Goal: Task Accomplishment & Management: Use online tool/utility

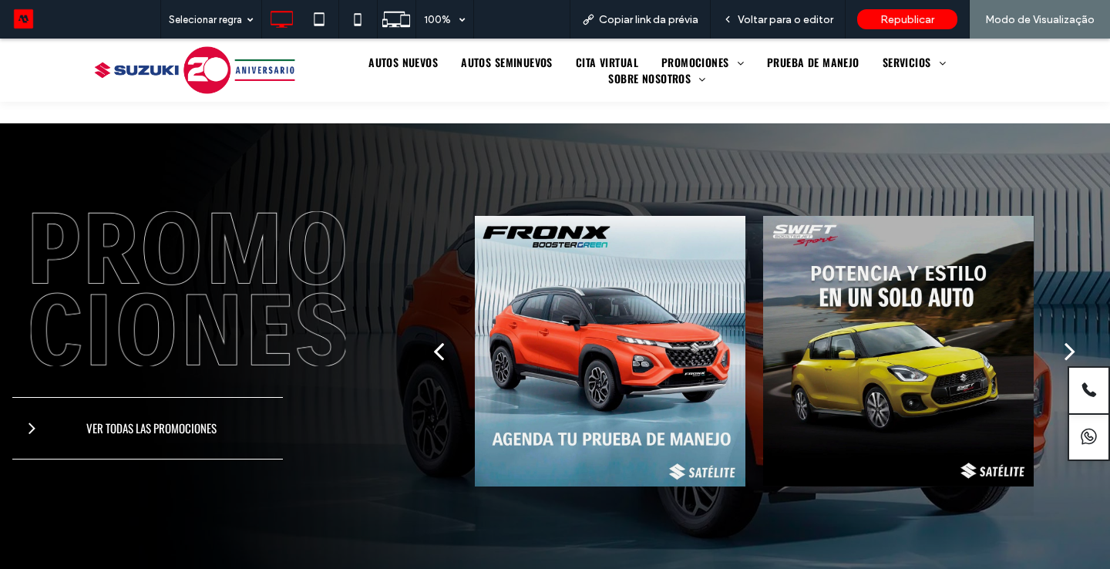
scroll to position [709, 0]
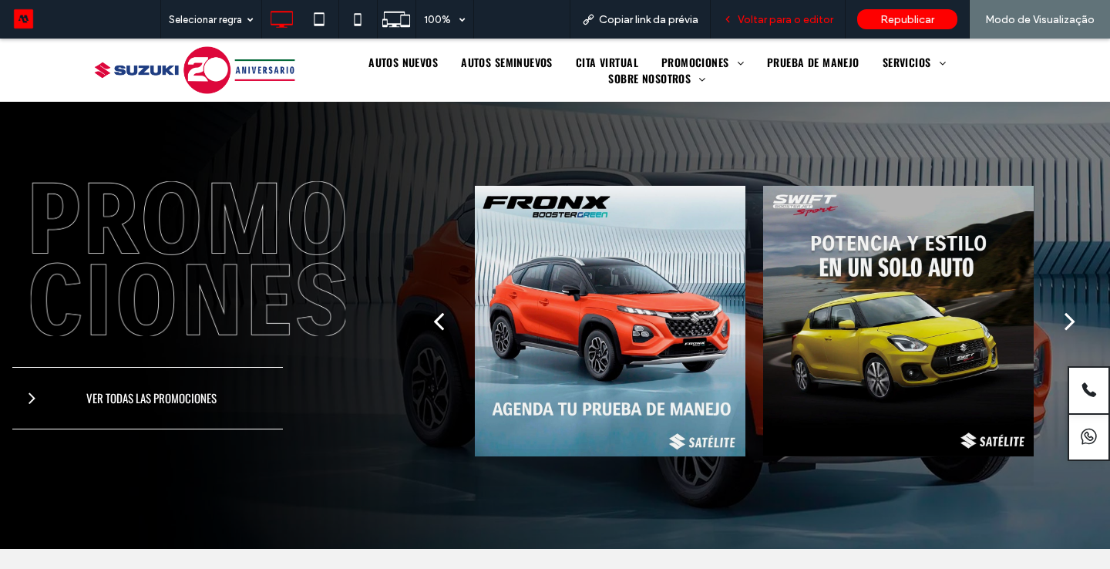
click at [760, 22] on span "Voltar para o editor" at bounding box center [785, 19] width 96 height 13
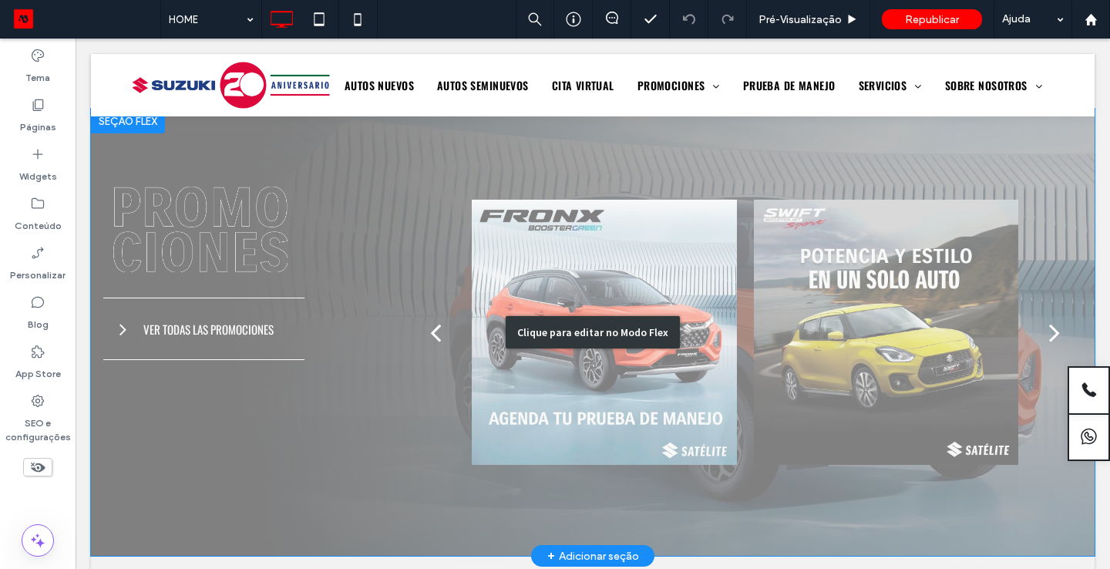
click at [615, 365] on div "Clique para editar no Modo Flex" at bounding box center [592, 332] width 1003 height 447
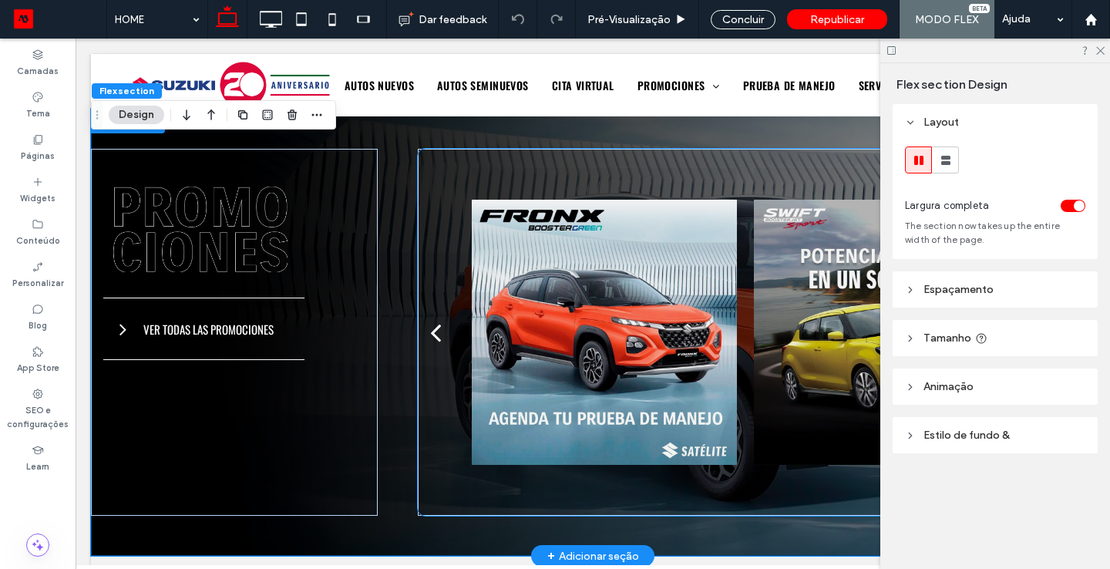
click at [547, 373] on div at bounding box center [604, 332] width 265 height 328
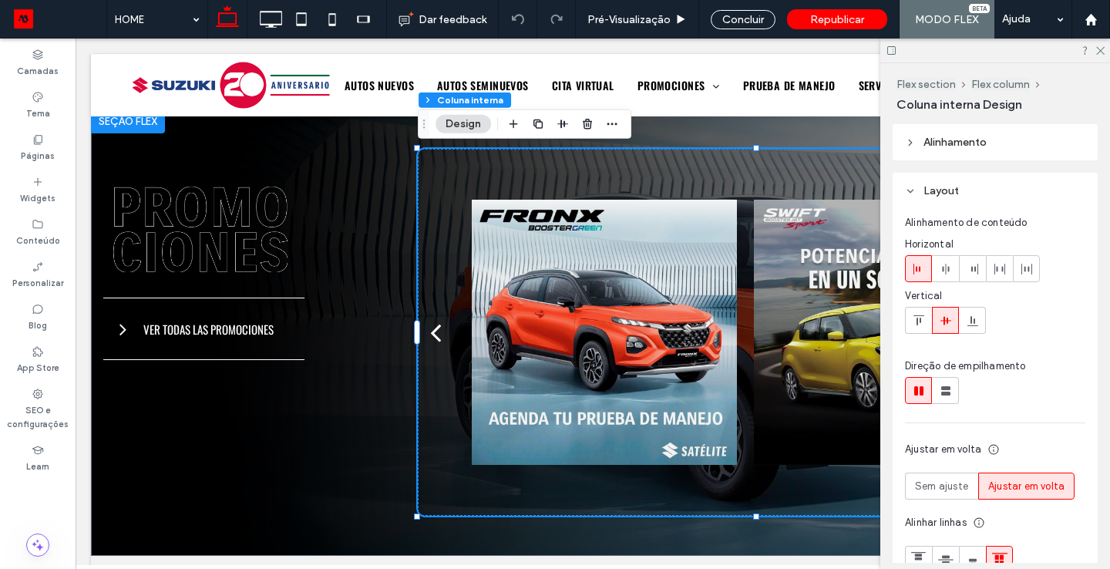
click at [469, 126] on button "Design" at bounding box center [462, 124] width 55 height 18
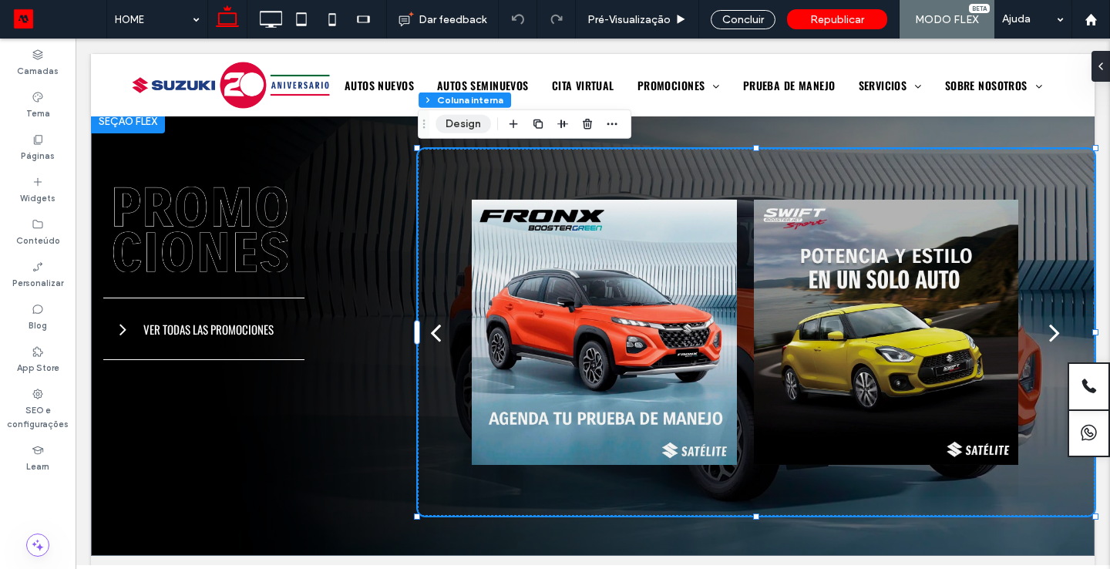
click at [448, 117] on button "Design" at bounding box center [462, 124] width 55 height 18
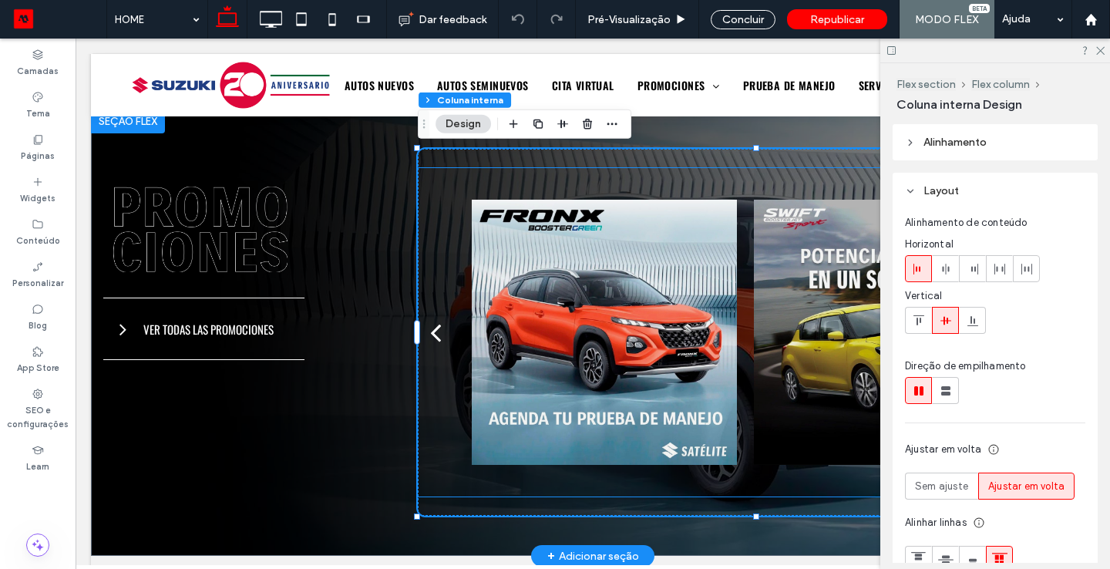
click at [596, 271] on div at bounding box center [604, 332] width 265 height 328
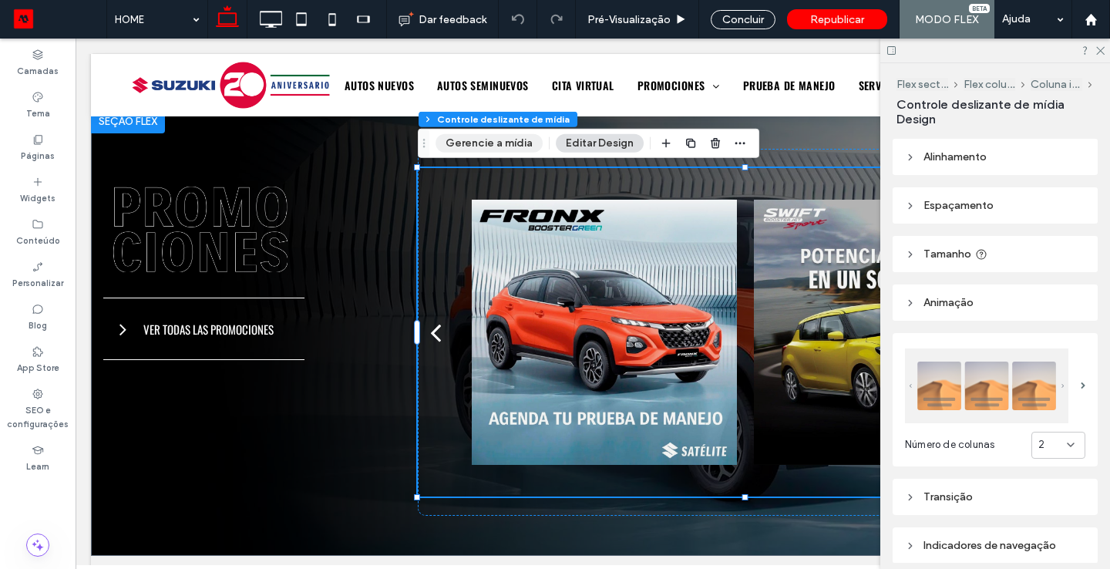
drag, startPoint x: 489, startPoint y: 140, endPoint x: 421, endPoint y: 89, distance: 85.2
click at [489, 140] on button "Gerencie a mídia" at bounding box center [488, 143] width 107 height 18
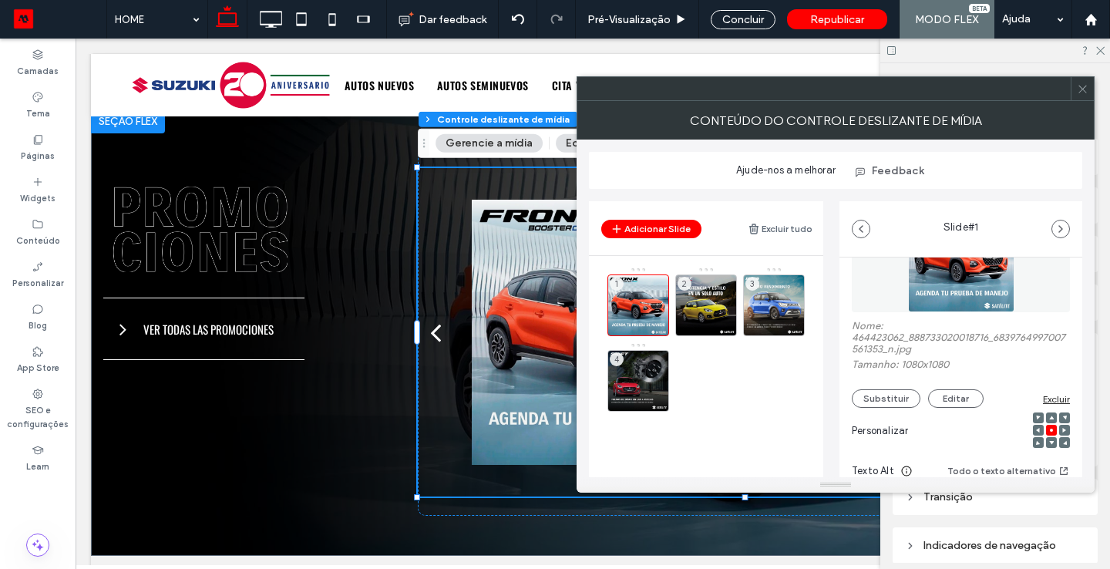
scroll to position [104, 0]
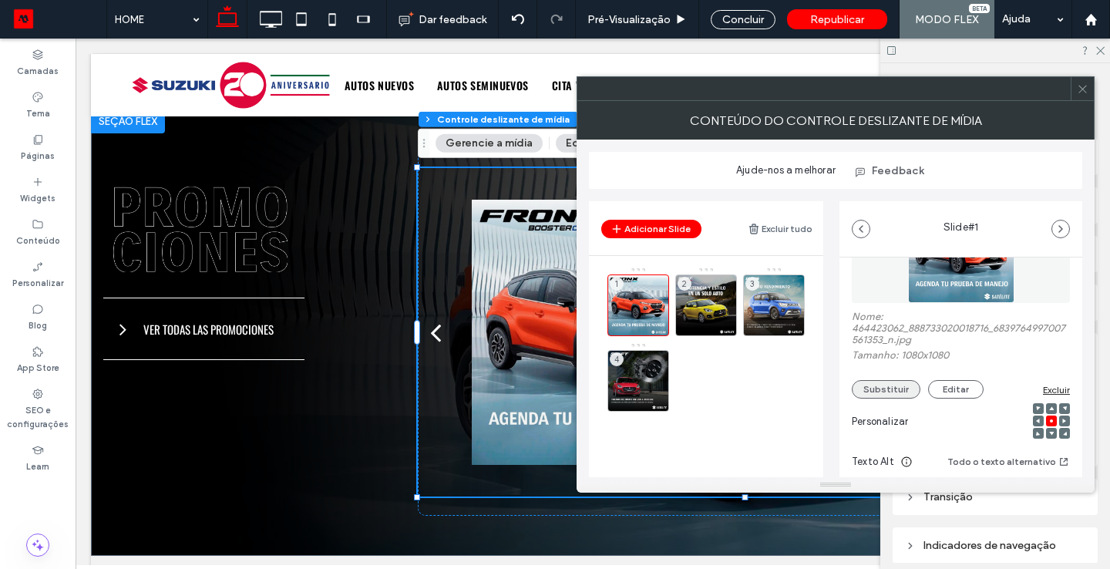
click at [898, 391] on button "Substituir" at bounding box center [886, 389] width 69 height 18
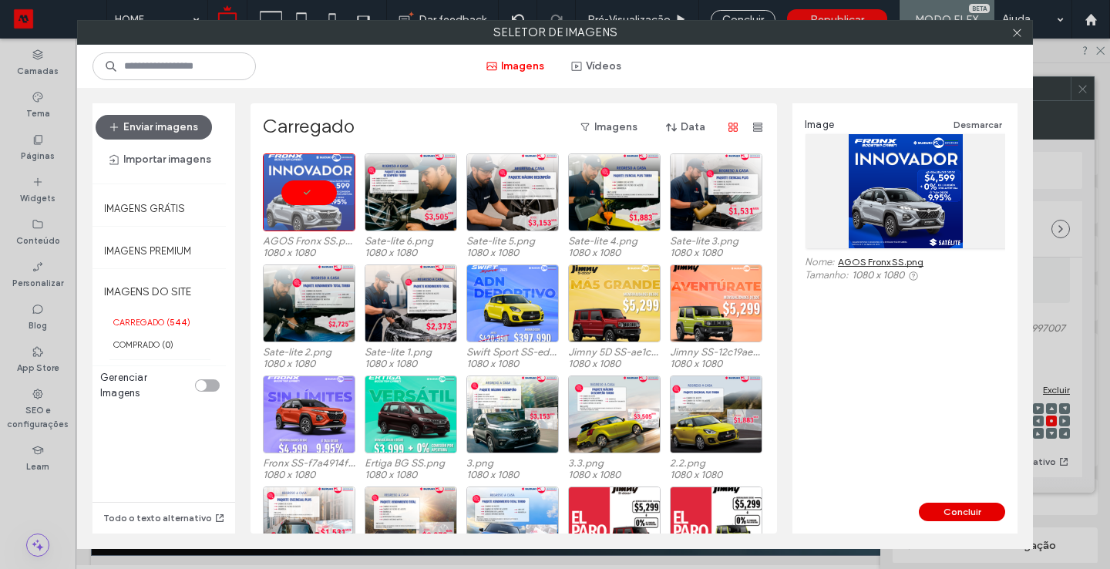
click at [959, 519] on button "Concluir" at bounding box center [962, 511] width 86 height 18
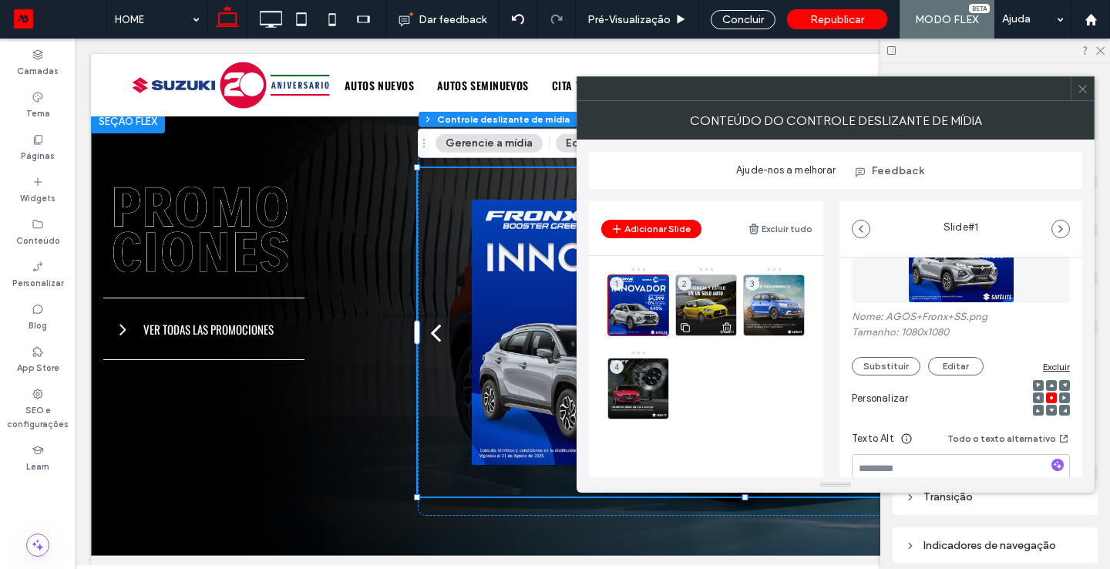
click at [714, 301] on div "2" at bounding box center [706, 305] width 62 height 62
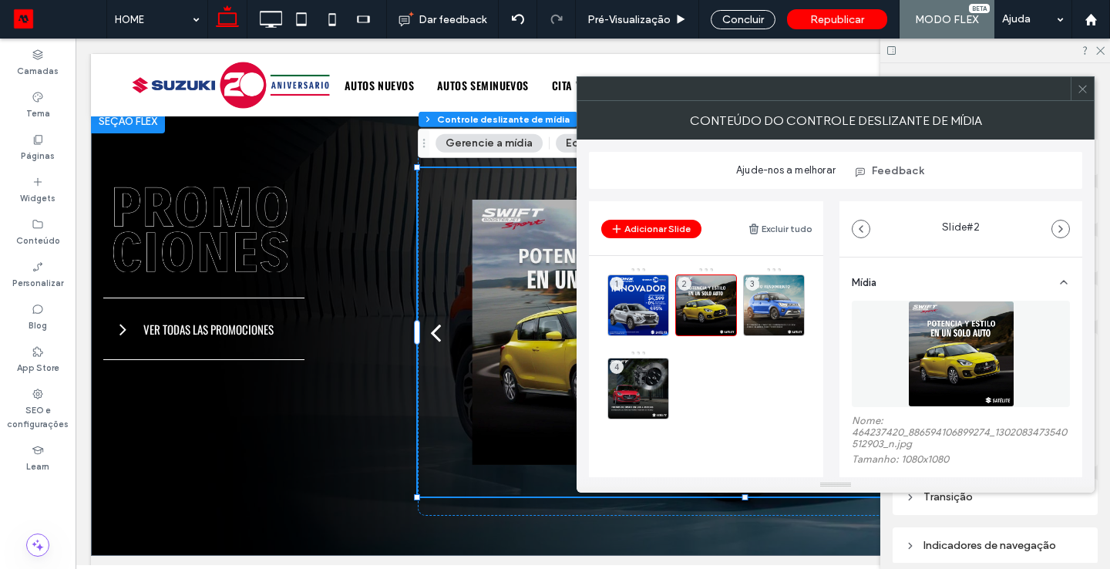
click at [1071, 337] on div "Mídia Nome: 464237420_886594106899274_1302083473540512903_n.jpg Tamanho: 1080x1…" at bounding box center [960, 540] width 243 height 566
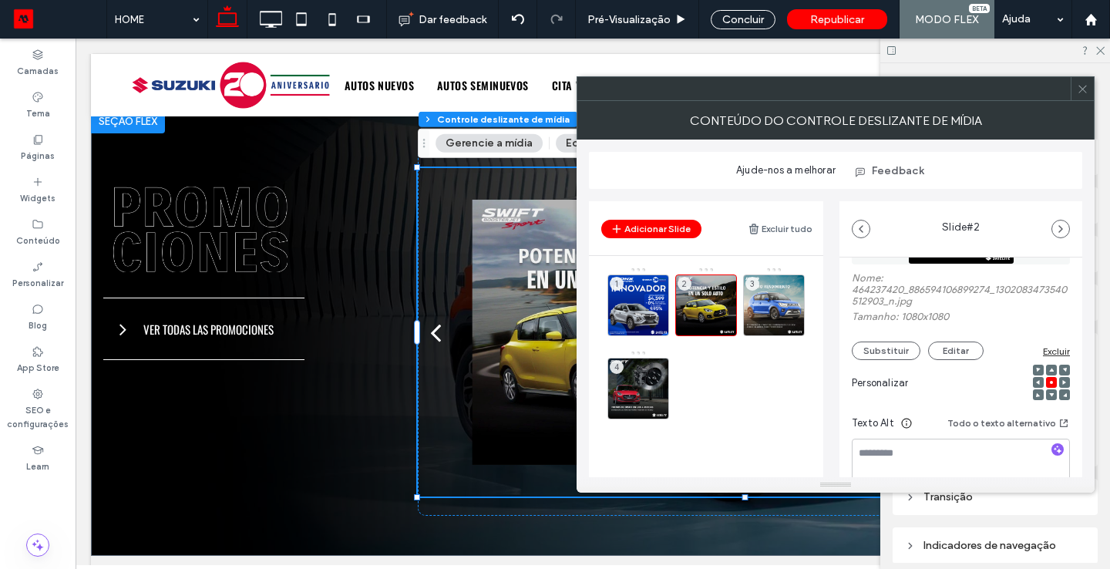
scroll to position [150, 0]
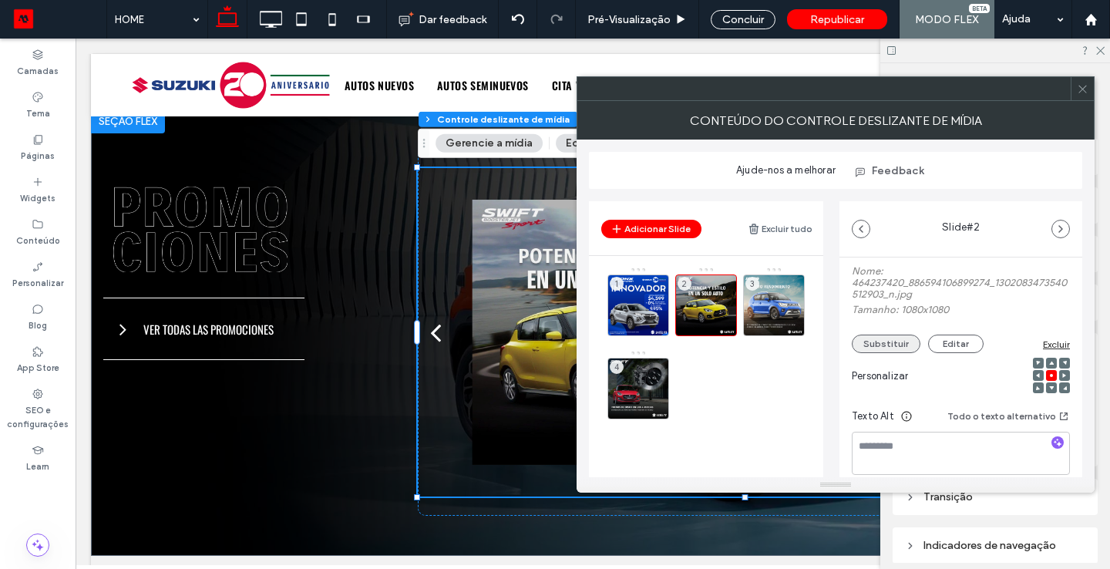
click at [888, 351] on button "Substituir" at bounding box center [886, 343] width 69 height 18
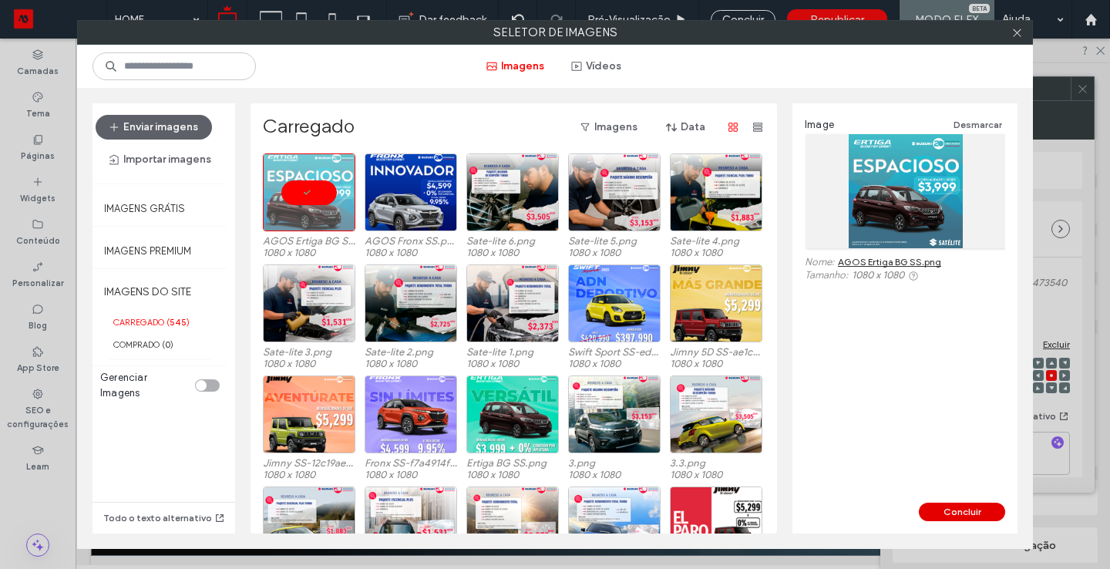
click at [966, 510] on button "Concluir" at bounding box center [962, 511] width 86 height 18
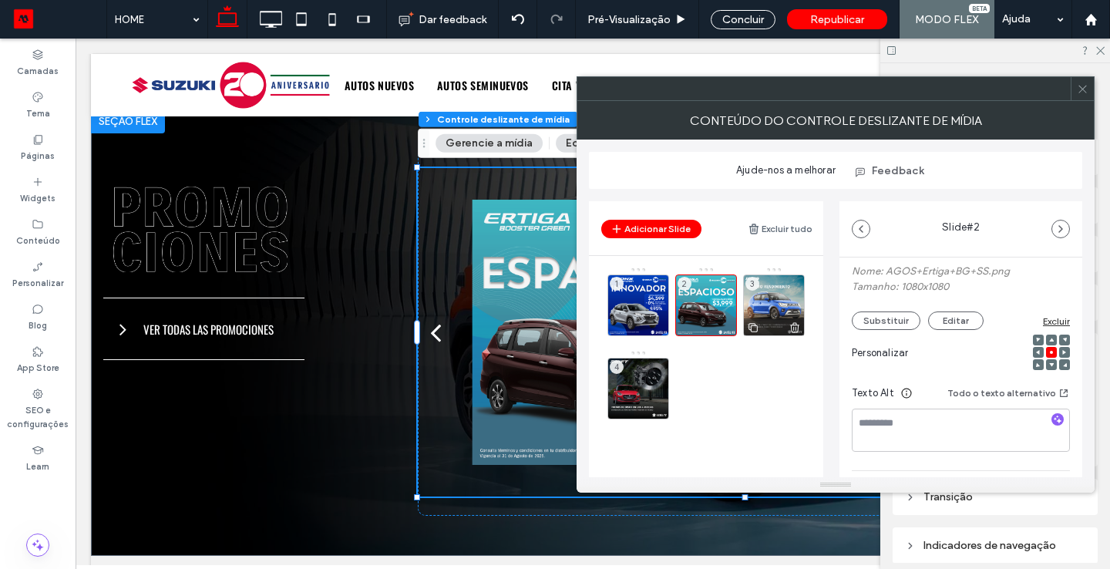
click at [787, 287] on div "3" at bounding box center [774, 305] width 62 height 62
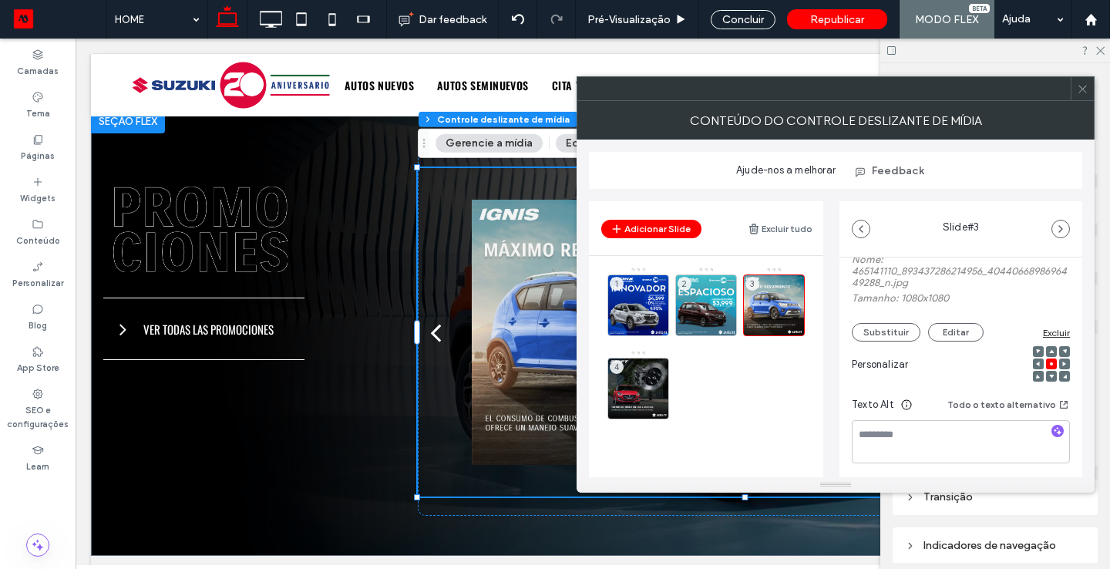
scroll to position [184, 0]
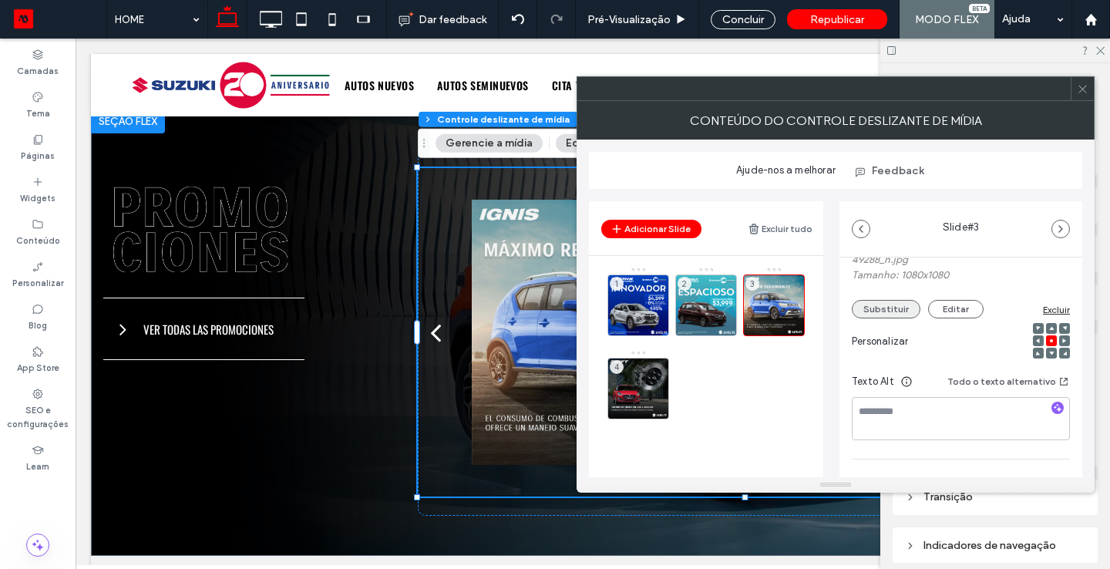
click at [877, 304] on button "Substituir" at bounding box center [886, 309] width 69 height 18
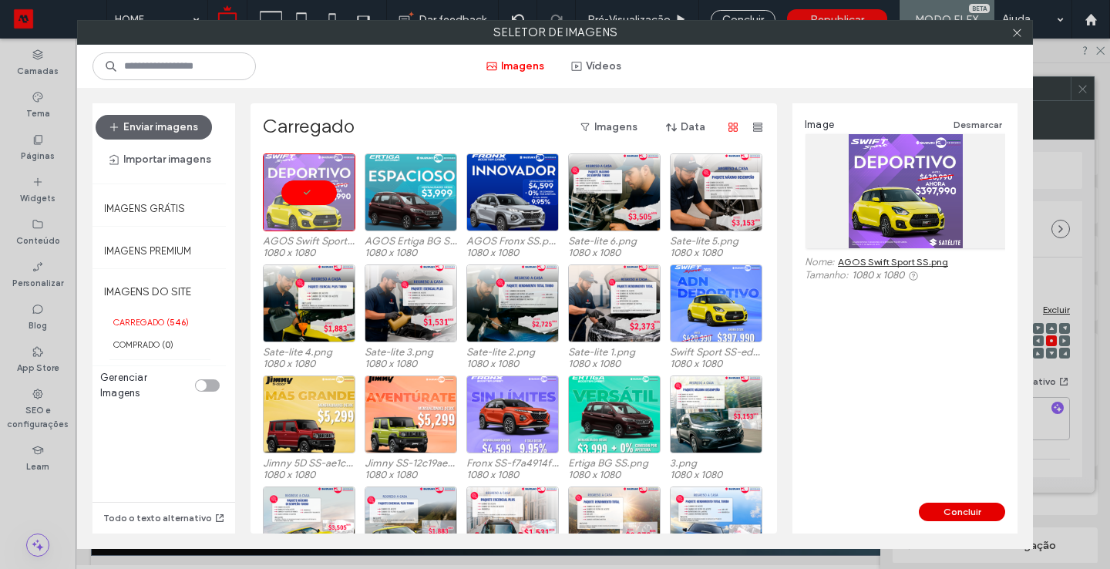
click at [936, 511] on button "Concluir" at bounding box center [962, 511] width 86 height 18
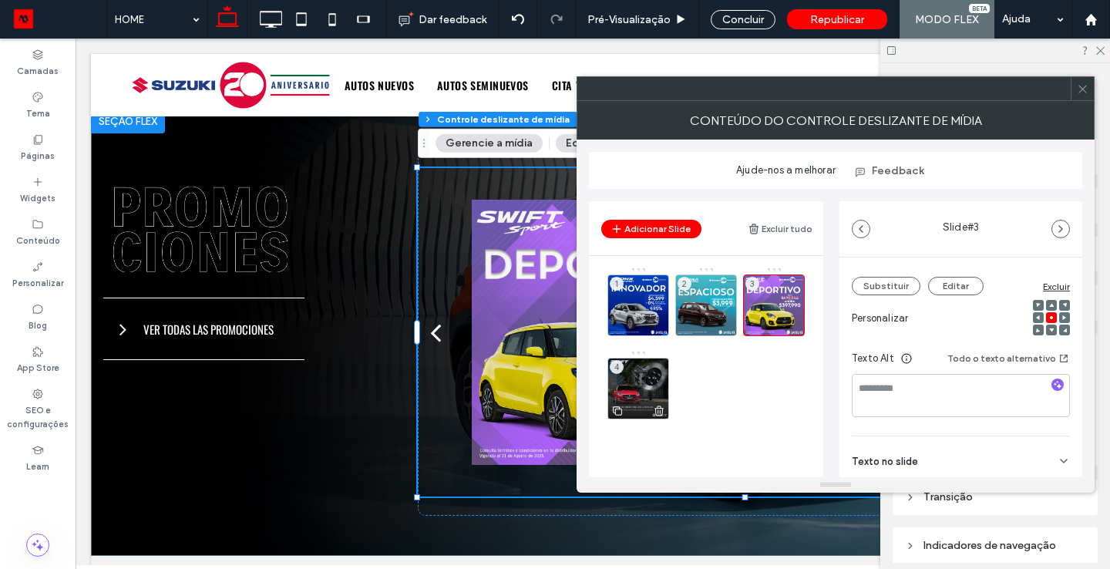
click at [659, 365] on div "4" at bounding box center [638, 389] width 62 height 62
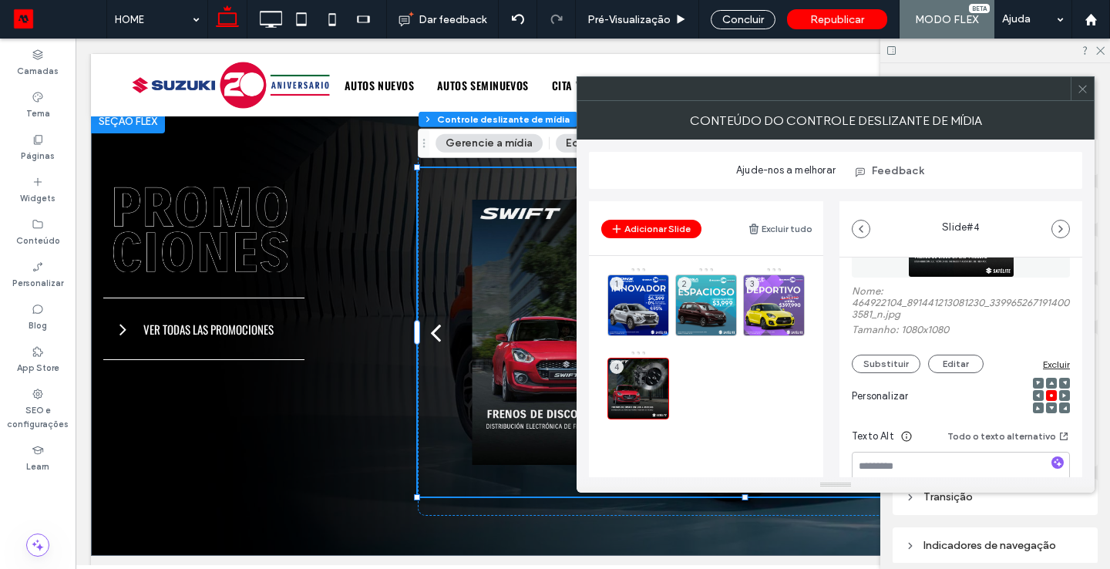
scroll to position [130, 0]
click at [864, 368] on button "Substituir" at bounding box center [886, 363] width 69 height 18
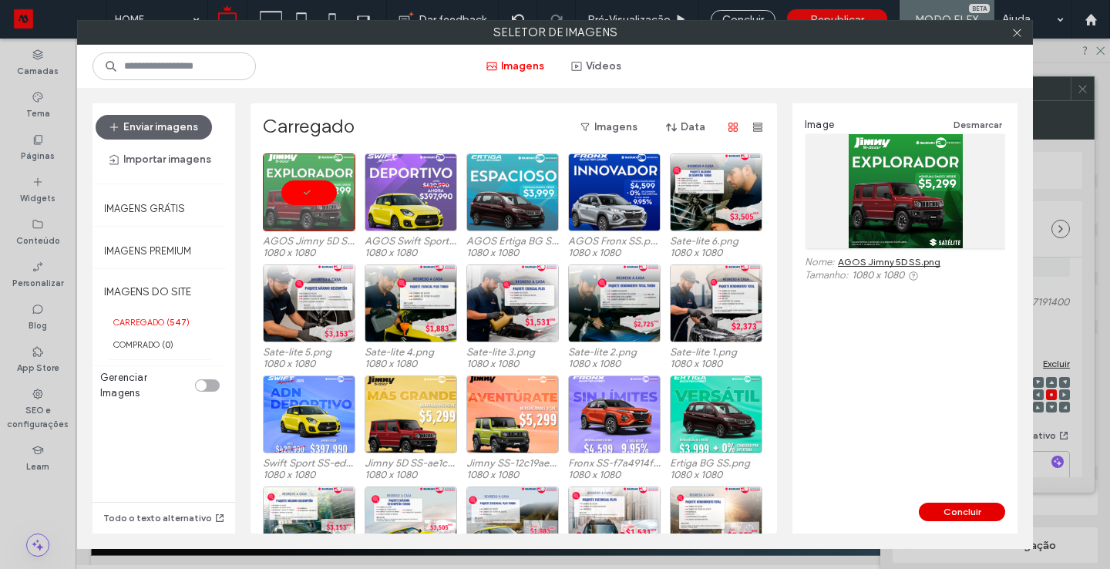
click at [968, 509] on button "Concluir" at bounding box center [962, 511] width 86 height 18
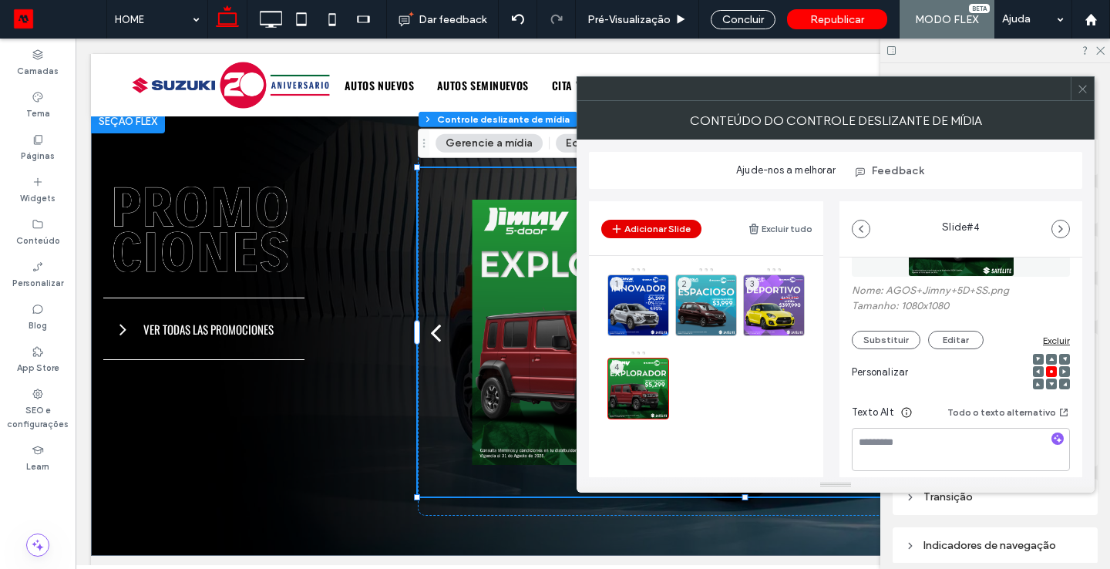
click at [688, 235] on button "Adicionar Slide" at bounding box center [651, 229] width 100 height 18
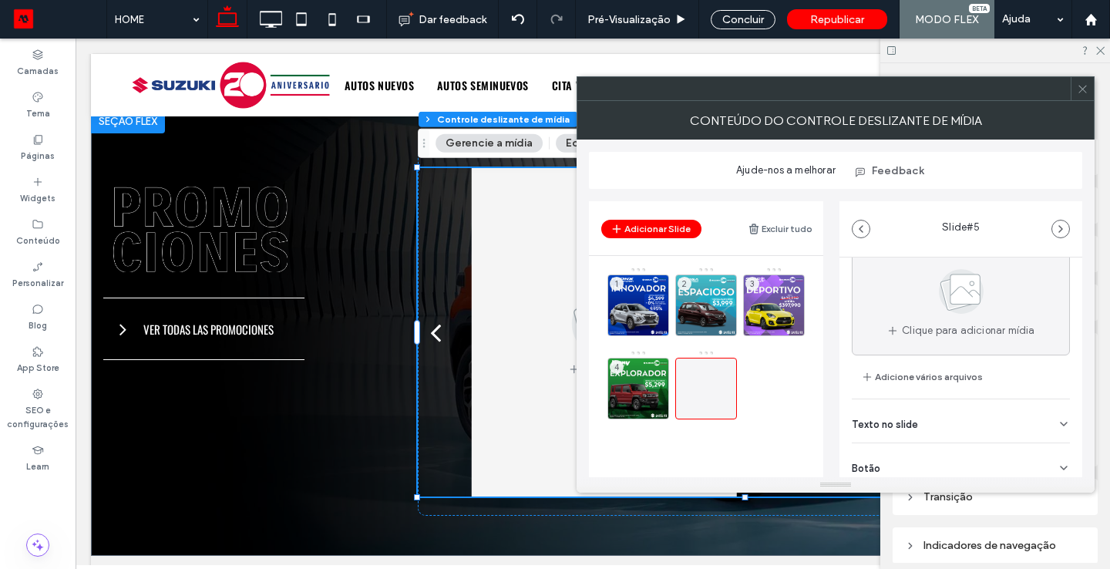
scroll to position [52, 0]
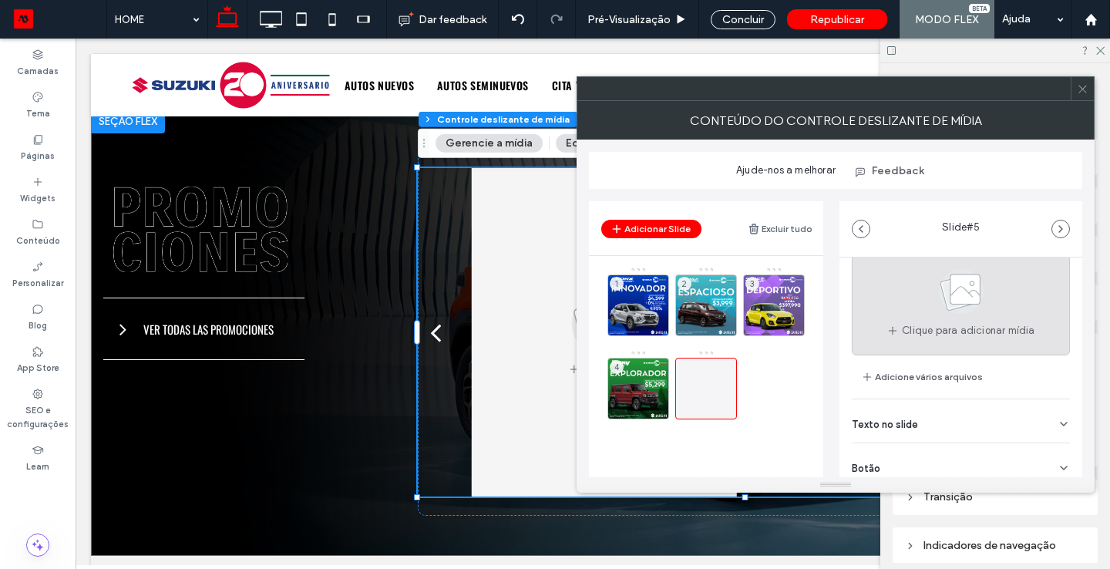
click at [932, 302] on icon at bounding box center [960, 291] width 77 height 51
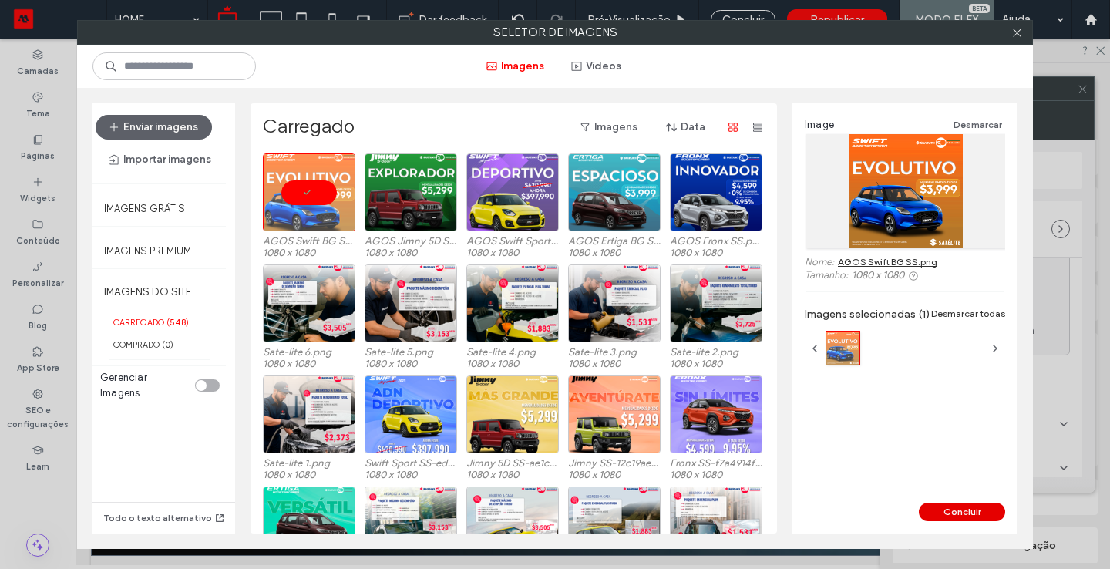
click at [951, 515] on button "Concluir" at bounding box center [962, 511] width 86 height 18
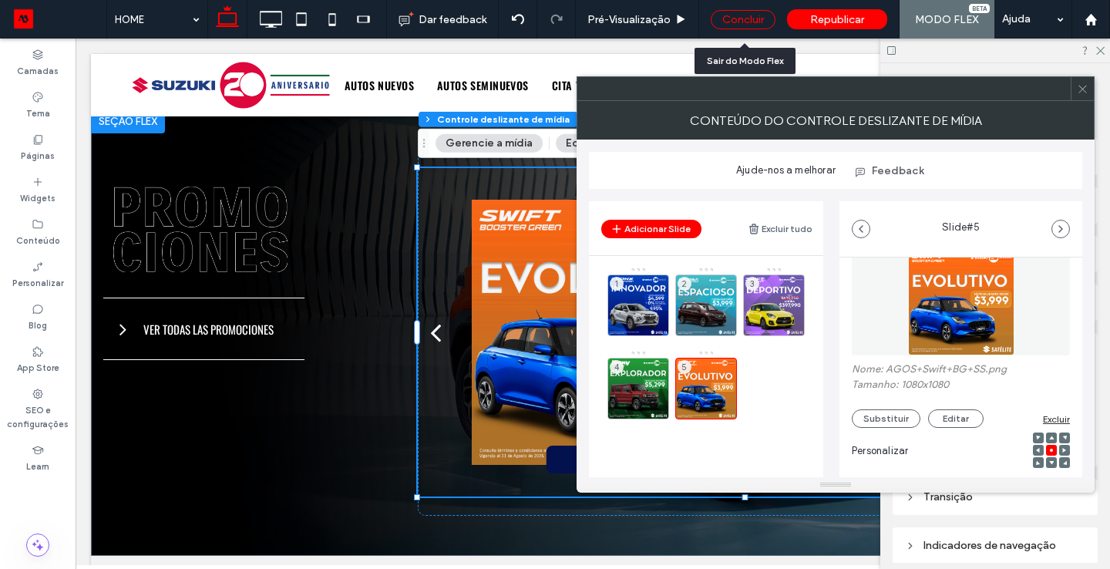
click at [746, 25] on div "Concluir" at bounding box center [743, 19] width 65 height 19
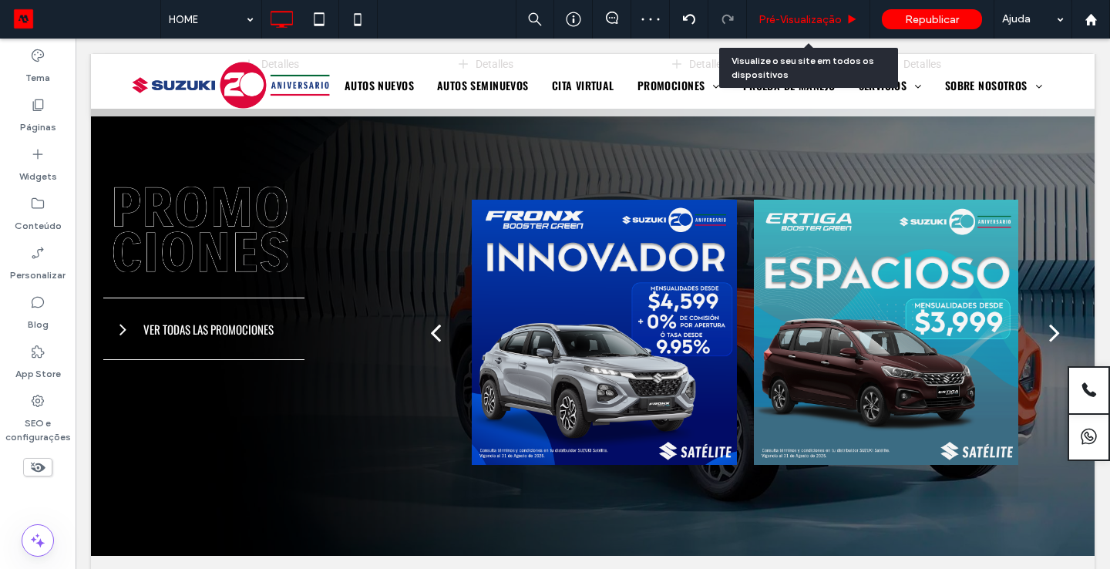
click at [793, 22] on span "Pré-Visualizaçāo" at bounding box center [799, 19] width 83 height 13
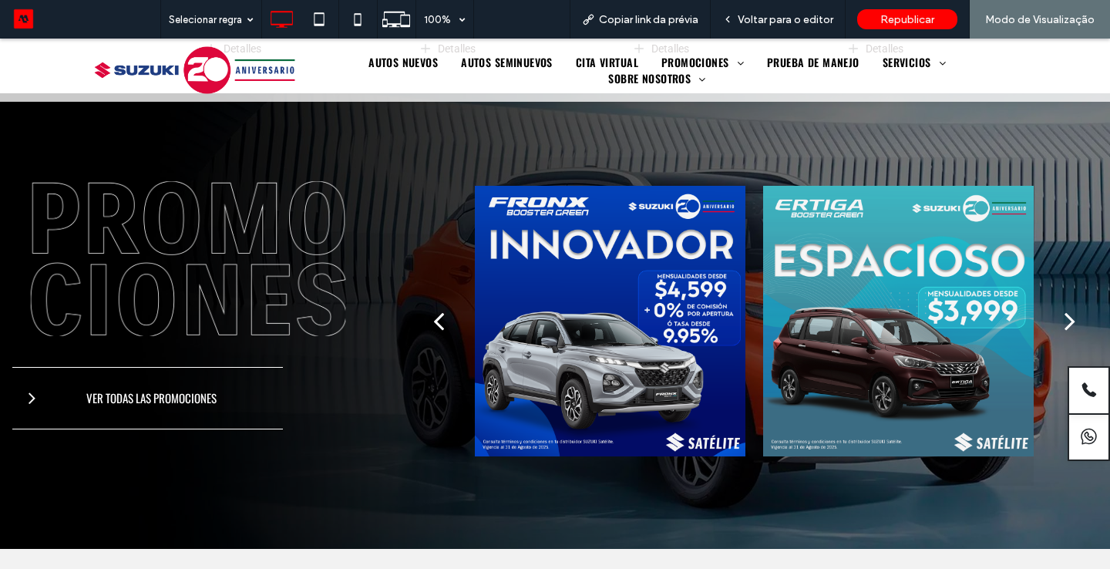
click at [1073, 319] on div "next" at bounding box center [1069, 320] width 11 height 31
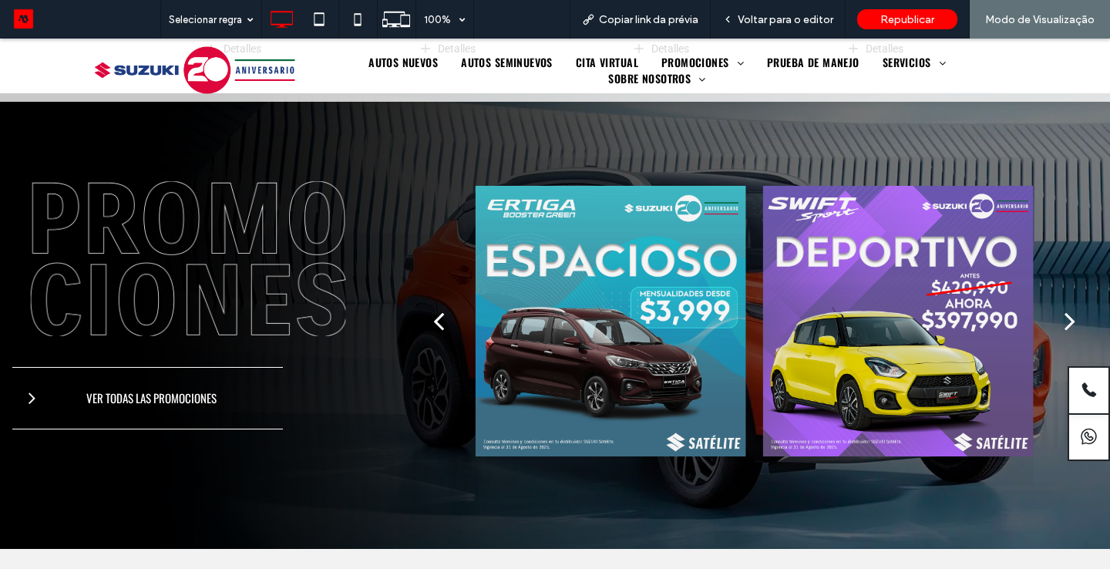
click at [1073, 319] on div "next" at bounding box center [1069, 320] width 11 height 31
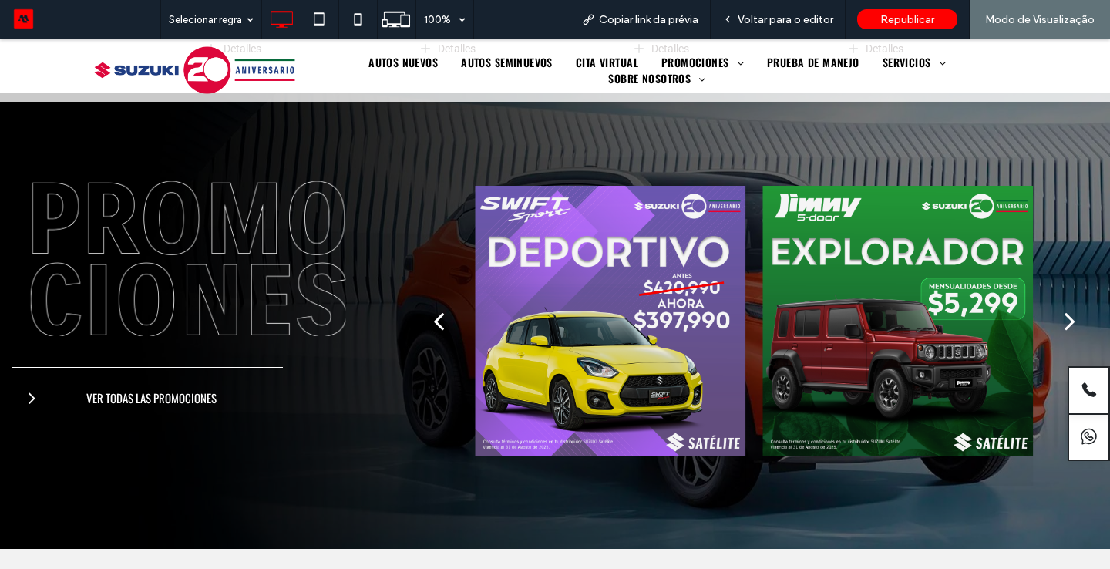
click at [1073, 319] on div "next" at bounding box center [1069, 320] width 11 height 31
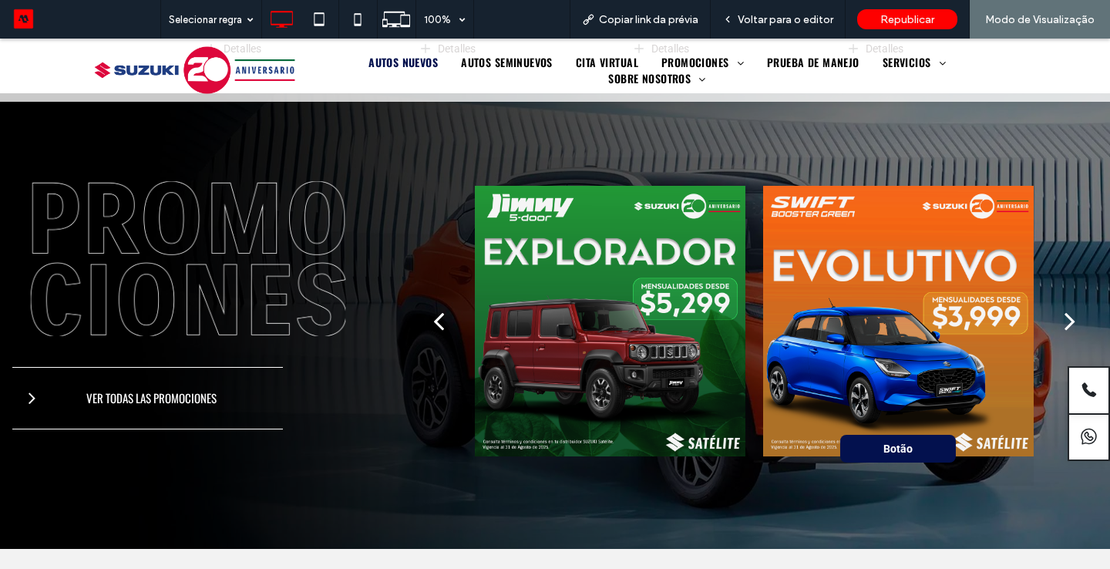
click at [368, 69] on span "AUTOS NUEVOS" at bounding box center [402, 62] width 69 height 16
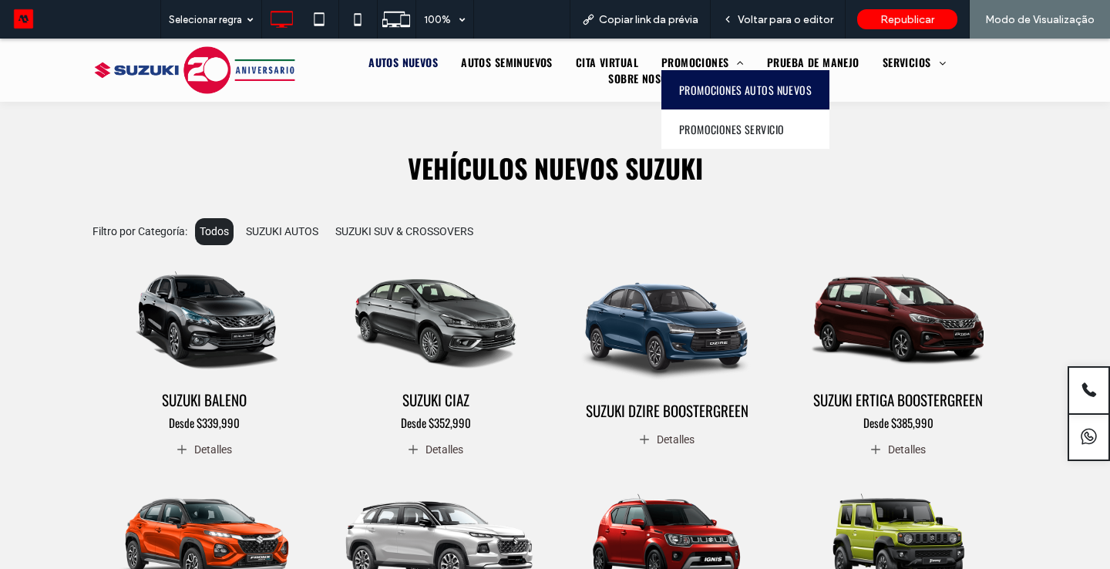
click at [679, 90] on span "PROMOCIONES AUTOS NUEVOS" at bounding box center [745, 90] width 133 height 16
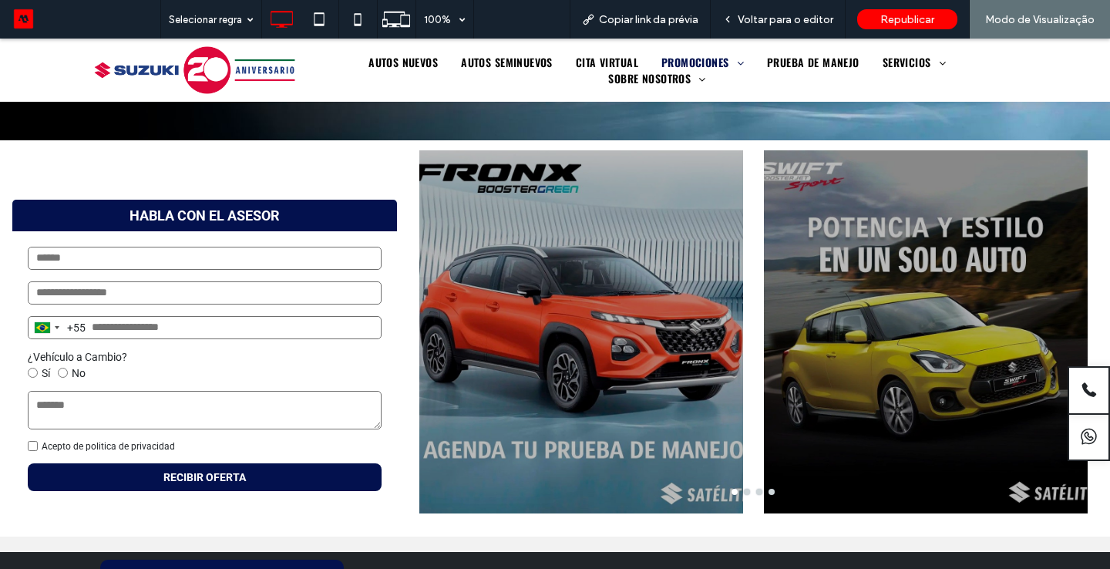
scroll to position [462, 0]
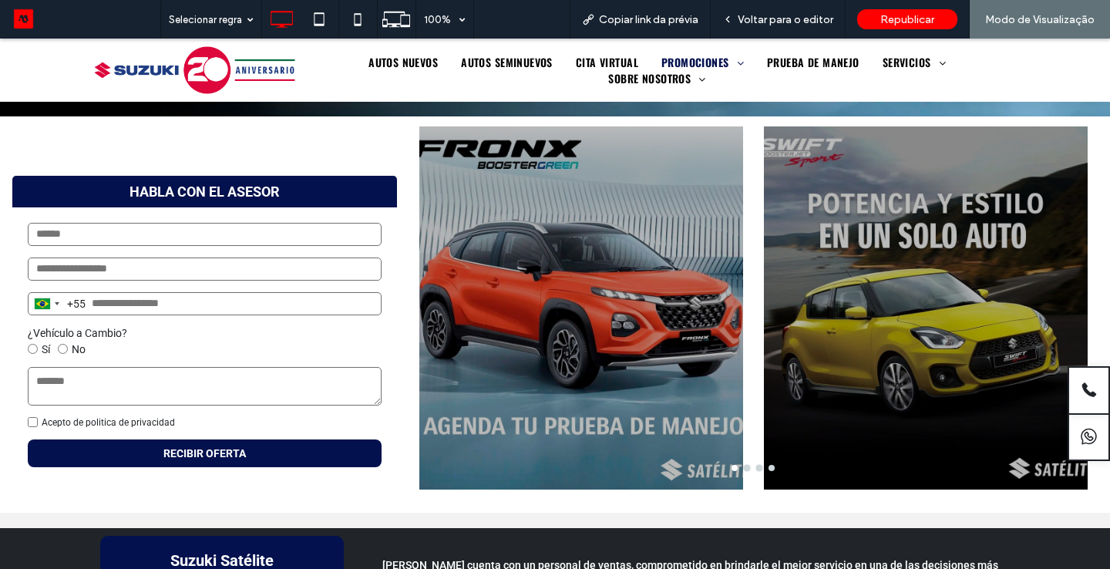
click at [772, 469] on button "go to slide 4" at bounding box center [771, 468] width 6 height 6
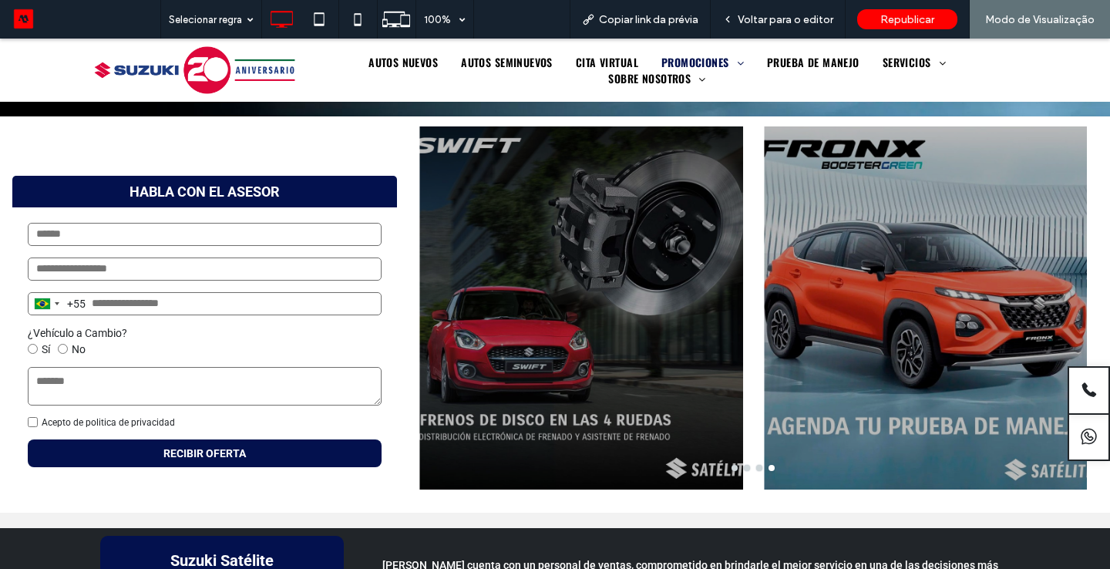
click at [727, 465] on div at bounding box center [753, 468] width 688 height 6
click at [732, 466] on button "go to slide 1" at bounding box center [734, 468] width 6 height 6
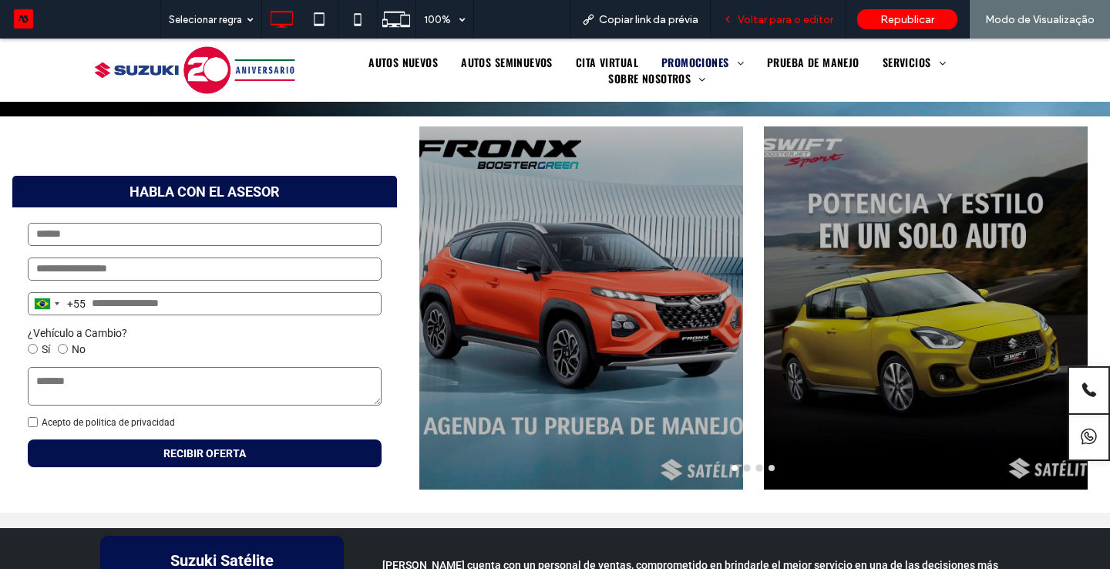
click at [773, 13] on span "Voltar para o editor" at bounding box center [785, 19] width 96 height 13
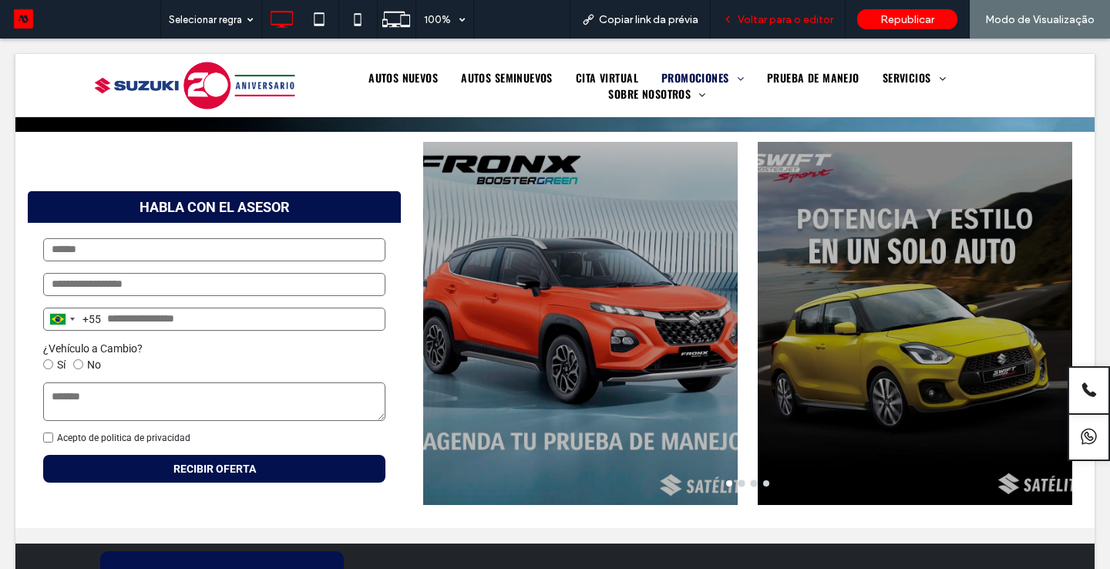
scroll to position [461, 0]
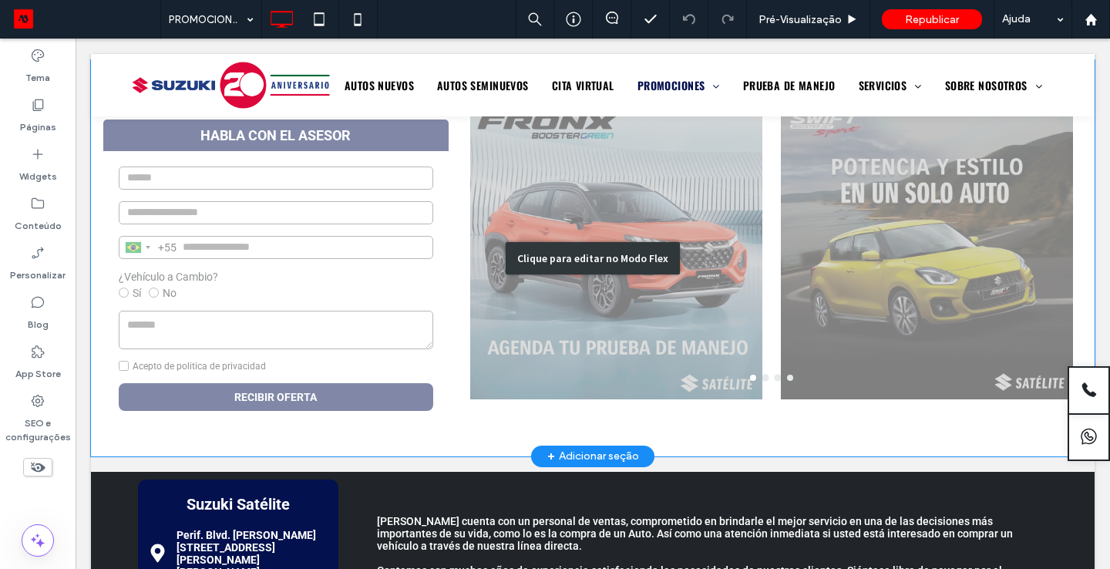
click at [650, 304] on div "Clique para editar no Modo Flex" at bounding box center [592, 258] width 1003 height 396
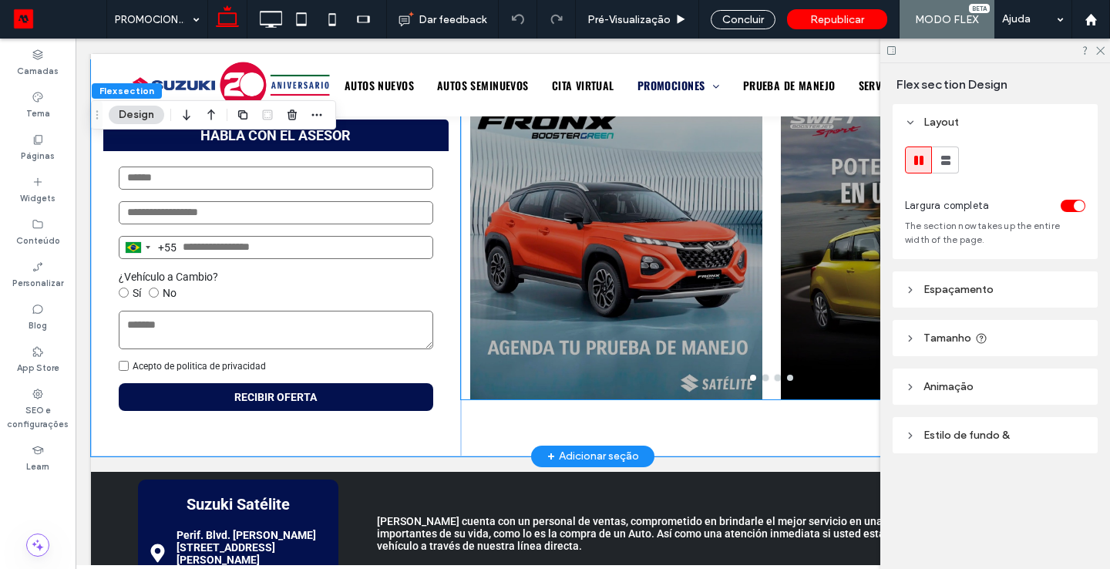
click at [641, 272] on div at bounding box center [616, 261] width 292 height 222
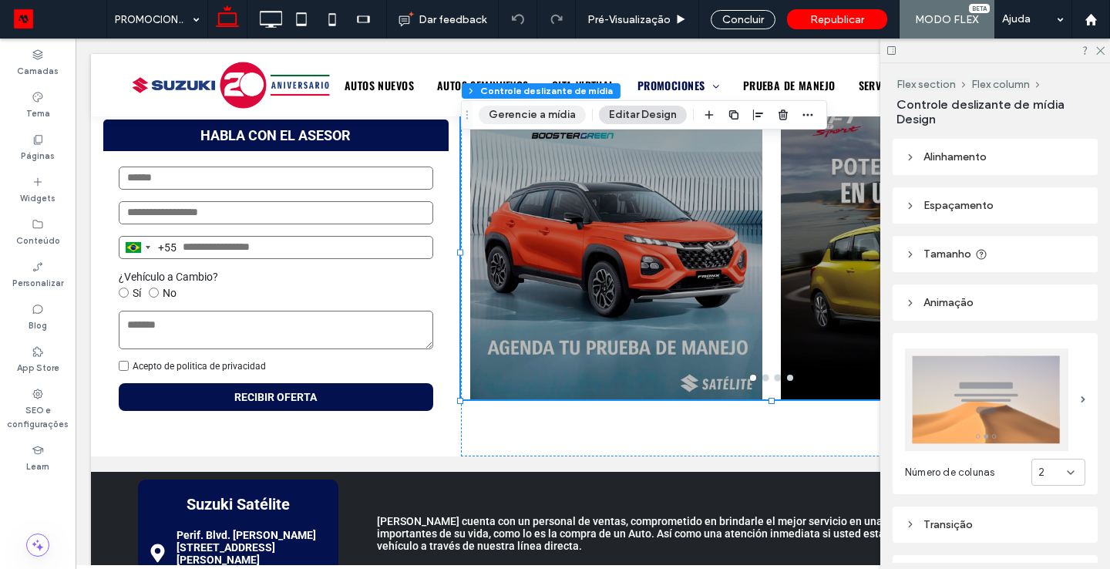
click at [533, 108] on button "Gerencie a mídia" at bounding box center [532, 115] width 107 height 18
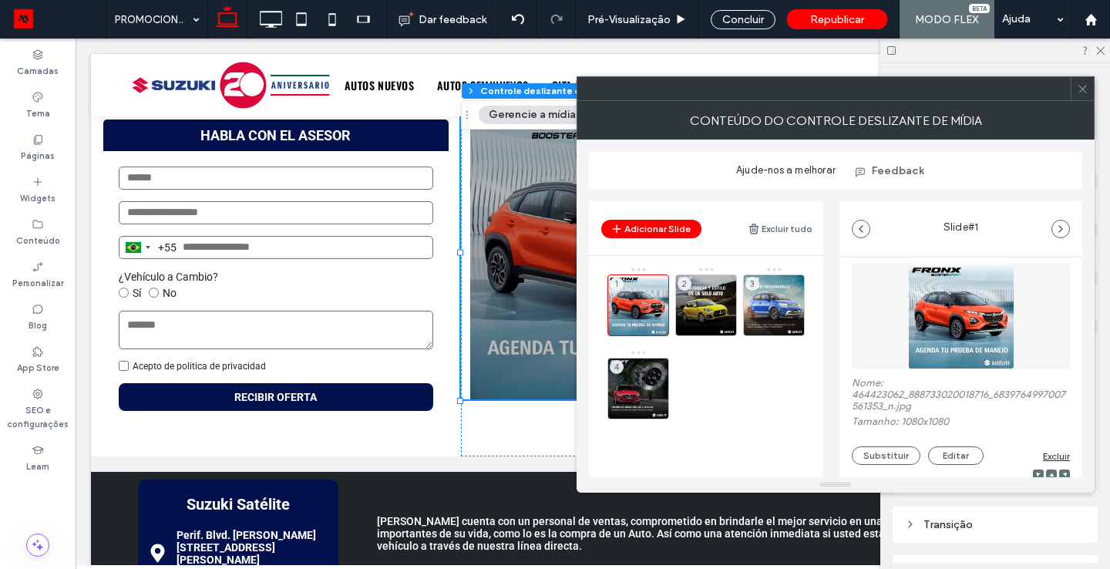
scroll to position [59, 0]
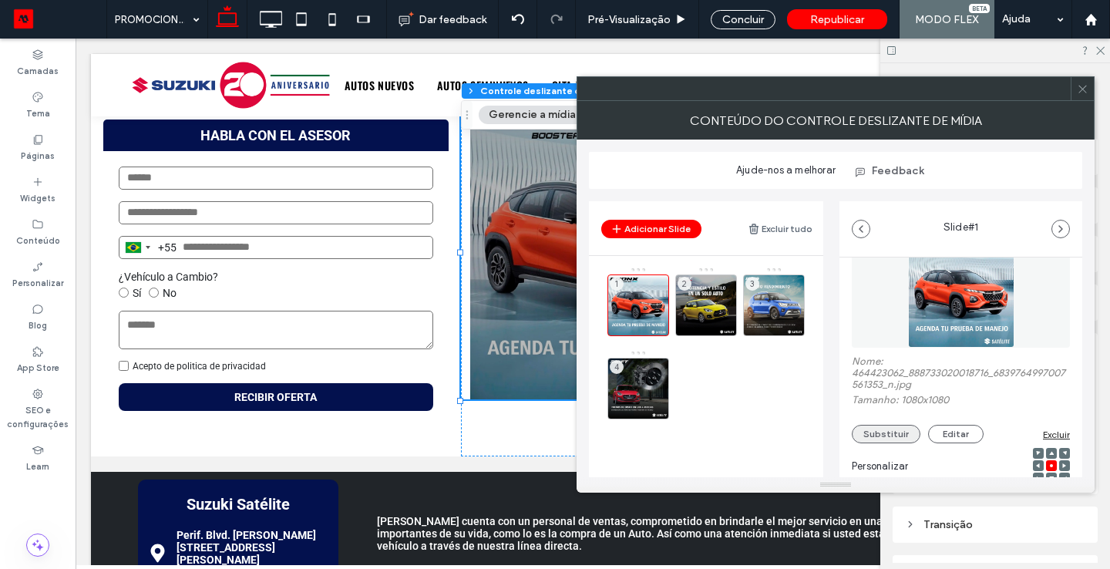
click at [895, 428] on button "Substituir" at bounding box center [886, 434] width 69 height 18
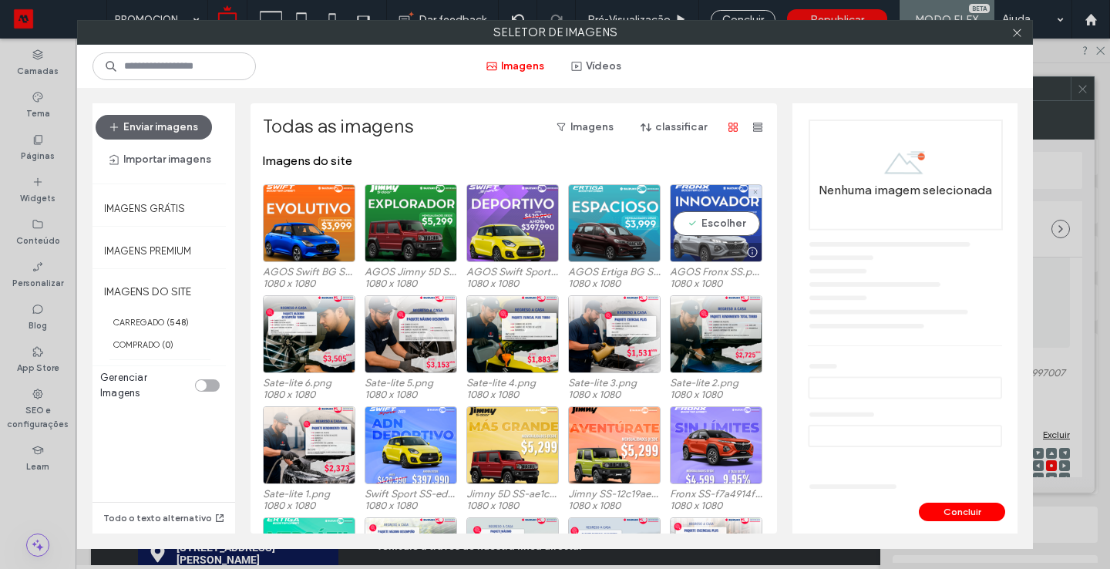
click at [705, 211] on div "Escolher" at bounding box center [716, 223] width 92 height 78
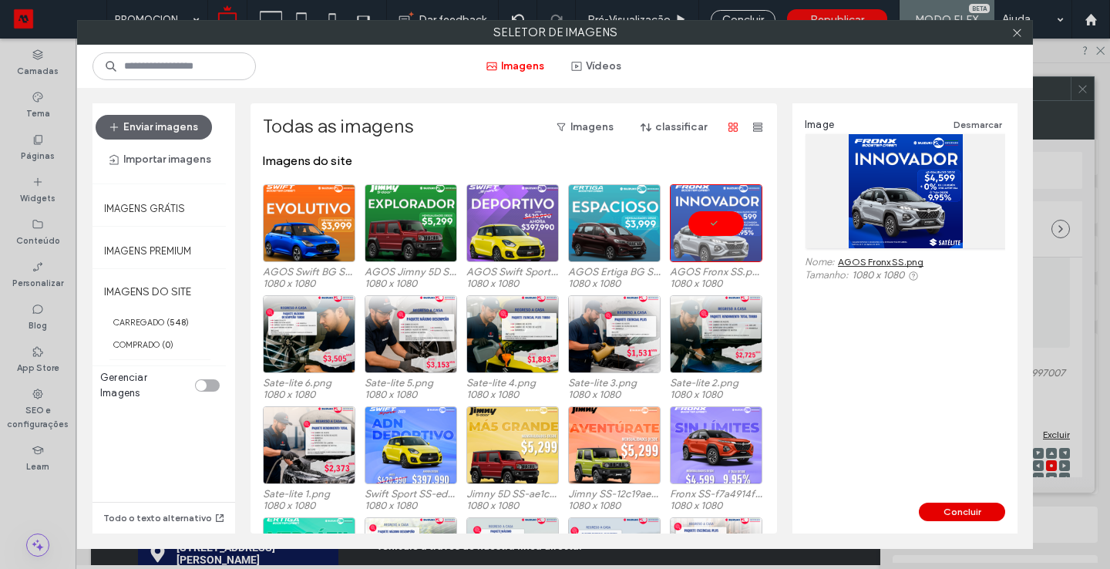
click at [948, 509] on button "Concluir" at bounding box center [962, 511] width 86 height 18
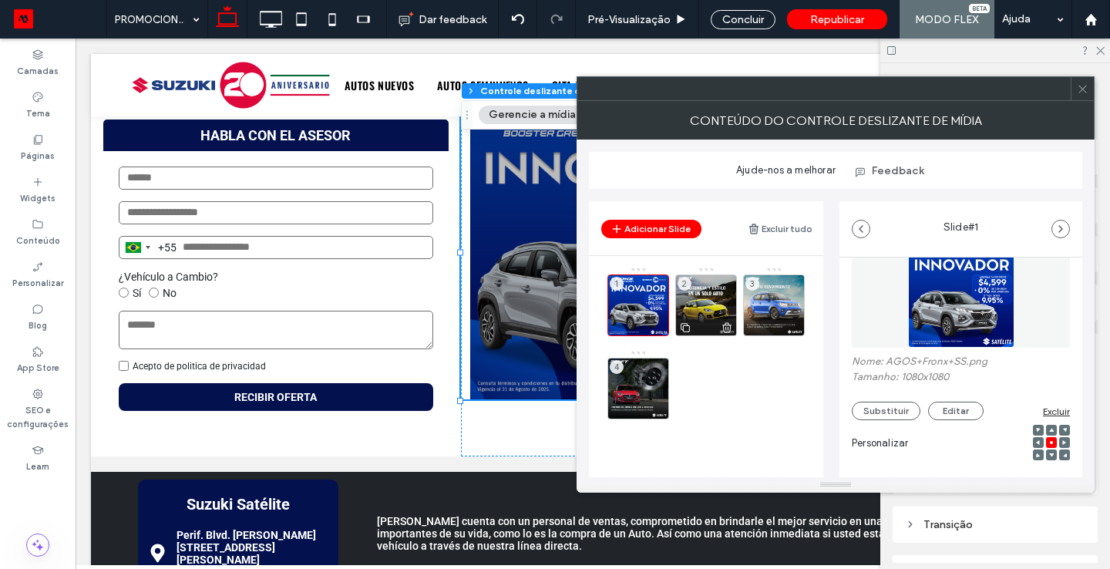
click at [711, 301] on div "2" at bounding box center [706, 305] width 62 height 62
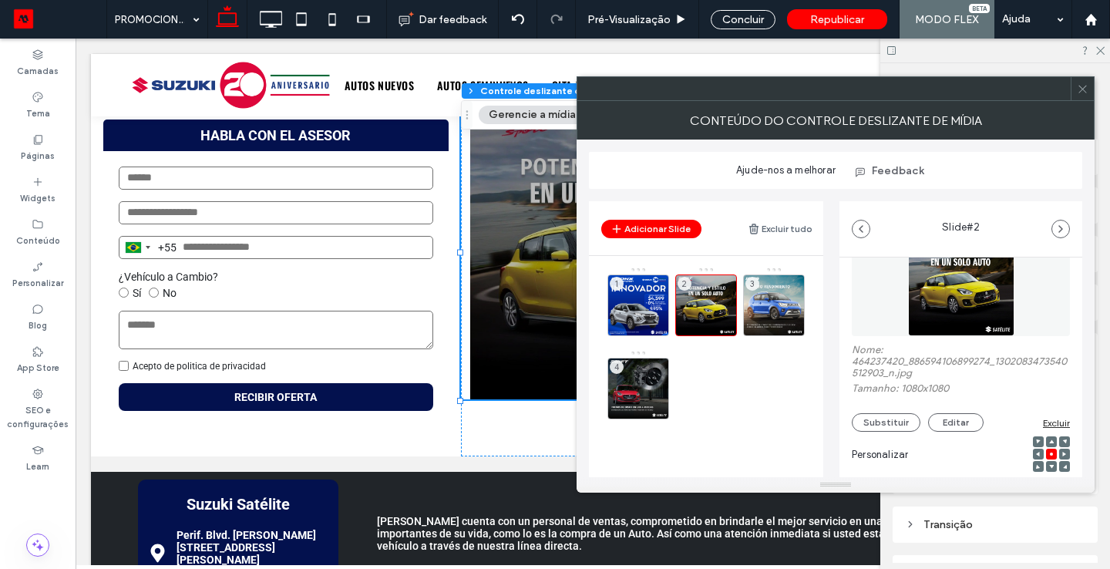
scroll to position [73, 0]
click at [889, 411] on div "Nome: 464237420_886594106899274_1302083473540512903_n.jpg Tamanho: 1080x1080 Su…" at bounding box center [961, 385] width 218 height 88
click at [879, 415] on button "Substituir" at bounding box center [886, 420] width 69 height 18
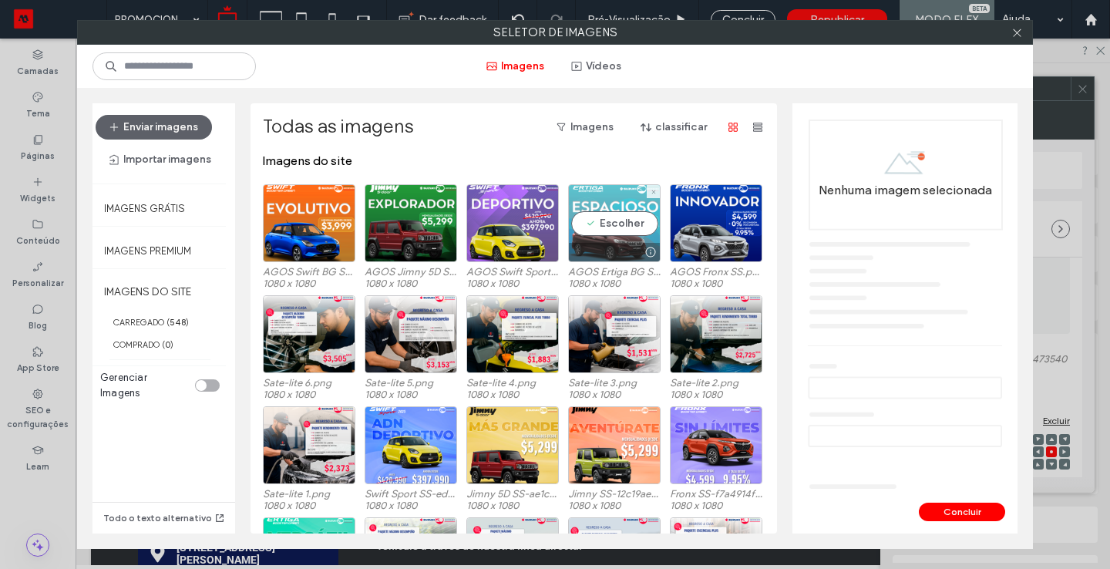
click at [603, 210] on div "Escolher" at bounding box center [614, 223] width 92 height 78
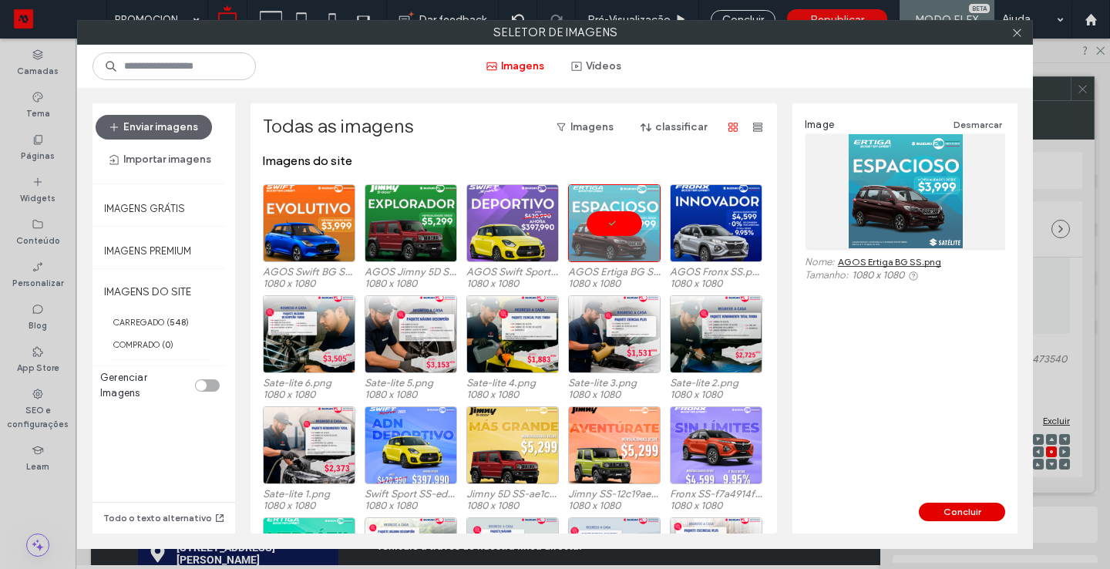
click at [967, 509] on button "Concluir" at bounding box center [962, 511] width 86 height 18
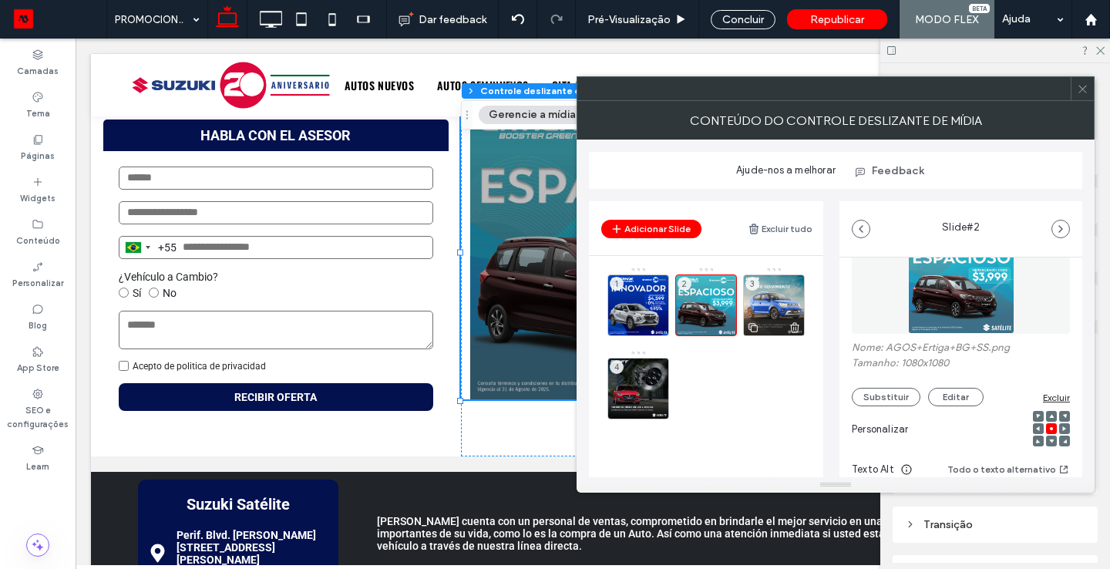
click at [795, 299] on div "3" at bounding box center [774, 305] width 62 height 62
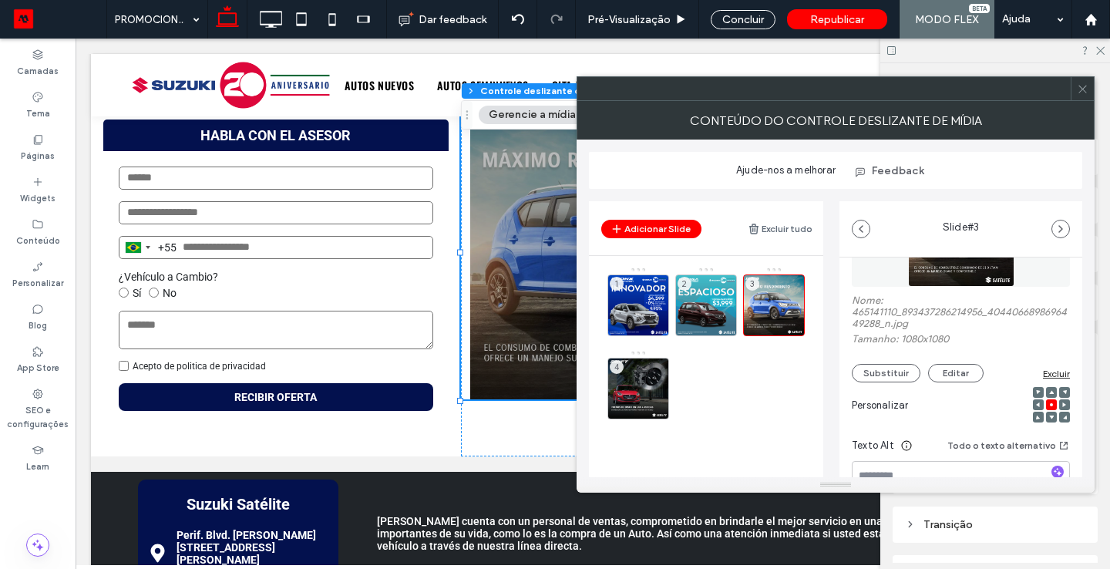
scroll to position [116, 0]
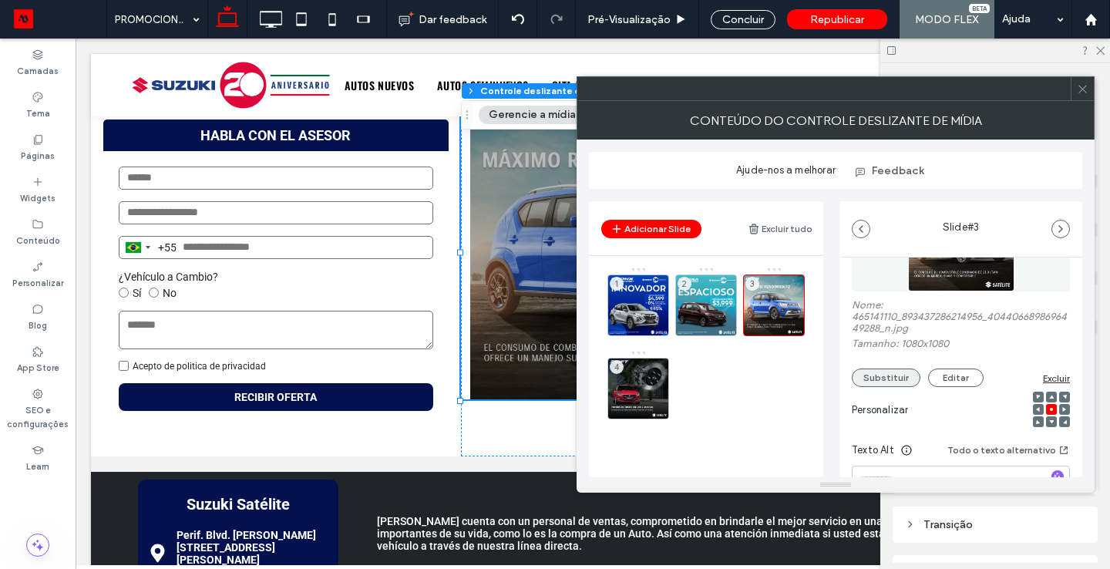
click at [902, 382] on button "Substituir" at bounding box center [886, 377] width 69 height 18
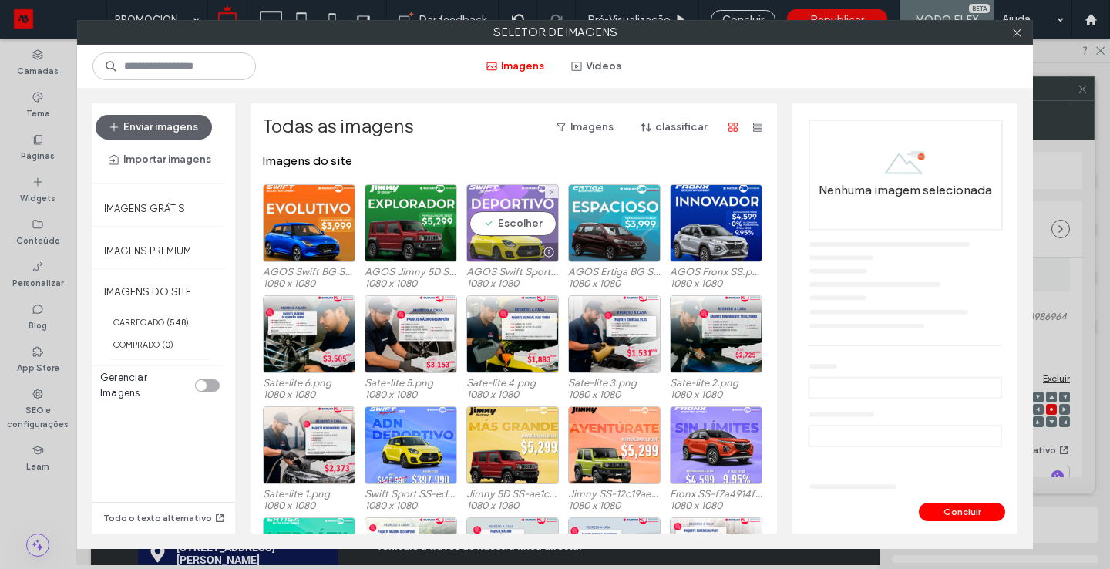
click at [515, 215] on div "Escolher" at bounding box center [512, 223] width 92 height 78
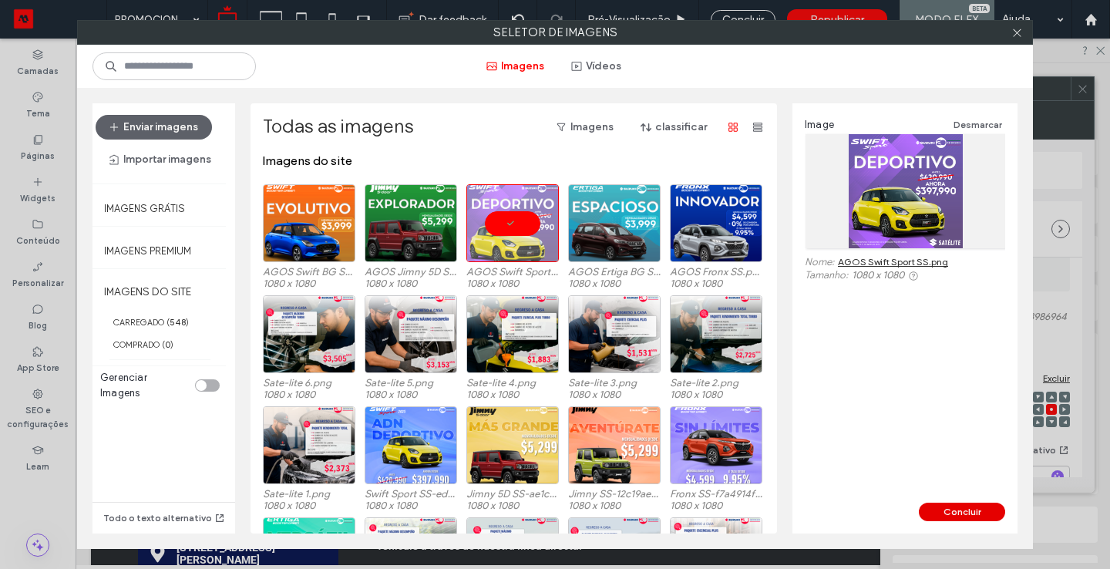
click at [942, 510] on button "Concluir" at bounding box center [962, 511] width 86 height 18
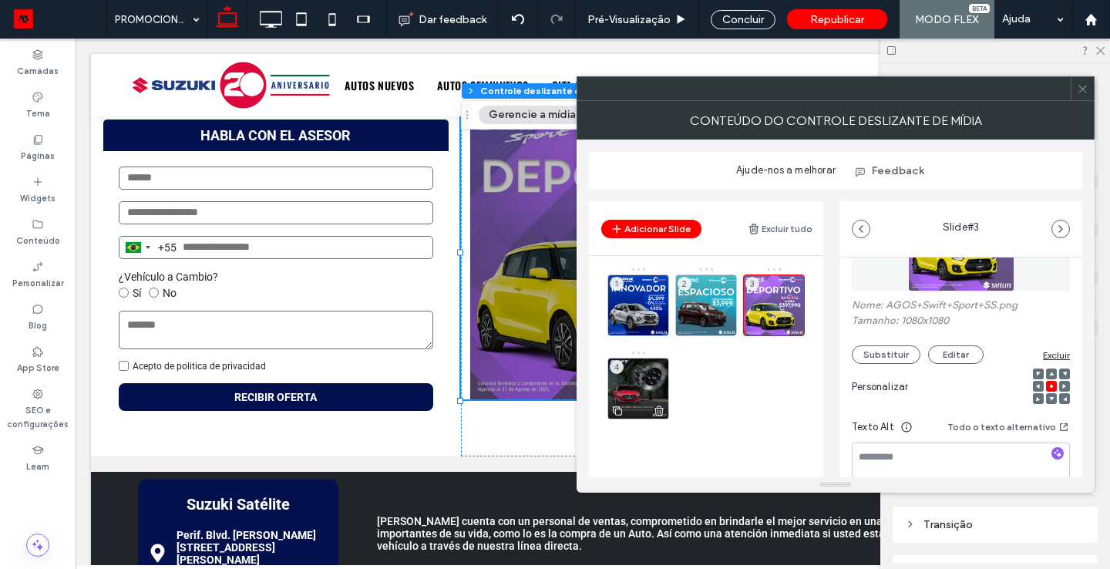
click at [639, 371] on div "4" at bounding box center [638, 389] width 62 height 62
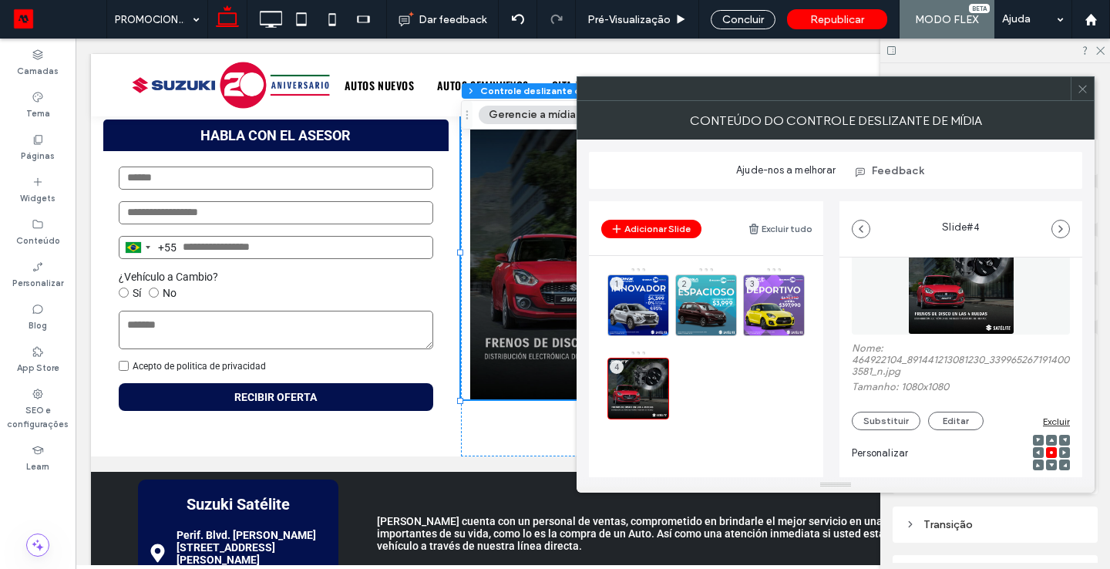
scroll to position [74, 0]
click at [875, 425] on button "Substituir" at bounding box center [886, 419] width 69 height 18
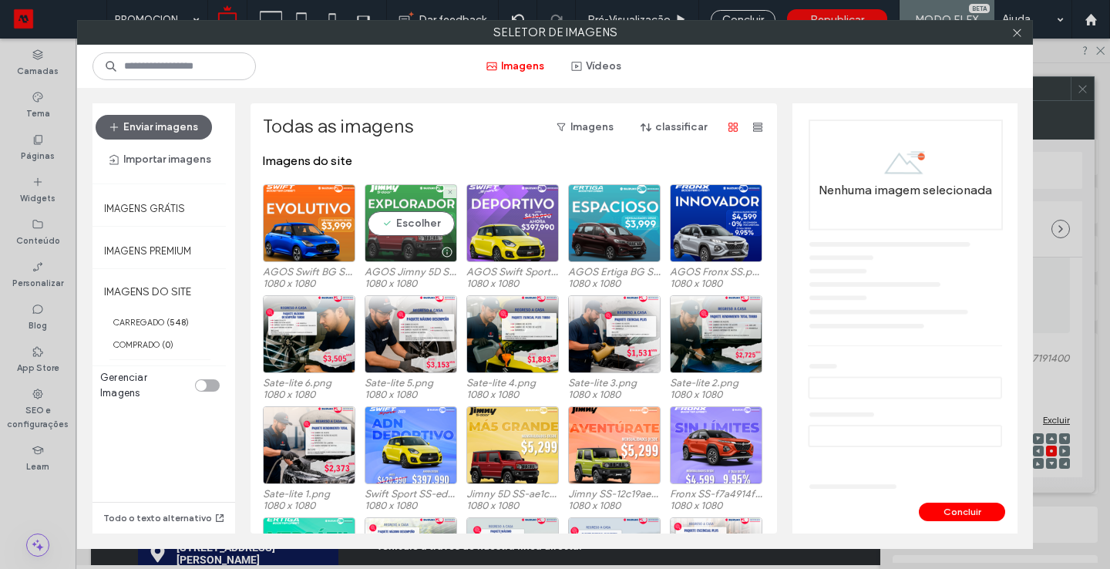
click at [382, 228] on div "Escolher" at bounding box center [411, 223] width 92 height 78
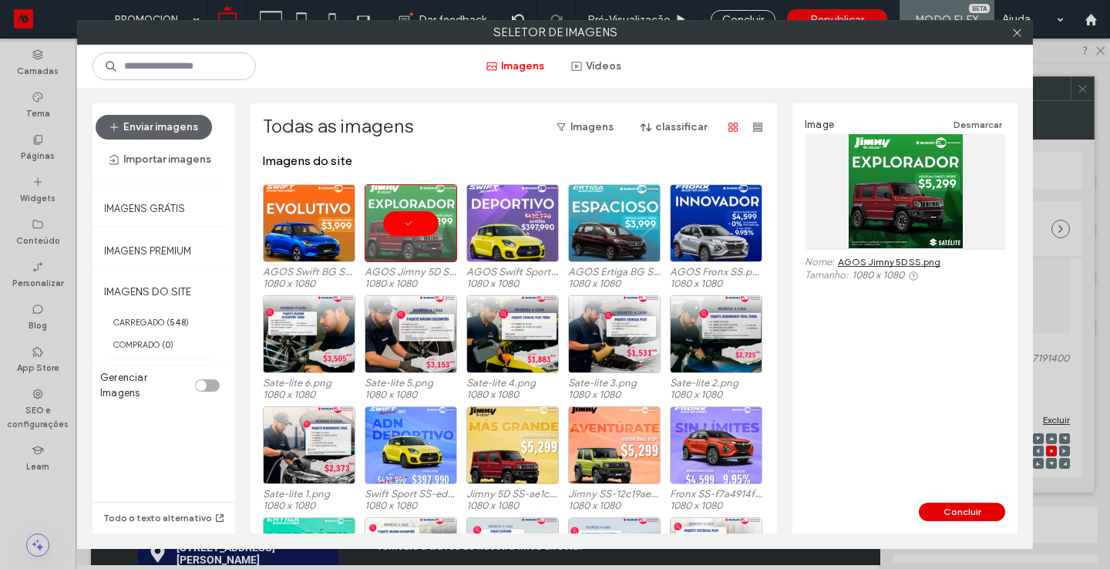
click at [957, 516] on button "Concluir" at bounding box center [962, 511] width 86 height 18
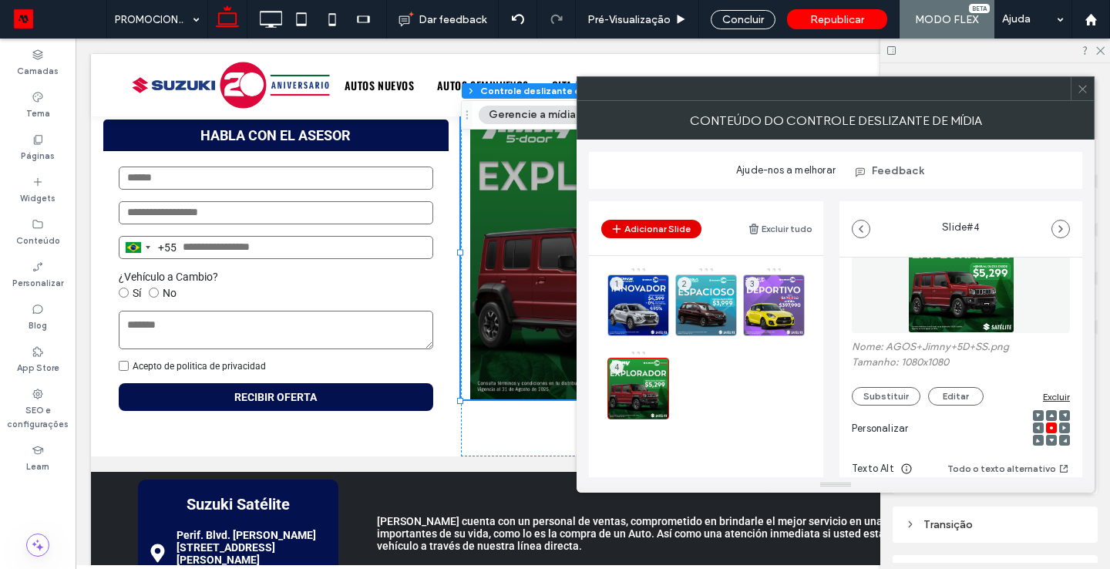
click at [671, 226] on button "Adicionar Slide" at bounding box center [651, 229] width 100 height 18
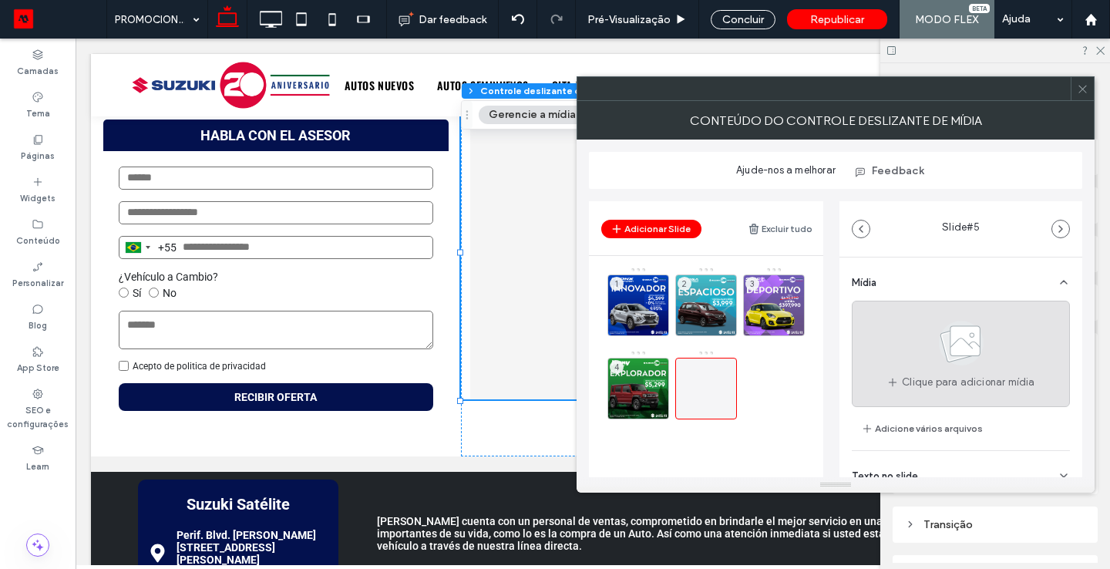
click at [955, 348] on use at bounding box center [961, 343] width 45 height 45
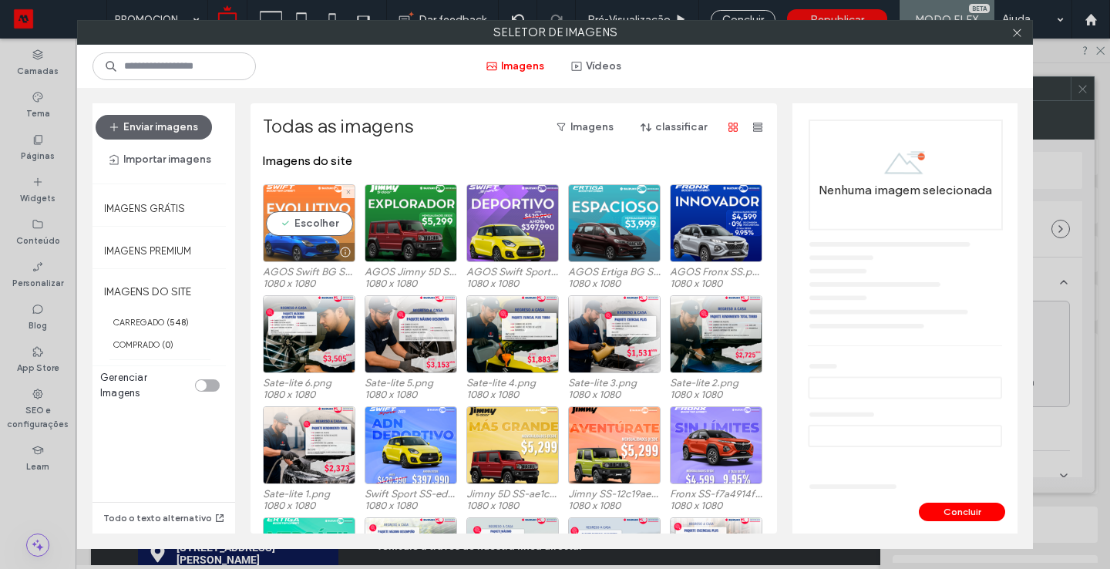
click at [318, 222] on div "Escolher" at bounding box center [309, 223] width 92 height 78
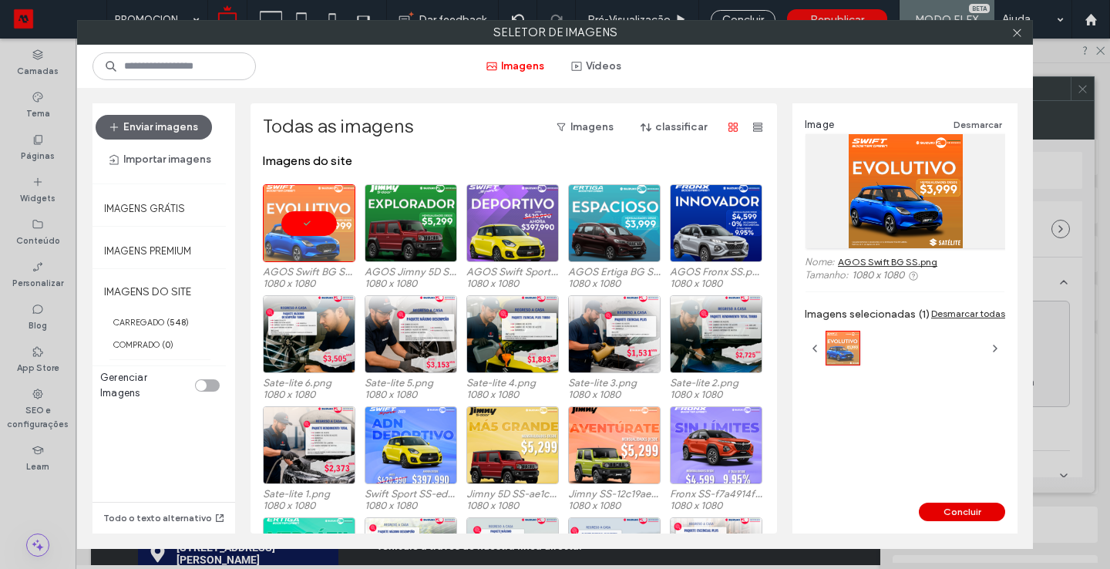
click at [978, 514] on button "Concluir" at bounding box center [962, 511] width 86 height 18
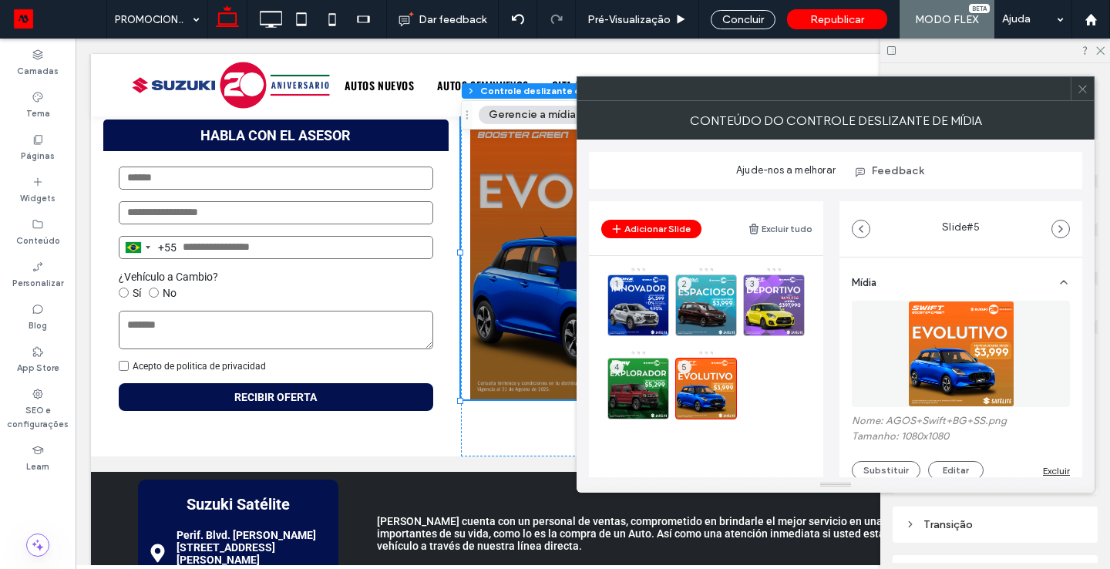
click at [1084, 96] on span at bounding box center [1083, 88] width 12 height 23
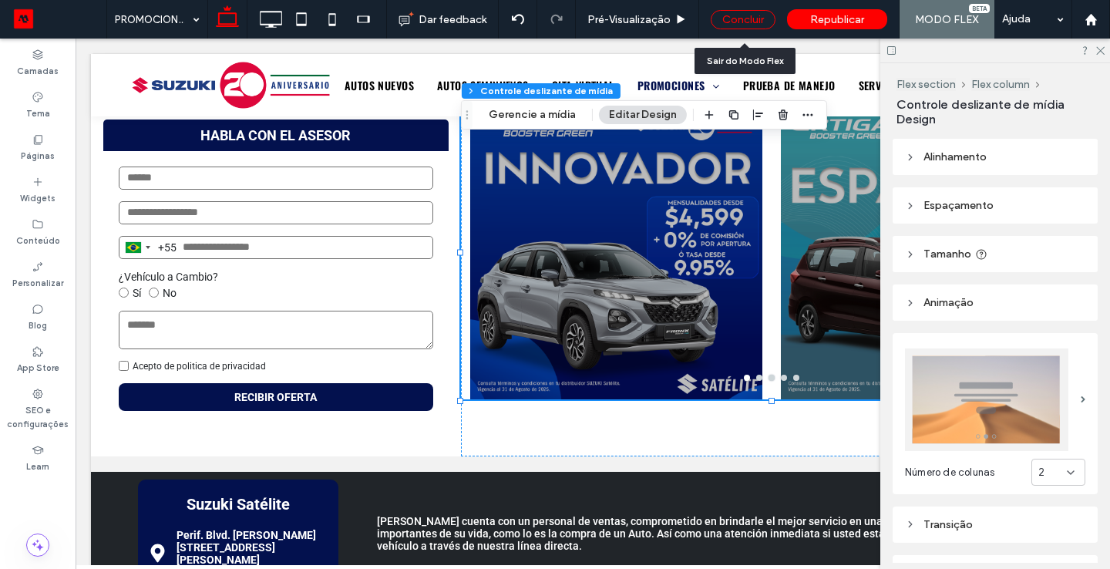
click at [741, 15] on div "Concluir" at bounding box center [743, 19] width 65 height 19
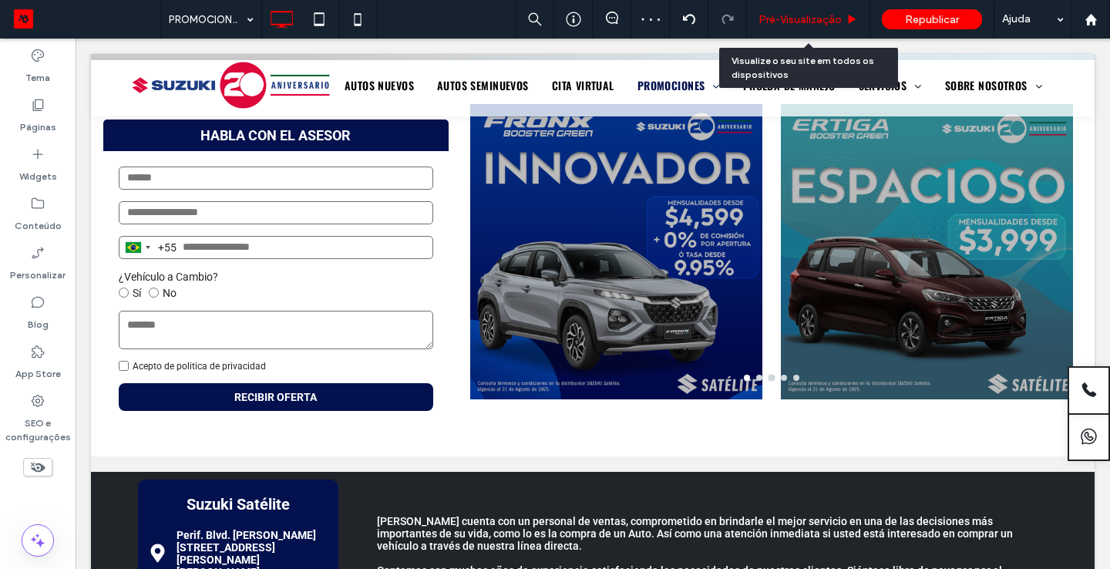
click at [784, 27] on div "Pré-Visualizaçāo" at bounding box center [808, 19] width 123 height 39
click at [787, 19] on span "Pré-Visualizaçāo" at bounding box center [799, 19] width 83 height 13
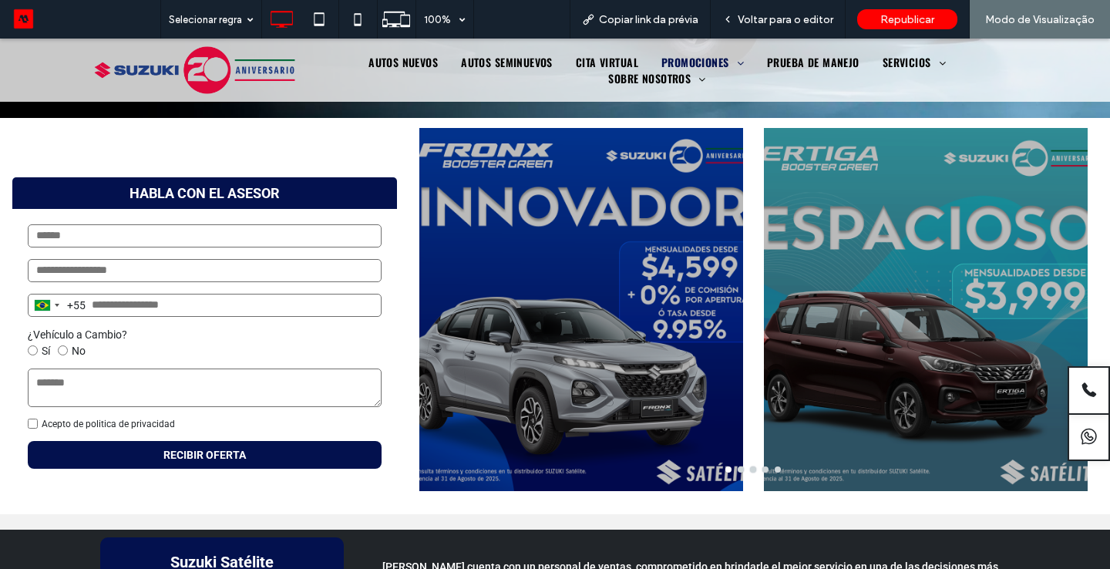
click at [729, 470] on button "go to slide 1" at bounding box center [728, 469] width 6 height 6
click at [732, 465] on div at bounding box center [581, 309] width 324 height 363
click at [734, 465] on div at bounding box center [581, 309] width 324 height 363
click at [736, 465] on div at bounding box center [581, 309] width 324 height 363
click at [739, 465] on div at bounding box center [581, 309] width 324 height 363
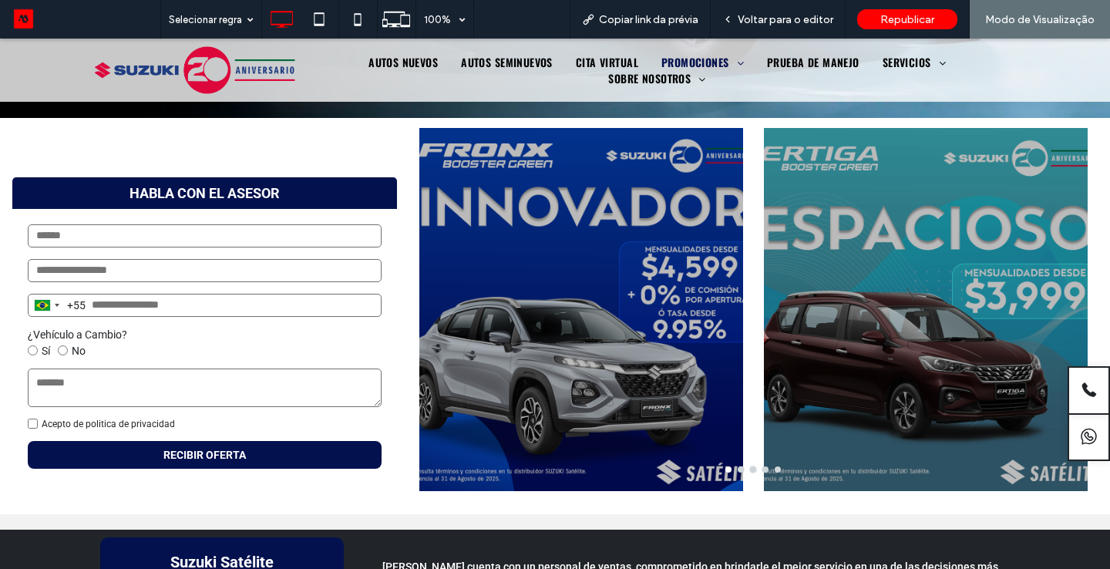
click at [744, 466] on div at bounding box center [753, 469] width 688 height 6
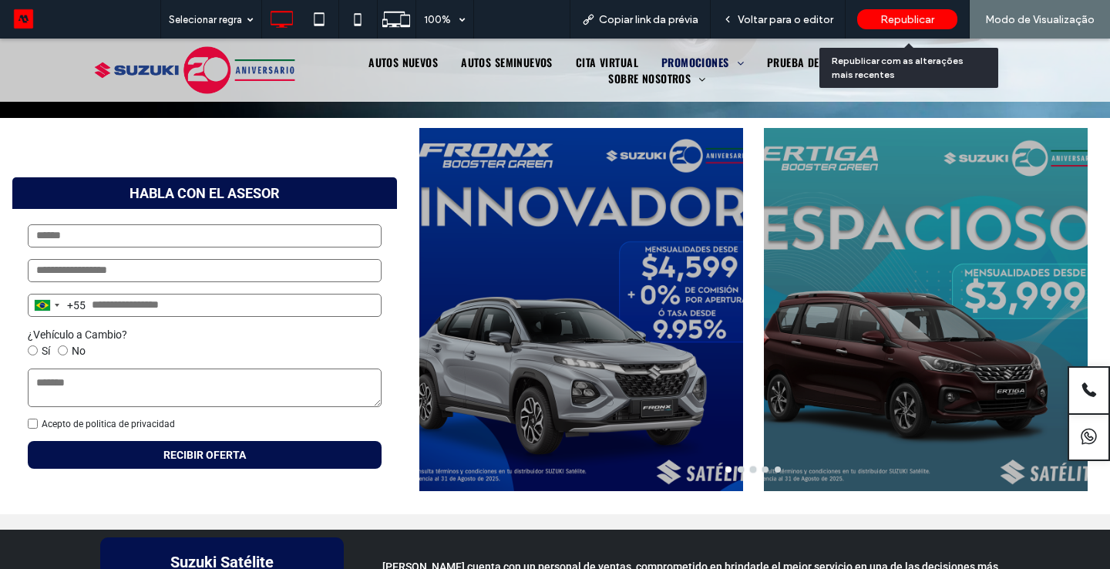
click at [909, 12] on div "Republicar" at bounding box center [907, 19] width 100 height 20
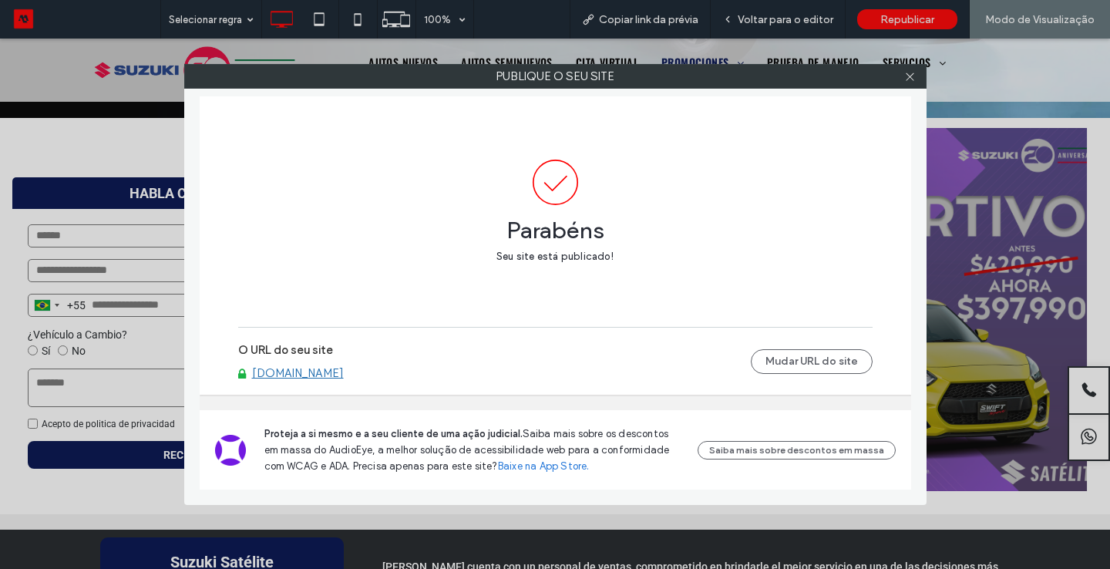
click at [917, 78] on div at bounding box center [910, 76] width 23 height 23
click at [906, 76] on icon at bounding box center [910, 77] width 12 height 12
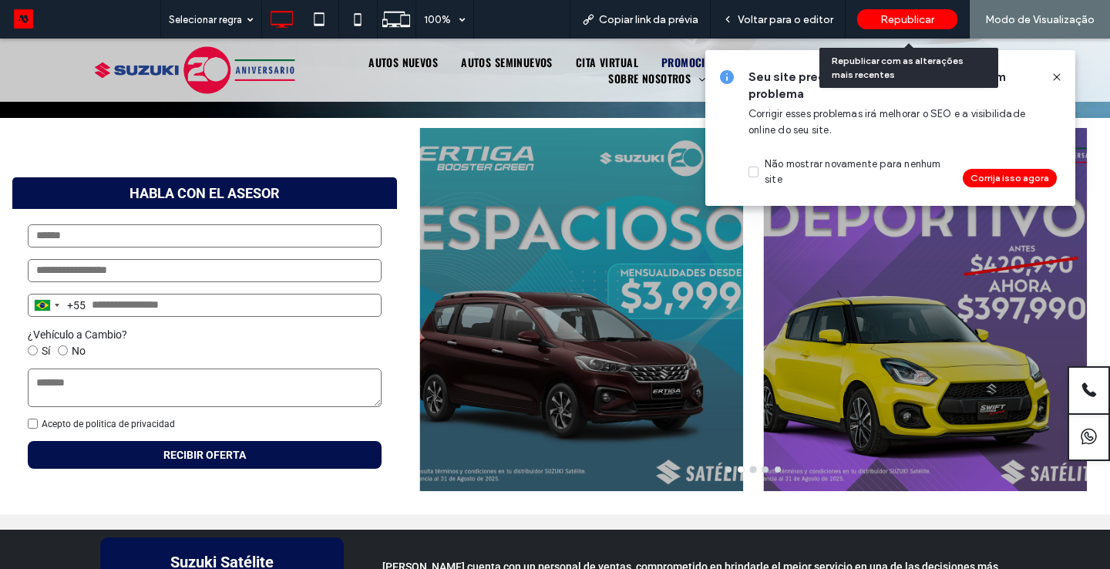
click at [910, 18] on span "Republicar" at bounding box center [907, 19] width 54 height 13
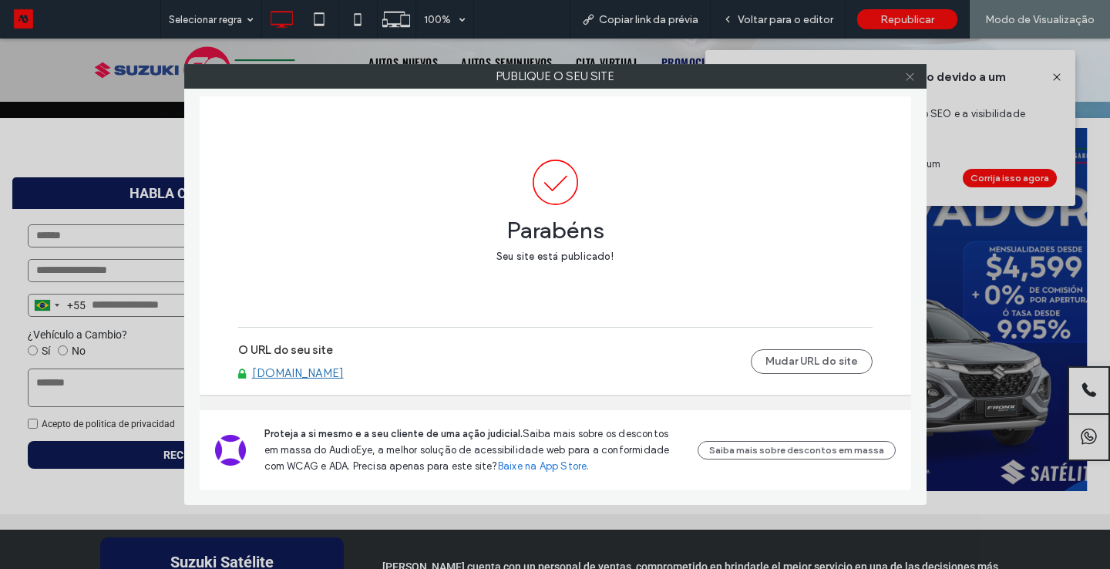
click at [908, 76] on icon at bounding box center [910, 77] width 12 height 12
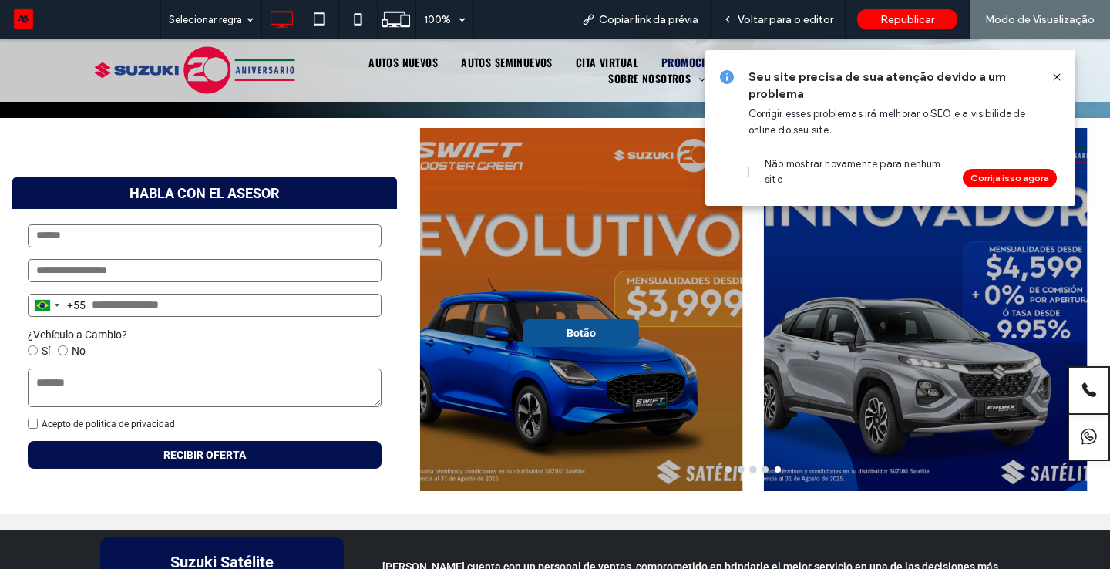
click at [556, 344] on span "Botão" at bounding box center [581, 333] width 85 height 28
click at [1064, 69] on div "Seu site possui 2 problemas que precisam de sua atenção Corrigir esses problema…" at bounding box center [890, 128] width 370 height 156
drag, startPoint x: 1054, startPoint y: 70, endPoint x: 1054, endPoint y: 32, distance: 38.5
click at [1054, 70] on span at bounding box center [1056, 77] width 12 height 17
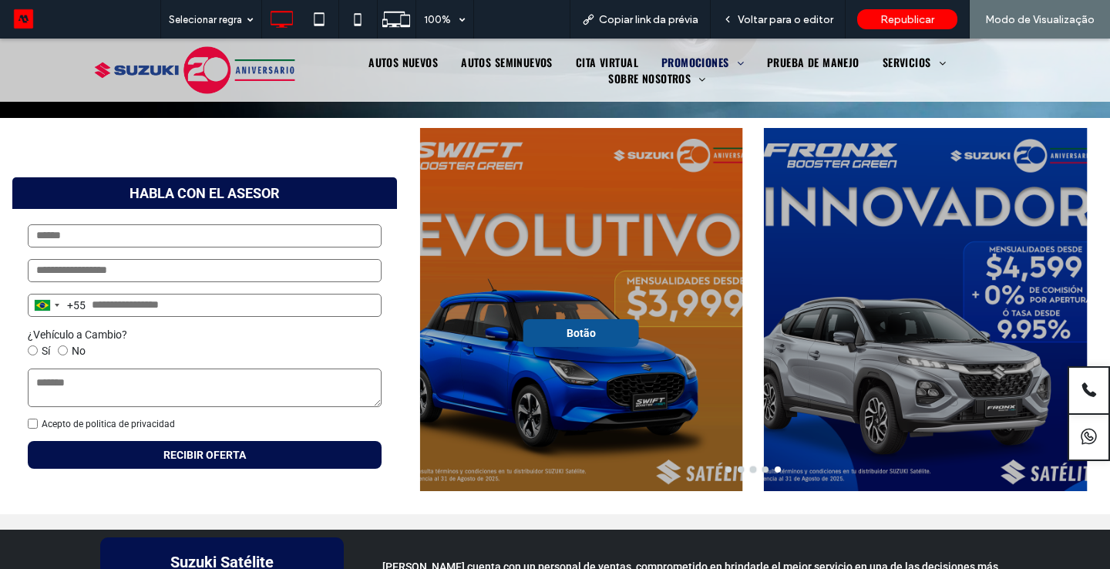
click at [573, 337] on span "Botão" at bounding box center [581, 333] width 85 height 28
click at [784, 26] on div "Voltar para o editor" at bounding box center [778, 19] width 135 height 39
click at [792, 6] on div "Voltar para o editor" at bounding box center [778, 19] width 135 height 39
click at [790, 19] on span "Voltar para o editor" at bounding box center [785, 19] width 96 height 13
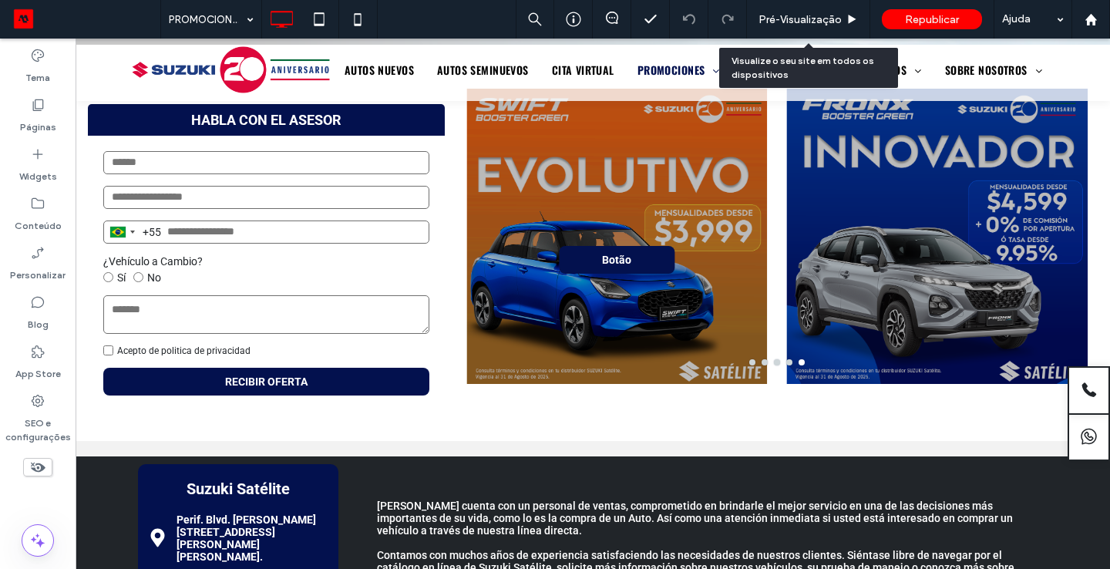
scroll to position [461, 0]
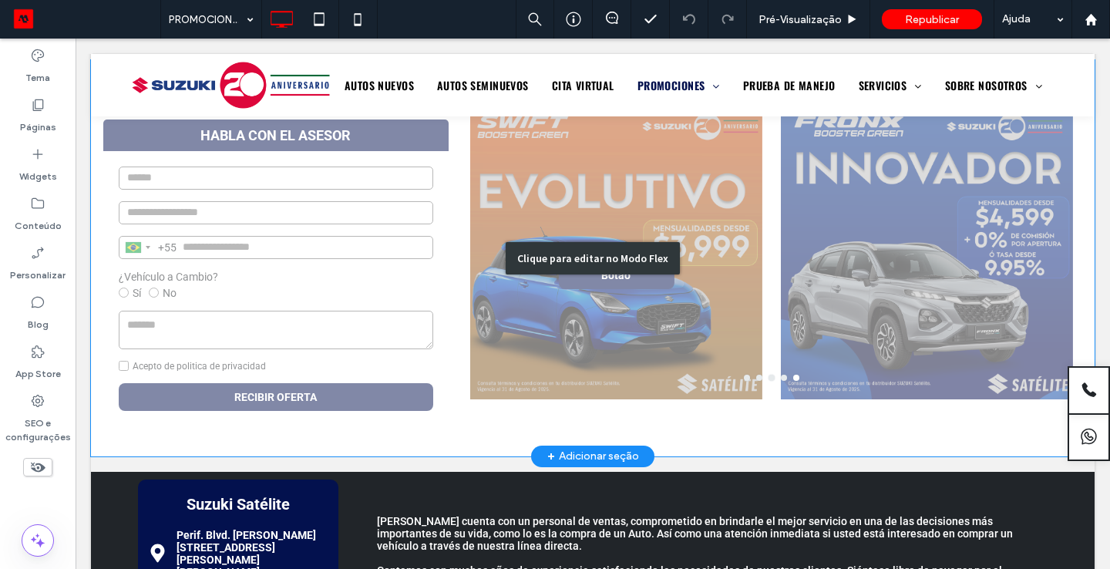
click at [713, 429] on div "Clique para editar no Modo Flex" at bounding box center [592, 258] width 1003 height 396
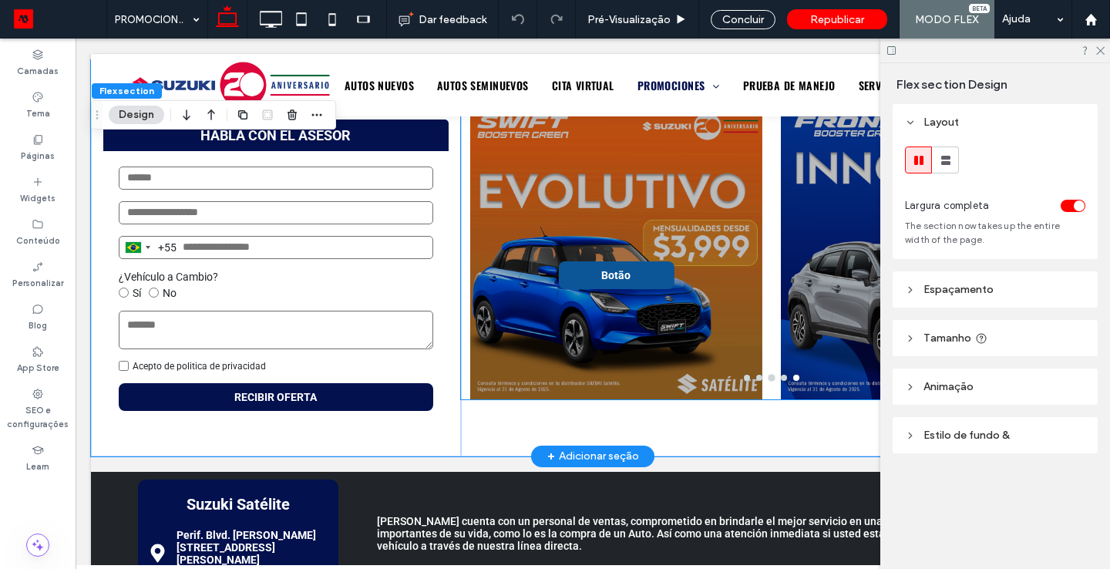
click at [630, 273] on span "Botão" at bounding box center [615, 275] width 85 height 28
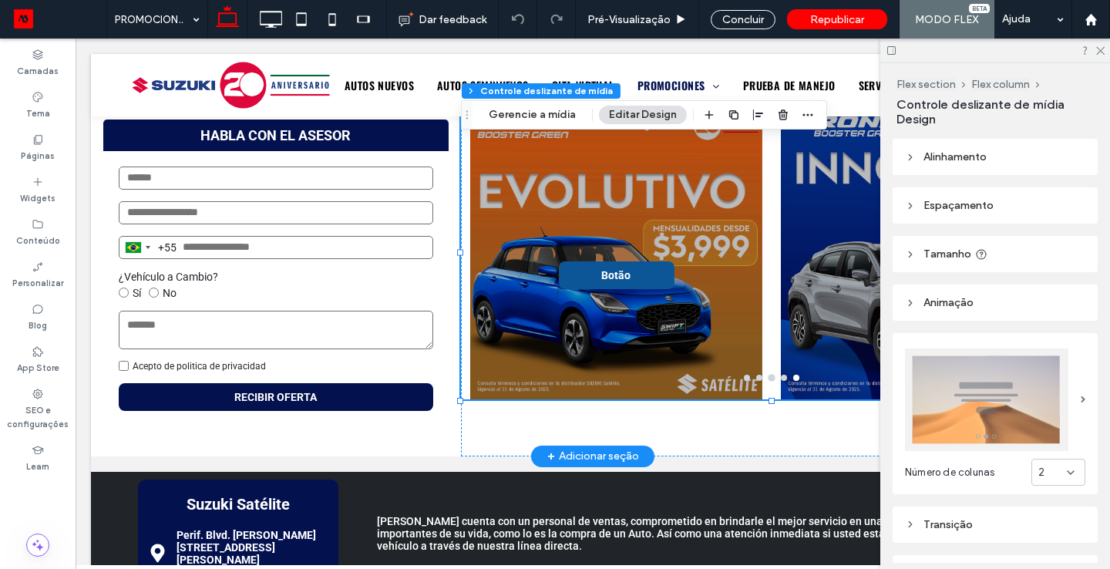
click at [629, 273] on span "Botão" at bounding box center [615, 275] width 85 height 28
click at [606, 274] on span "Botão" at bounding box center [615, 275] width 85 height 28
click at [596, 270] on span "Botão" at bounding box center [615, 275] width 85 height 28
click at [580, 271] on span "Botão" at bounding box center [615, 275] width 85 height 28
click at [579, 272] on span "Botão" at bounding box center [615, 275] width 85 height 28
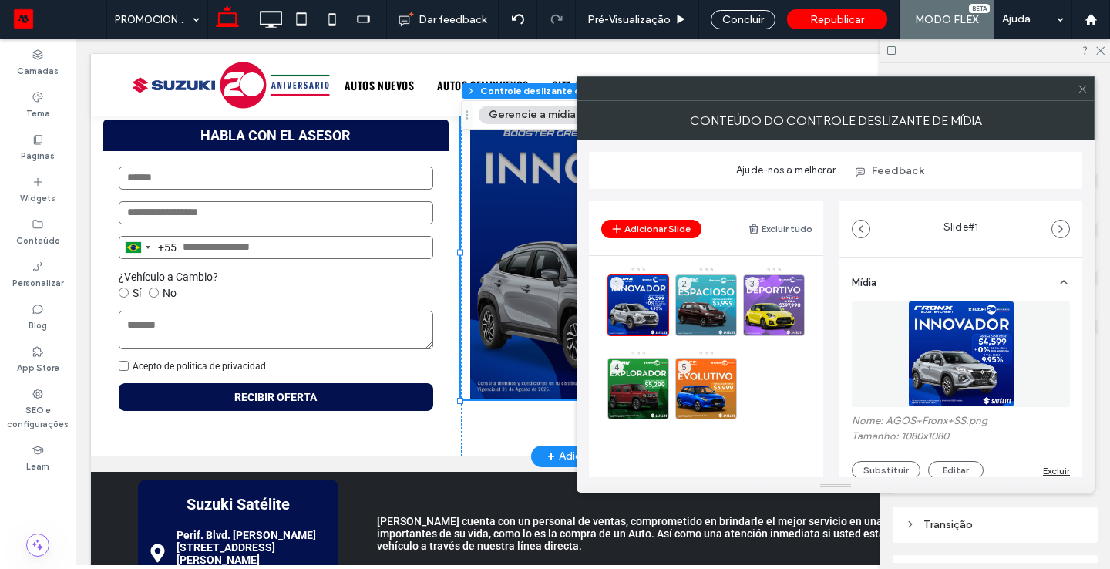
click at [1082, 90] on icon at bounding box center [1083, 89] width 12 height 12
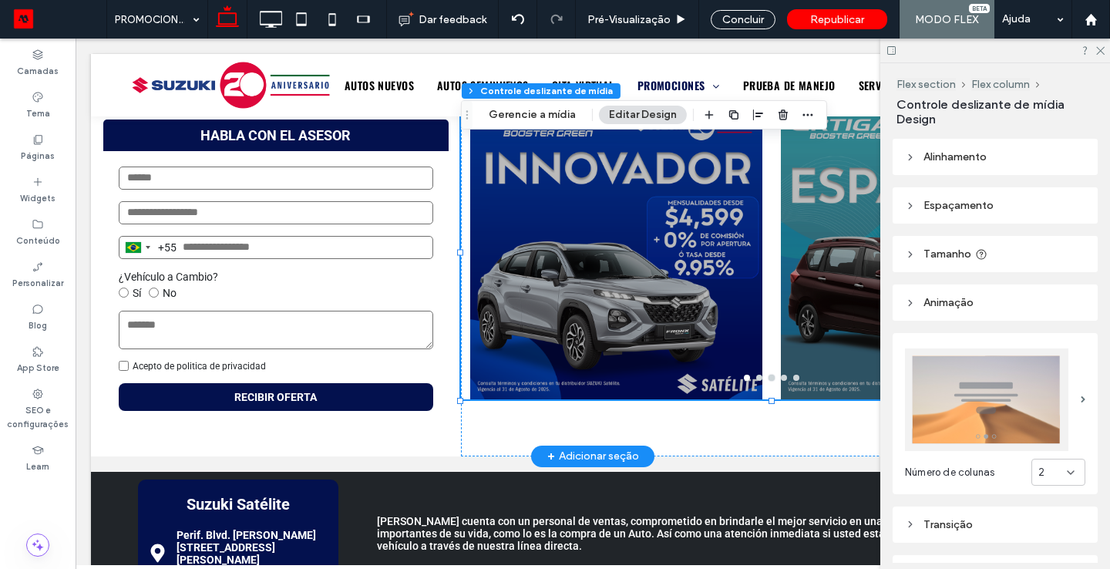
click at [1105, 42] on div at bounding box center [995, 51] width 230 height 24
click at [1102, 45] on icon at bounding box center [1099, 50] width 10 height 10
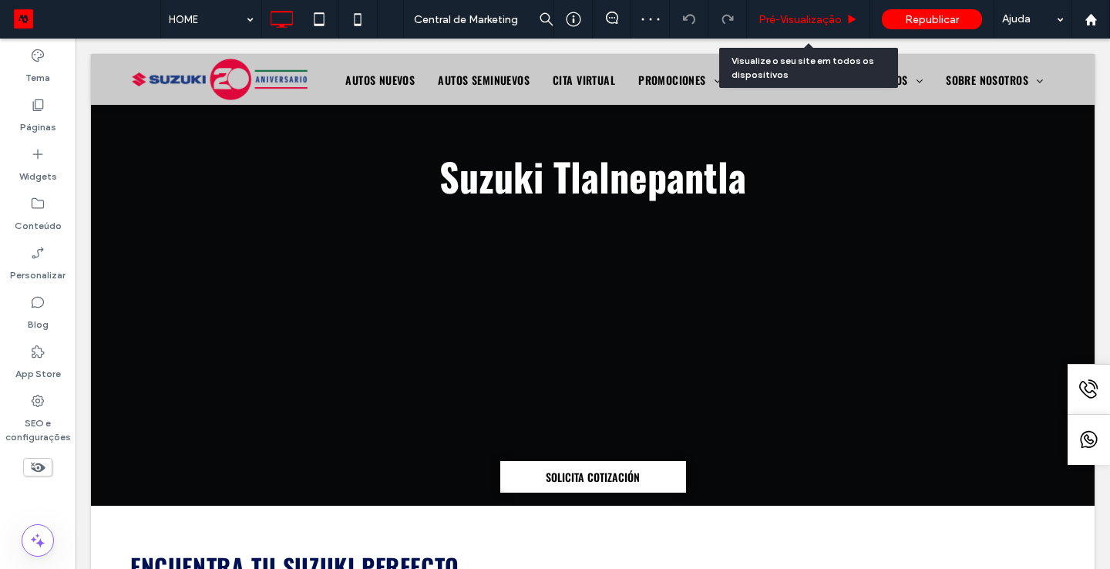
click at [806, 19] on span "Pré-Visualizaçāo" at bounding box center [799, 19] width 83 height 13
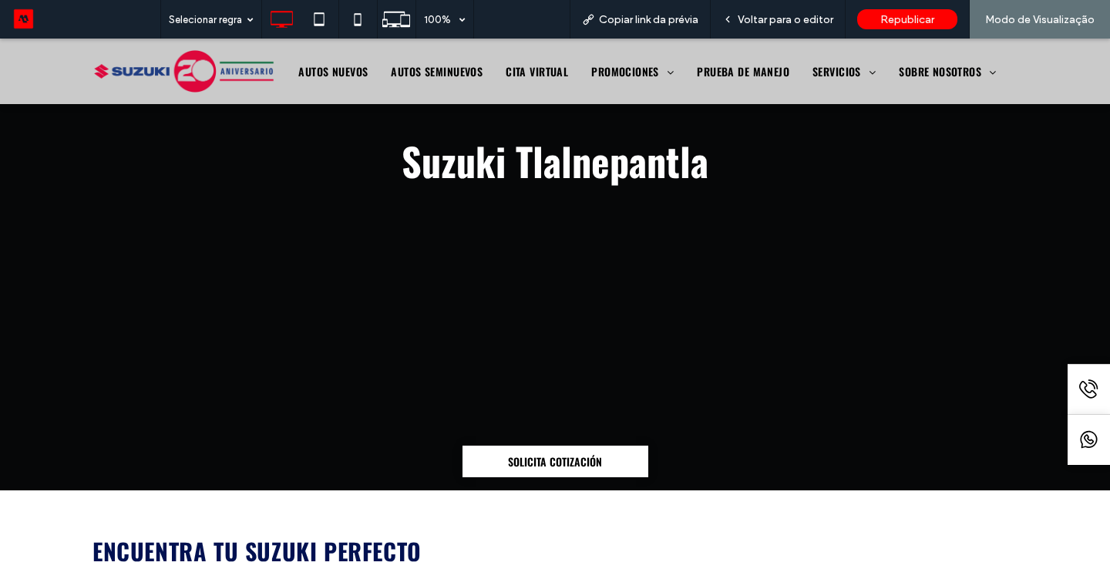
click at [1074, 292] on div at bounding box center [555, 265] width 1110 height 452
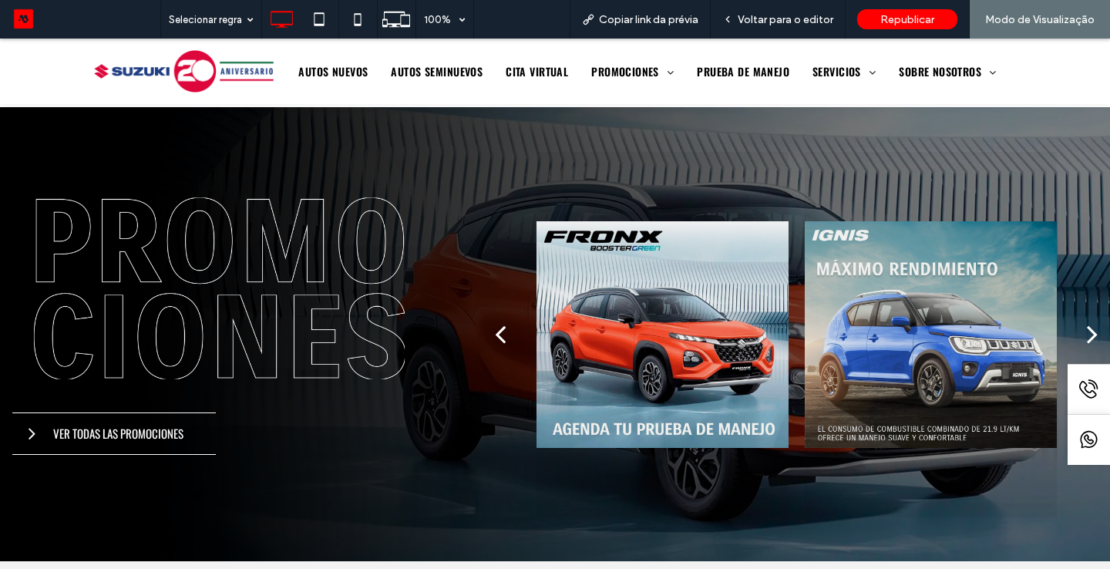
scroll to position [709, 0]
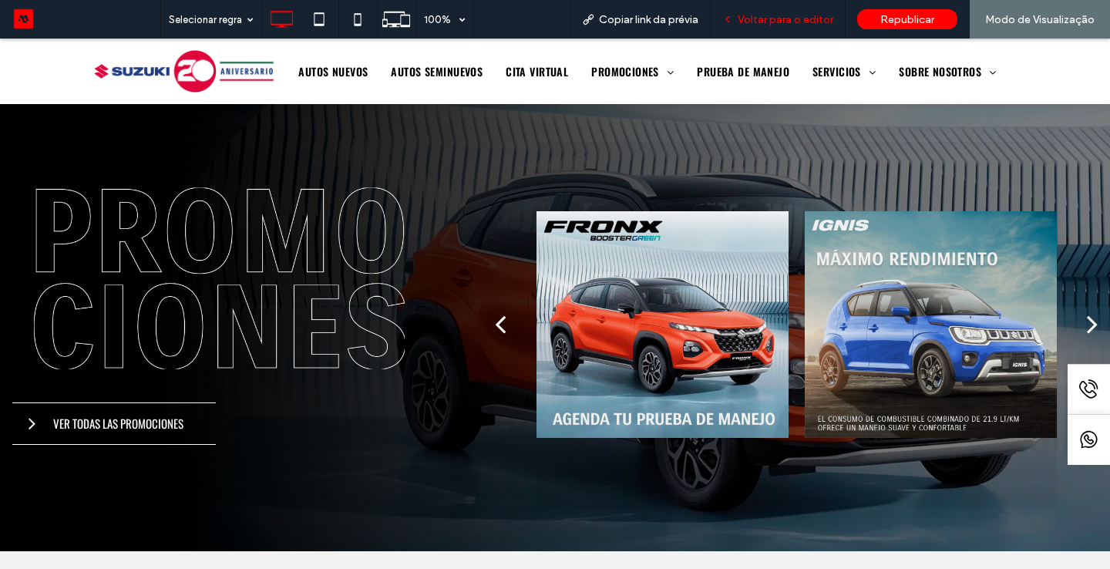
click at [805, 16] on span "Voltar para o editor" at bounding box center [785, 19] width 96 height 13
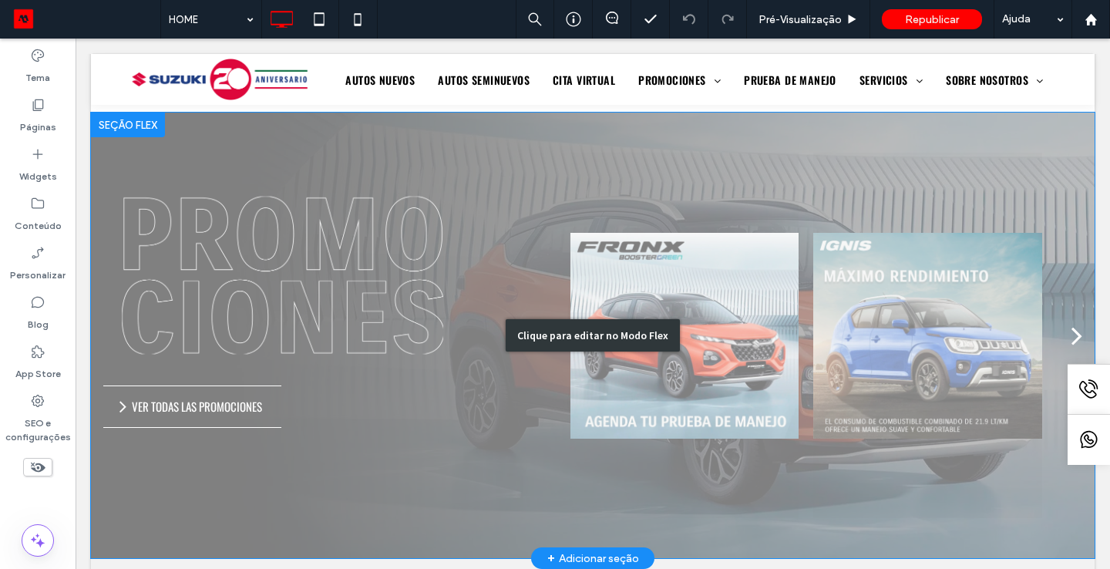
click at [637, 308] on div "Clique para editar no Modo Flex" at bounding box center [592, 335] width 1003 height 445
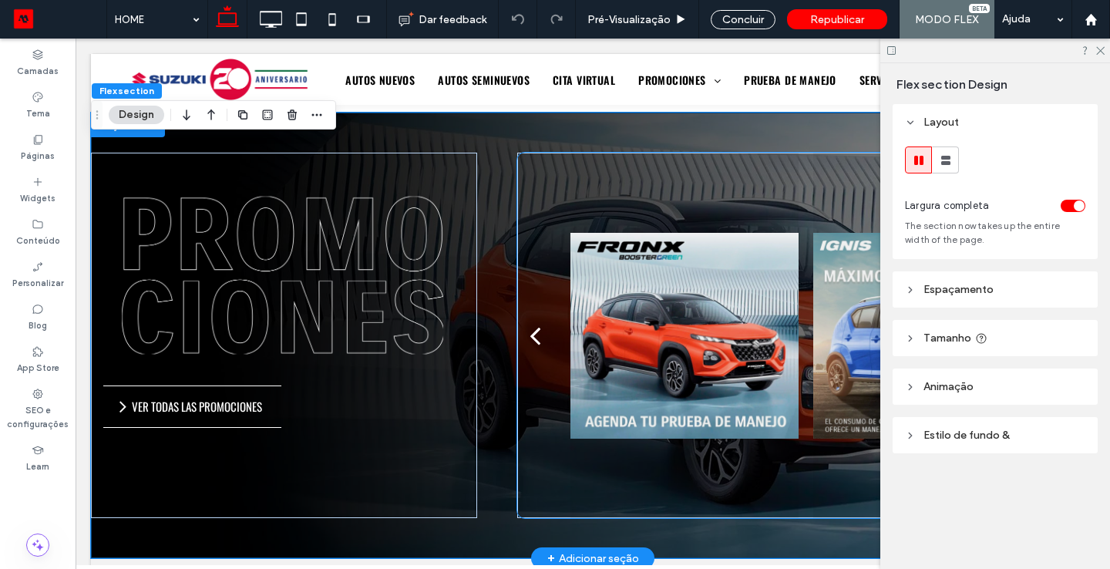
click at [643, 300] on div at bounding box center [684, 335] width 228 height 365
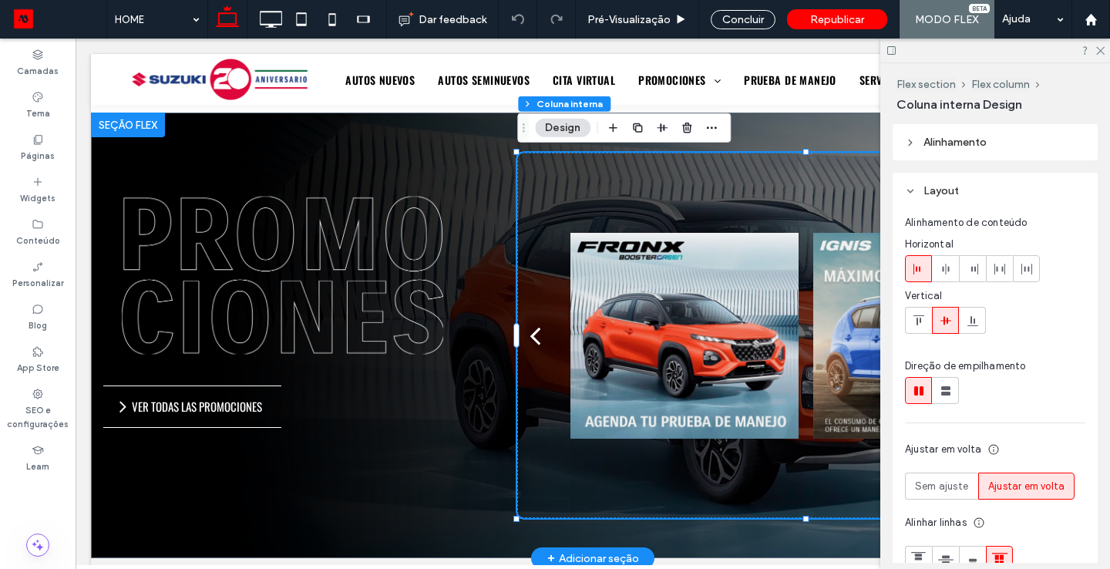
click at [647, 304] on div at bounding box center [684, 335] width 228 height 365
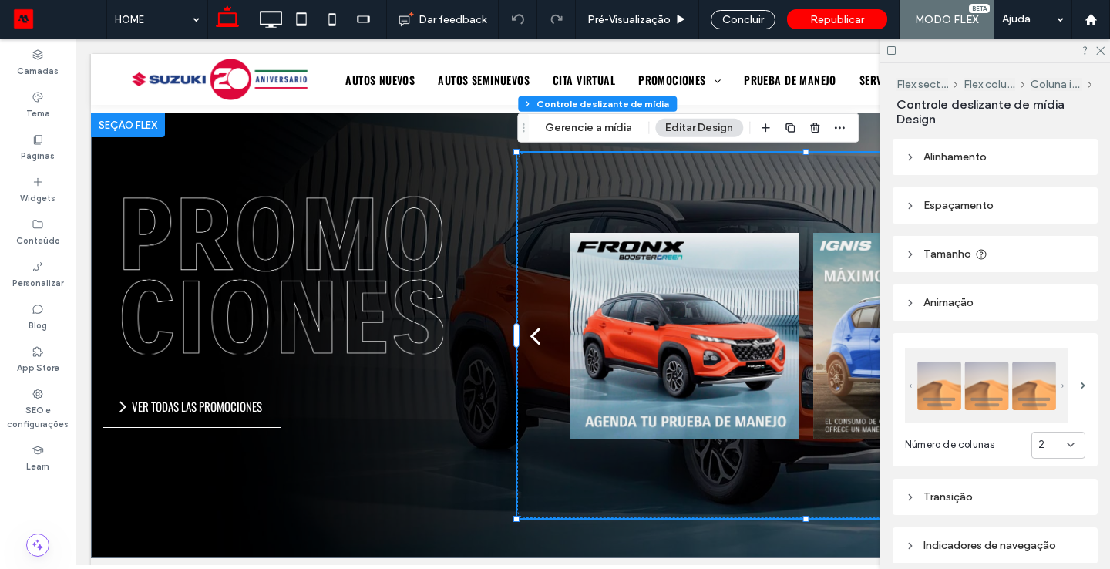
click at [559, 115] on div "Flex section Flex column Coluna interna Controle deslizante de mídia Gerencie a…" at bounding box center [687, 127] width 341 height 29
click at [559, 123] on button "Gerencie a mídia" at bounding box center [588, 128] width 107 height 18
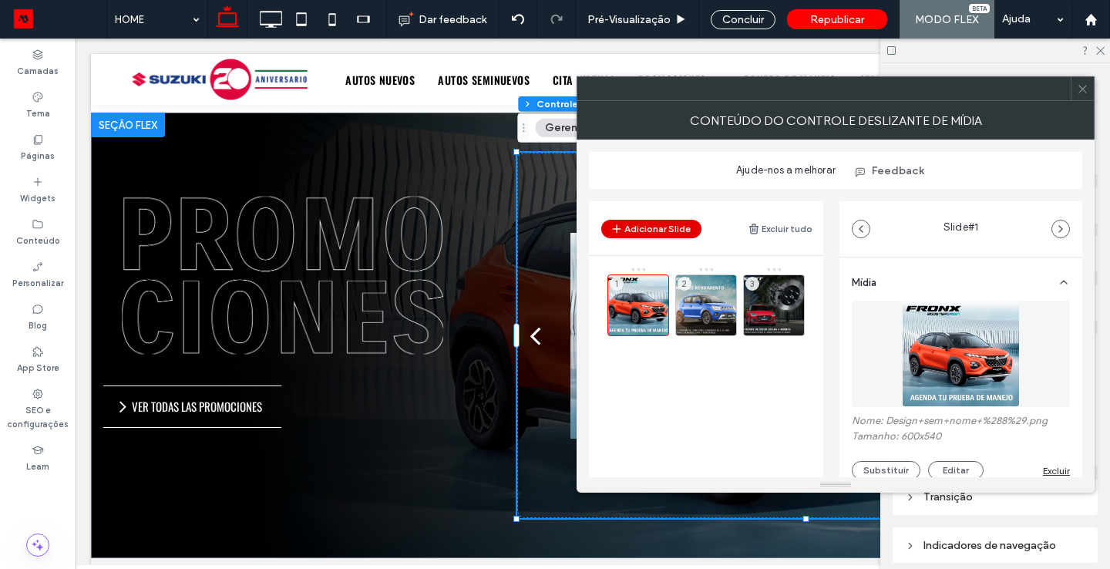
click at [646, 224] on button "Adicionar Slide" at bounding box center [651, 229] width 100 height 18
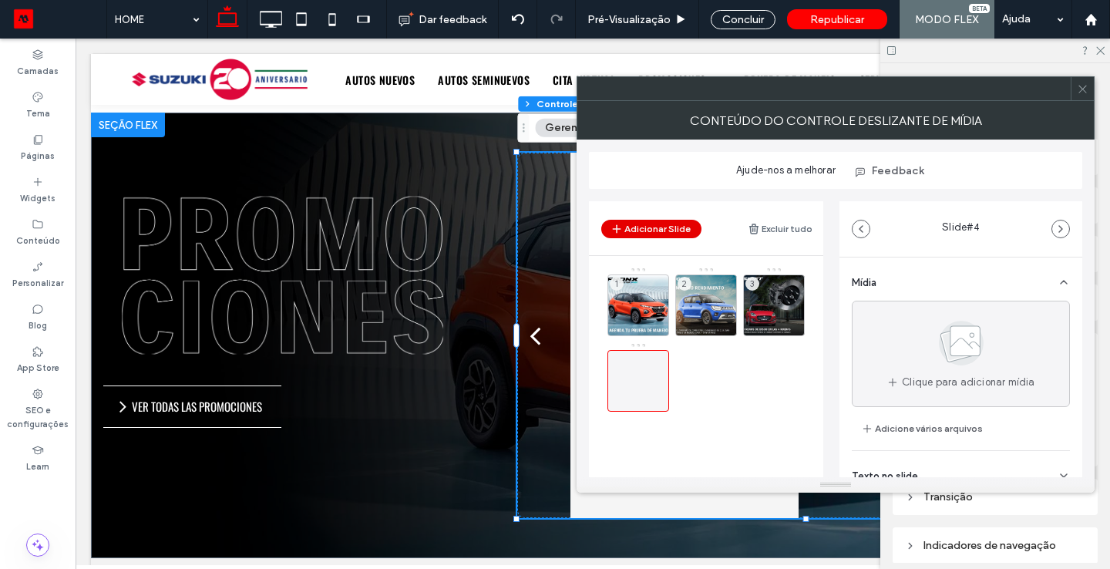
click at [646, 225] on button "Adicionar Slide" at bounding box center [651, 229] width 100 height 18
click at [657, 226] on button "Adicionar Slide" at bounding box center [651, 229] width 100 height 18
click at [647, 291] on div "1" at bounding box center [638, 305] width 62 height 62
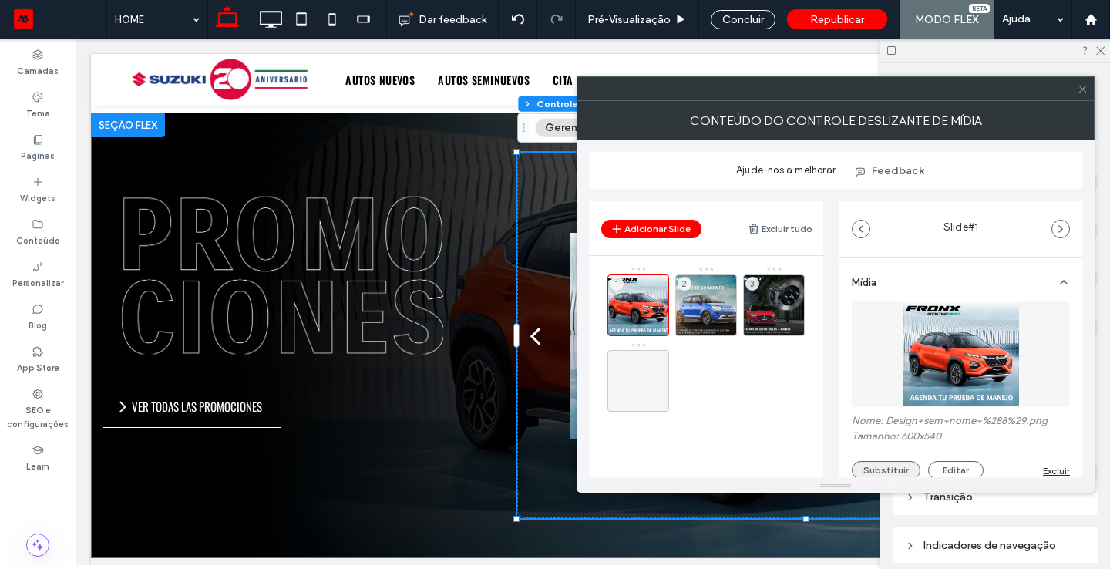
click at [899, 466] on button "Substituir" at bounding box center [886, 470] width 69 height 18
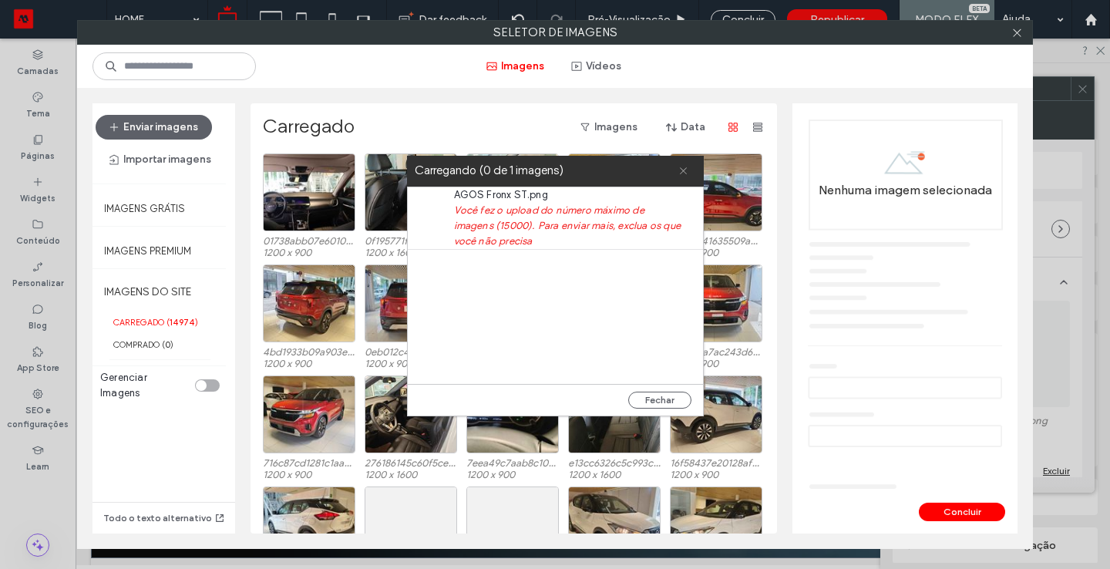
click at [681, 173] on icon at bounding box center [683, 171] width 10 height 10
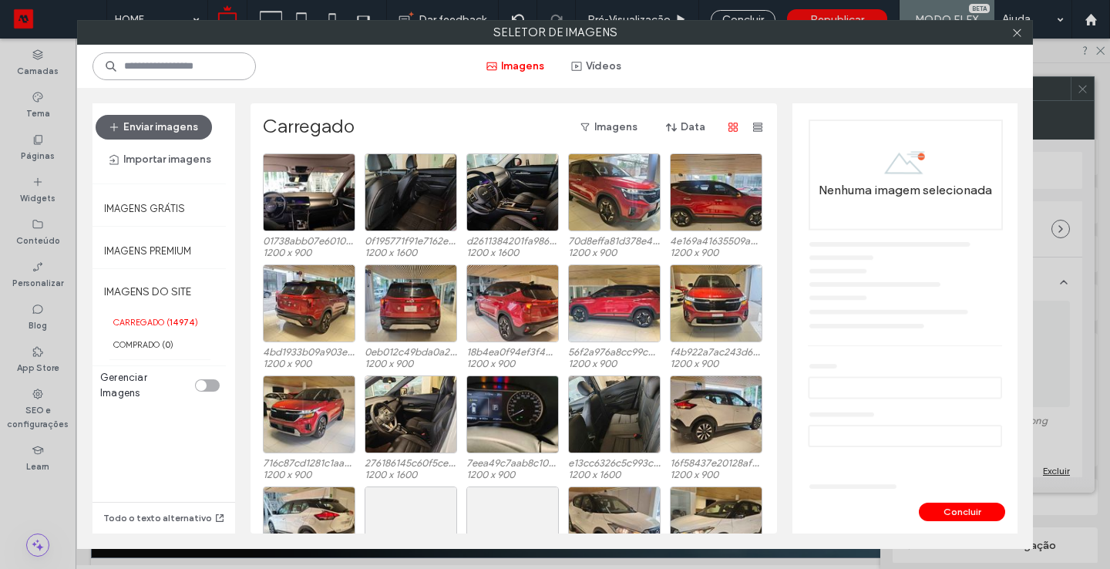
click at [163, 64] on input at bounding box center [173, 66] width 163 height 28
type input "*****"
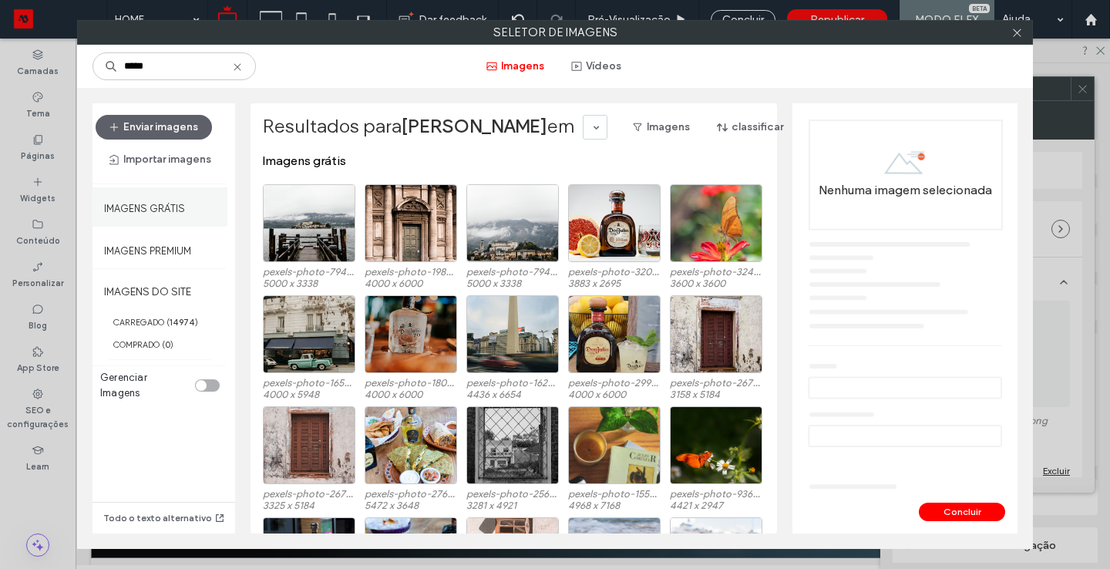
click at [116, 197] on label "Imagens grátis" at bounding box center [144, 204] width 81 height 19
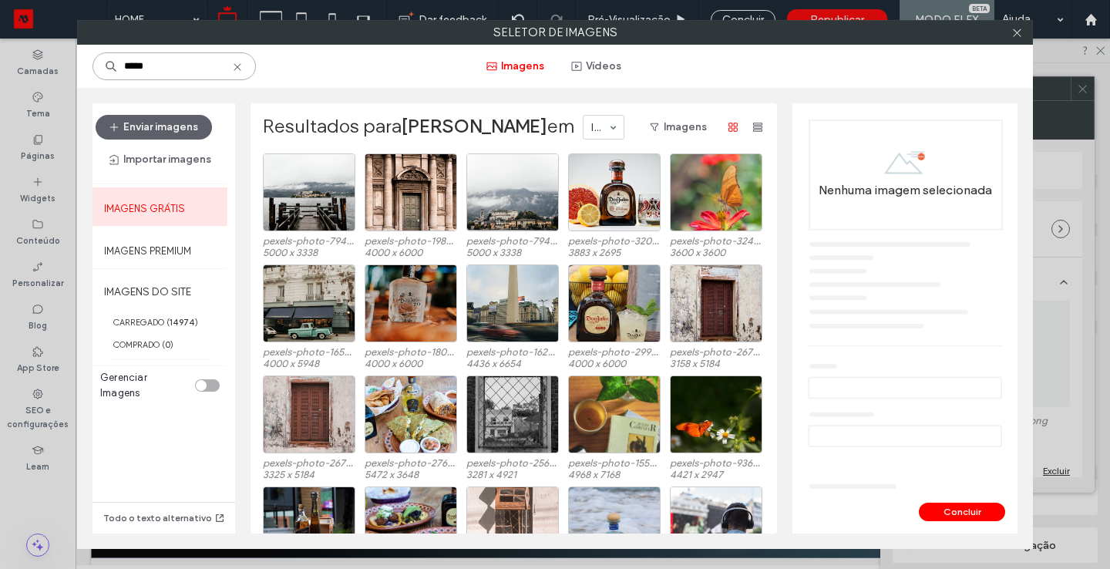
click at [146, 69] on input "*****" at bounding box center [173, 66] width 163 height 28
click at [231, 67] on icon at bounding box center [237, 67] width 12 height 12
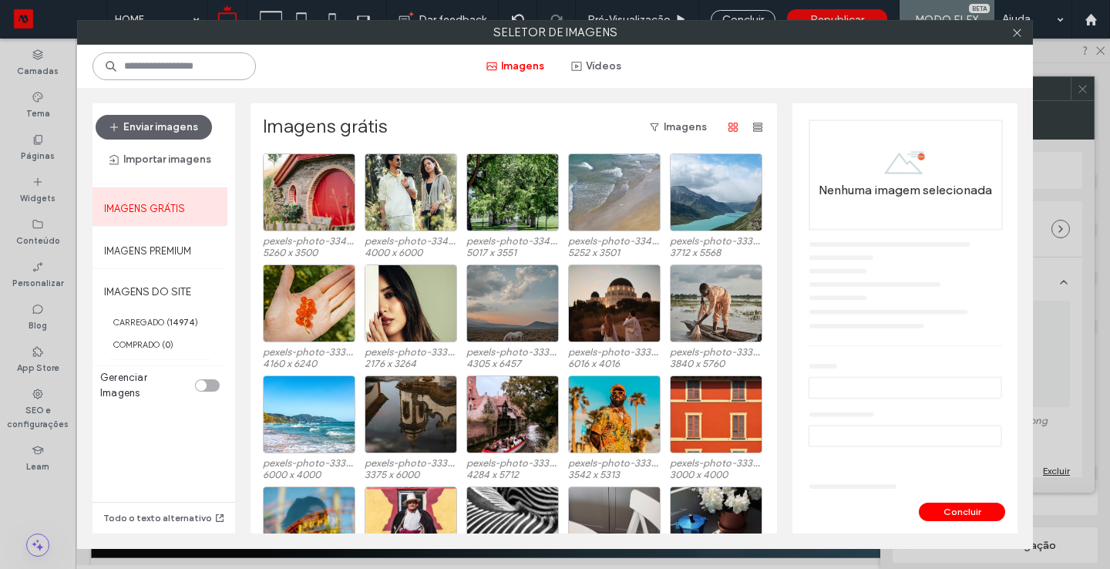
click at [197, 73] on input at bounding box center [173, 66] width 163 height 28
click at [1009, 35] on div at bounding box center [1016, 32] width 23 height 23
click at [1016, 35] on icon at bounding box center [1017, 33] width 12 height 12
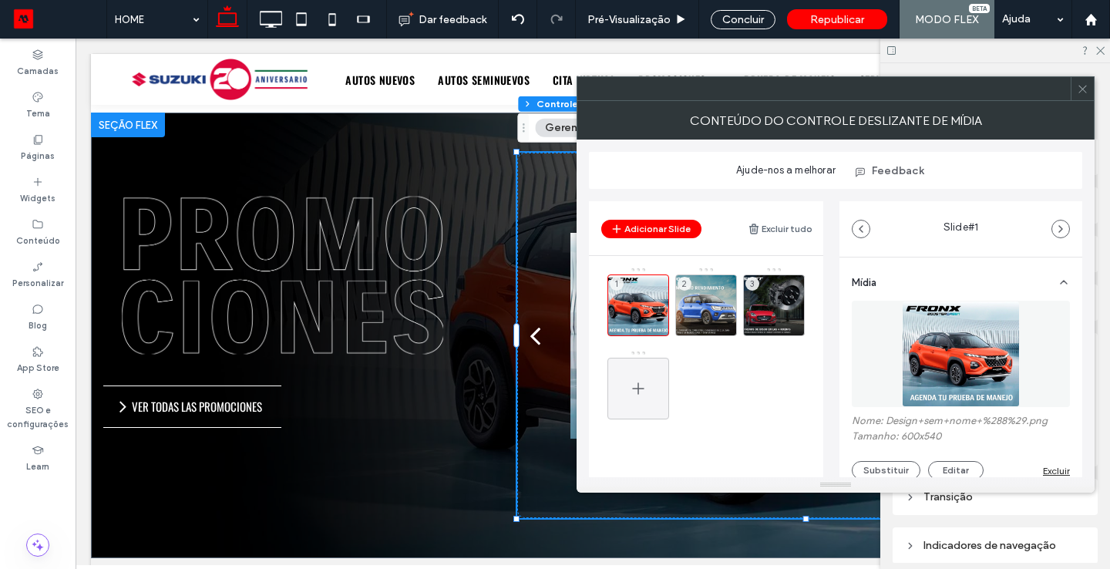
click at [659, 376] on div at bounding box center [638, 389] width 62 height 62
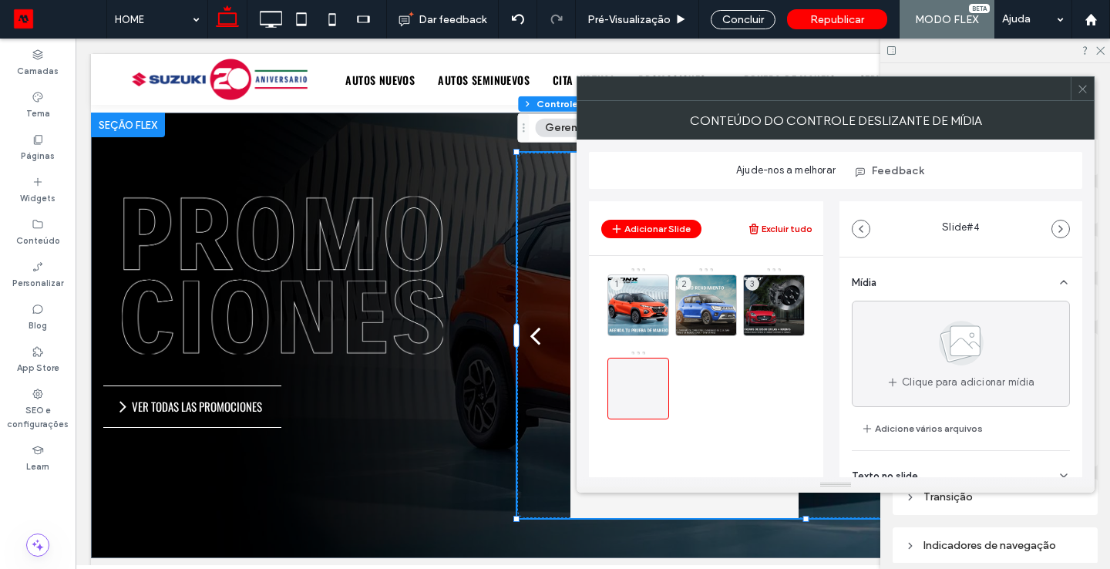
click at [777, 230] on button "Excluir tudo" at bounding box center [780, 229] width 65 height 18
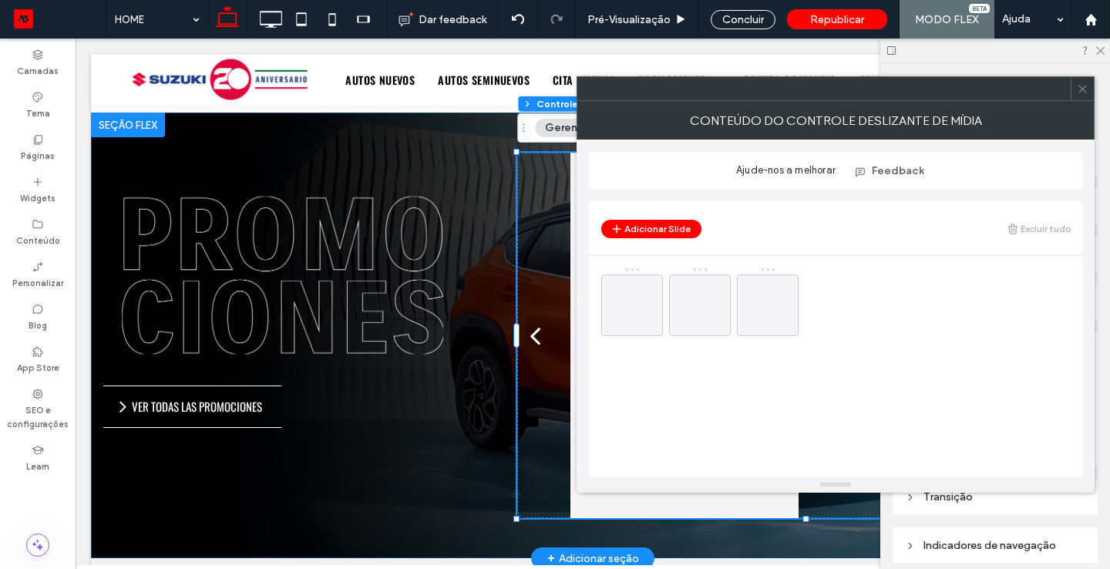
click at [450, 439] on div ". VER TODAS LAS PROMOCIONES" at bounding box center [284, 335] width 386 height 365
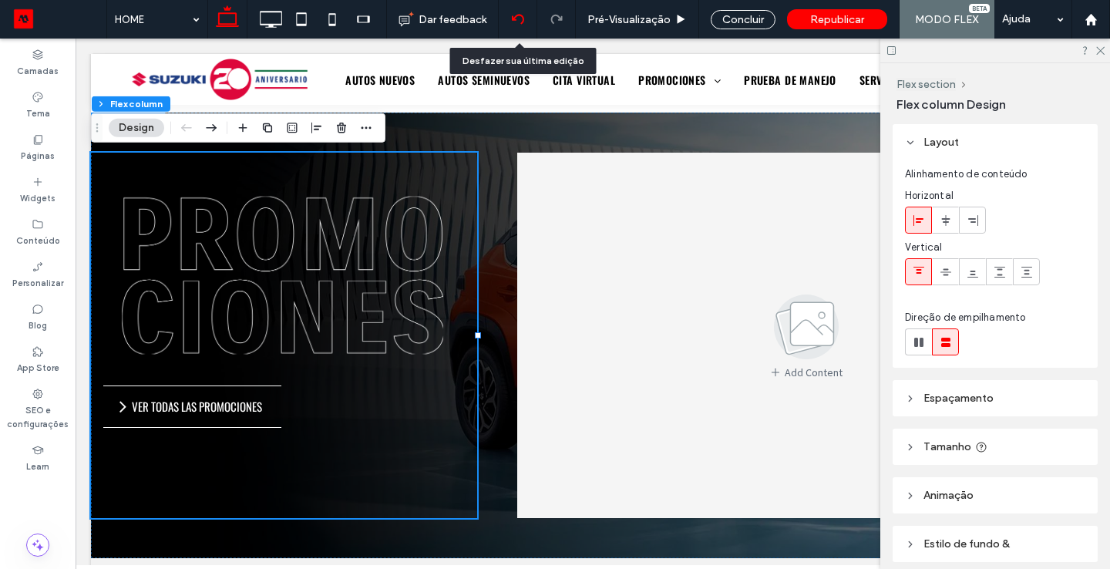
click at [518, 23] on icon at bounding box center [518, 19] width 12 height 12
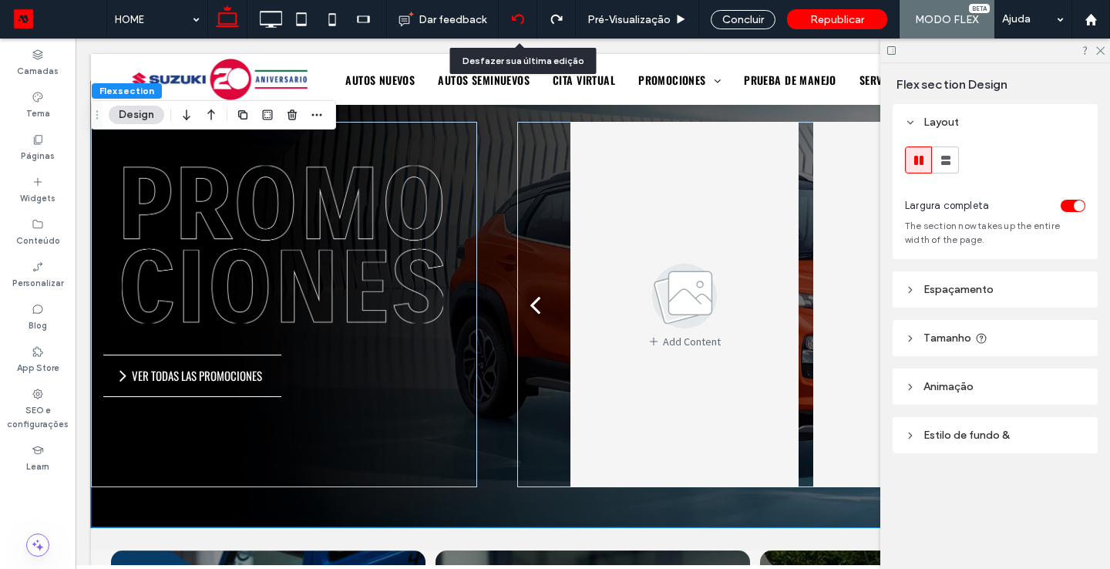
scroll to position [743, 0]
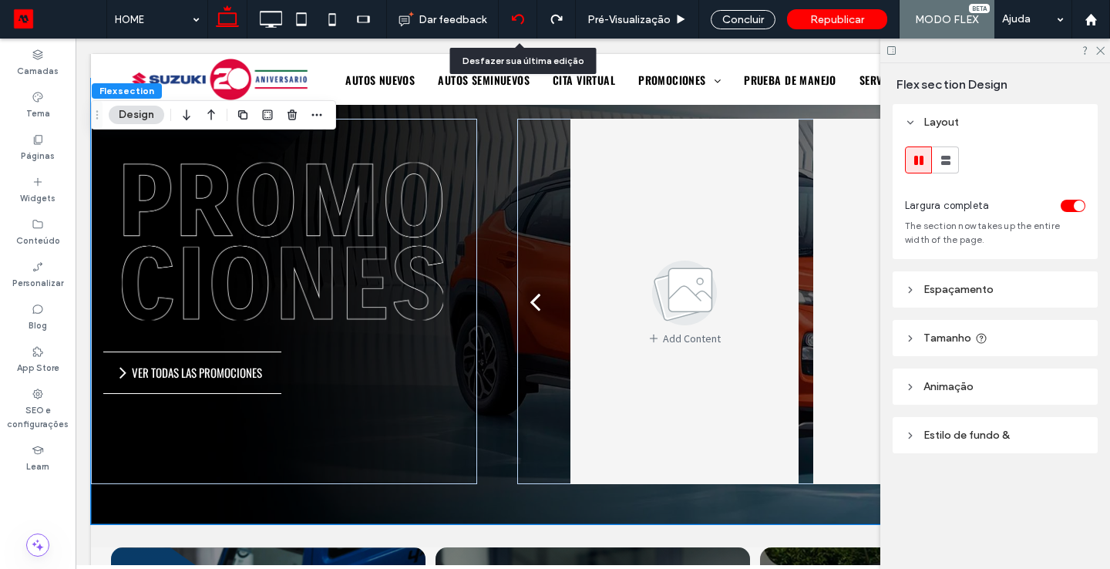
click at [518, 22] on icon at bounding box center [518, 19] width 12 height 12
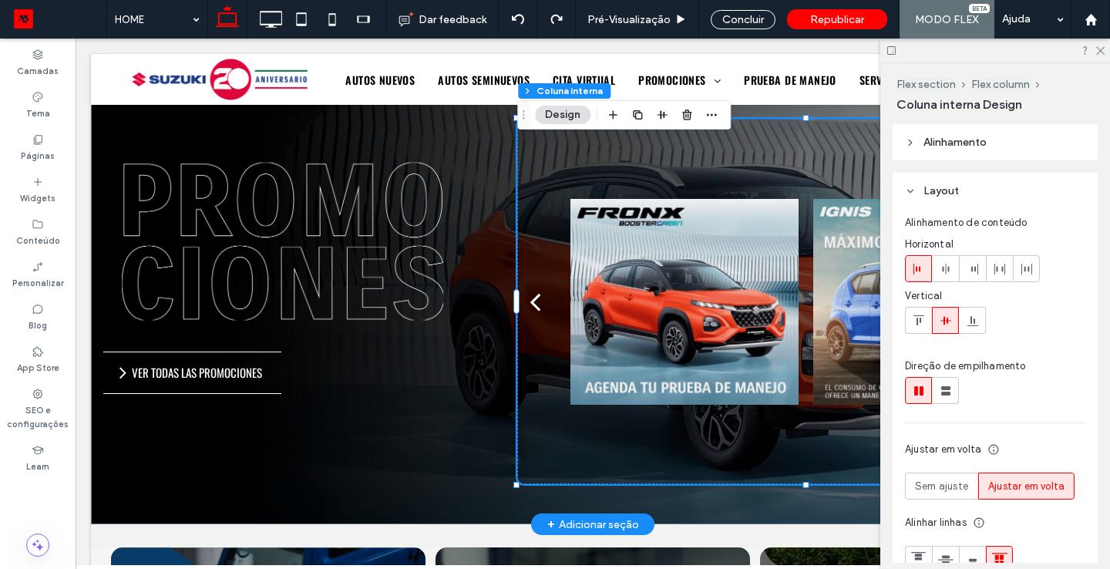
click at [691, 322] on div at bounding box center [684, 301] width 228 height 365
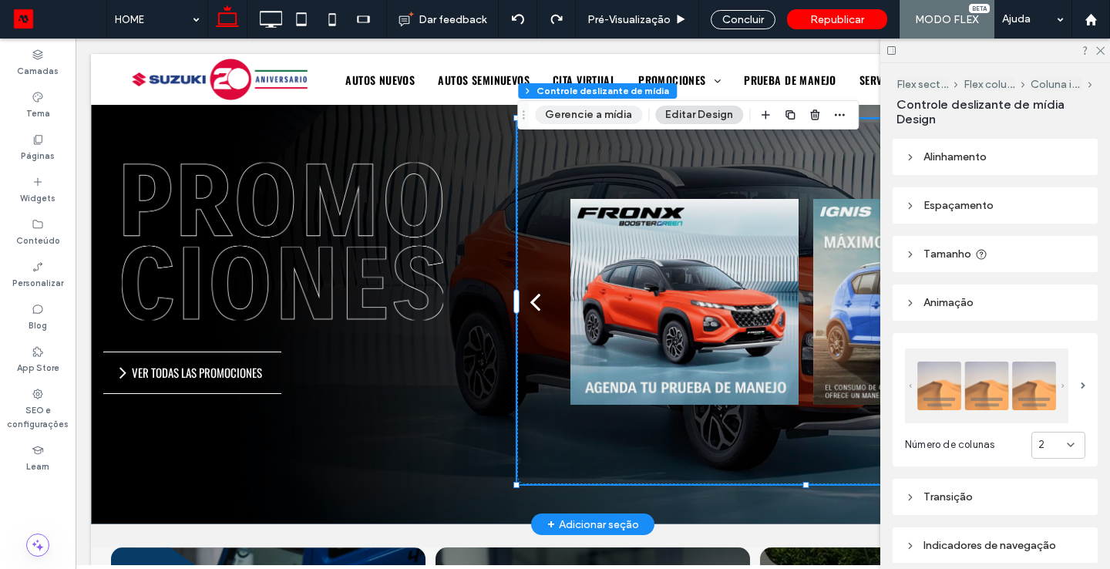
click at [590, 121] on button "Gerencie a mídia" at bounding box center [588, 115] width 107 height 18
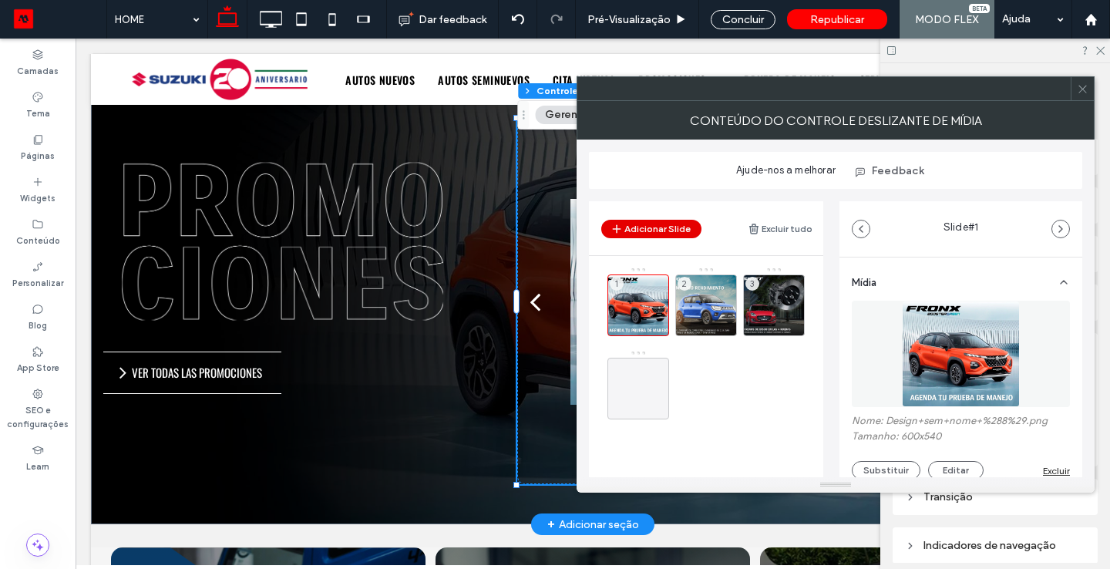
click at [666, 232] on button "Adicionar Slide" at bounding box center [651, 229] width 100 height 18
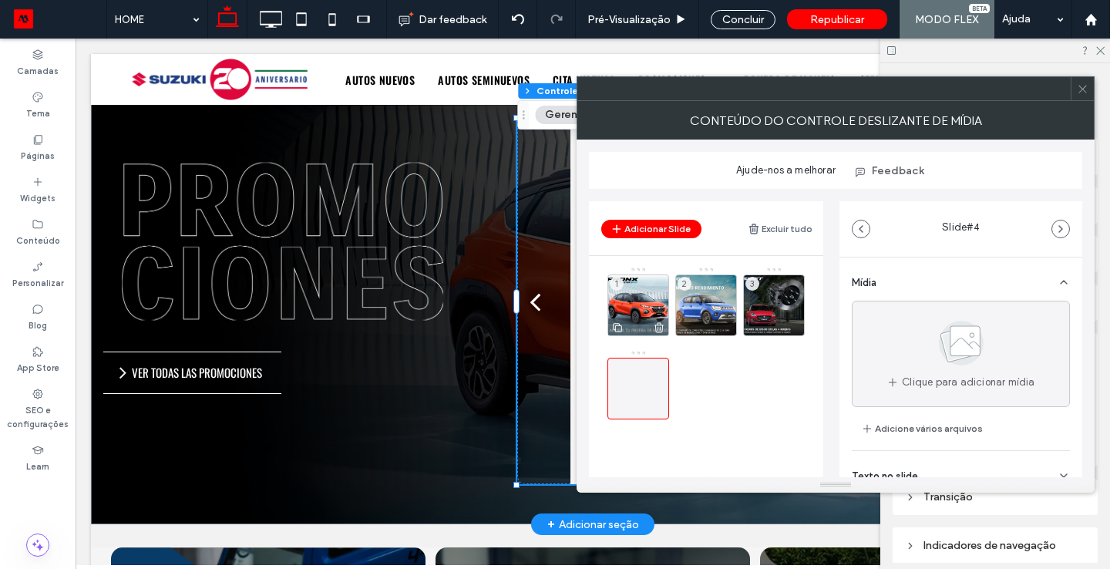
click at [640, 296] on div "1" at bounding box center [638, 305] width 62 height 62
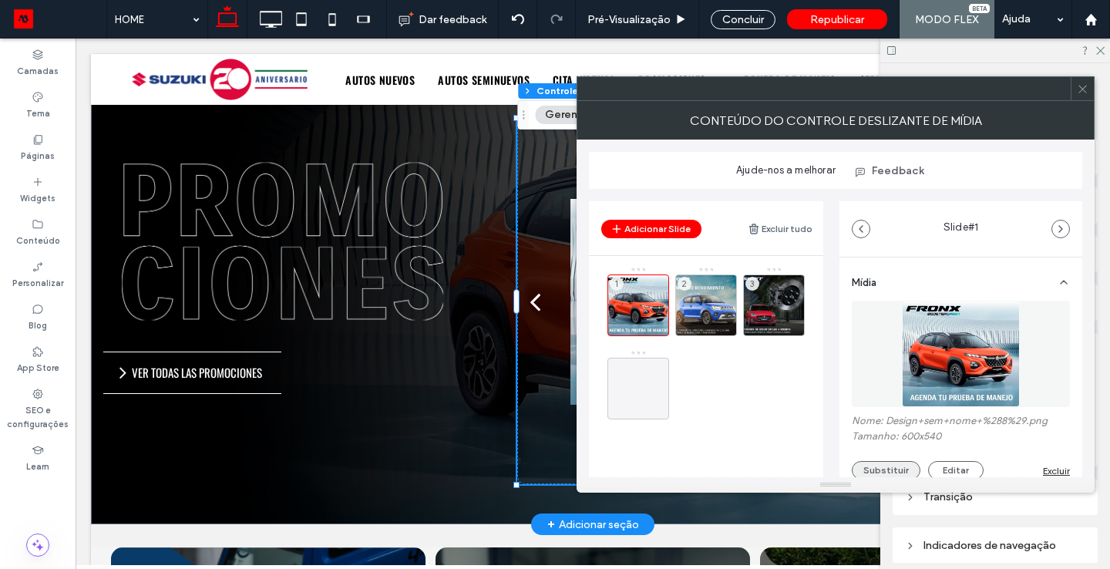
click at [878, 472] on button "Substituir" at bounding box center [886, 470] width 69 height 18
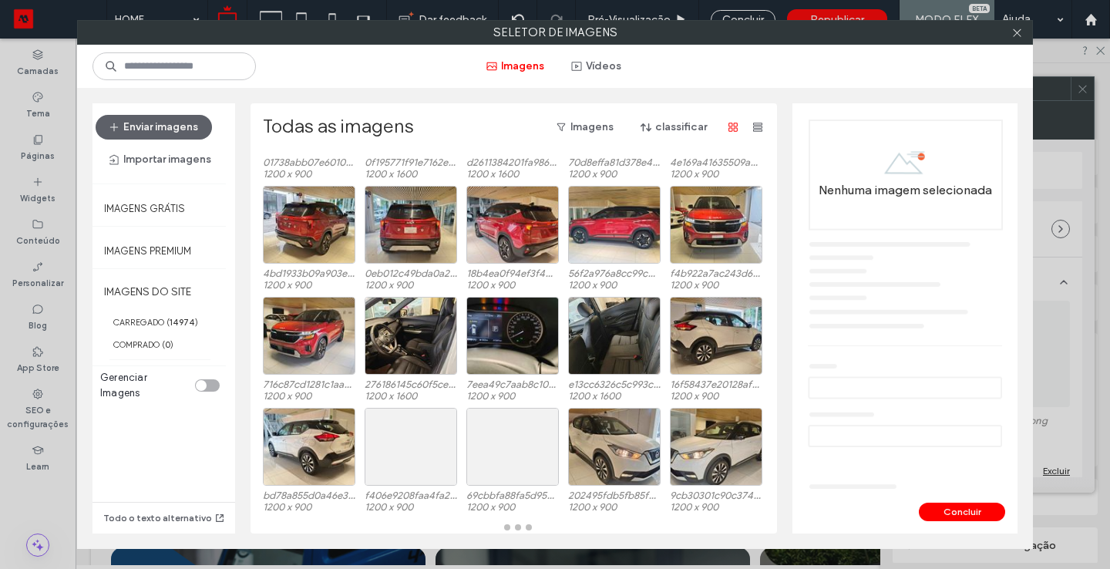
scroll to position [109, 0]
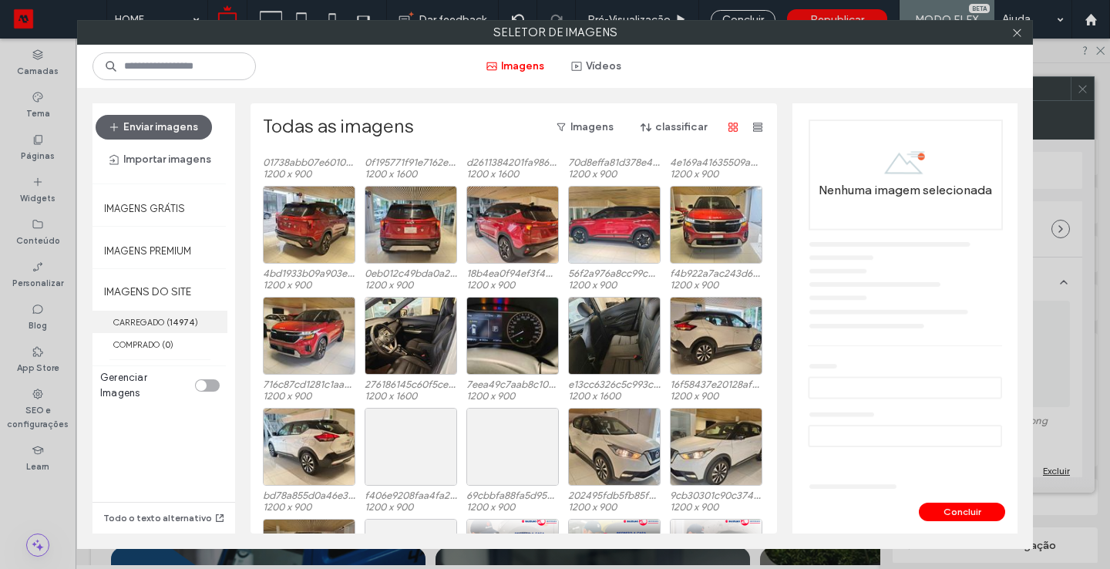
click at [164, 322] on label "CARREGADO ( 14974 )" at bounding box center [159, 322] width 135 height 22
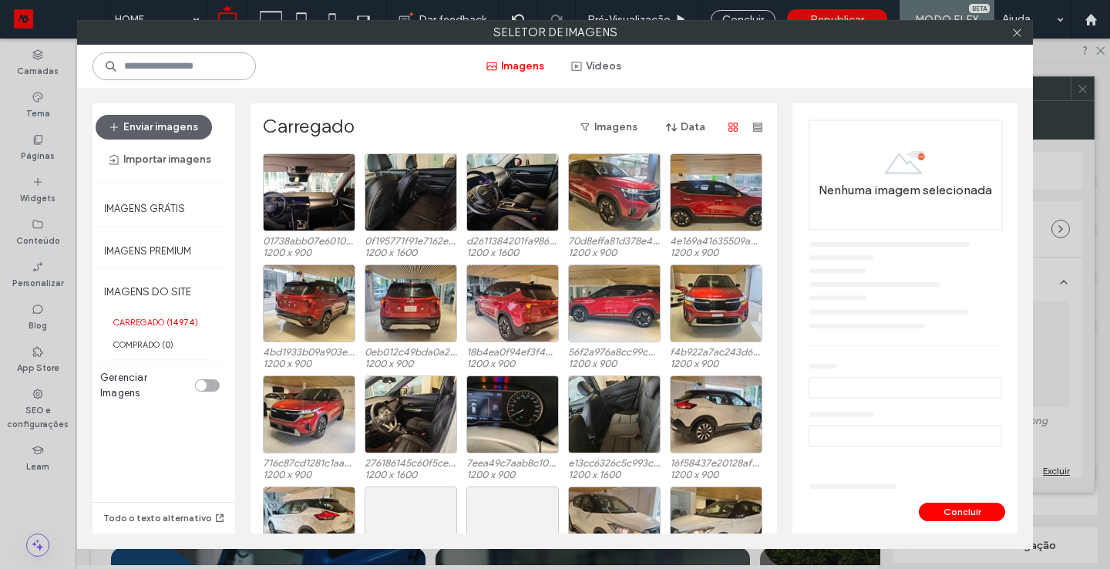
click at [202, 62] on input at bounding box center [173, 66] width 163 height 28
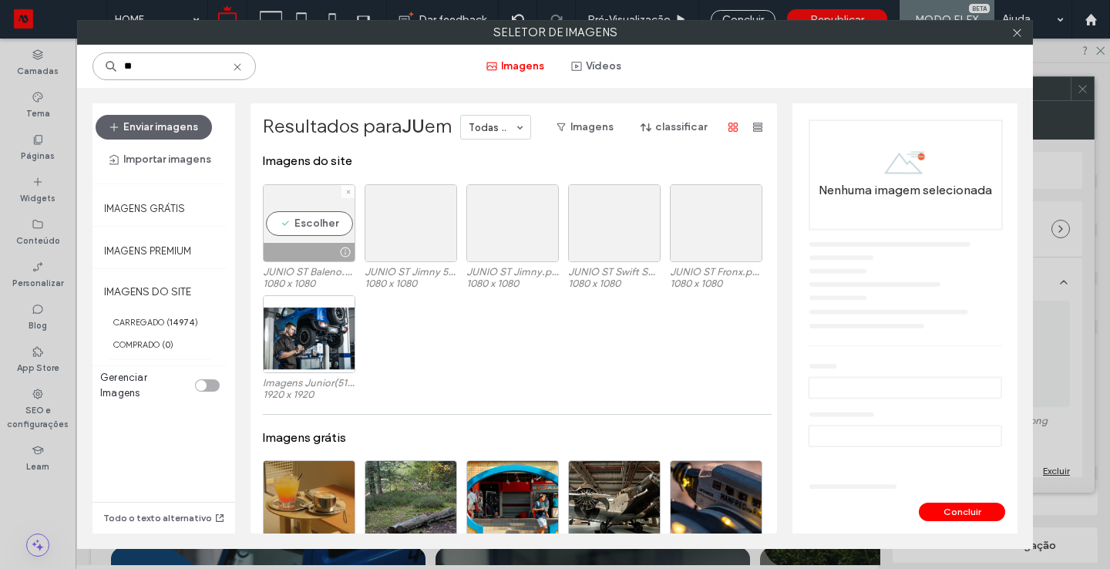
type input "**"
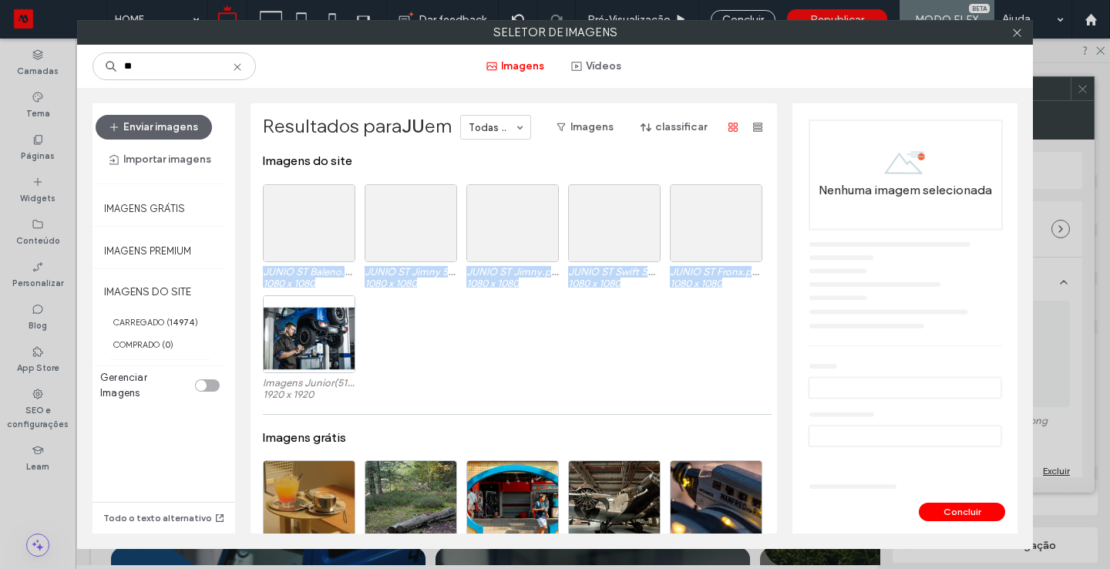
drag, startPoint x: 253, startPoint y: 205, endPoint x: 699, endPoint y: 305, distance: 457.3
click at [701, 305] on div "Resultados para JU em Todas as imagens Imagens classificar Imagens do site JUNI…" at bounding box center [513, 318] width 526 height 430
click at [695, 341] on div "Imagens Junior(51).png 1920 x 1920" at bounding box center [518, 350] width 510 height 111
drag, startPoint x: 632, startPoint y: 358, endPoint x: 334, endPoint y: 236, distance: 321.7
click at [334, 236] on div "Imagens do site Escolher JUNIO ST Baleno.png 1080 x 1080 JUNIO ST Jimny 5D.png …" at bounding box center [518, 279] width 510 height 253
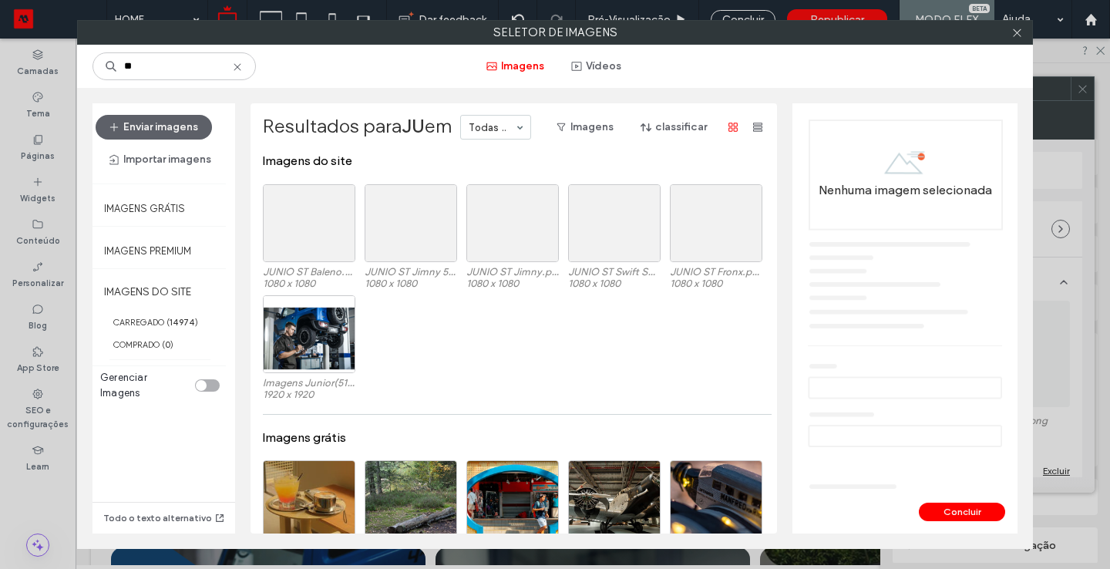
click at [263, 170] on div "Imagens do site" at bounding box center [518, 168] width 510 height 31
click at [345, 190] on icon at bounding box center [348, 192] width 6 height 6
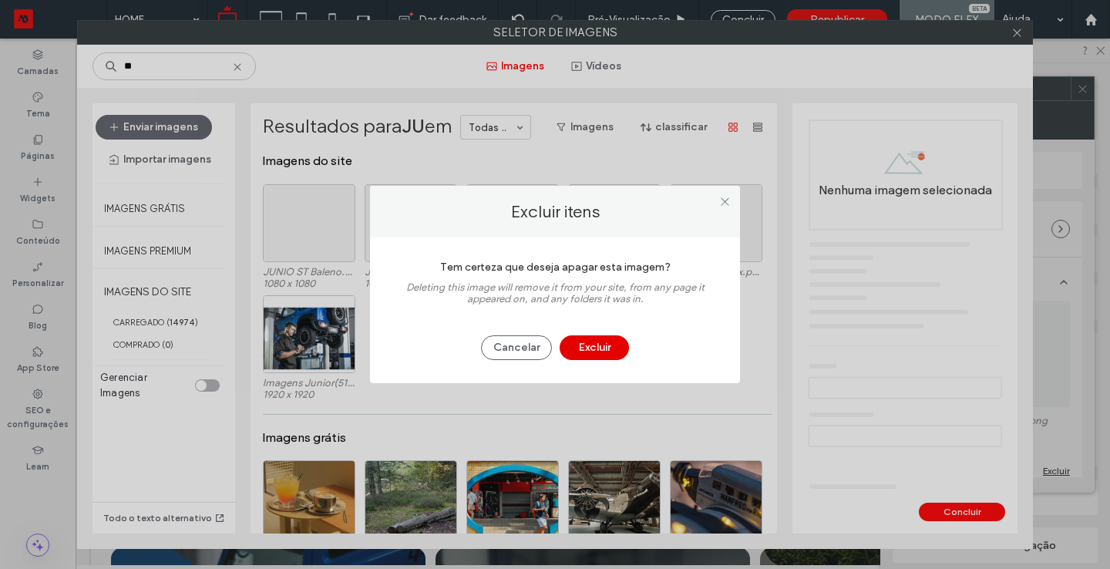
click at [590, 349] on button "Excluir" at bounding box center [593, 347] width 69 height 25
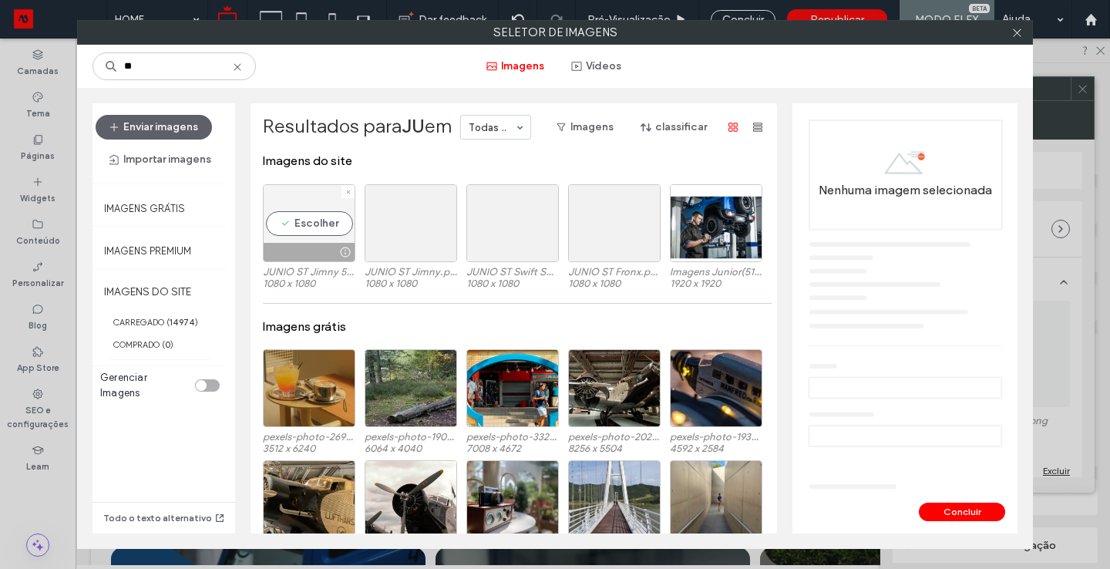
click at [346, 190] on div at bounding box center [347, 191] width 13 height 13
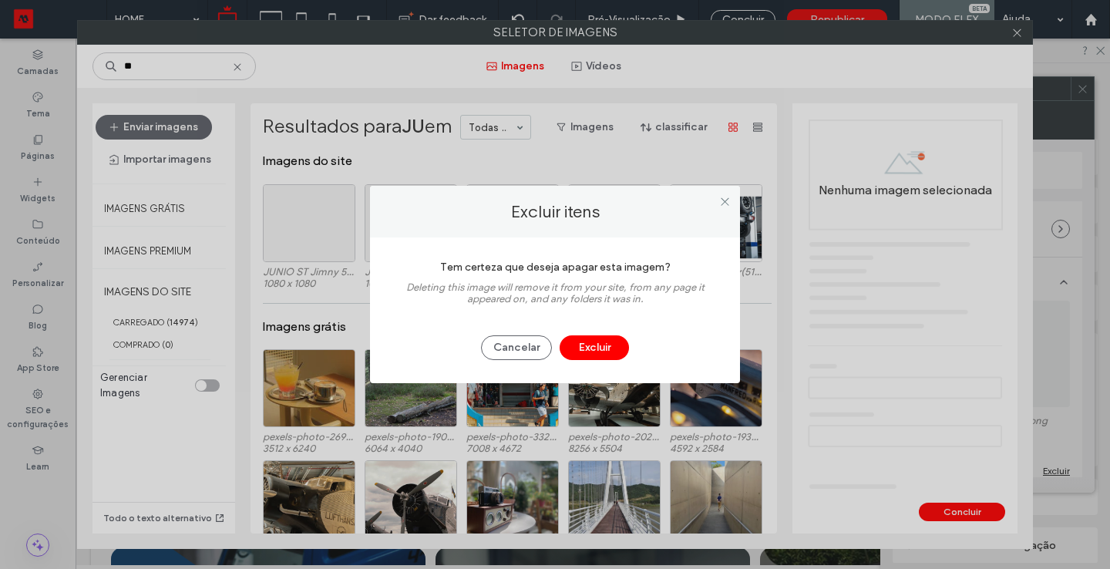
click at [599, 335] on div "Cancelar Excluir" at bounding box center [555, 340] width 324 height 40
click at [596, 343] on button "Excluir" at bounding box center [593, 347] width 69 height 25
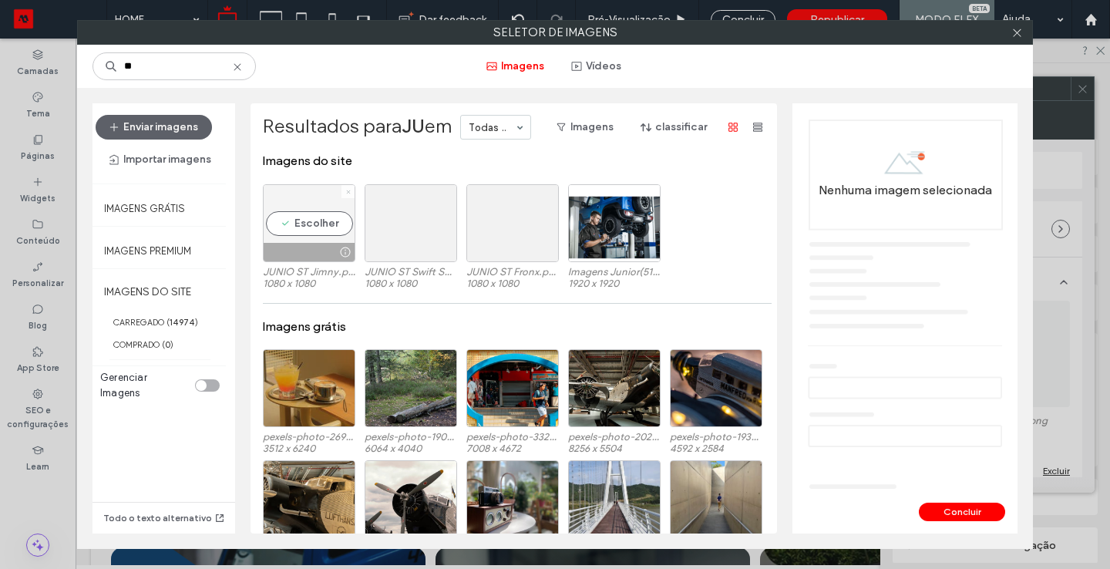
click at [345, 193] on icon at bounding box center [348, 192] width 6 height 6
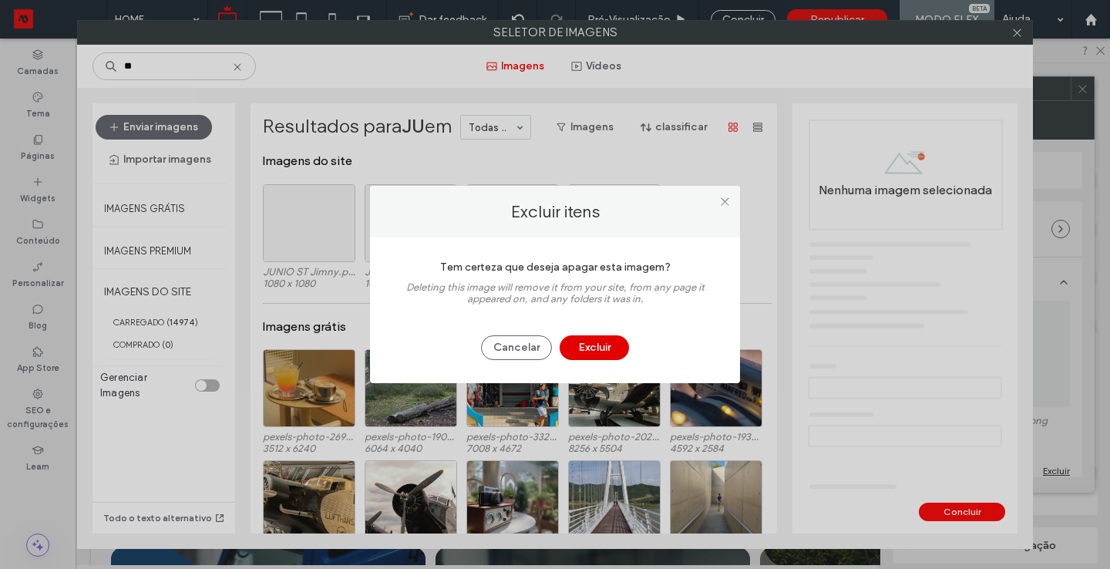
click at [585, 346] on button "Excluir" at bounding box center [593, 347] width 69 height 25
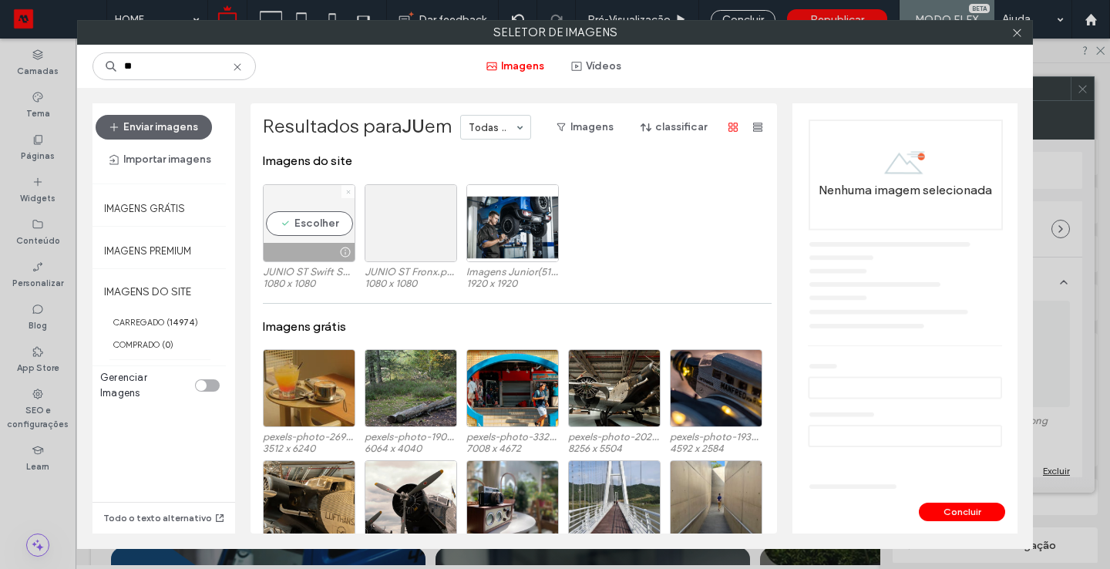
click at [345, 192] on icon at bounding box center [348, 192] width 6 height 6
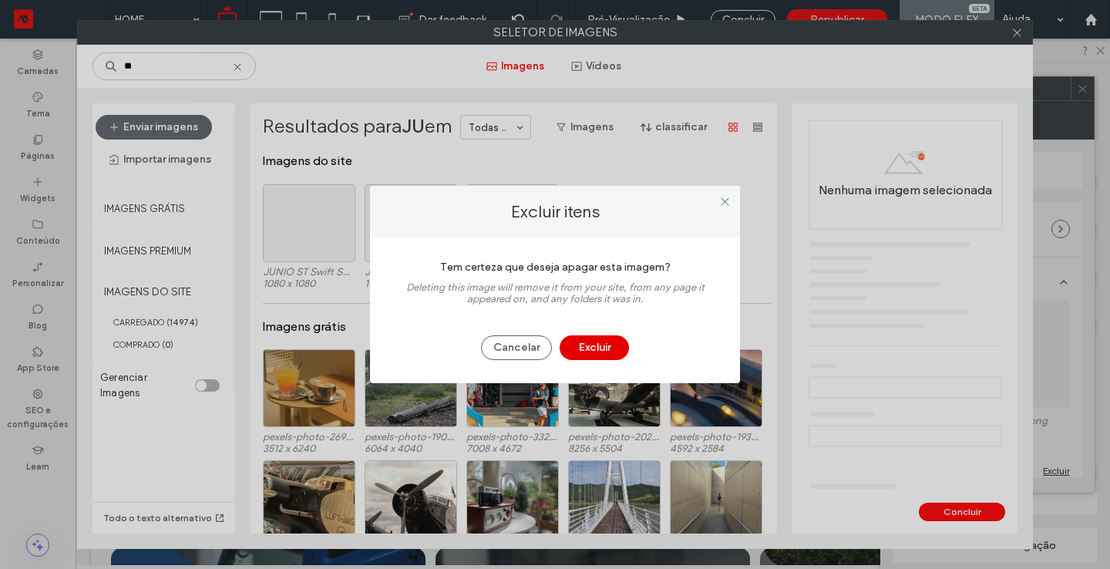
click at [615, 359] on button "Excluir" at bounding box center [593, 347] width 69 height 25
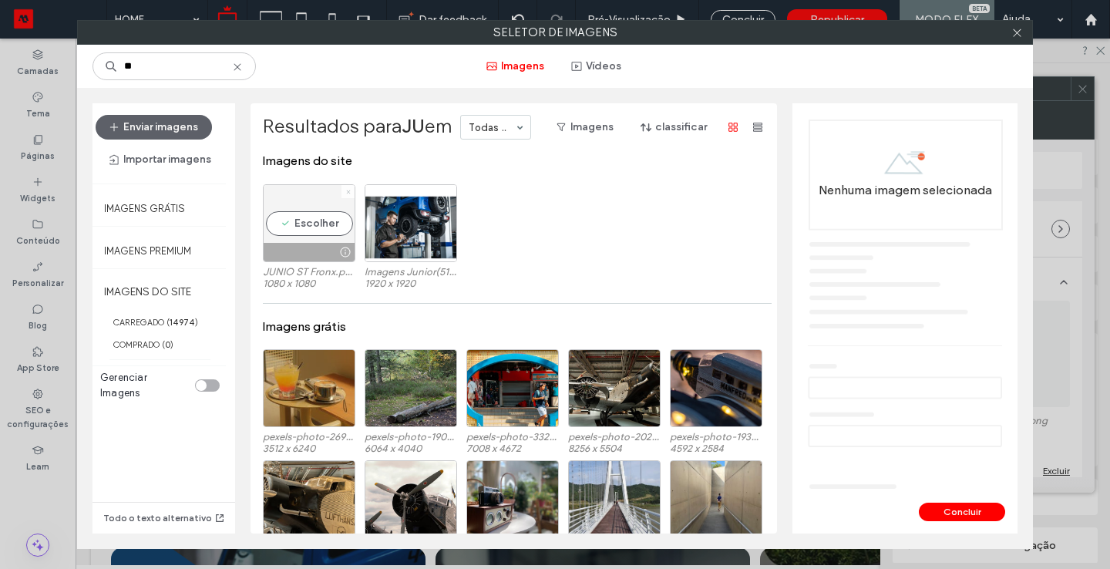
click at [345, 193] on icon at bounding box center [348, 192] width 6 height 6
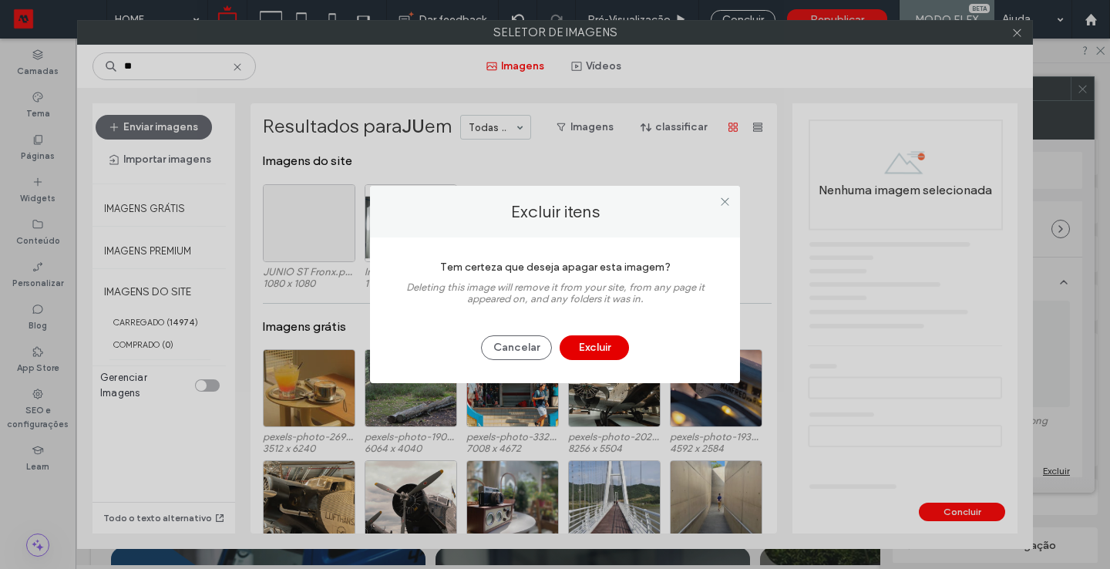
click at [599, 344] on button "Excluir" at bounding box center [593, 347] width 69 height 25
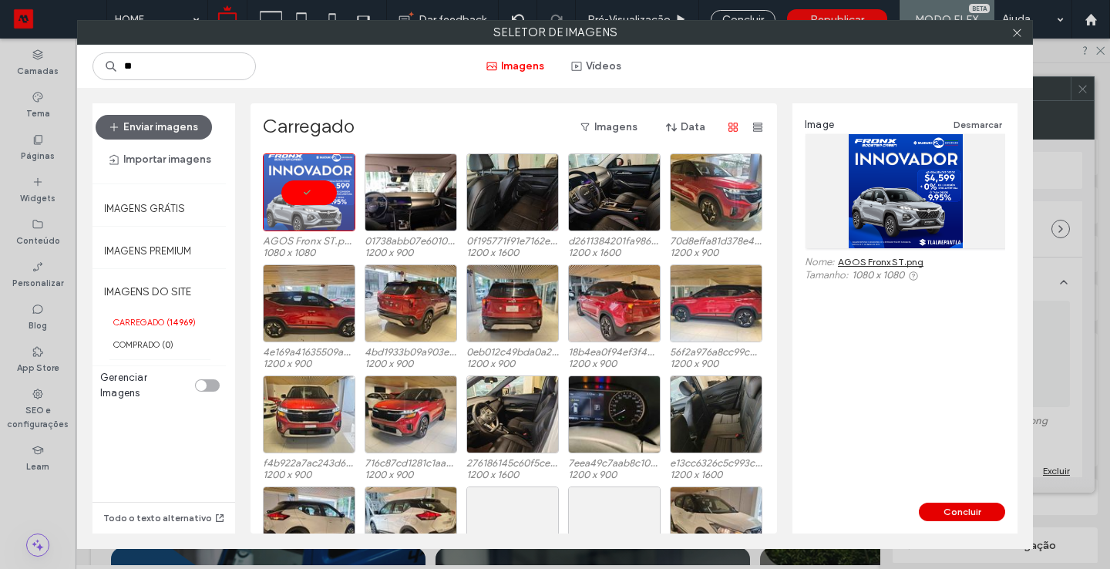
click at [956, 516] on button "Concluir" at bounding box center [962, 511] width 86 height 18
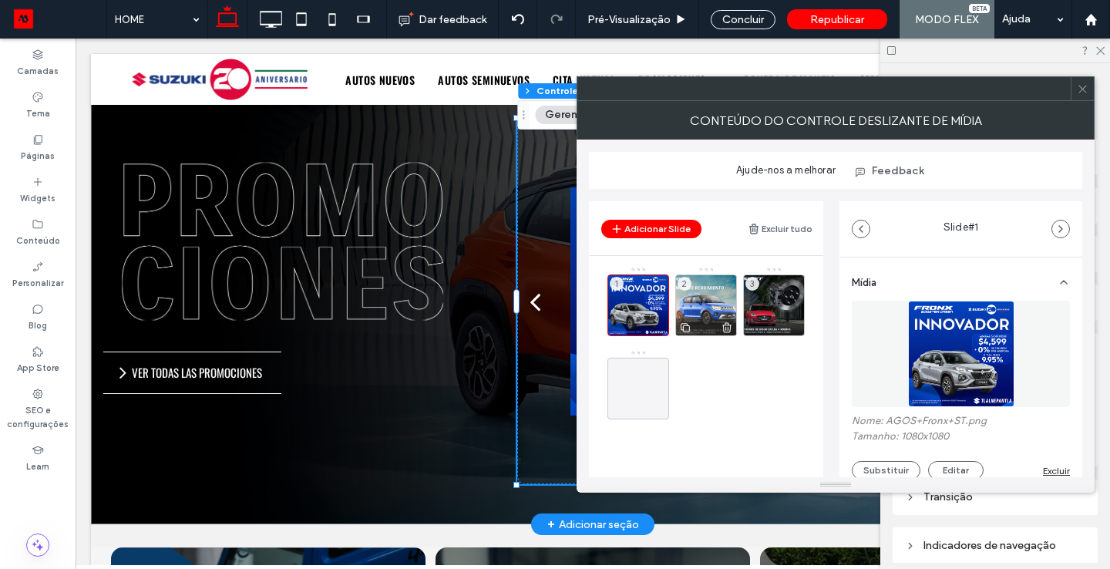
click at [708, 294] on div "2" at bounding box center [706, 305] width 62 height 62
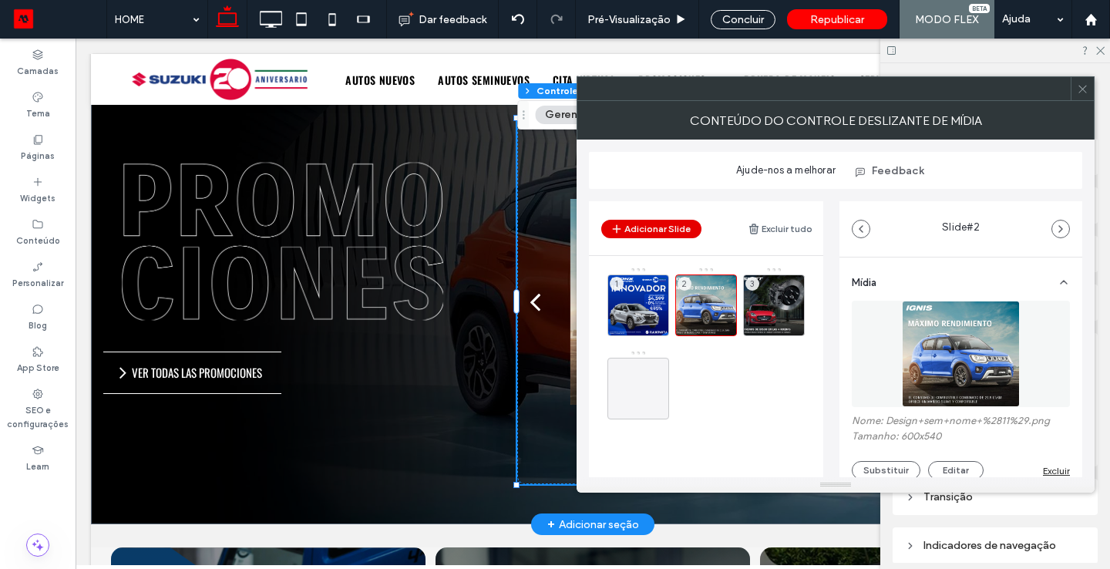
click at [646, 226] on button "Adicionar Slide" at bounding box center [651, 229] width 100 height 18
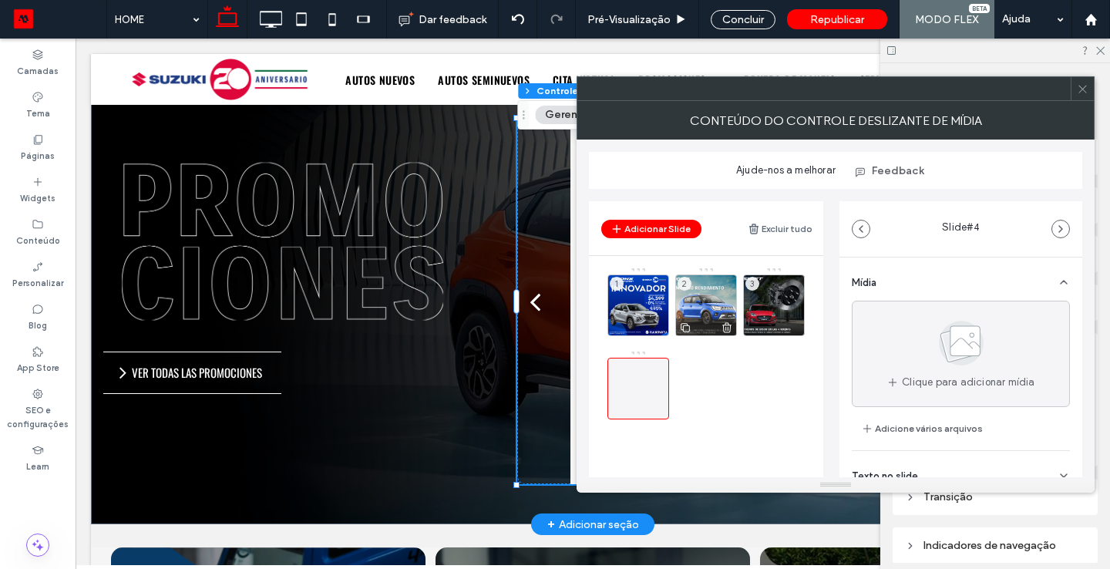
click at [690, 287] on div "2" at bounding box center [706, 305] width 62 height 62
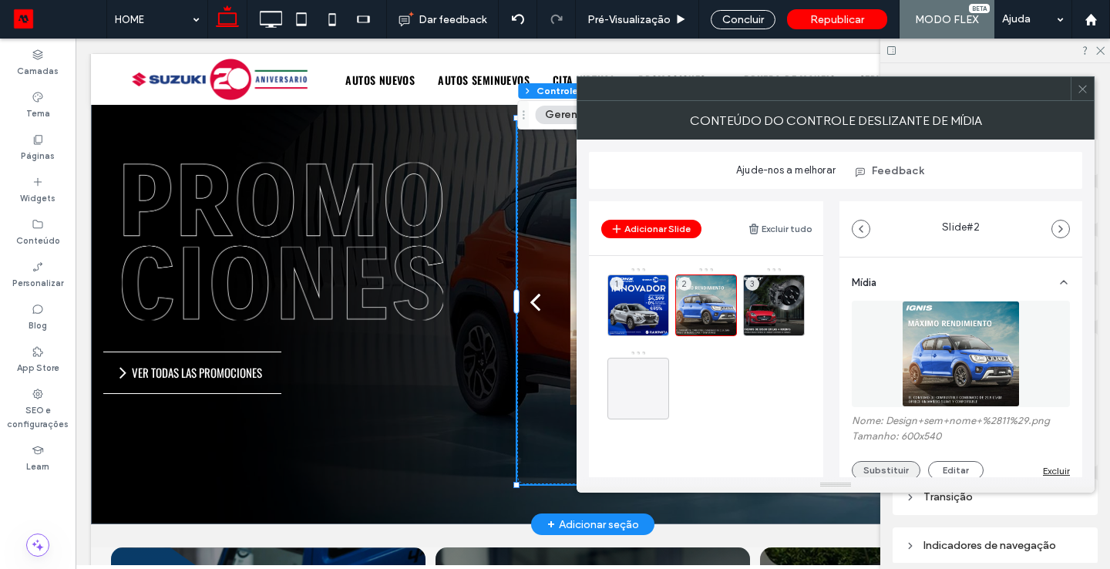
click at [879, 473] on button "Substituir" at bounding box center [886, 470] width 69 height 18
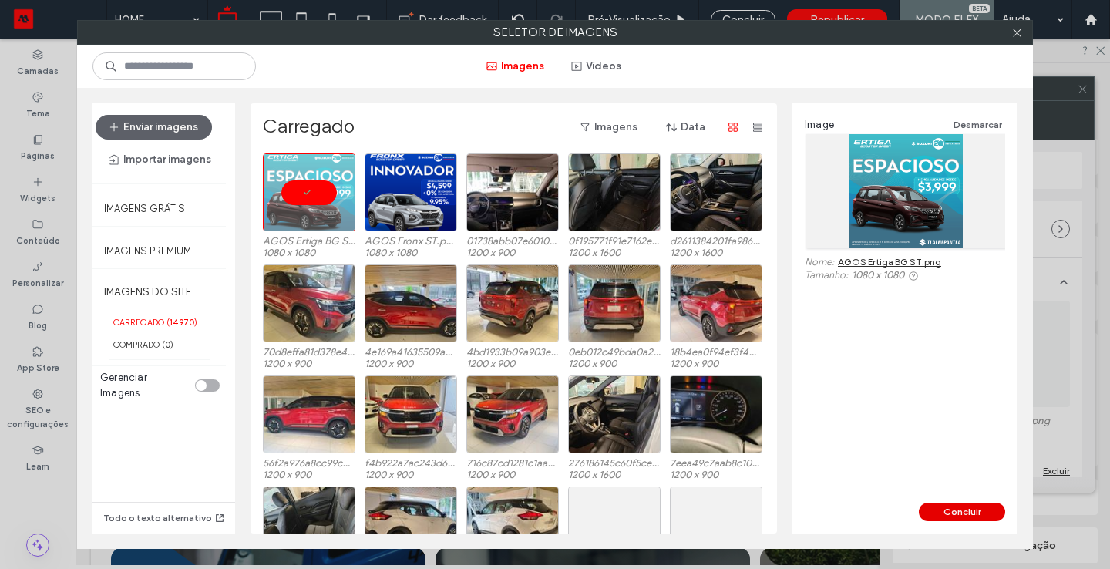
click at [954, 512] on button "Concluir" at bounding box center [962, 511] width 86 height 18
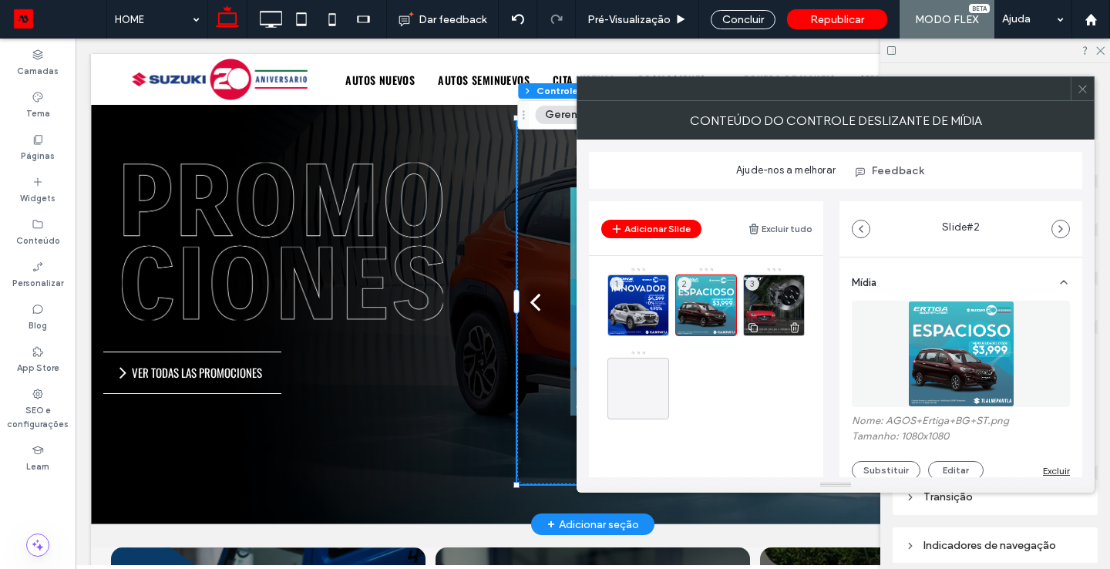
click at [780, 310] on div "3" at bounding box center [774, 305] width 62 height 62
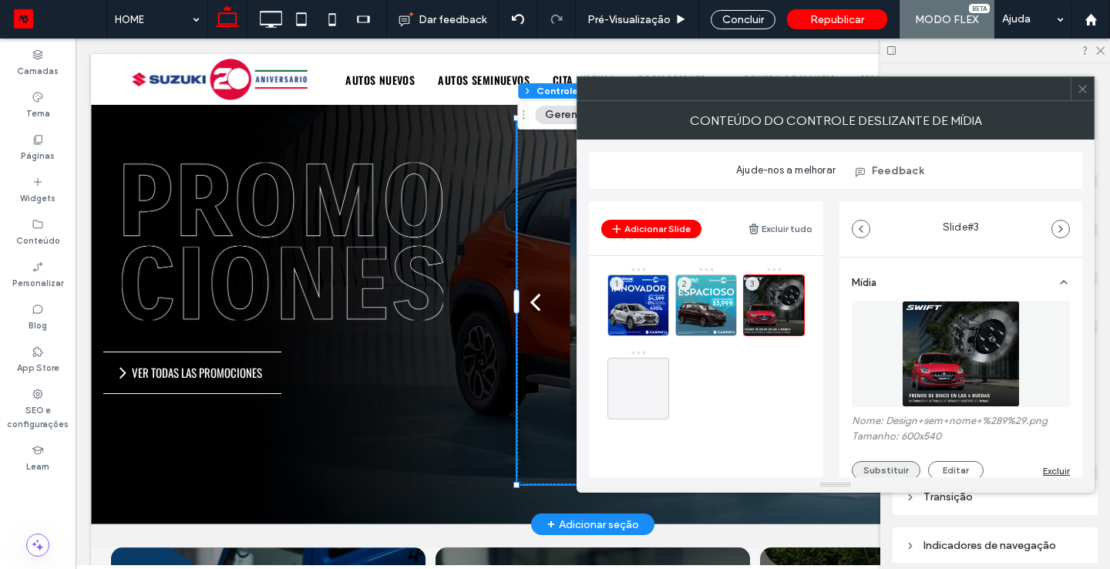
click at [877, 472] on button "Substituir" at bounding box center [886, 470] width 69 height 18
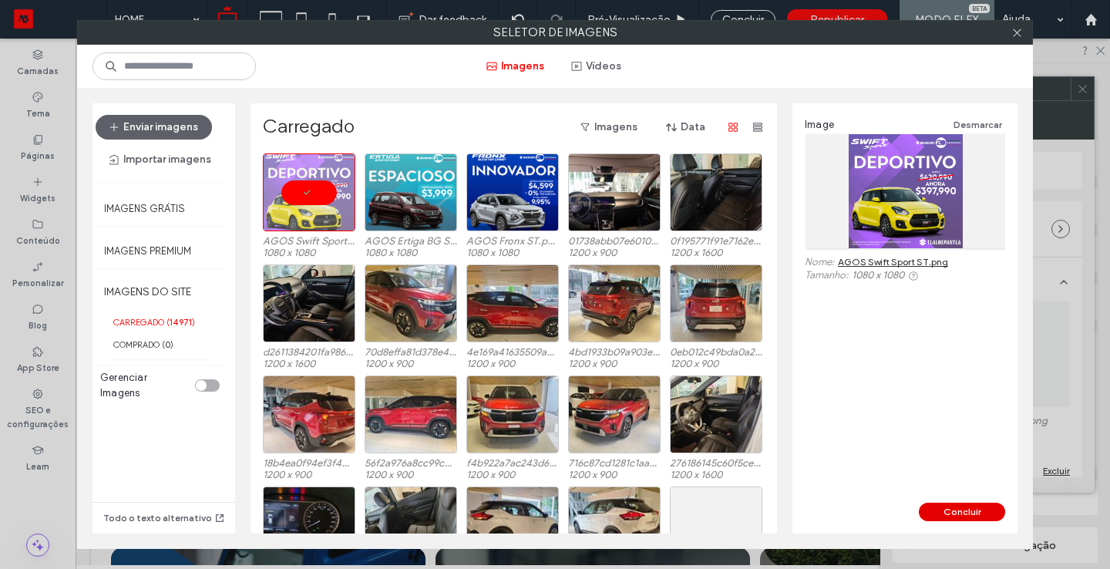
click at [944, 512] on button "Concluir" at bounding box center [962, 511] width 86 height 18
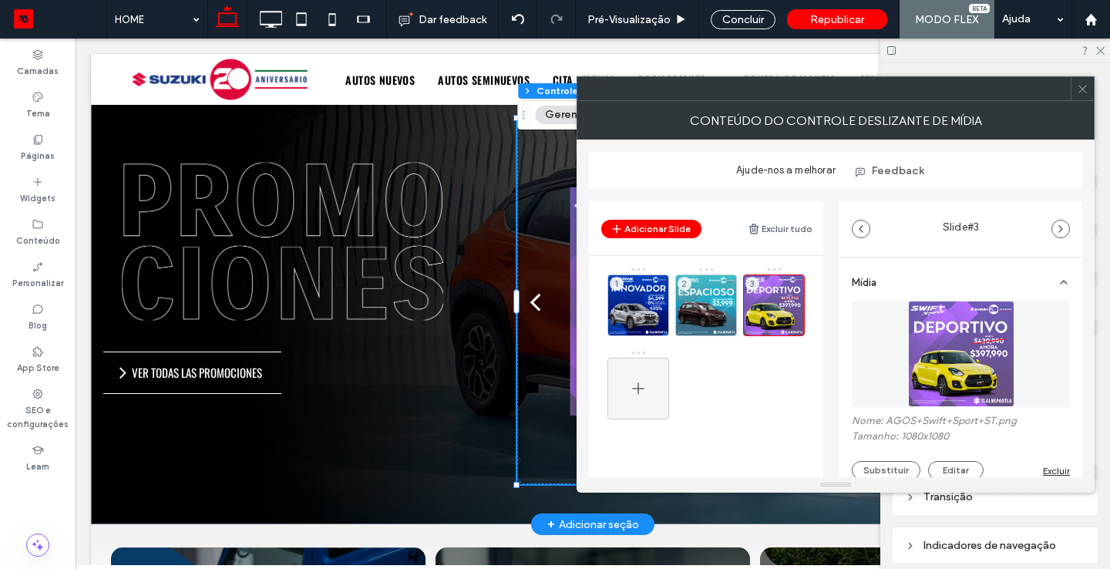
click at [658, 378] on div at bounding box center [638, 389] width 62 height 62
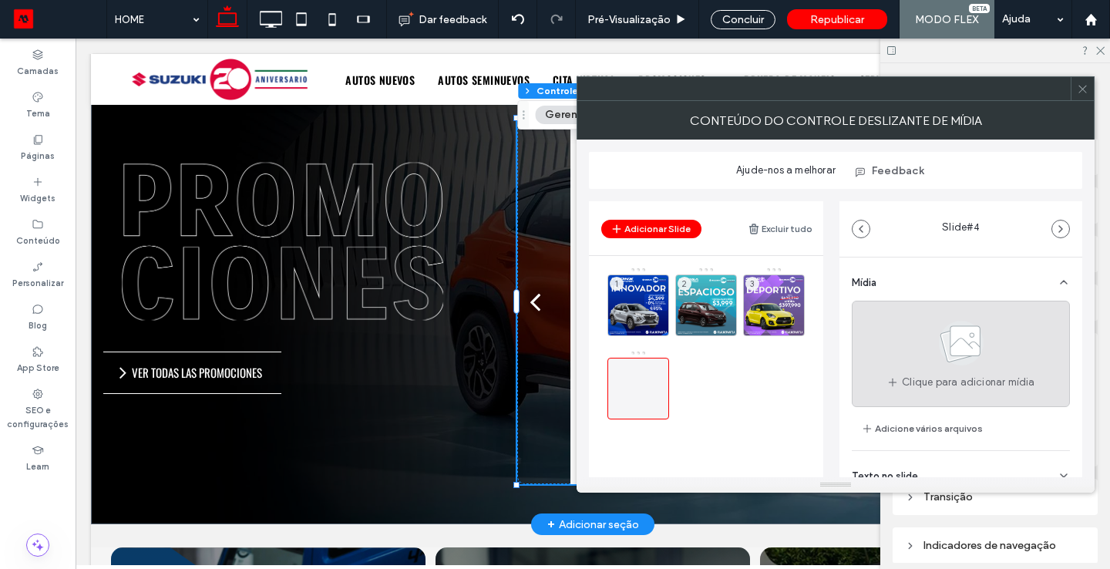
click at [1016, 348] on div "Clique para adicionar mídia" at bounding box center [961, 354] width 218 height 106
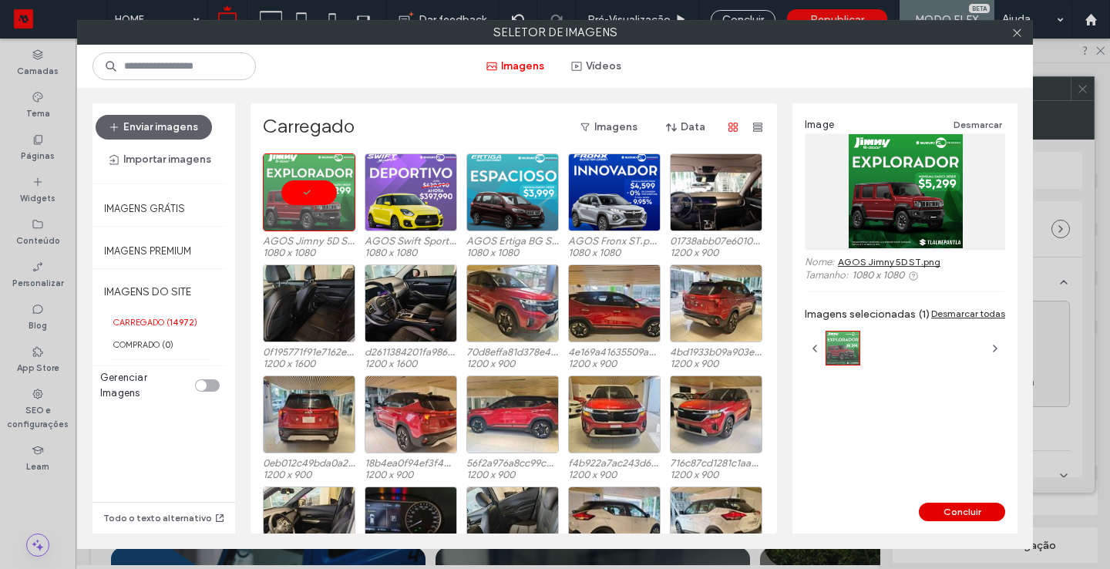
click at [962, 512] on button "Concluir" at bounding box center [962, 511] width 86 height 18
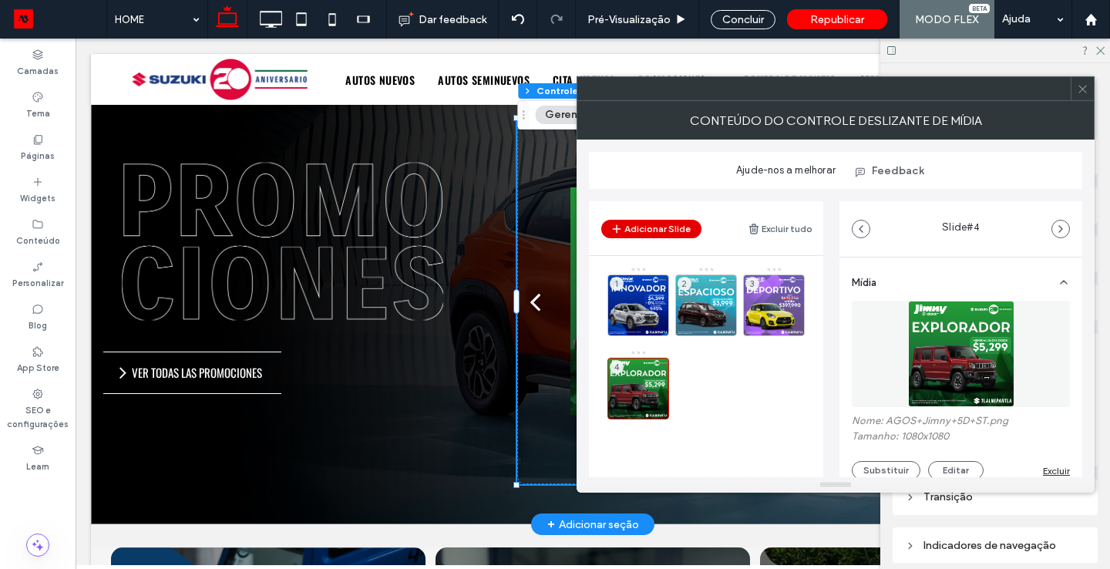
click at [674, 231] on button "Adicionar Slide" at bounding box center [651, 229] width 100 height 18
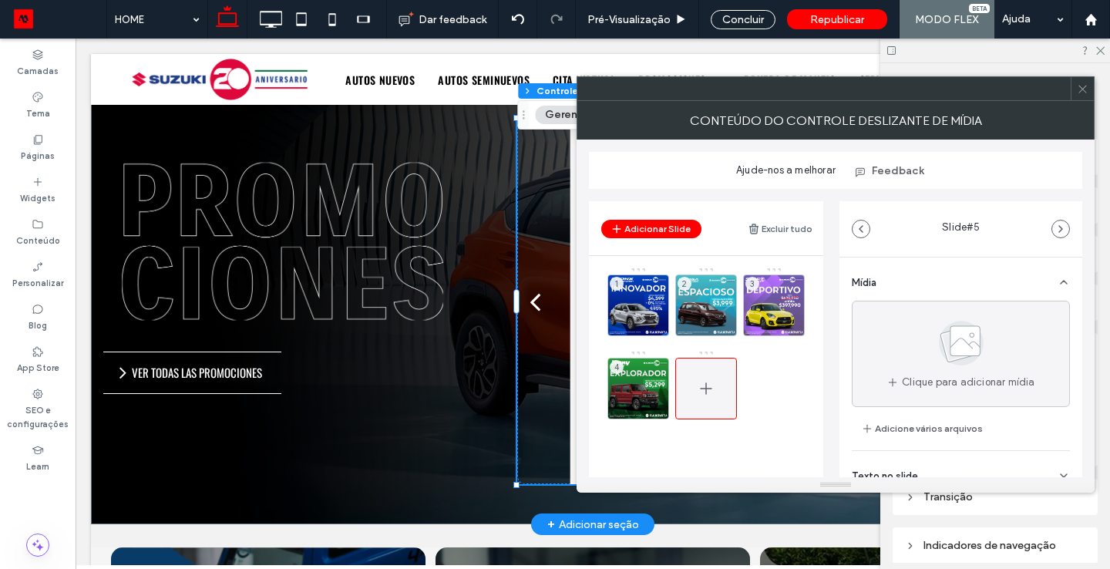
click at [715, 363] on div at bounding box center [706, 389] width 62 height 62
click at [723, 384] on div at bounding box center [706, 389] width 62 height 62
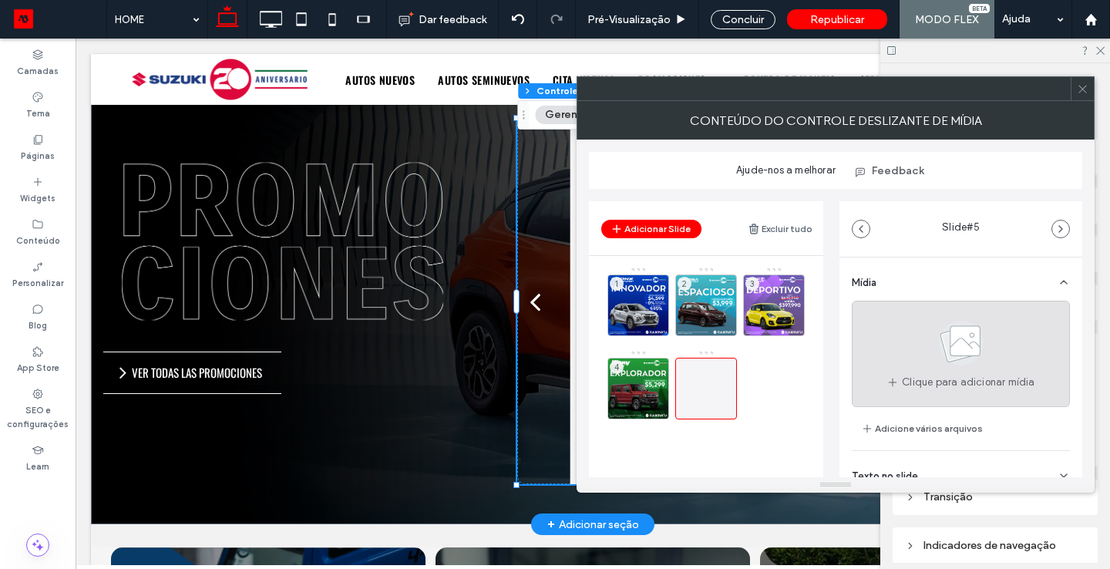
click at [964, 365] on icon at bounding box center [960, 342] width 77 height 51
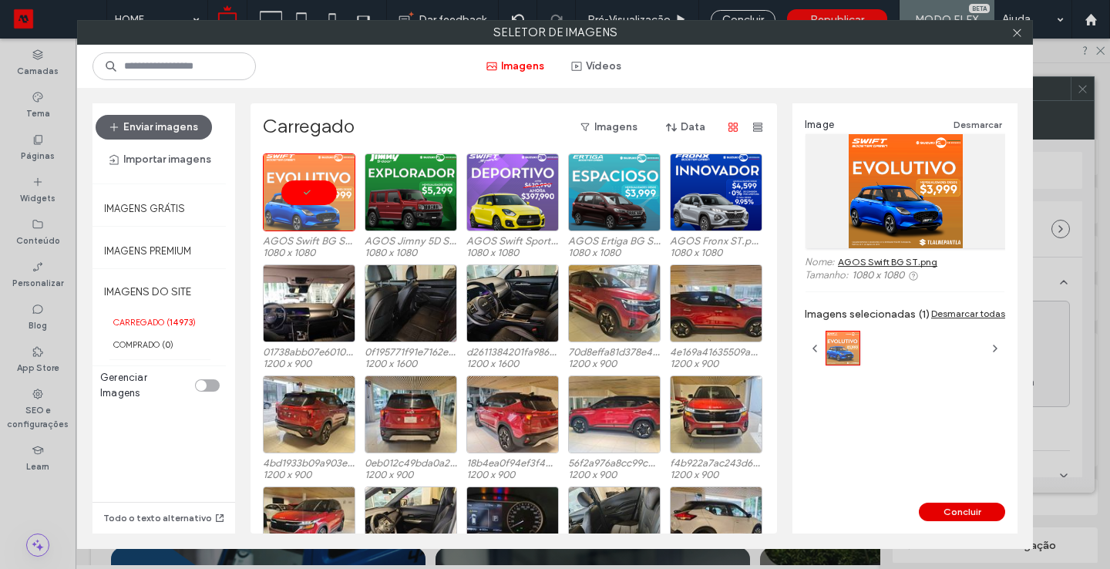
click at [978, 513] on button "Concluir" at bounding box center [962, 511] width 86 height 18
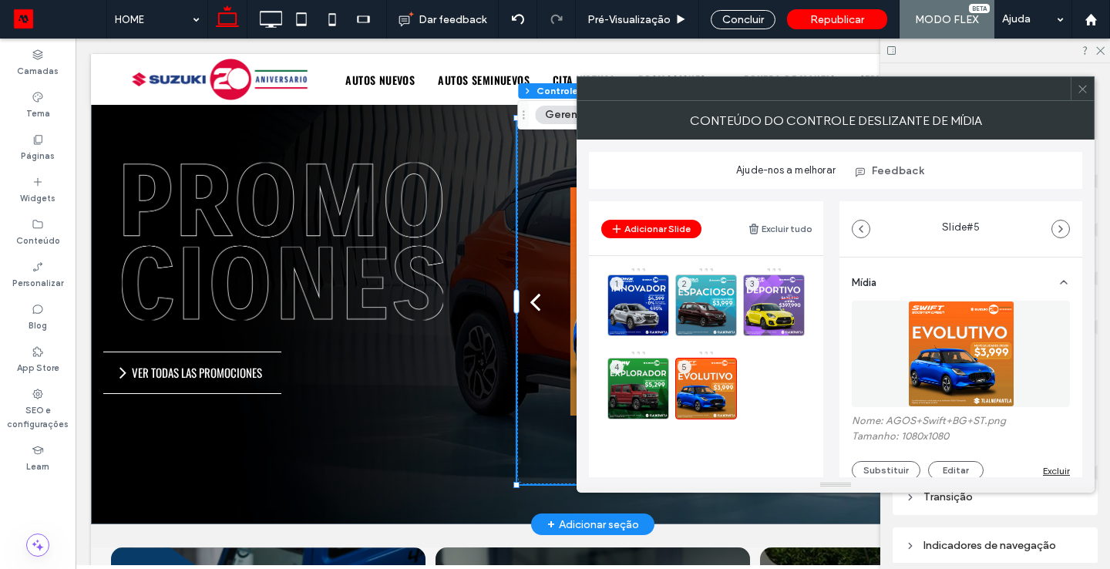
click at [1082, 99] on span at bounding box center [1083, 88] width 12 height 23
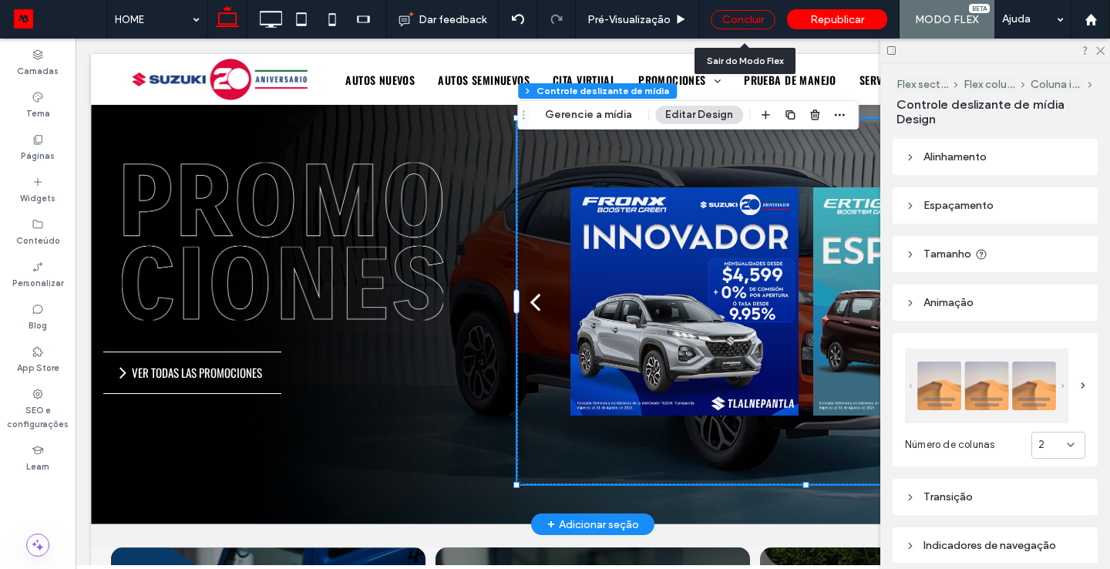
click at [759, 22] on div "Concluir" at bounding box center [743, 19] width 65 height 19
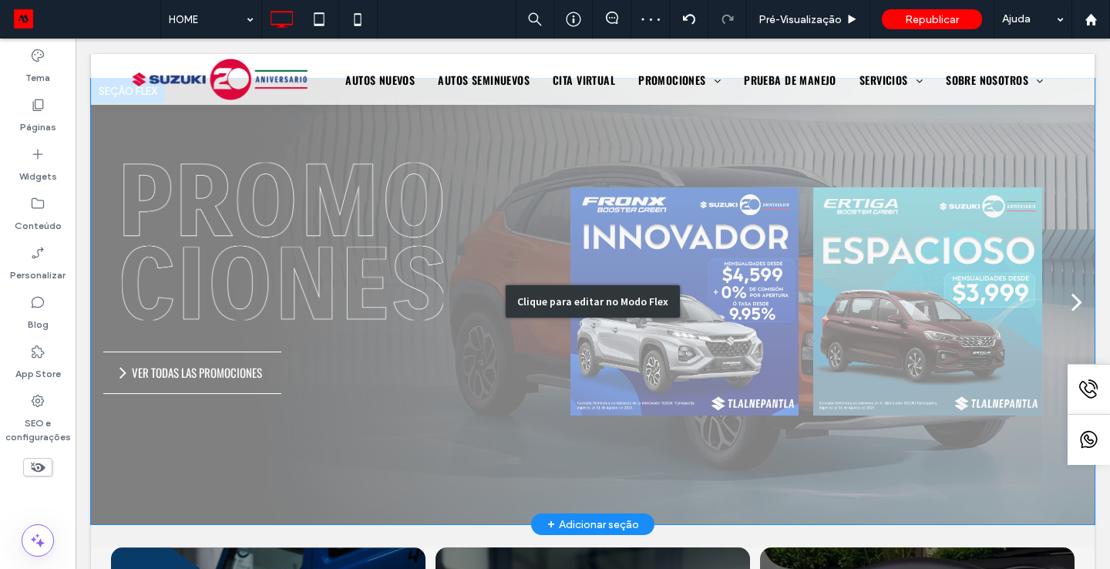
click at [1073, 304] on div "Clique para editar no Modo Flex" at bounding box center [592, 301] width 1003 height 445
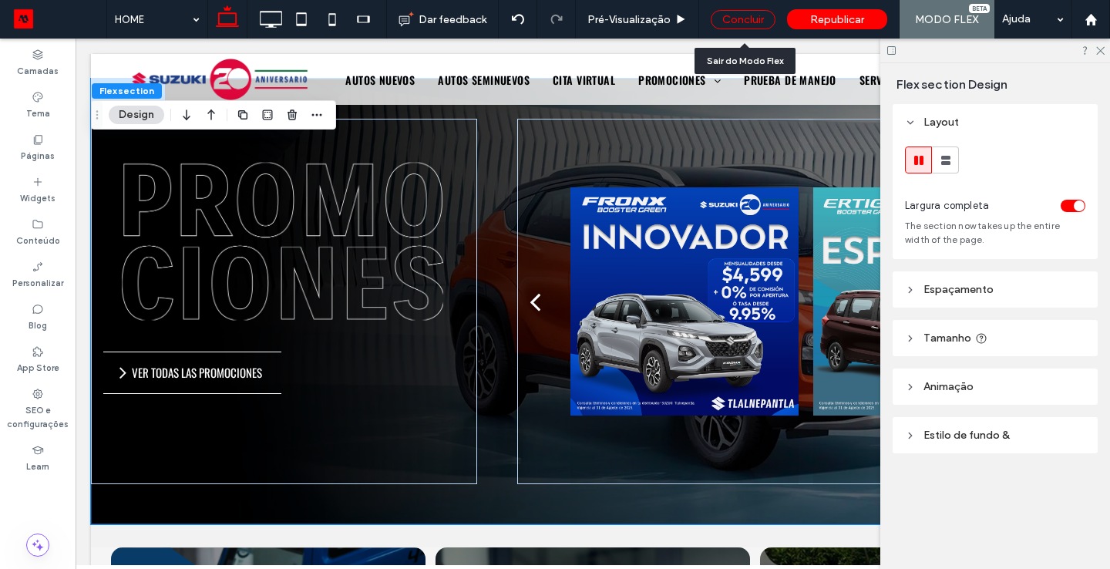
click at [747, 15] on div "Concluir" at bounding box center [743, 19] width 65 height 19
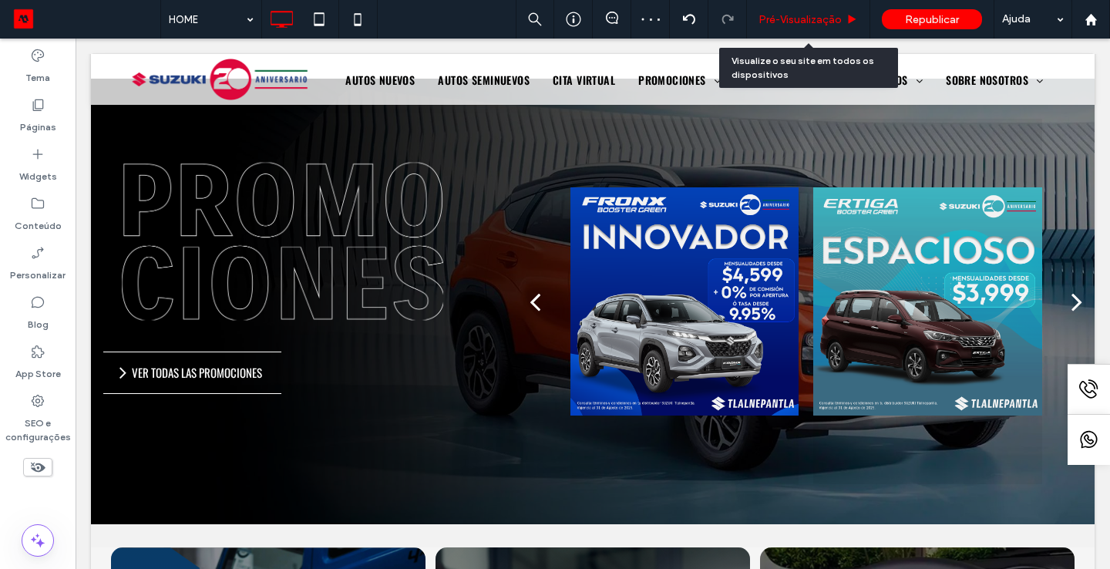
click at [800, 27] on div "Pré-Visualizaçāo" at bounding box center [808, 19] width 123 height 39
click at [801, 24] on span "Pré-Visualizaçāo" at bounding box center [799, 19] width 83 height 13
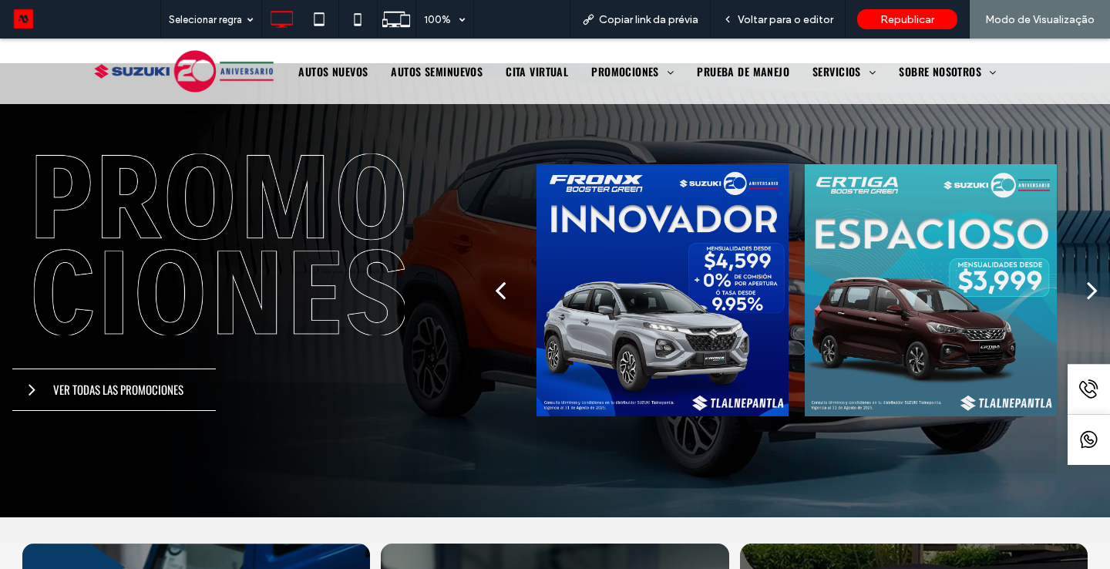
click at [1090, 294] on div "next" at bounding box center [1092, 289] width 11 height 31
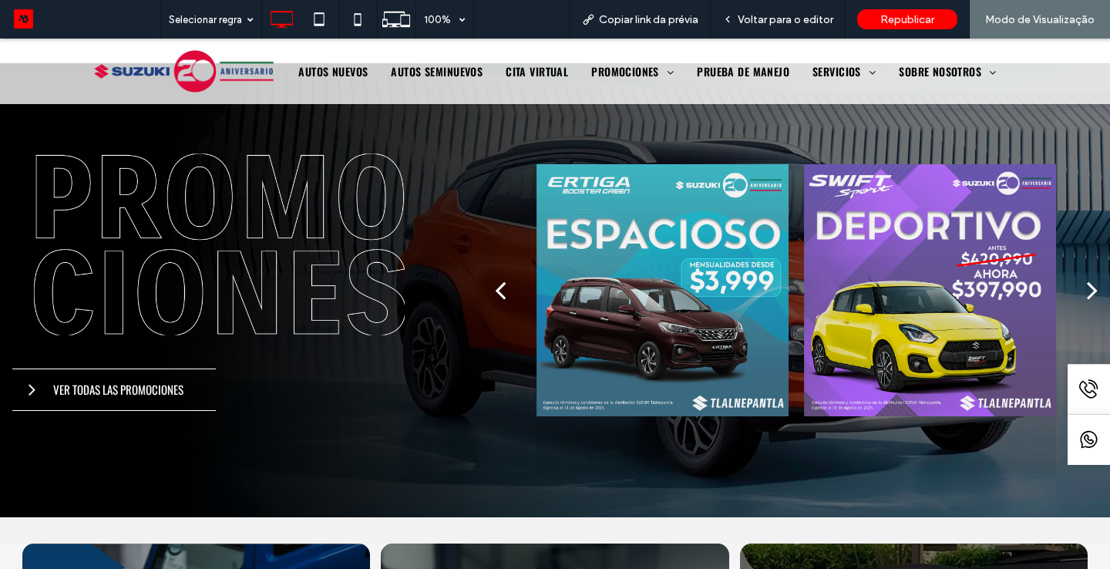
click at [1094, 299] on div "next" at bounding box center [1092, 289] width 11 height 31
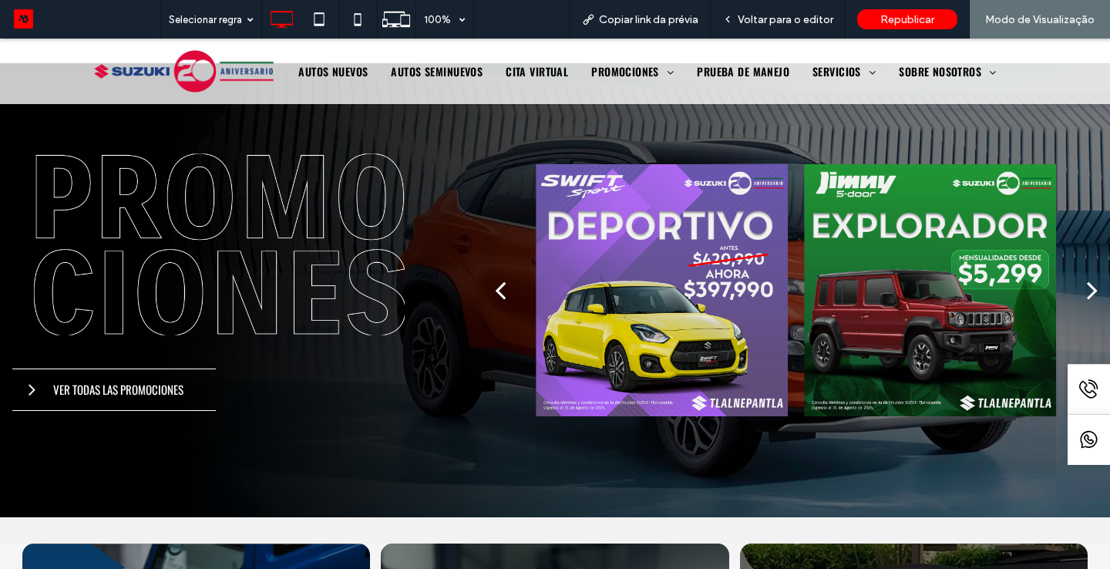
click at [1094, 299] on div "next" at bounding box center [1092, 289] width 11 height 31
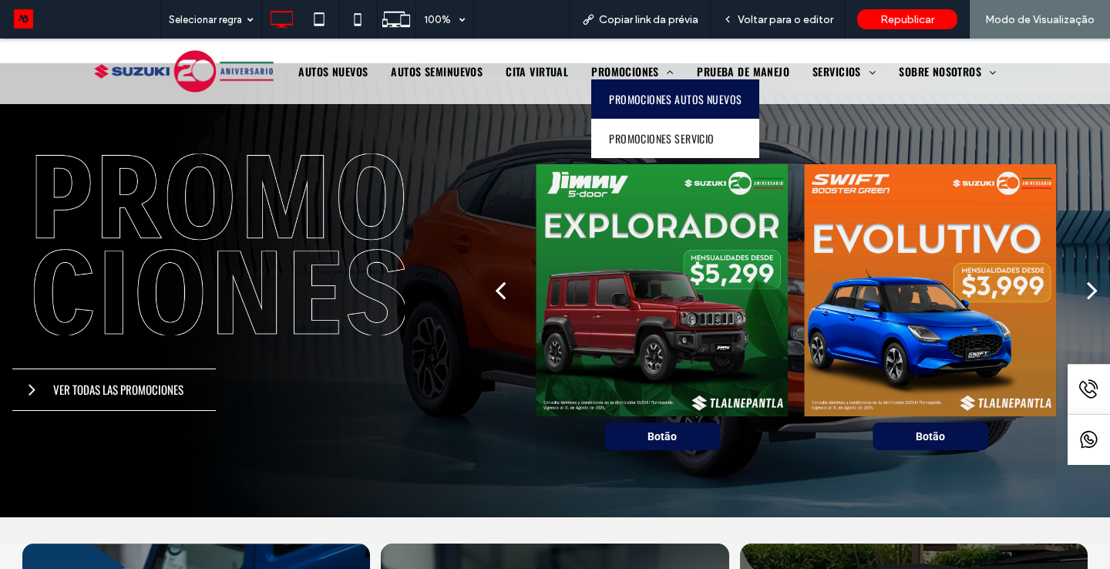
click at [633, 93] on span "PROMOCIONES AUTOS NUEVOS" at bounding box center [675, 99] width 133 height 16
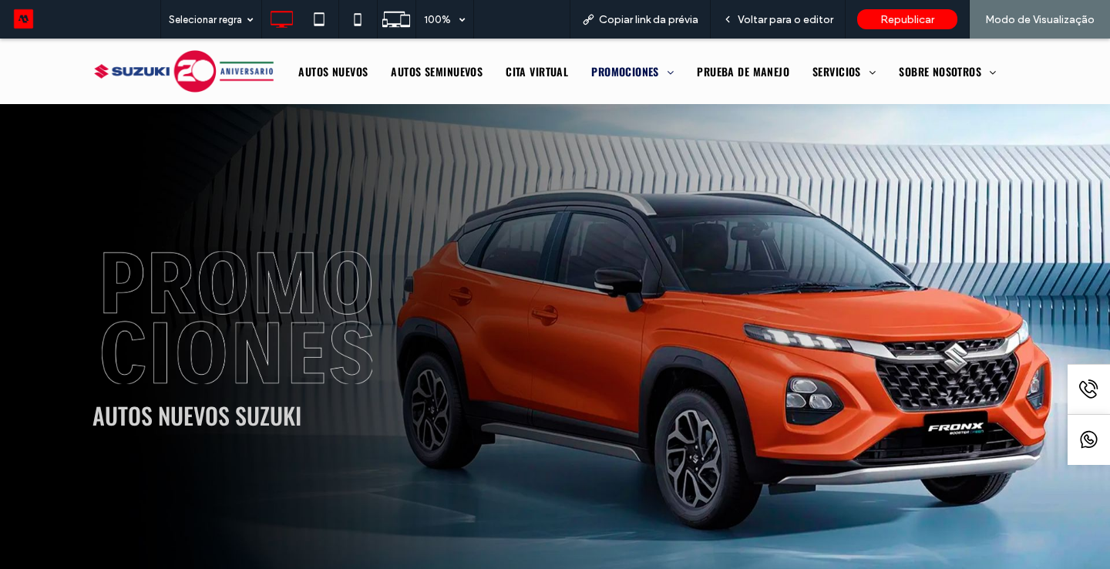
click at [864, 311] on div "Autos Nuevos SUZUKI" at bounding box center [554, 343] width 925 height 388
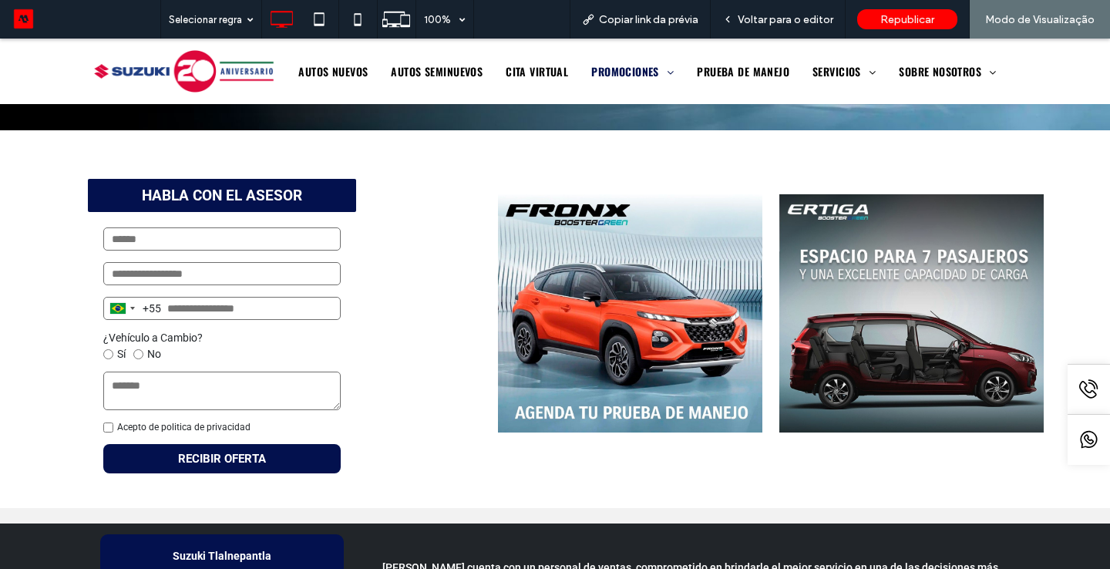
scroll to position [462, 0]
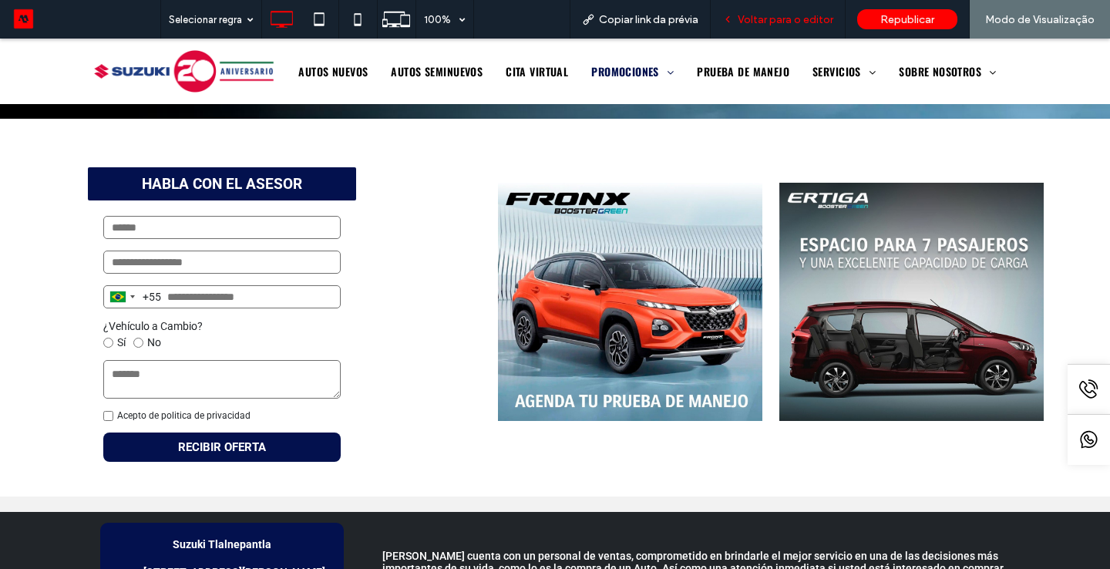
click at [792, 28] on div "Voltar para o editor" at bounding box center [778, 19] width 135 height 39
click at [775, 26] on div "Voltar para o editor" at bounding box center [778, 19] width 135 height 39
click at [754, 20] on span "Voltar para o editor" at bounding box center [785, 19] width 96 height 13
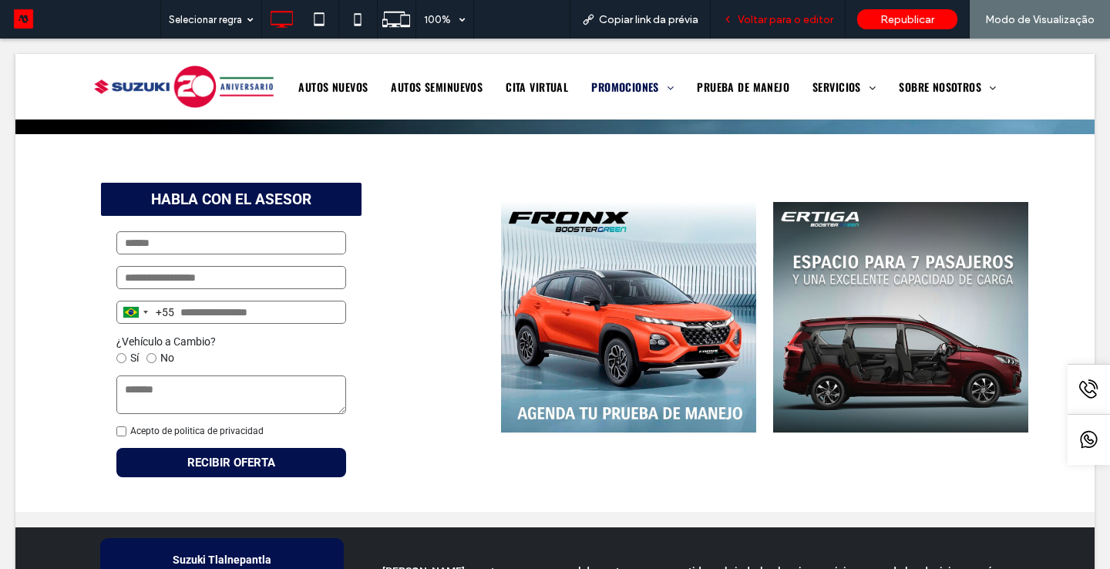
scroll to position [459, 0]
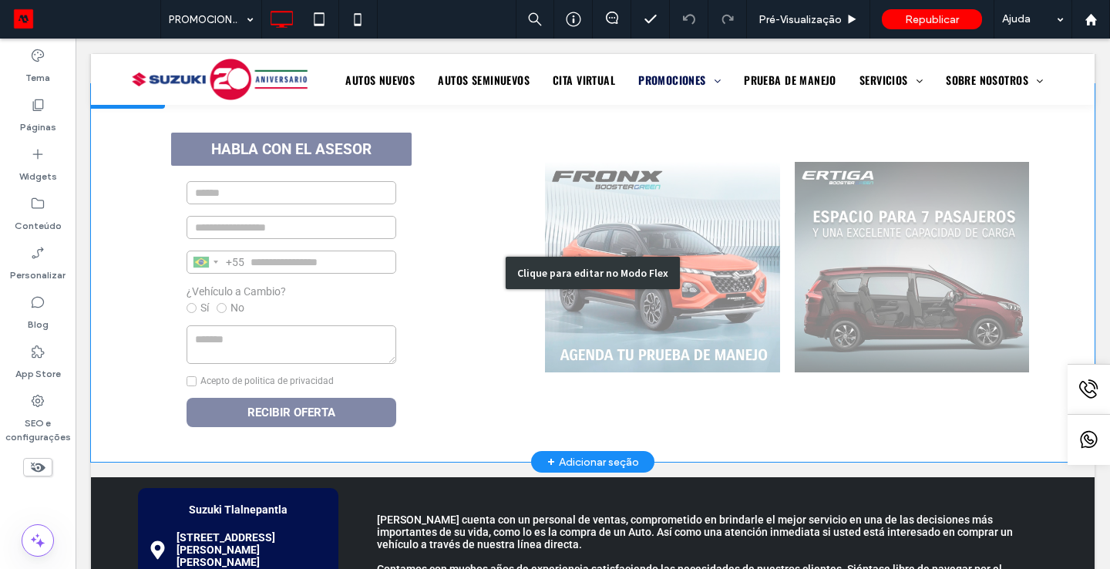
click at [692, 258] on div "Clique para editar no Modo Flex" at bounding box center [592, 273] width 1003 height 378
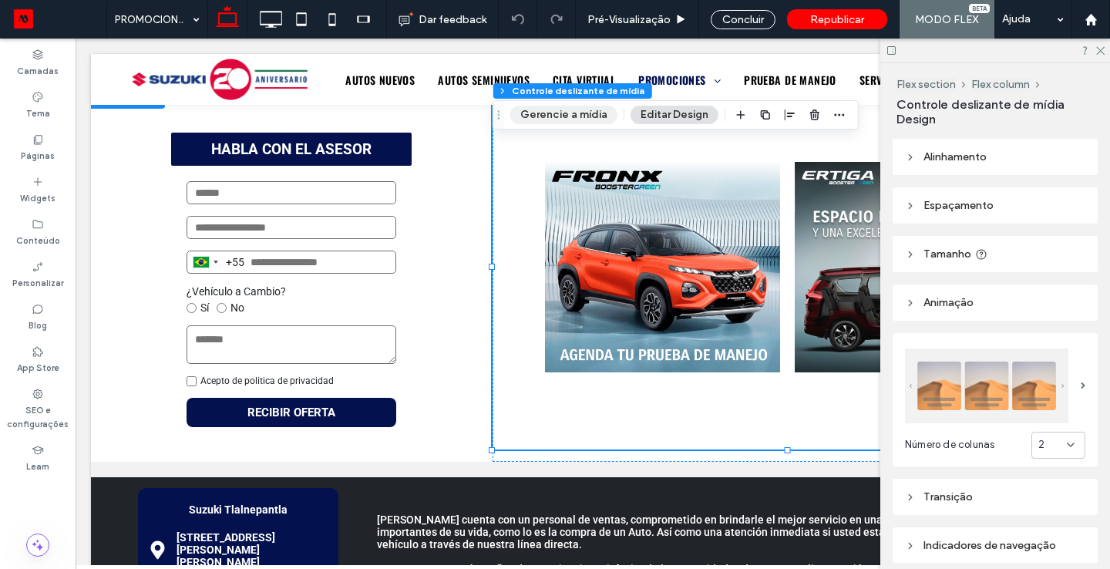
click at [556, 120] on button "Gerencie a mídia" at bounding box center [563, 115] width 107 height 18
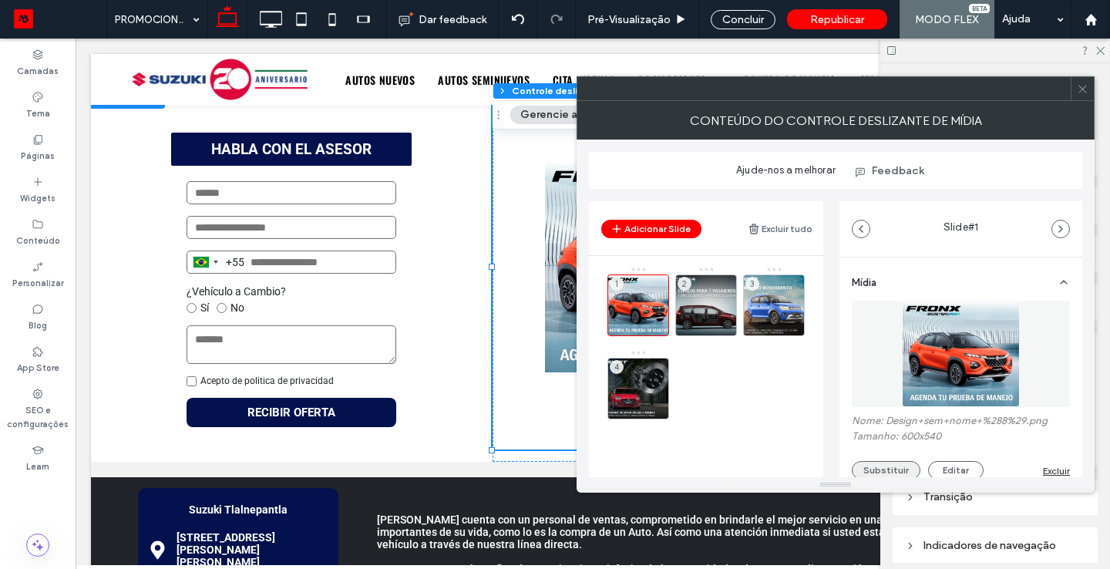
click at [879, 463] on button "Substituir" at bounding box center [886, 470] width 69 height 18
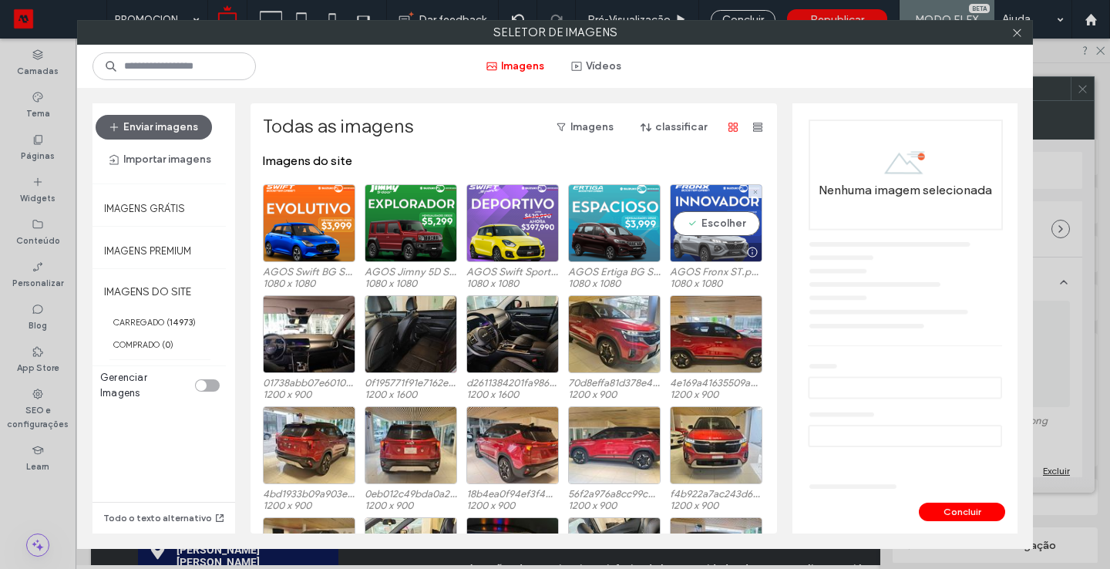
click at [704, 210] on div "Escolher" at bounding box center [716, 223] width 92 height 78
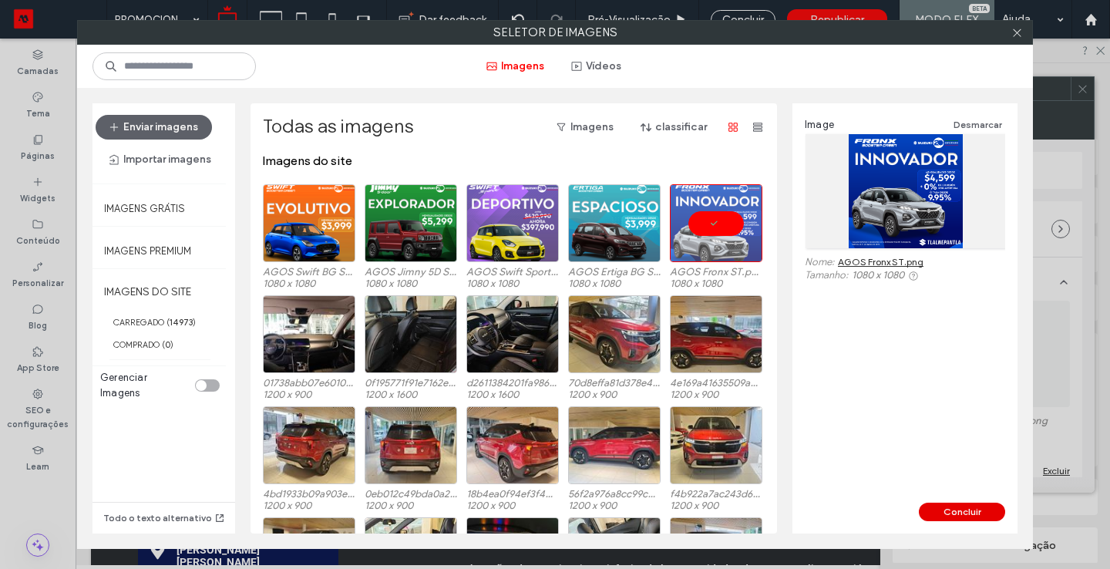
click at [949, 511] on button "Concluir" at bounding box center [962, 511] width 86 height 18
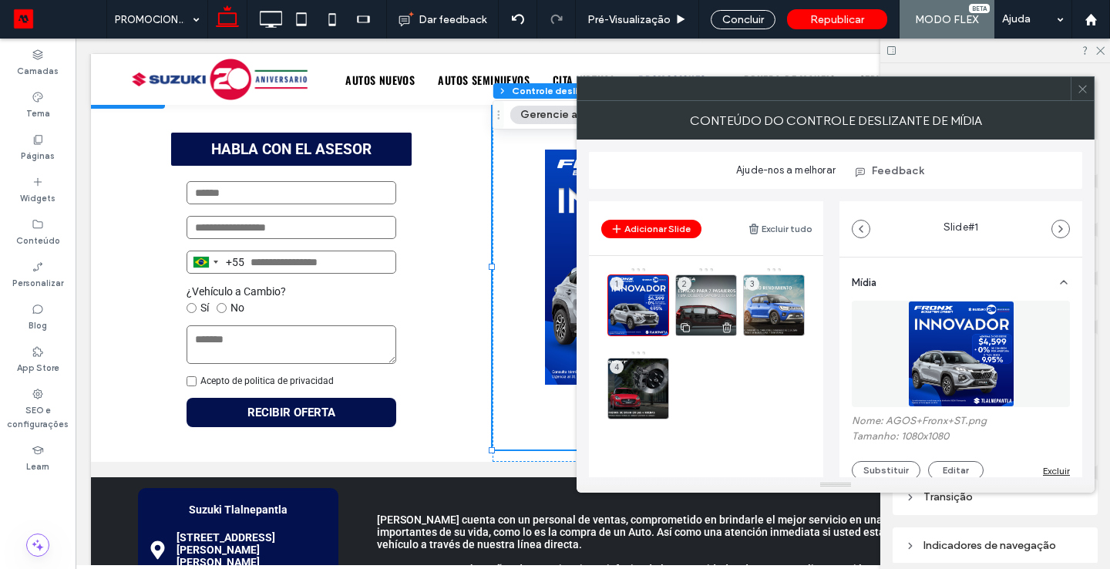
click at [707, 294] on div "2" at bounding box center [706, 305] width 62 height 62
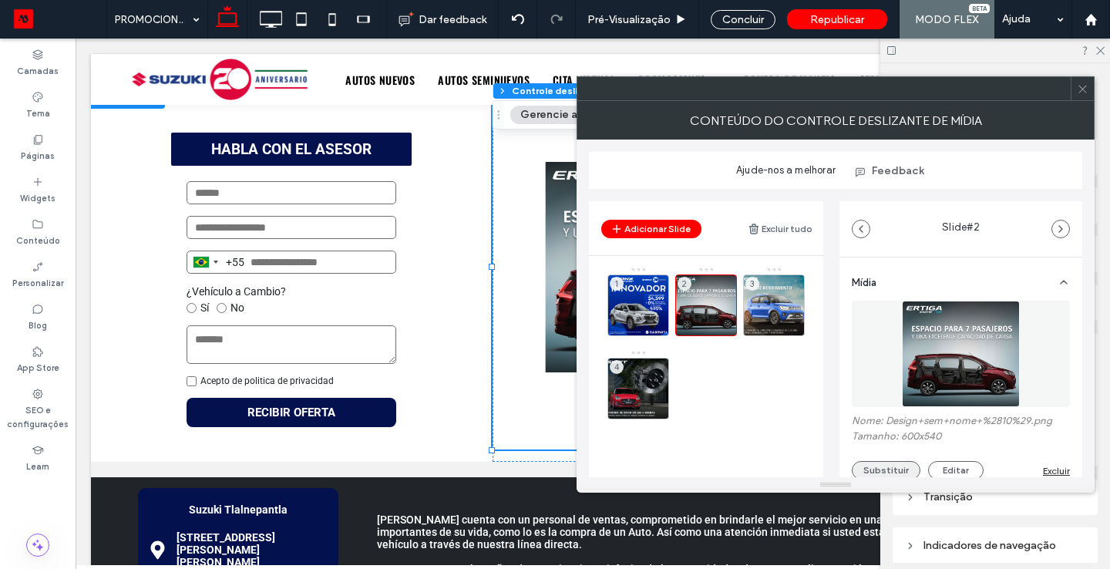
click at [895, 468] on button "Substituir" at bounding box center [886, 470] width 69 height 18
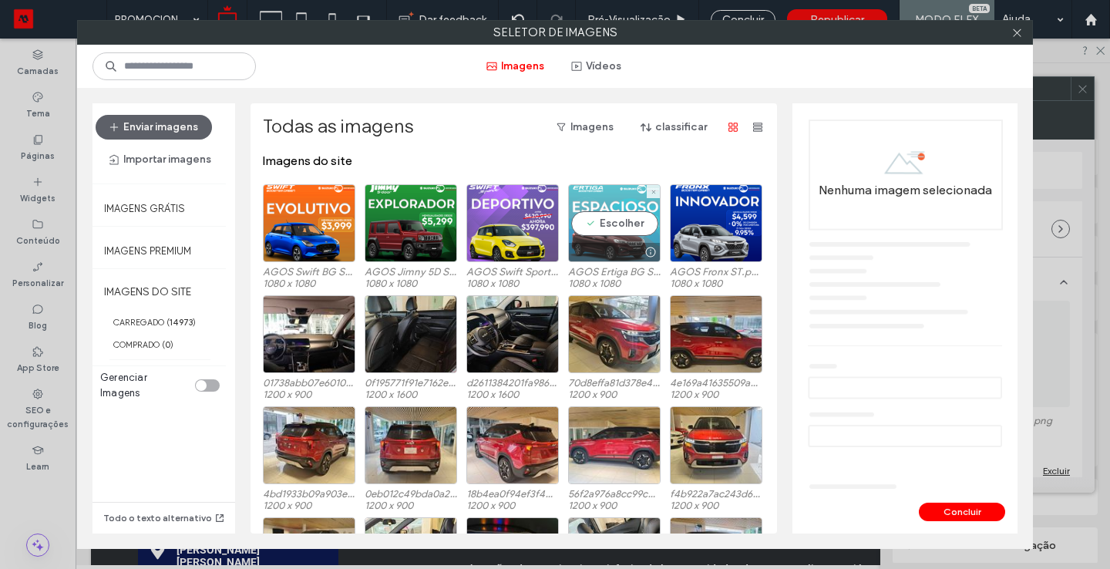
click at [608, 219] on div "Escolher" at bounding box center [614, 223] width 92 height 78
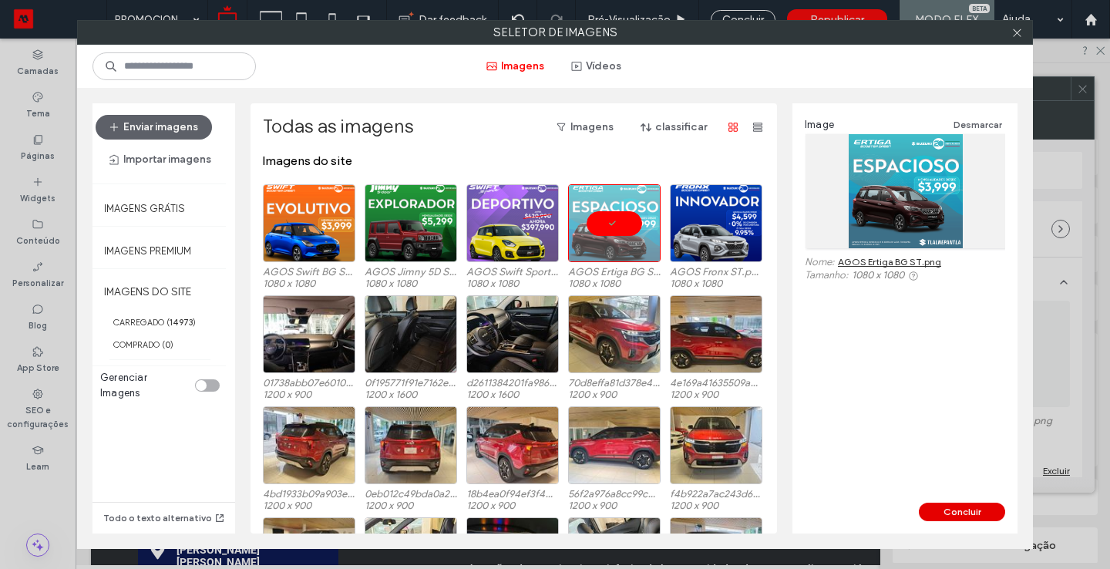
click at [936, 509] on button "Concluir" at bounding box center [962, 511] width 86 height 18
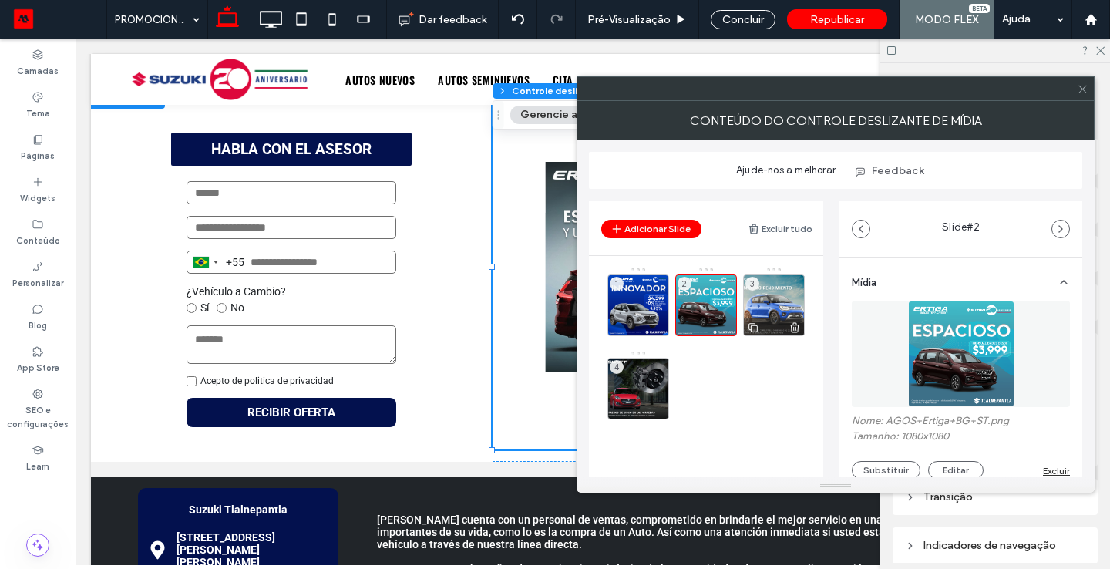
click at [785, 281] on div "3" at bounding box center [774, 305] width 62 height 62
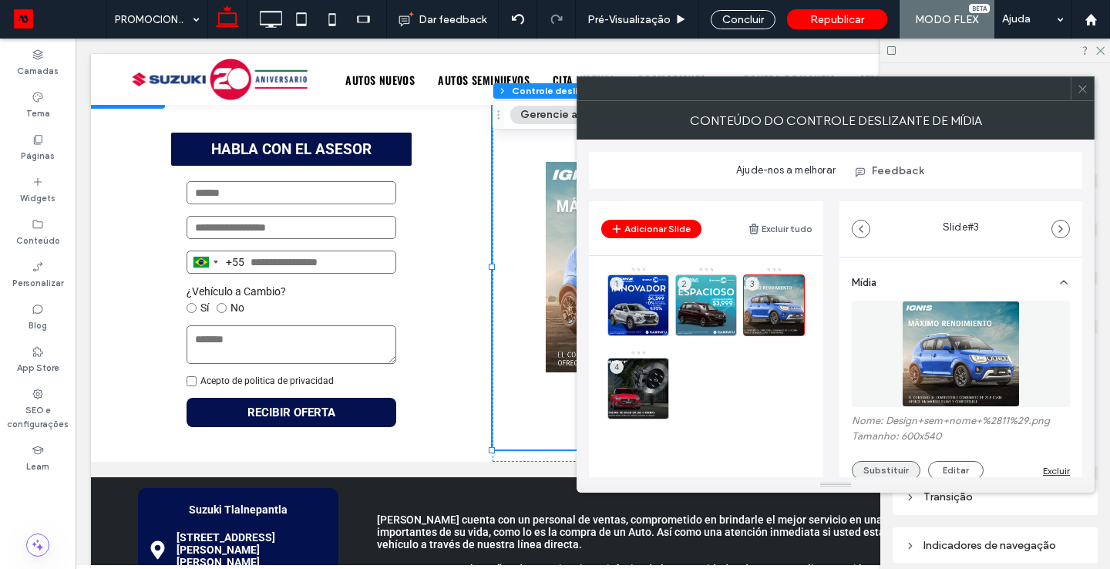
click at [873, 471] on button "Substituir" at bounding box center [886, 470] width 69 height 18
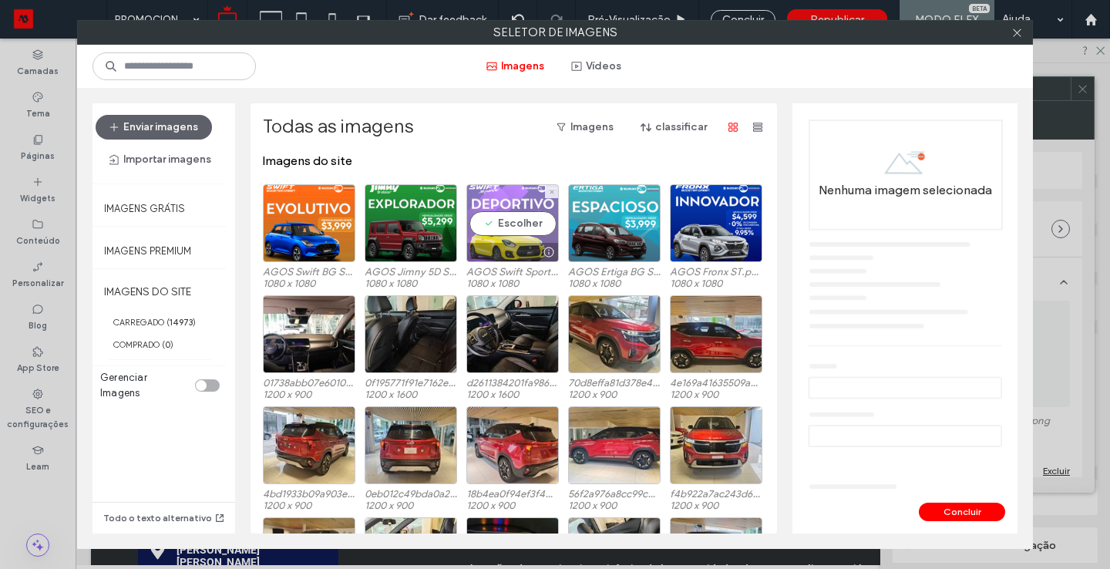
click at [519, 243] on div at bounding box center [512, 252] width 91 height 18
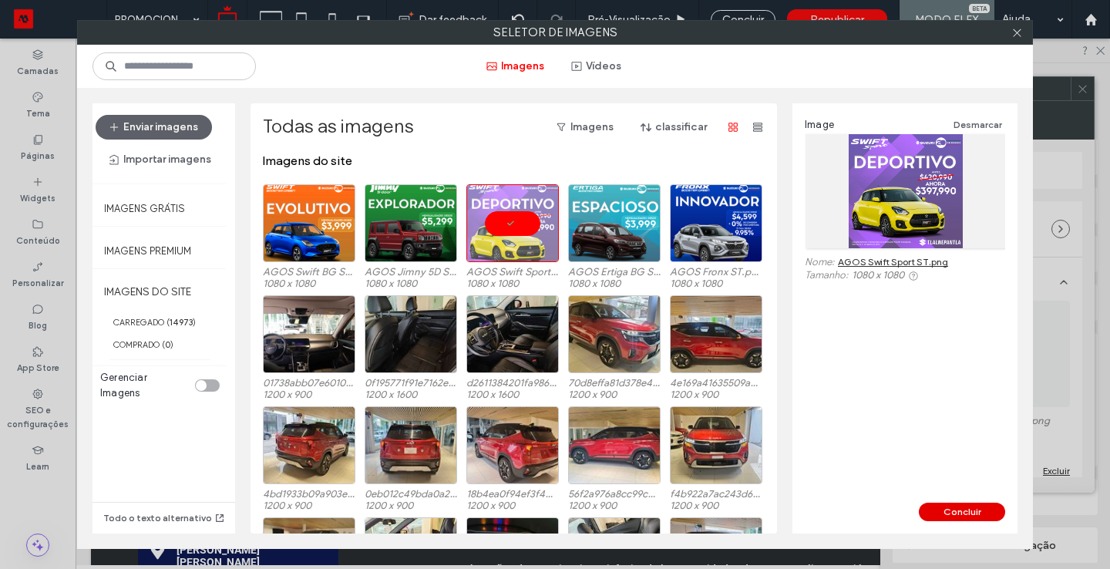
click at [979, 519] on button "Concluir" at bounding box center [962, 511] width 86 height 18
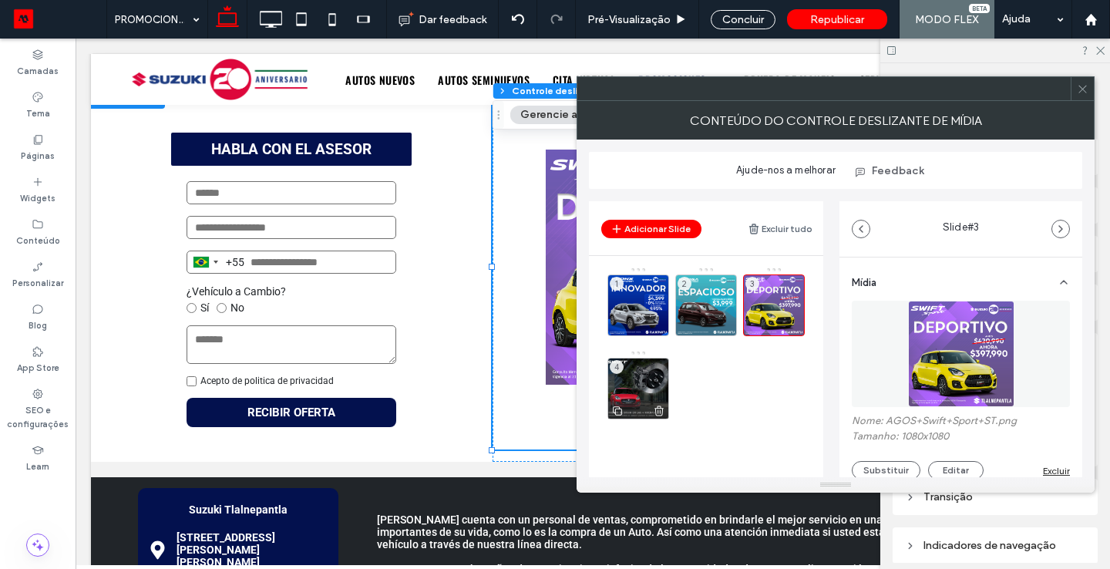
click at [653, 374] on div "4" at bounding box center [638, 389] width 62 height 62
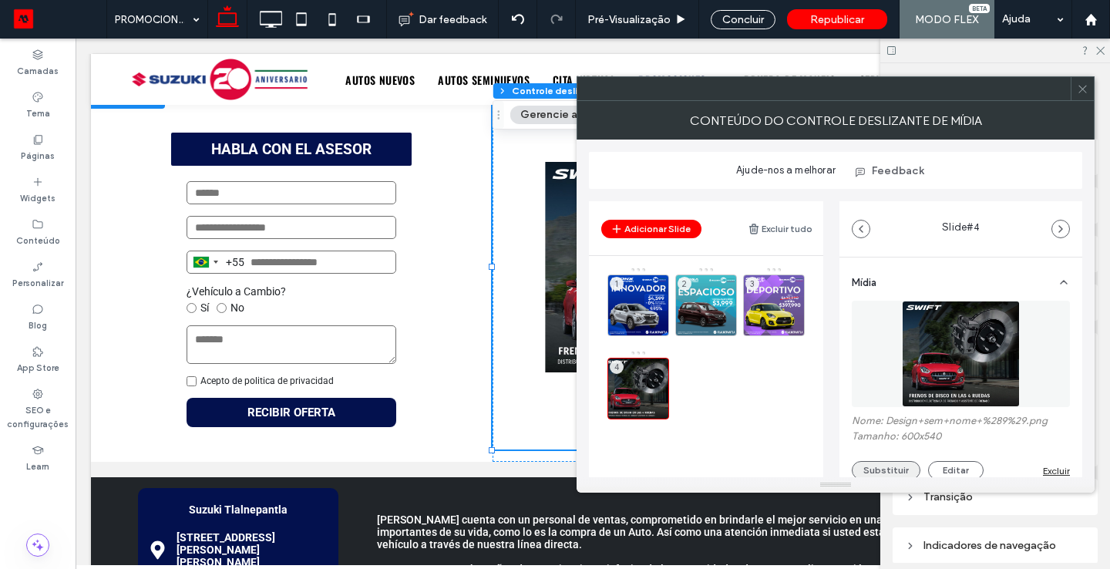
click at [876, 472] on button "Substituir" at bounding box center [886, 470] width 69 height 18
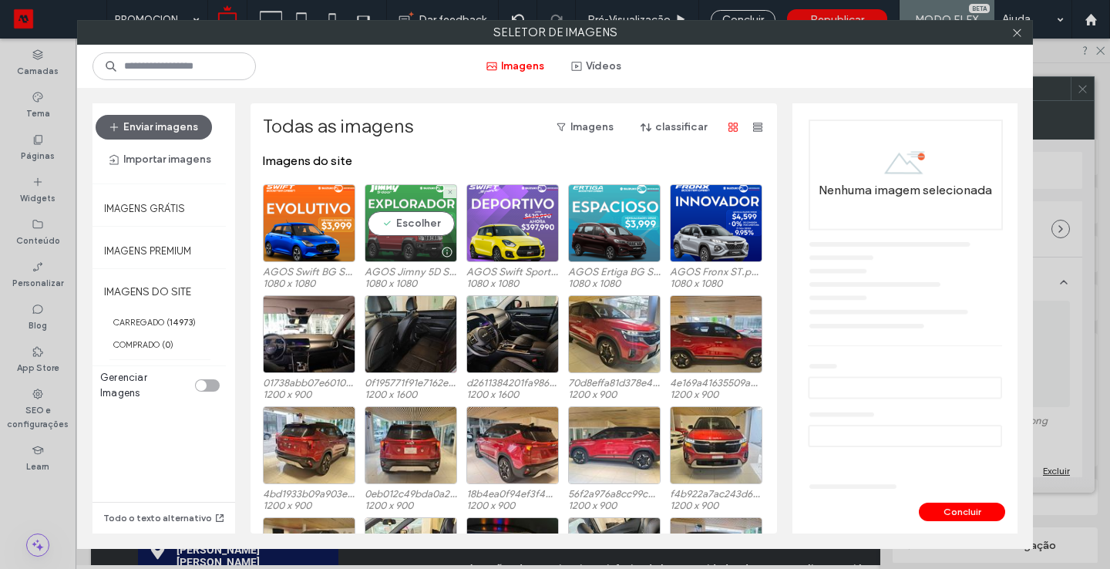
click at [426, 222] on div "Escolher" at bounding box center [411, 223] width 92 height 78
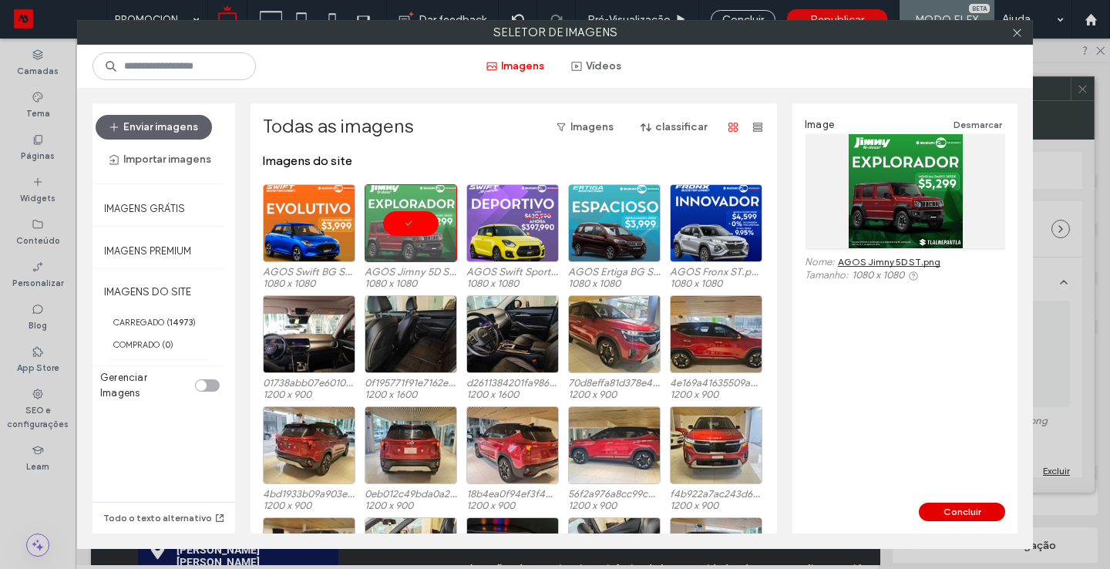
click at [963, 514] on button "Concluir" at bounding box center [962, 511] width 86 height 18
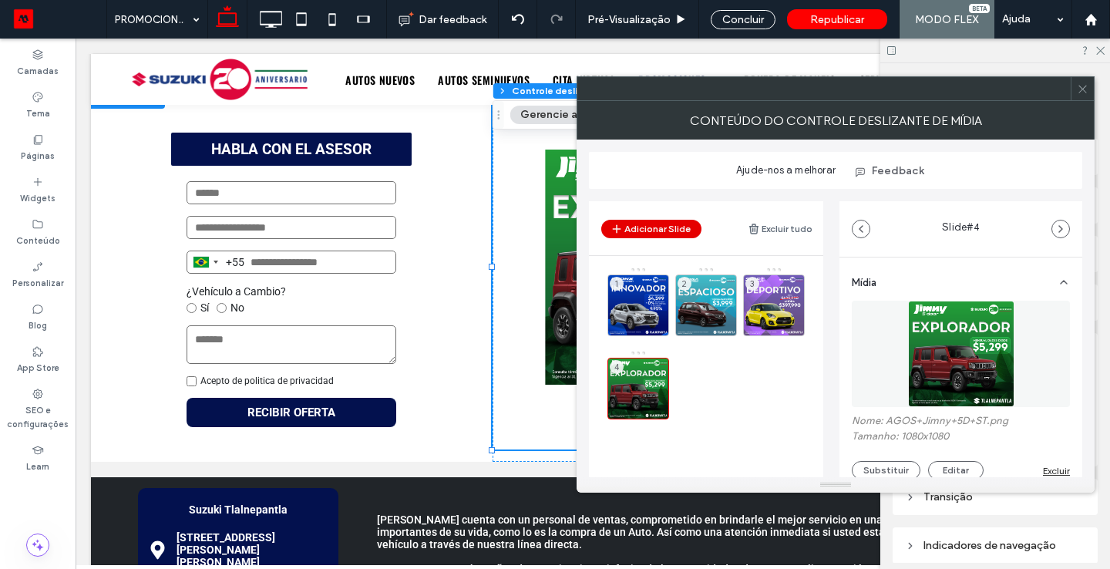
click at [677, 232] on button "Adicionar Slide" at bounding box center [651, 229] width 100 height 18
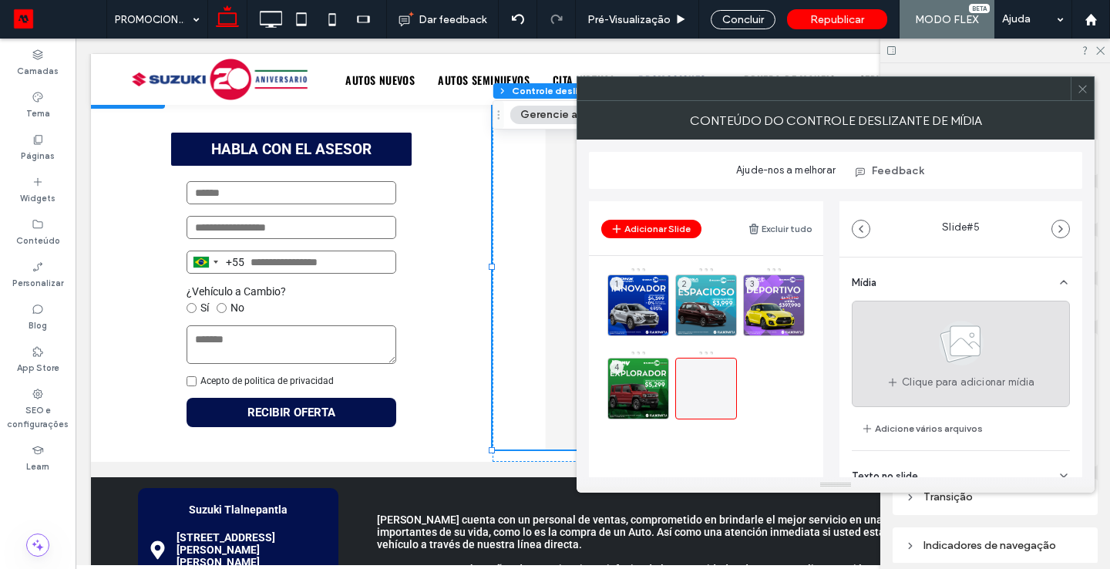
click at [956, 370] on span at bounding box center [960, 345] width 77 height 57
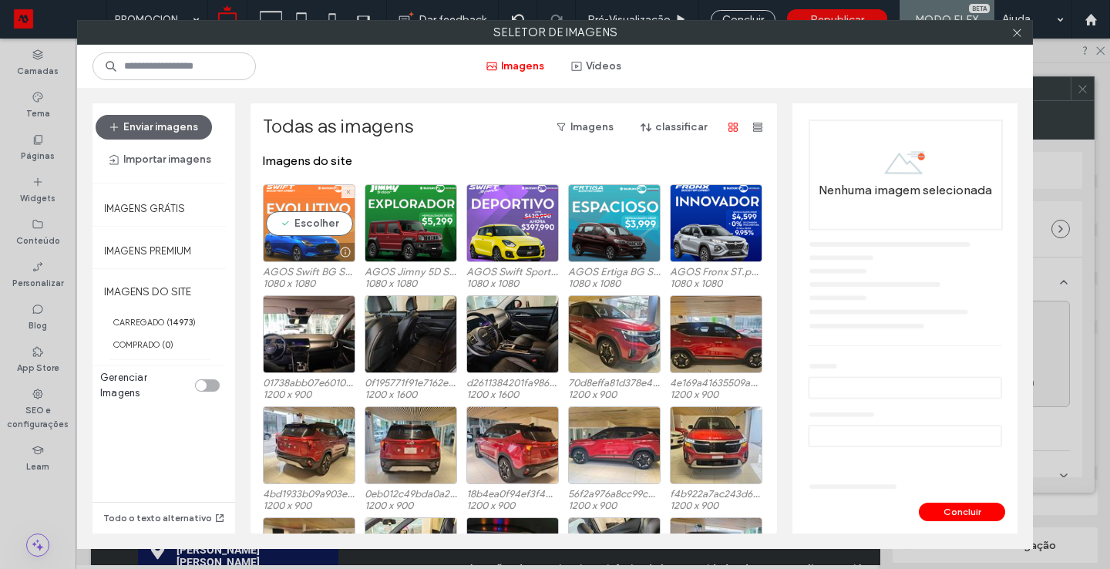
click at [299, 216] on div "Escolher" at bounding box center [309, 223] width 92 height 78
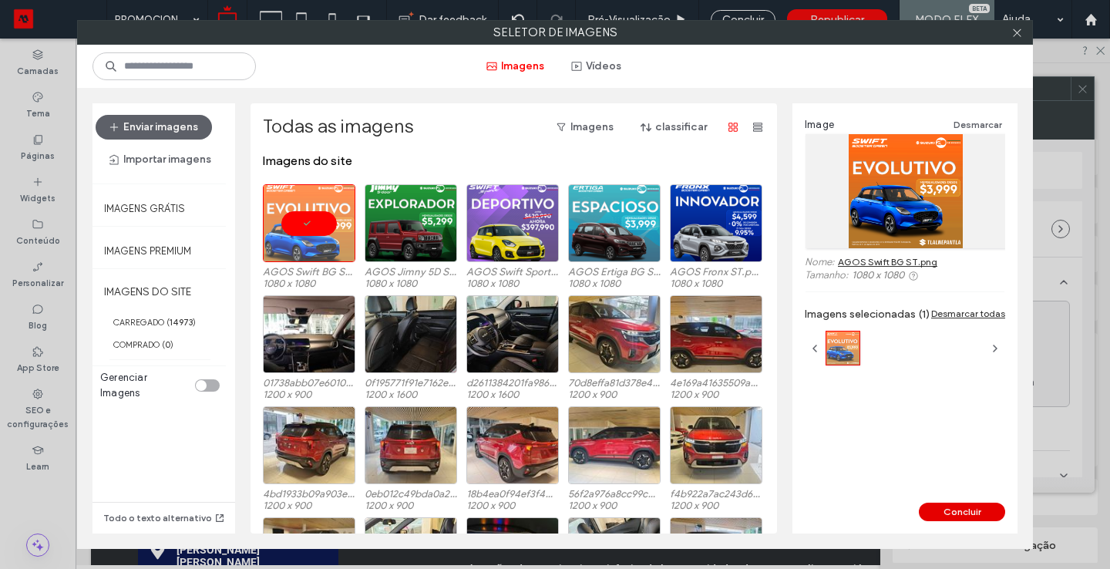
click at [955, 512] on button "Concluir" at bounding box center [962, 511] width 86 height 18
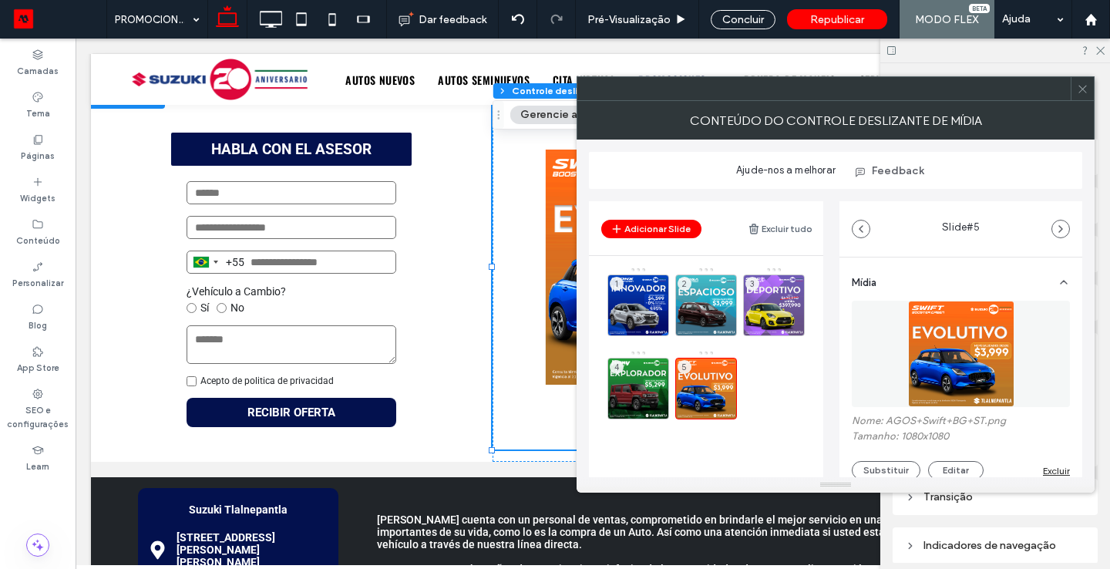
click at [1080, 101] on div "CONTEÚDO DO CONTROLE DESLIZANTE DE MÍDIA" at bounding box center [835, 120] width 518 height 39
click at [1082, 92] on icon at bounding box center [1083, 89] width 12 height 12
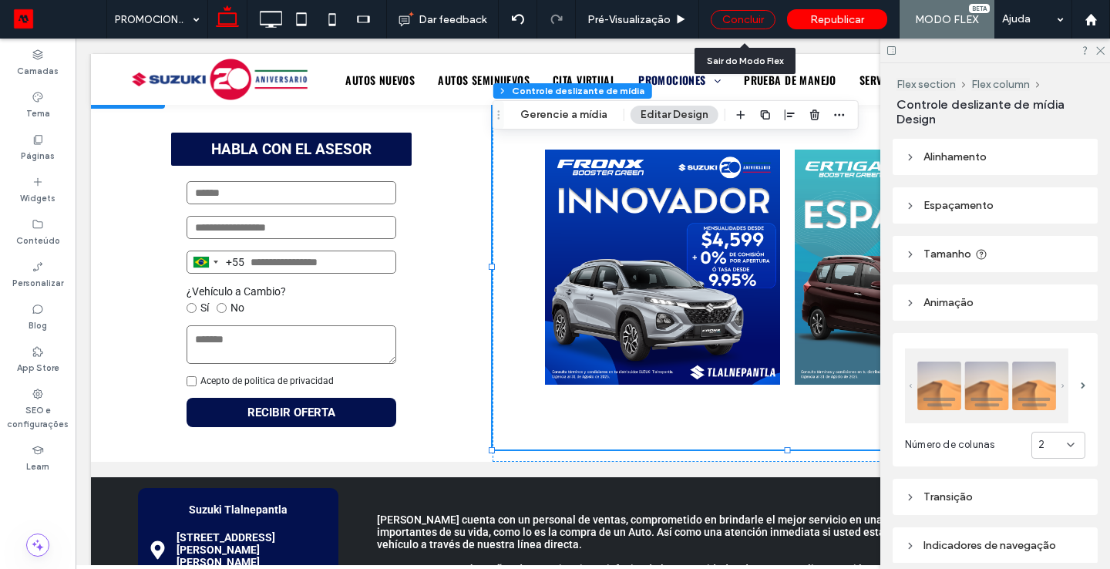
click at [755, 15] on div "Concluir" at bounding box center [743, 19] width 65 height 19
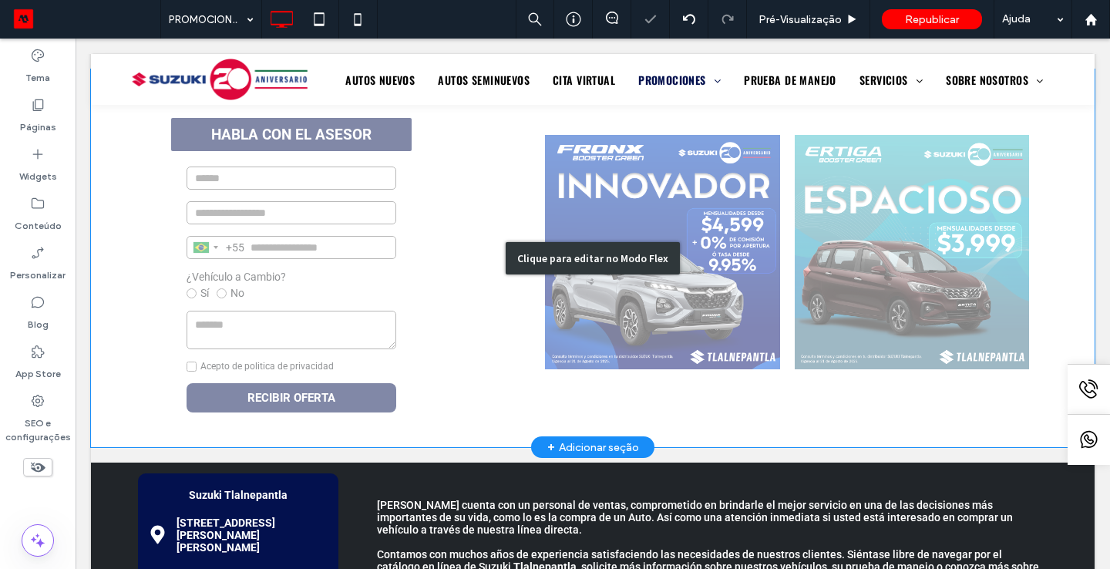
scroll to position [445, 0]
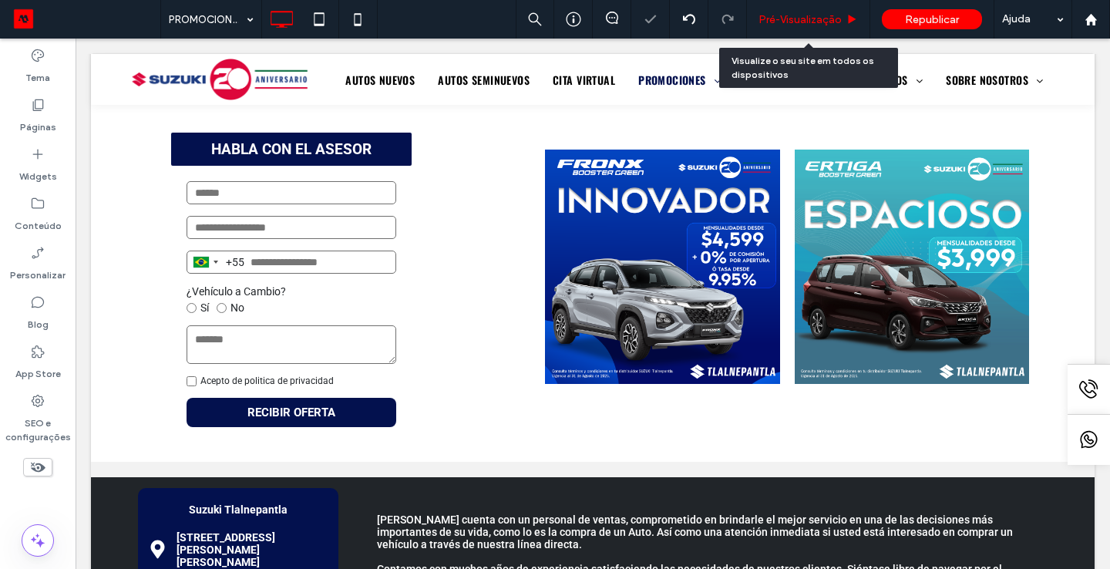
click at [798, 22] on span "Pré-Visualizaçāo" at bounding box center [799, 19] width 83 height 13
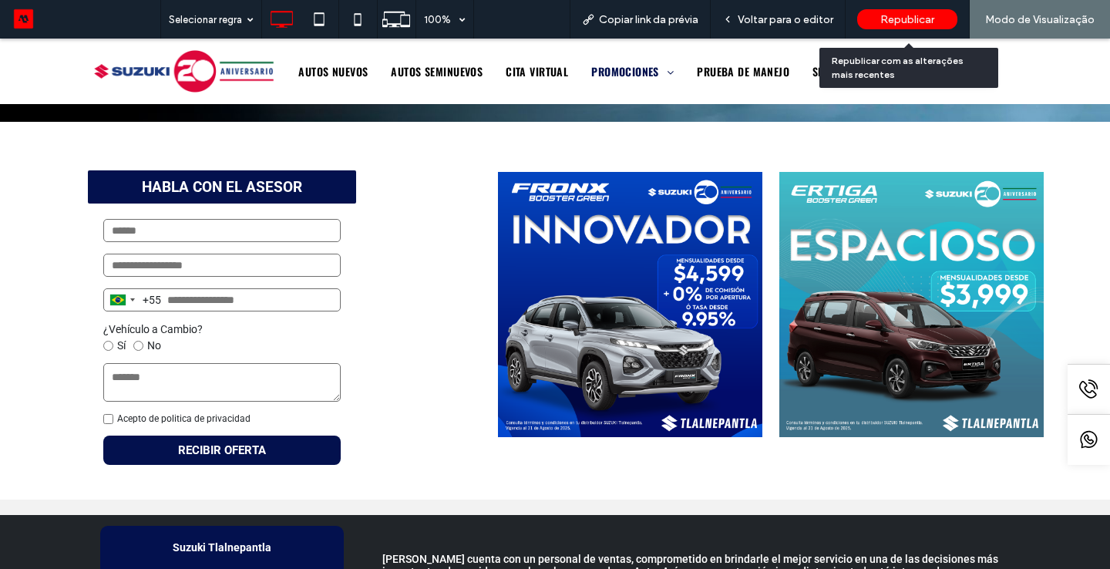
click at [903, 18] on span "Republicar" at bounding box center [907, 19] width 54 height 13
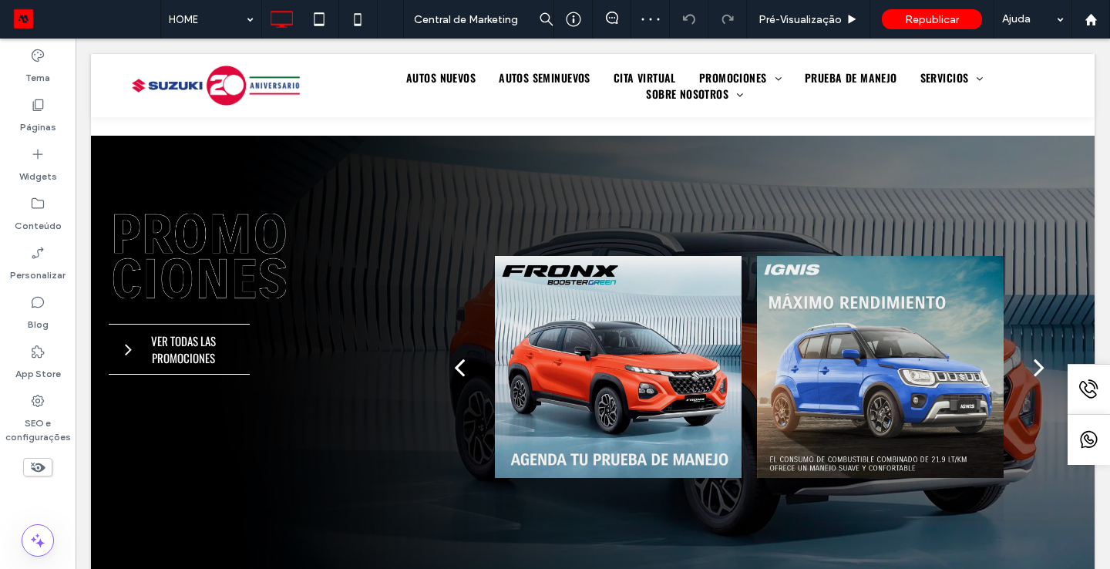
scroll to position [740, 0]
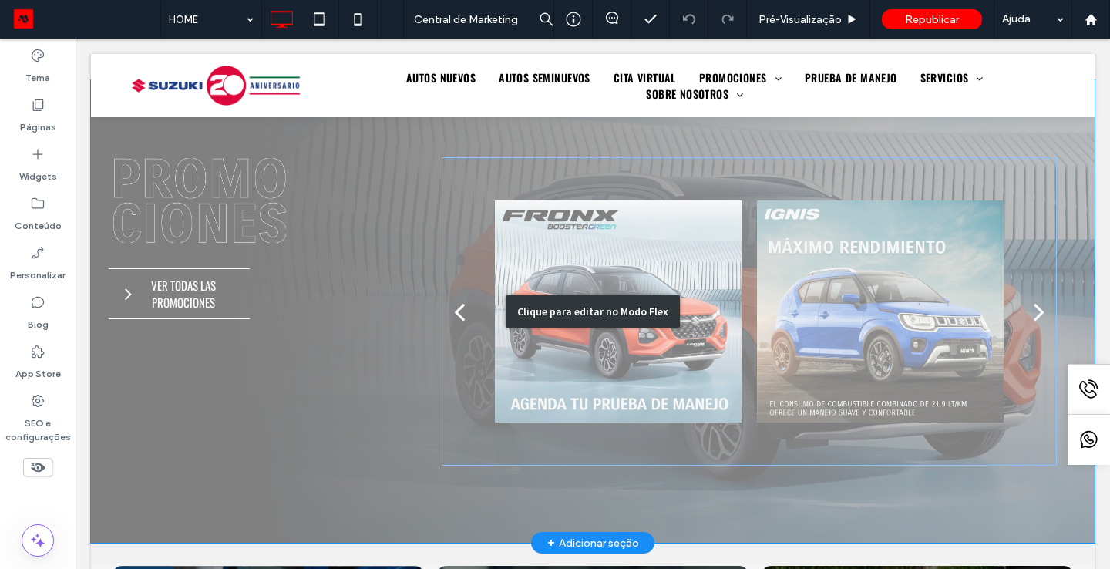
click at [646, 254] on div "Clique para editar no Modo Flex" at bounding box center [592, 311] width 1003 height 462
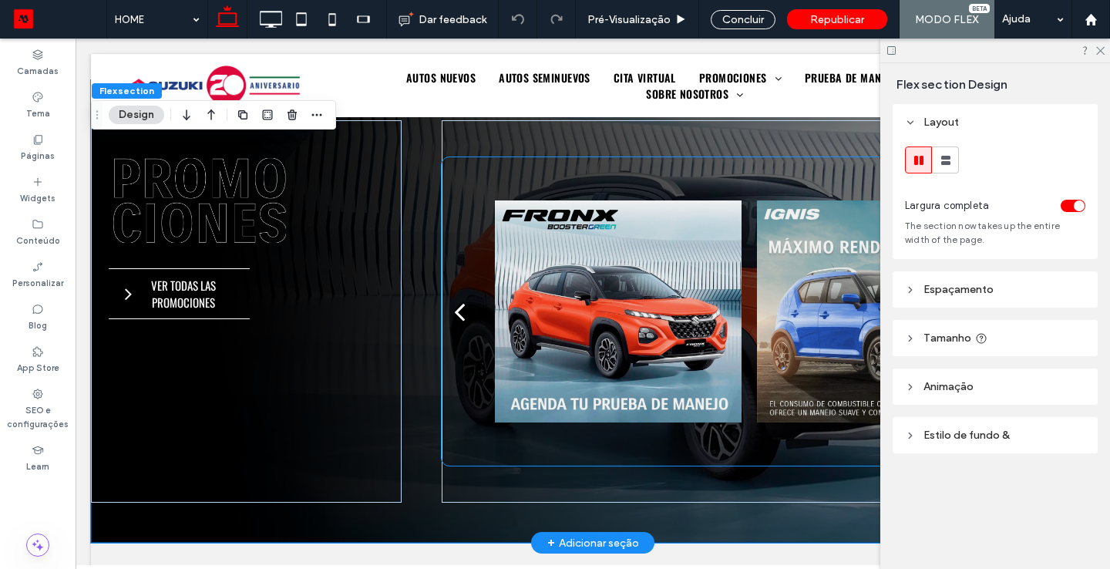
click at [617, 267] on div at bounding box center [618, 311] width 247 height 308
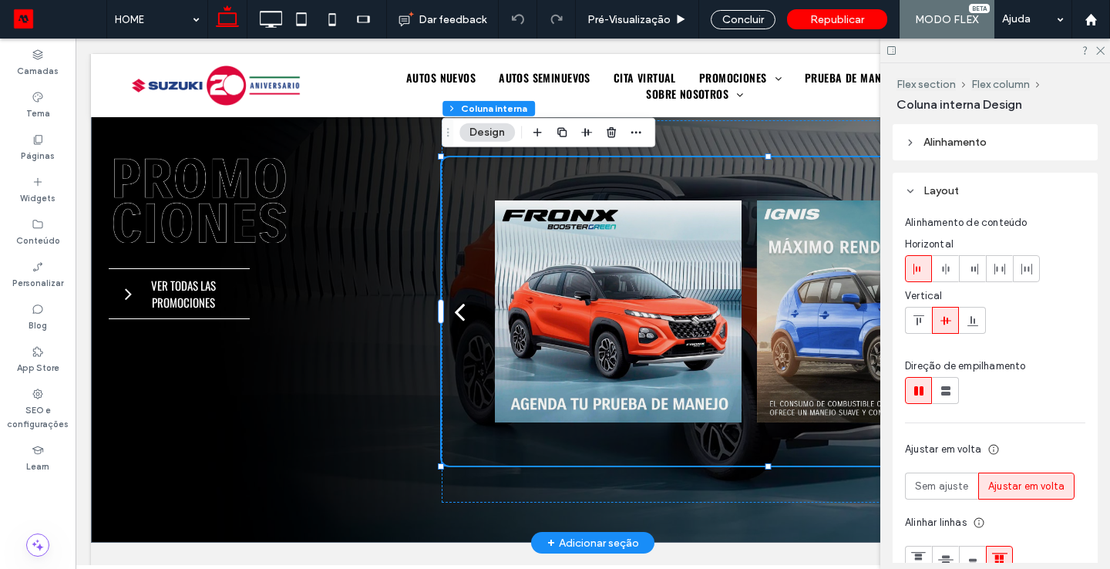
click at [531, 276] on div at bounding box center [618, 311] width 247 height 308
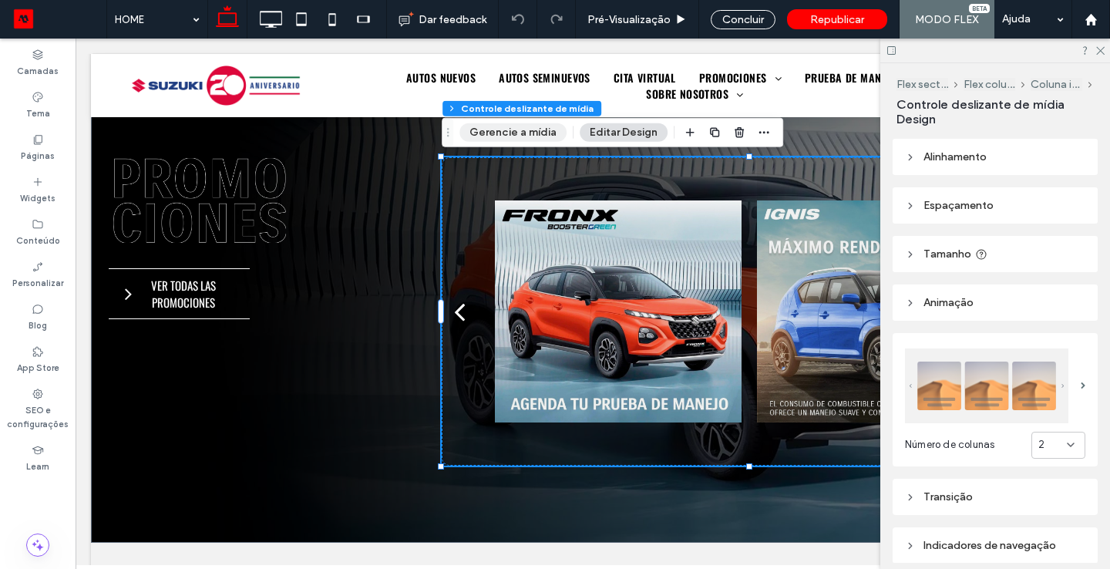
click at [476, 136] on button "Gerencie a mídia" at bounding box center [512, 132] width 107 height 18
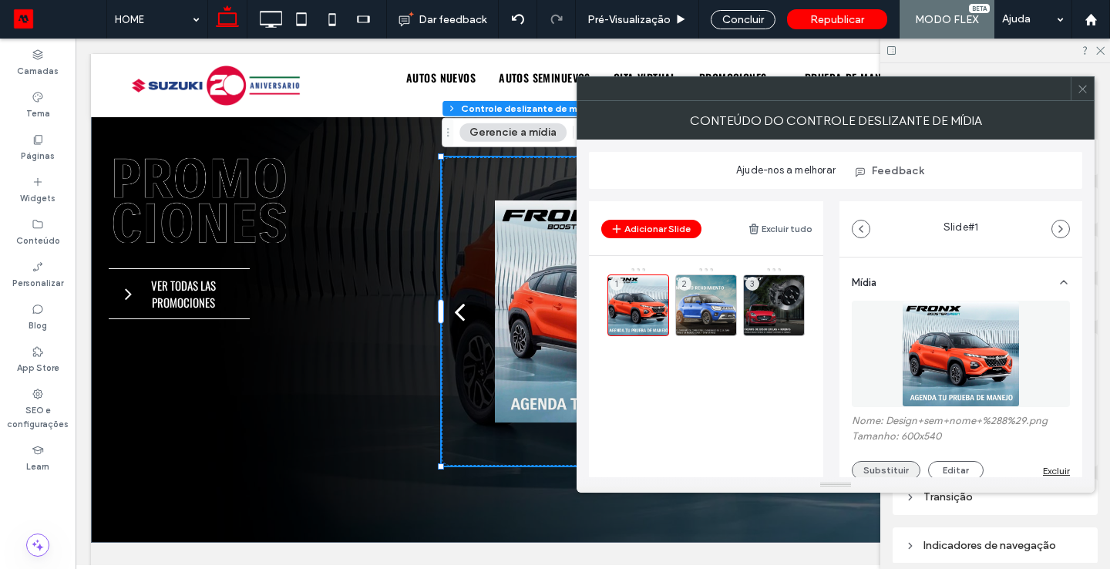
click at [900, 465] on button "Substituir" at bounding box center [886, 470] width 69 height 18
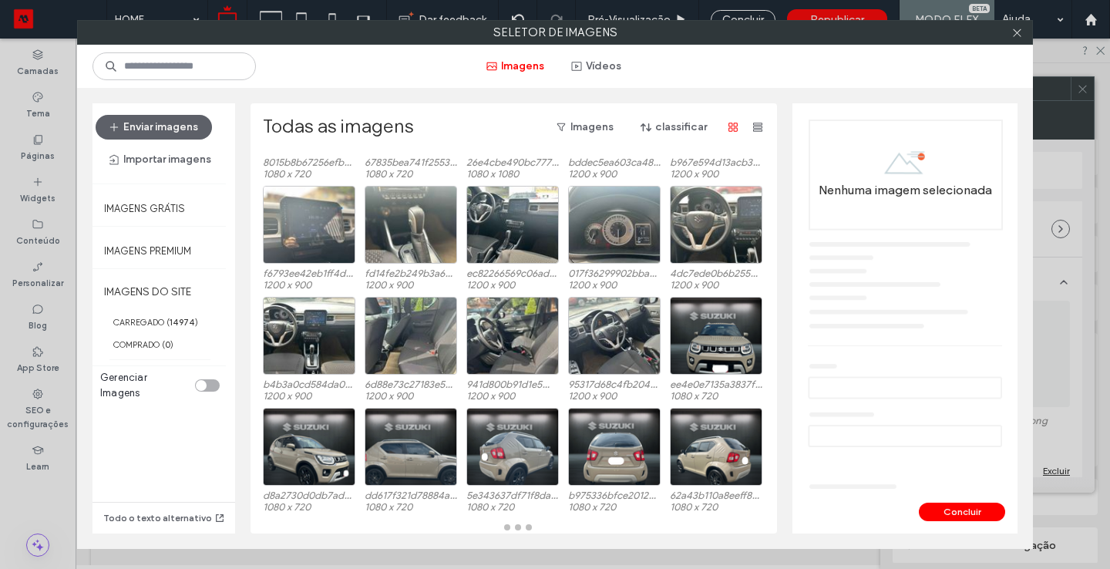
scroll to position [109, 0]
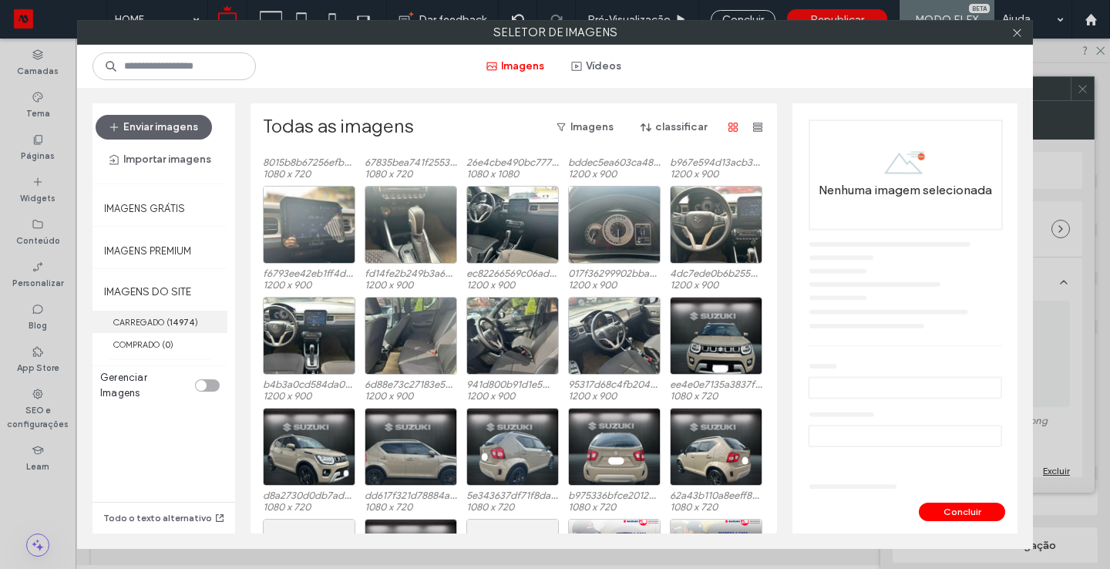
click at [178, 320] on b "14974" at bounding box center [182, 322] width 25 height 11
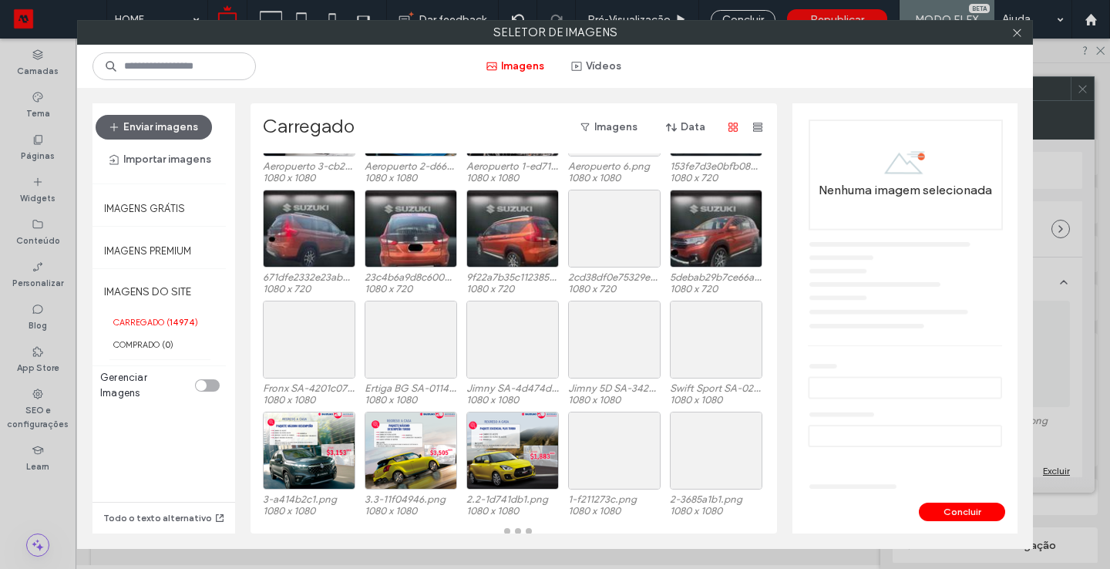
scroll to position [633, 0]
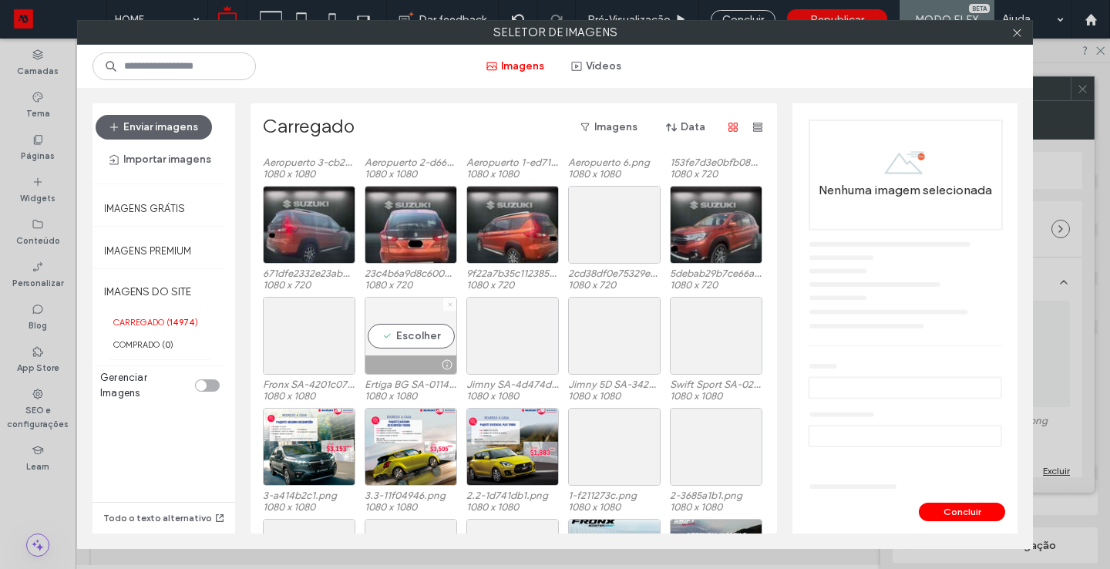
click at [447, 299] on span at bounding box center [450, 303] width 6 height 13
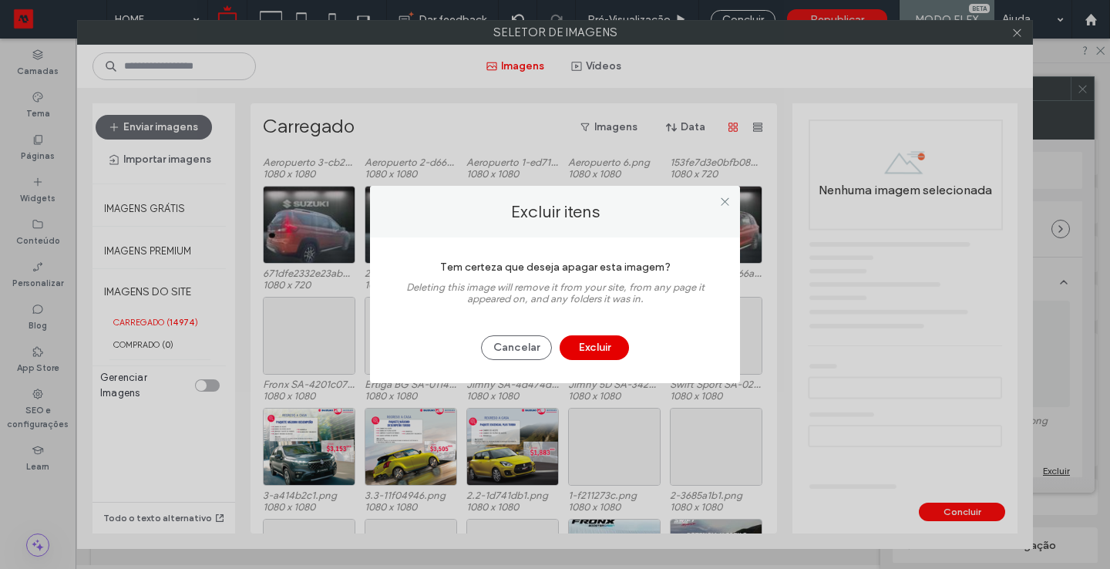
click at [606, 339] on button "Excluir" at bounding box center [593, 347] width 69 height 25
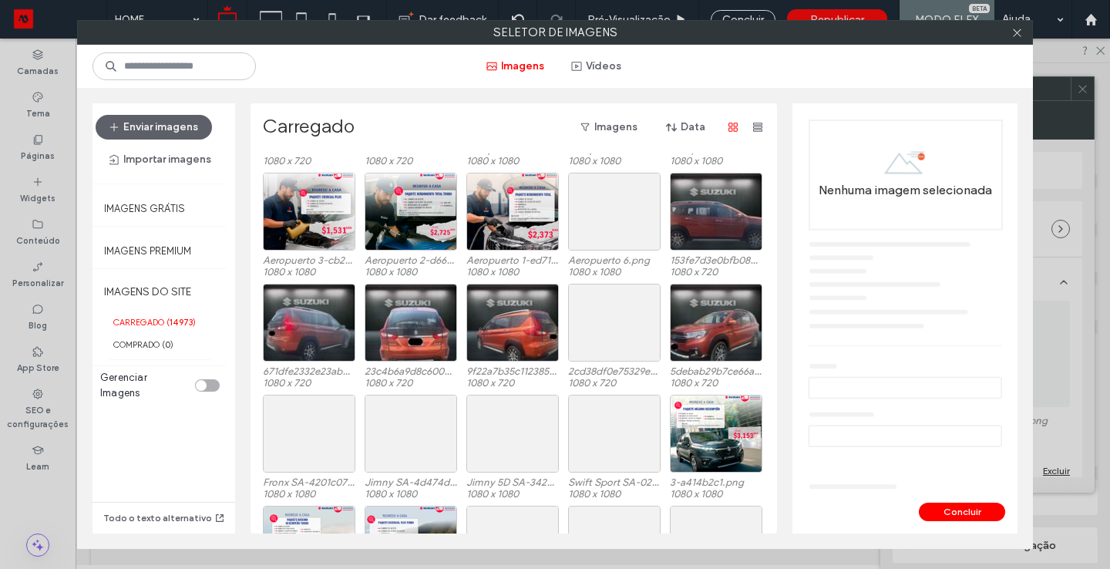
scroll to position [536, 0]
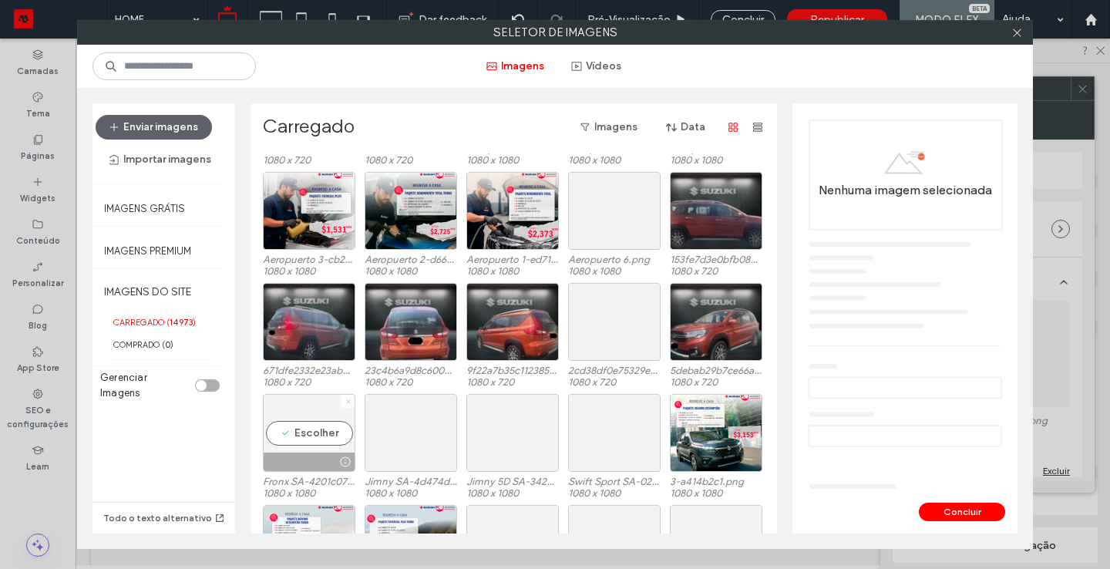
click at [345, 400] on icon at bounding box center [348, 401] width 6 height 6
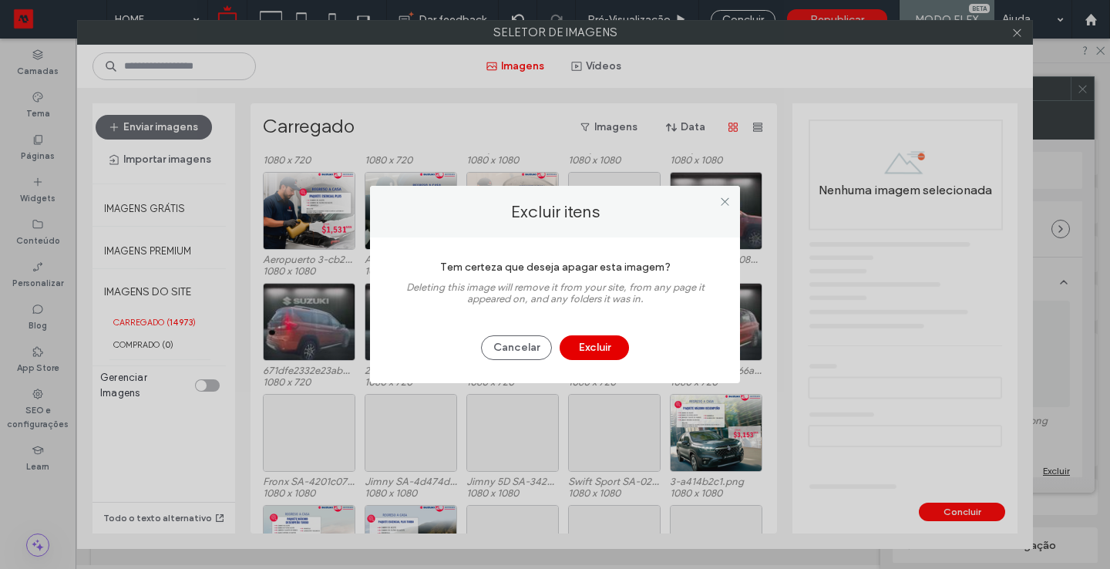
click at [580, 348] on button "Excluir" at bounding box center [593, 347] width 69 height 25
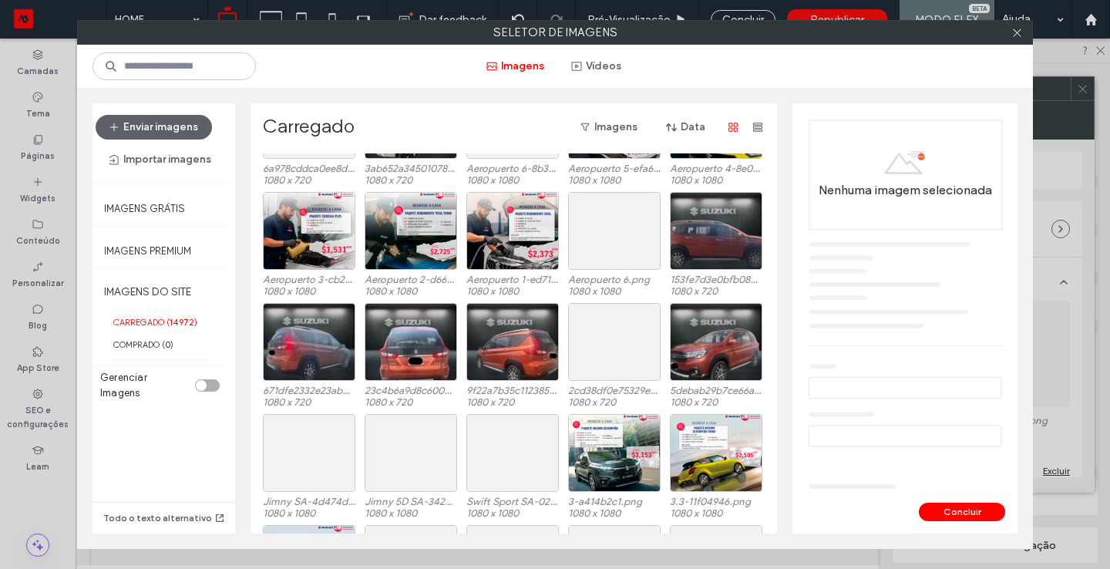
scroll to position [510, 0]
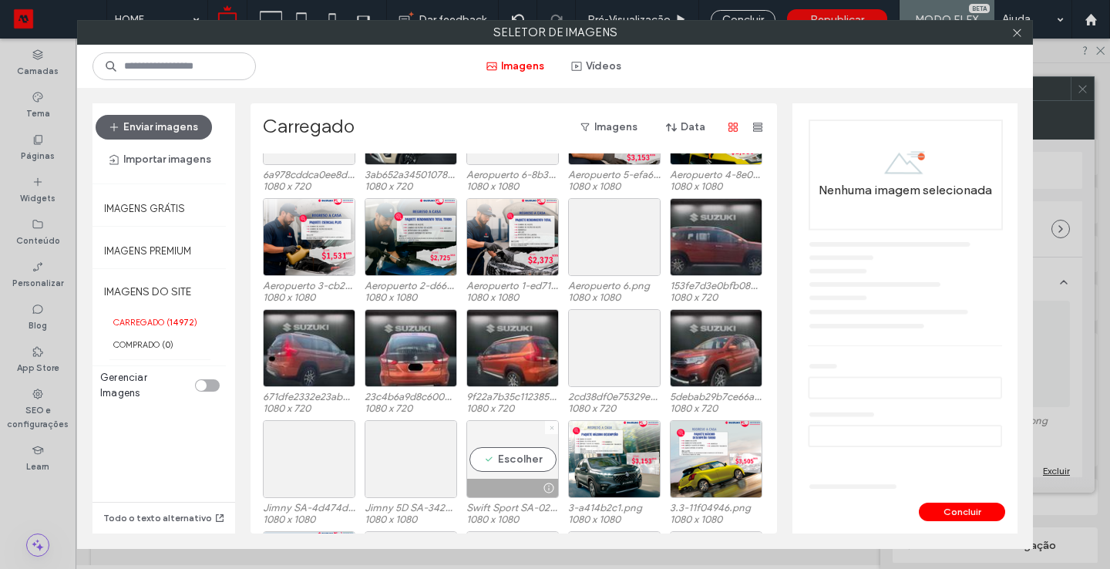
click at [549, 426] on icon at bounding box center [552, 428] width 6 height 6
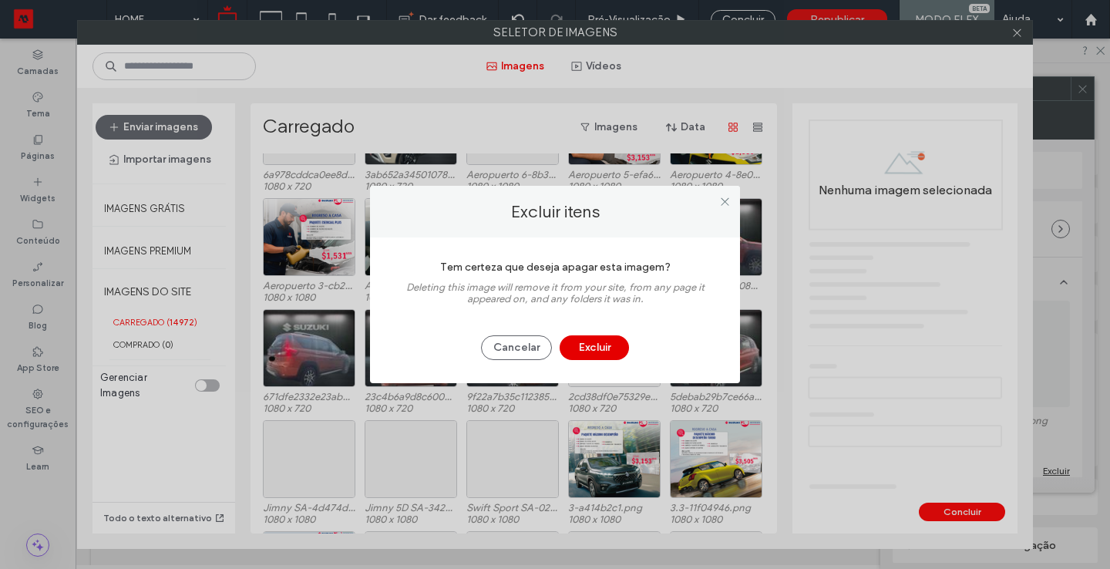
click at [590, 341] on button "Excluir" at bounding box center [593, 347] width 69 height 25
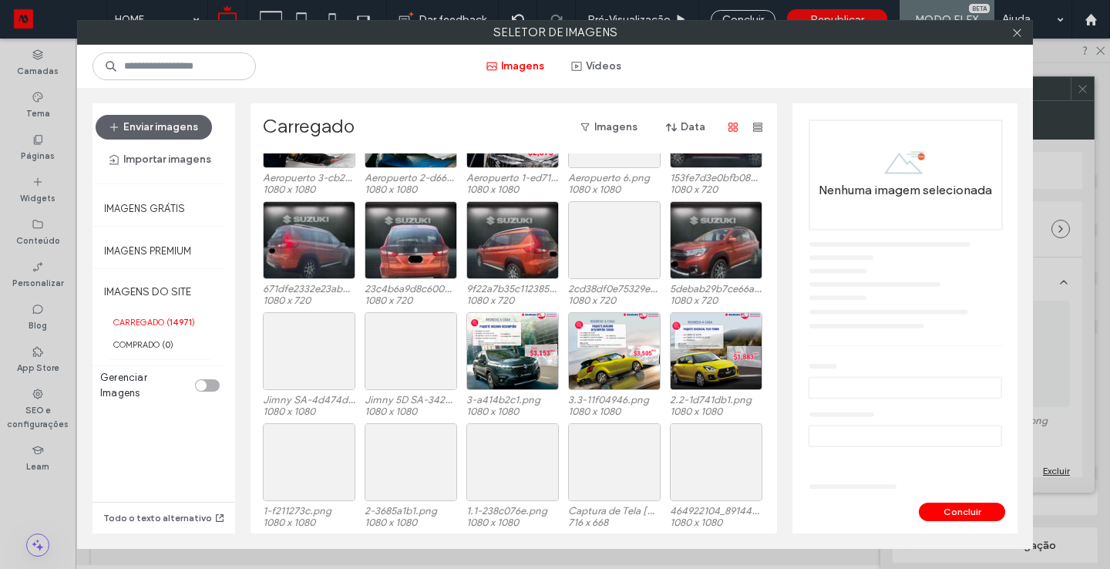
scroll to position [633, 0]
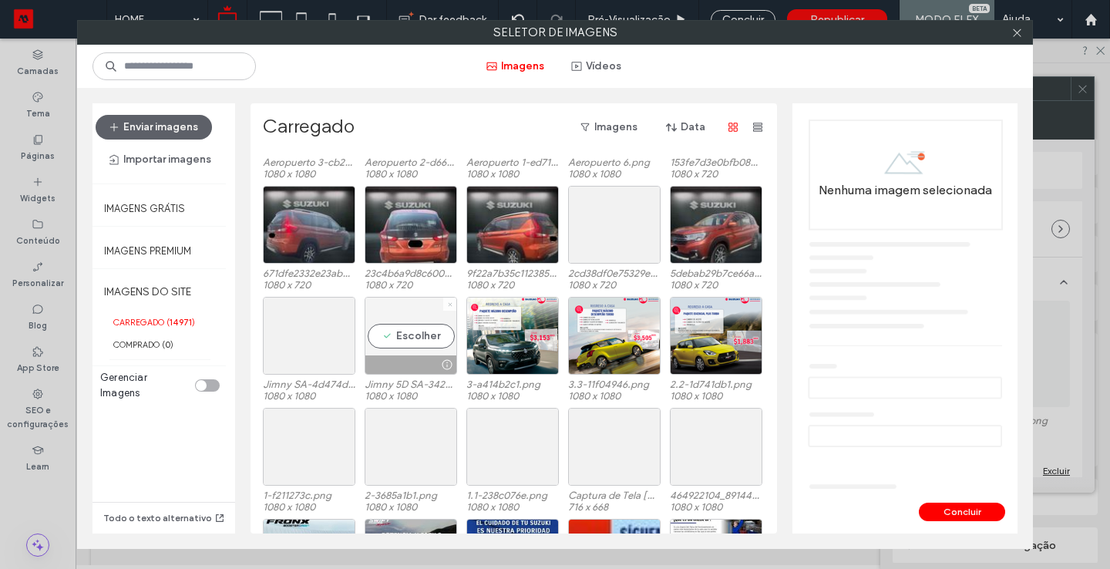
click at [447, 305] on icon at bounding box center [450, 304] width 6 height 6
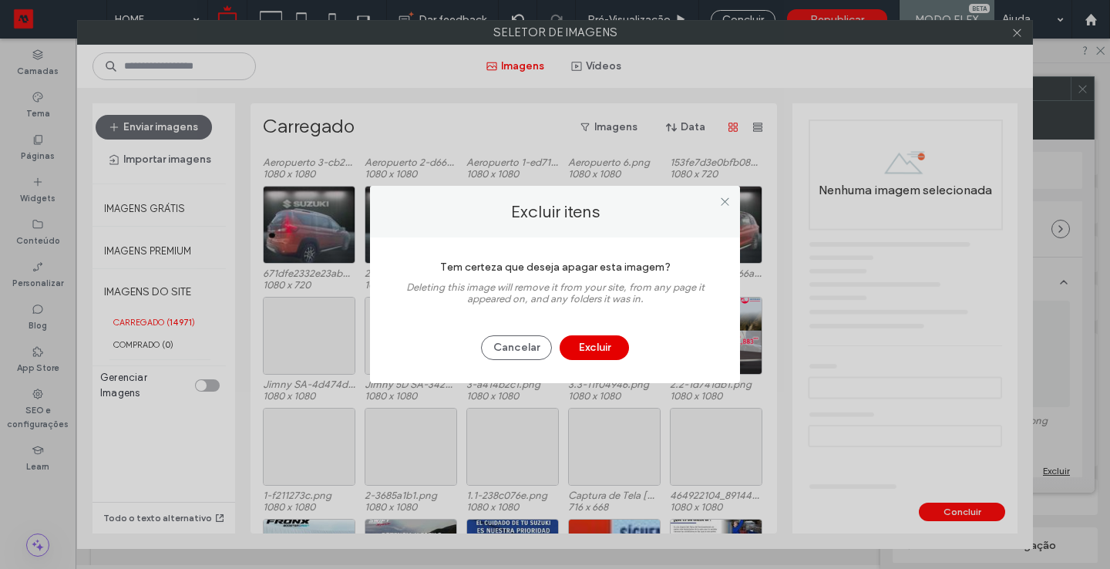
click at [592, 344] on button "Excluir" at bounding box center [593, 347] width 69 height 25
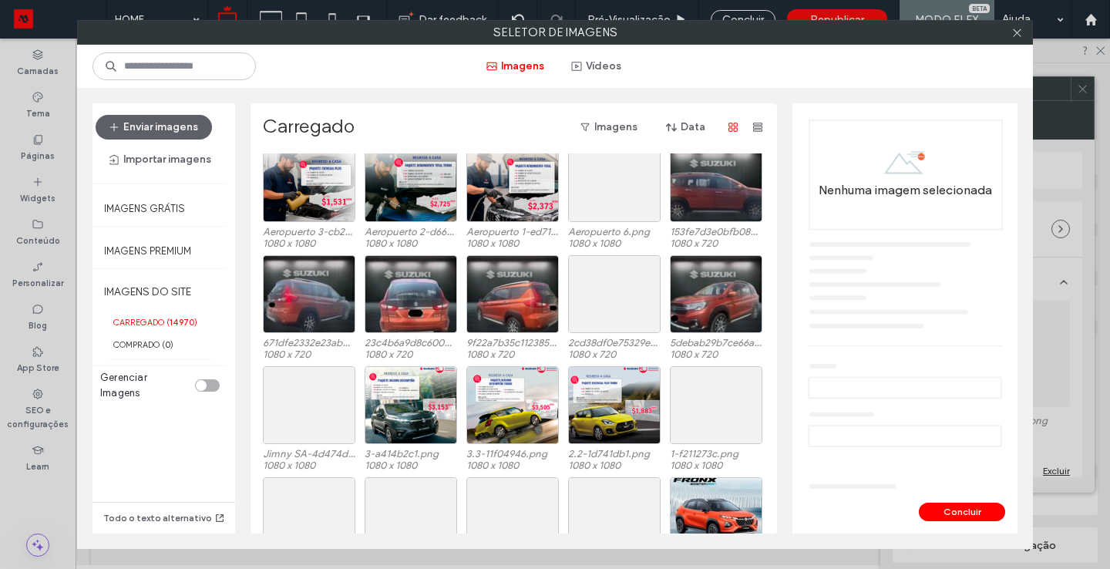
scroll to position [568, 0]
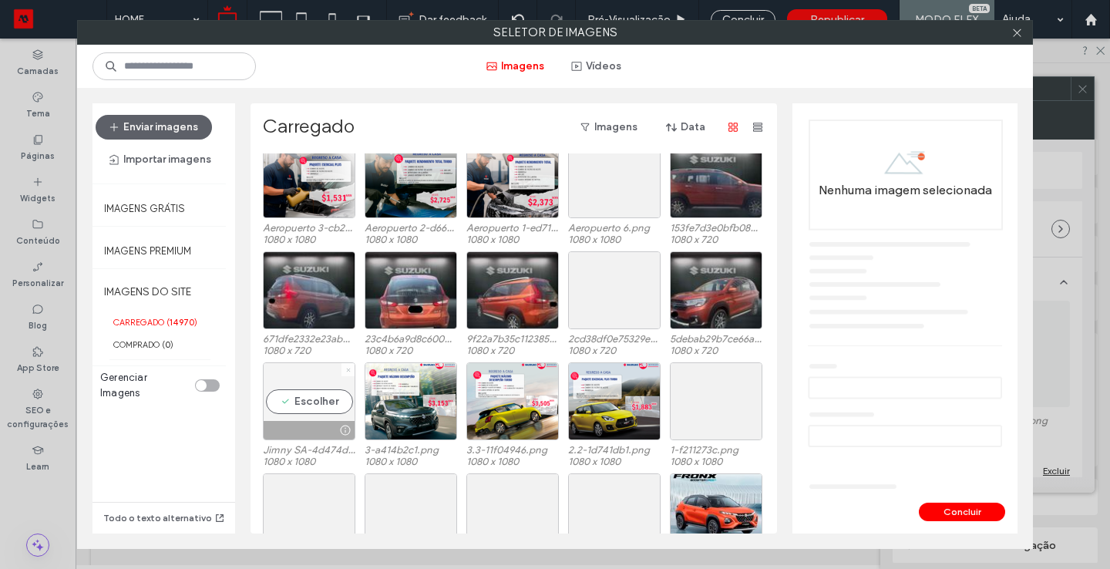
click at [345, 365] on span at bounding box center [348, 369] width 6 height 13
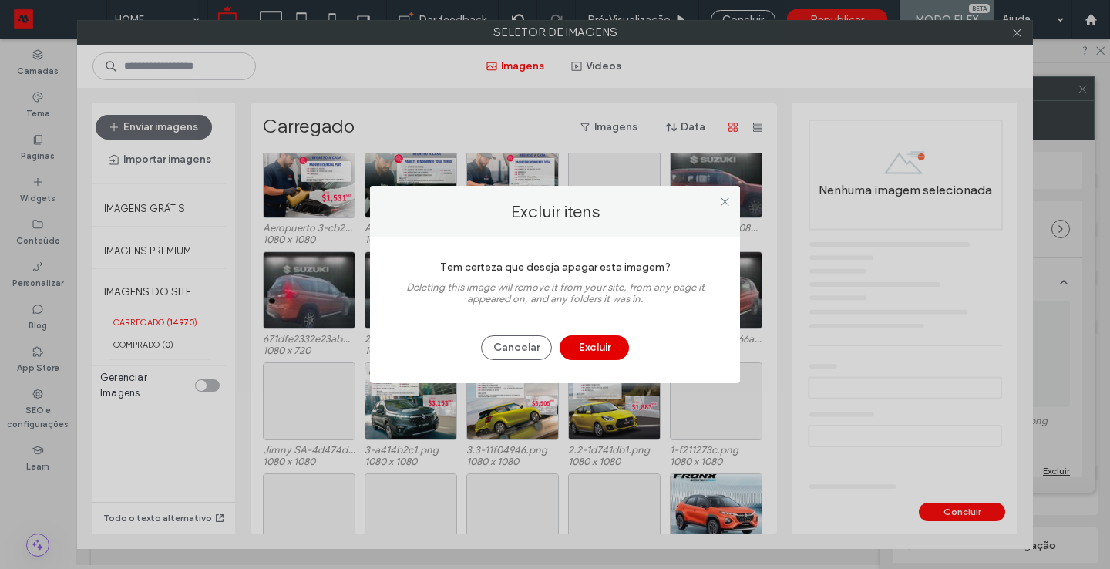
click at [587, 352] on button "Excluir" at bounding box center [593, 347] width 69 height 25
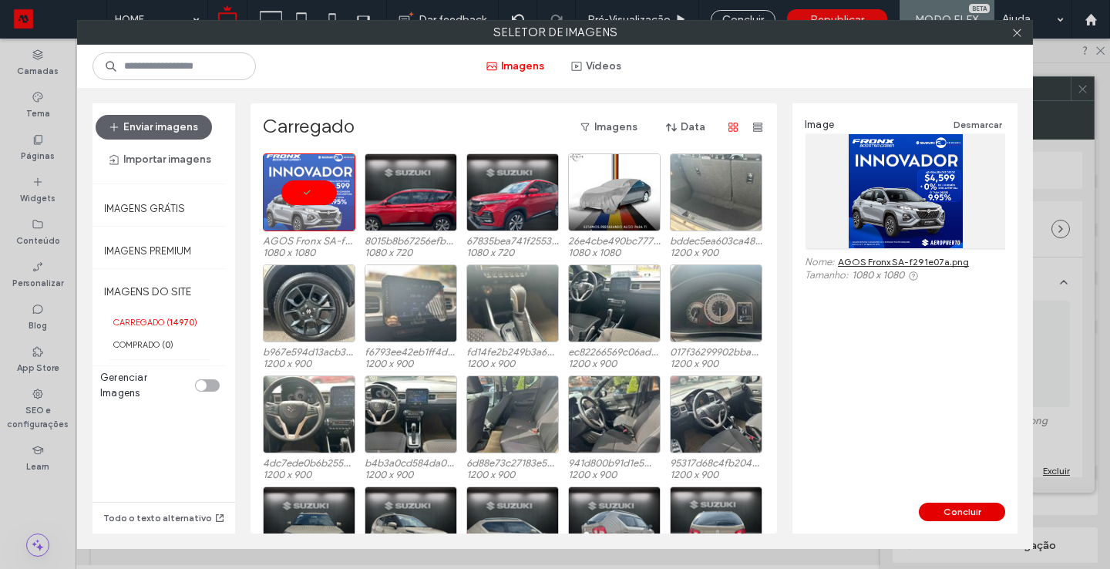
click at [945, 509] on button "Concluir" at bounding box center [962, 511] width 86 height 18
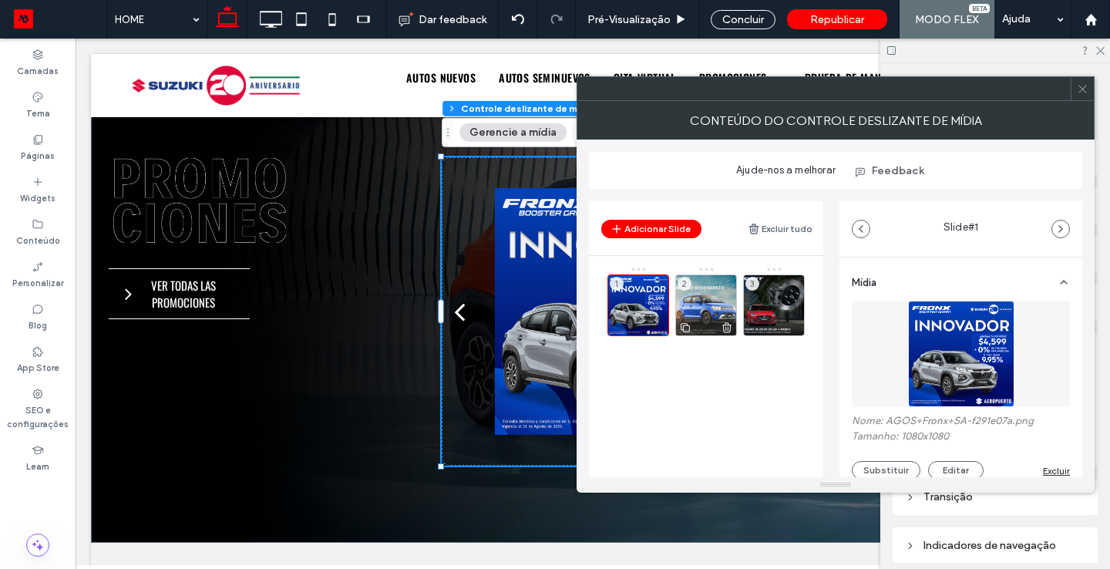
click at [708, 301] on div "2" at bounding box center [706, 305] width 62 height 62
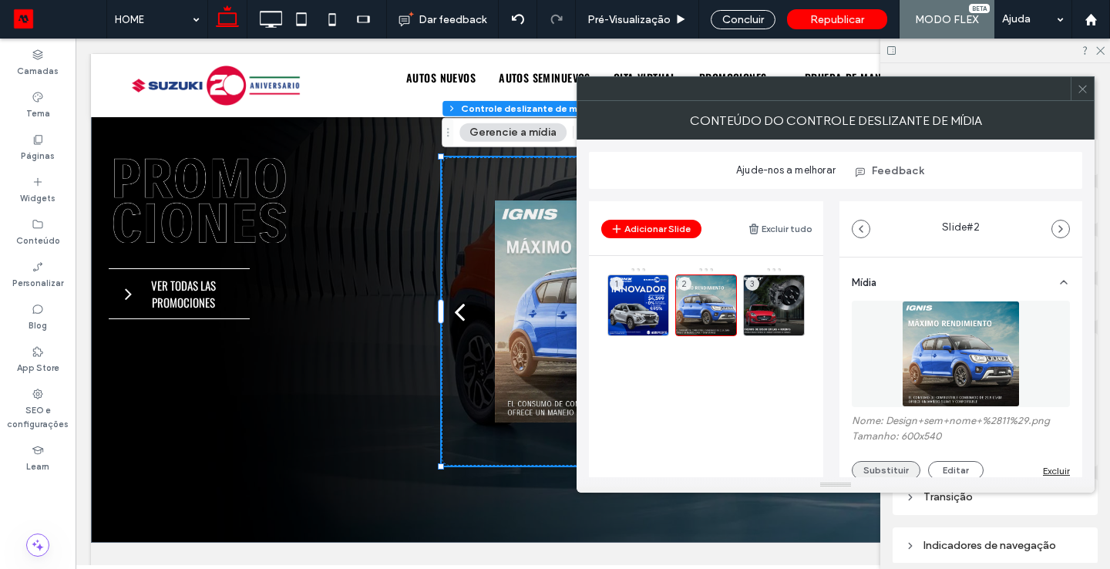
click at [903, 469] on button "Substituir" at bounding box center [886, 470] width 69 height 18
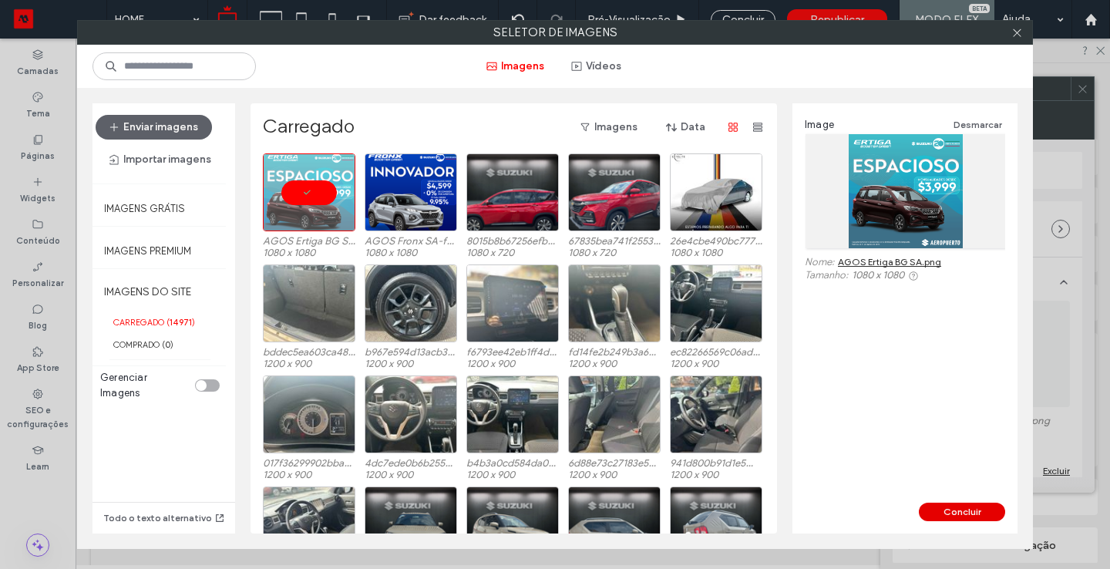
click at [937, 515] on button "Concluir" at bounding box center [962, 511] width 86 height 18
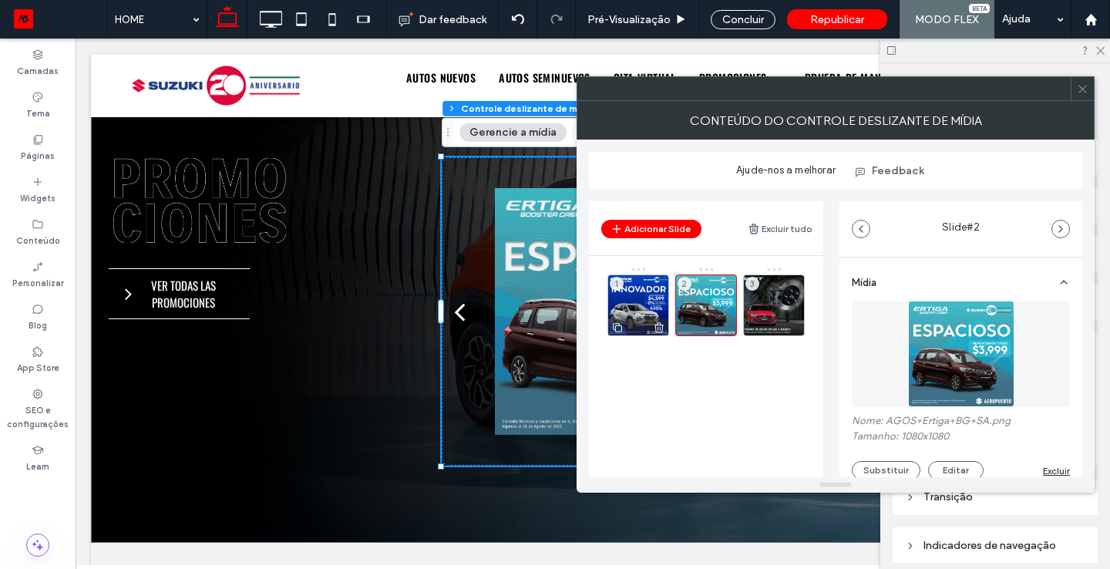
click at [647, 289] on div "1" at bounding box center [638, 305] width 62 height 62
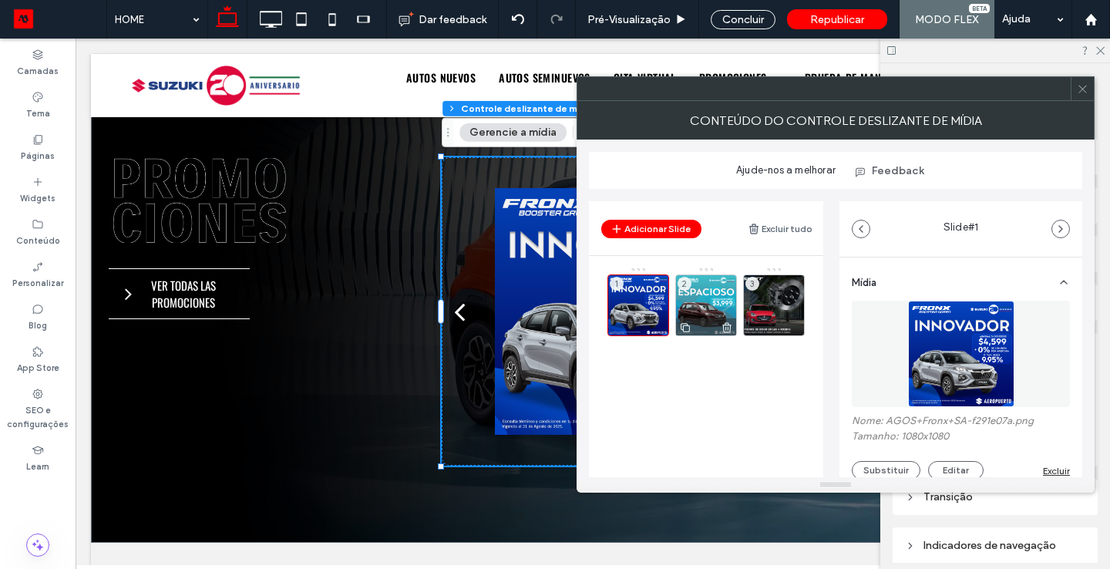
click at [705, 287] on div "2" at bounding box center [706, 305] width 62 height 62
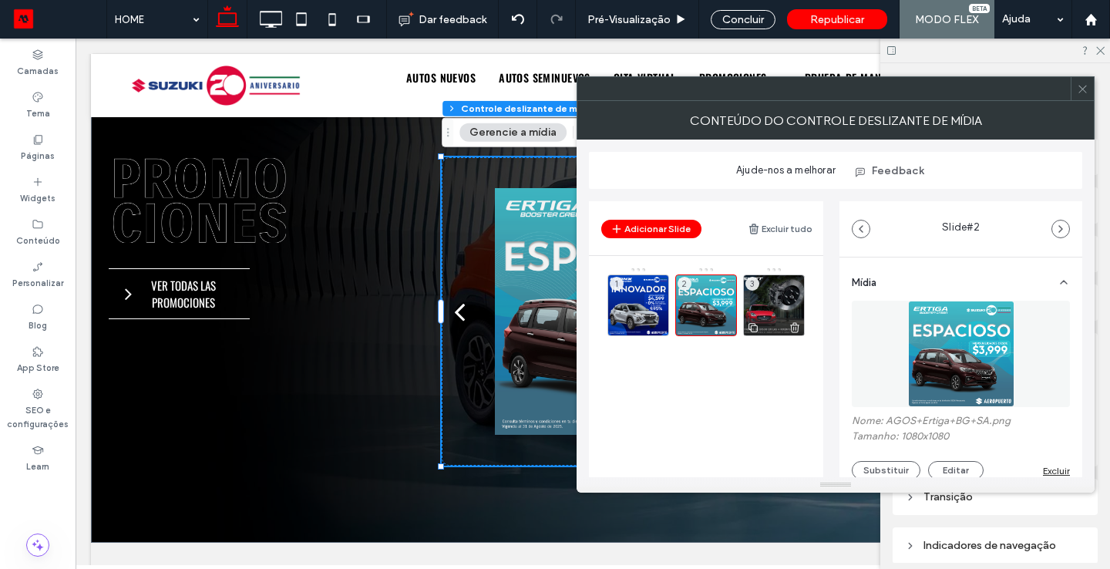
click at [790, 297] on div "3" at bounding box center [774, 305] width 62 height 62
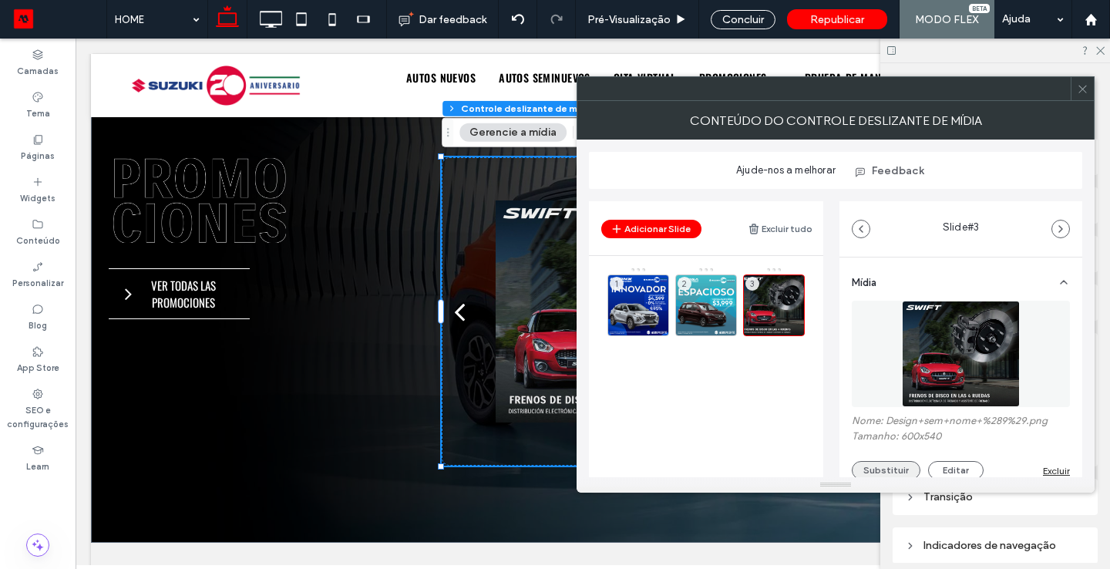
click at [885, 474] on button "Substituir" at bounding box center [886, 470] width 69 height 18
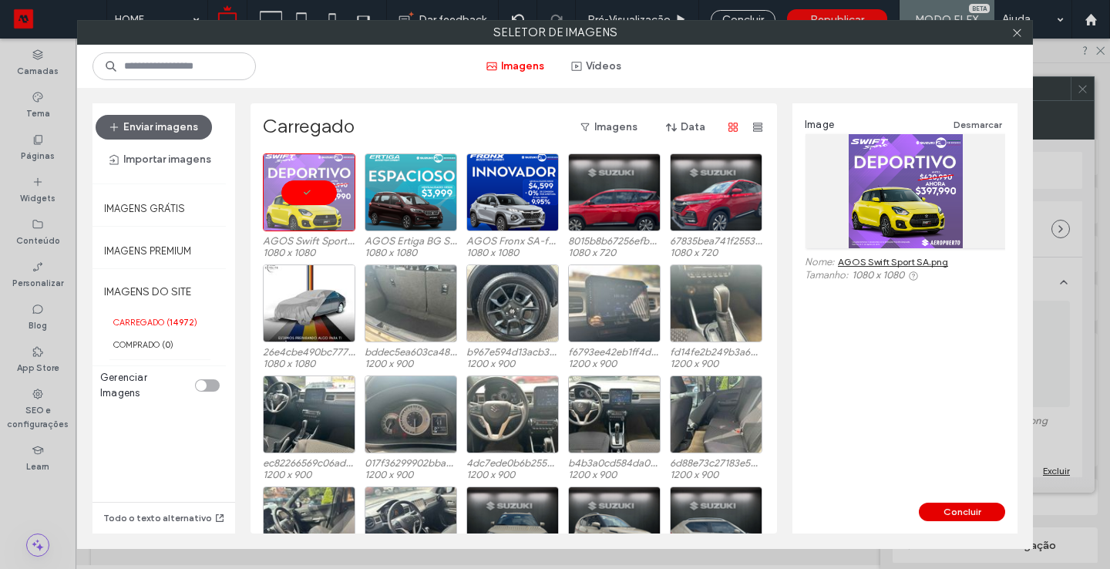
click at [956, 504] on button "Concluir" at bounding box center [962, 511] width 86 height 18
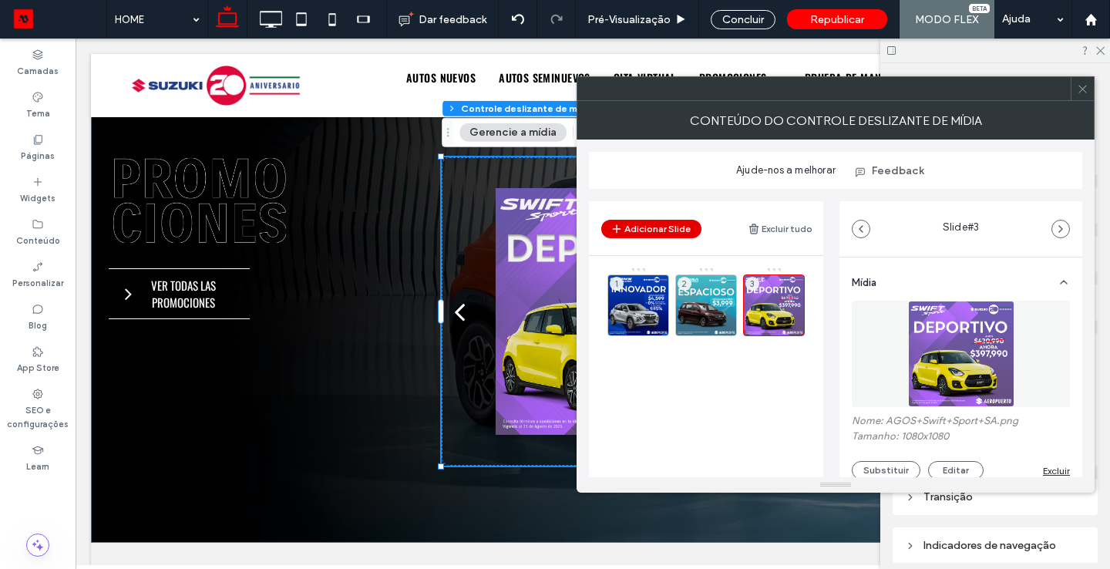
click at [669, 222] on button "Adicionar Slide" at bounding box center [651, 229] width 100 height 18
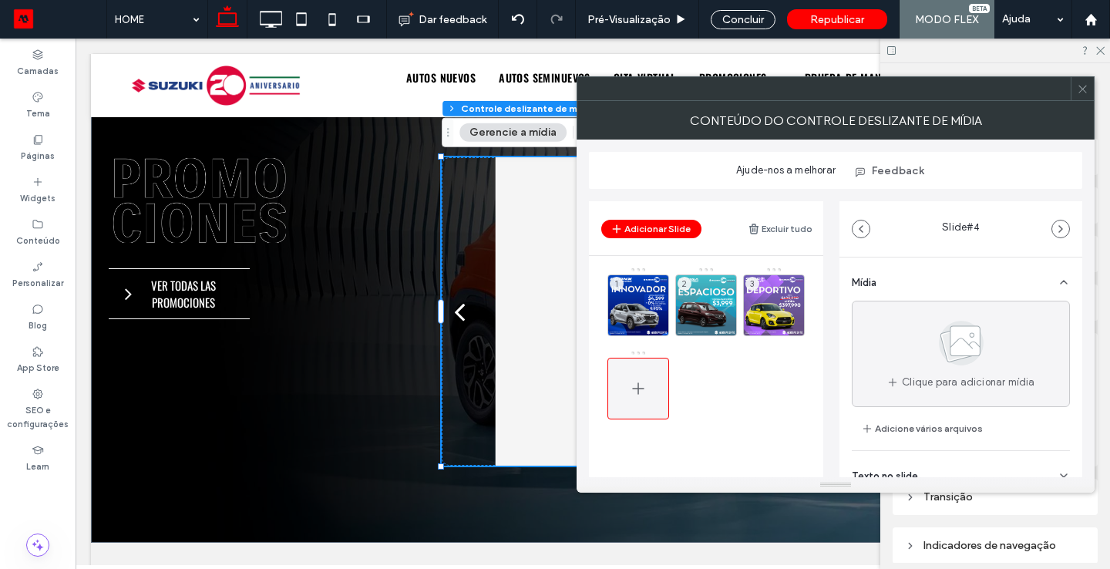
click at [653, 384] on div at bounding box center [638, 389] width 62 height 62
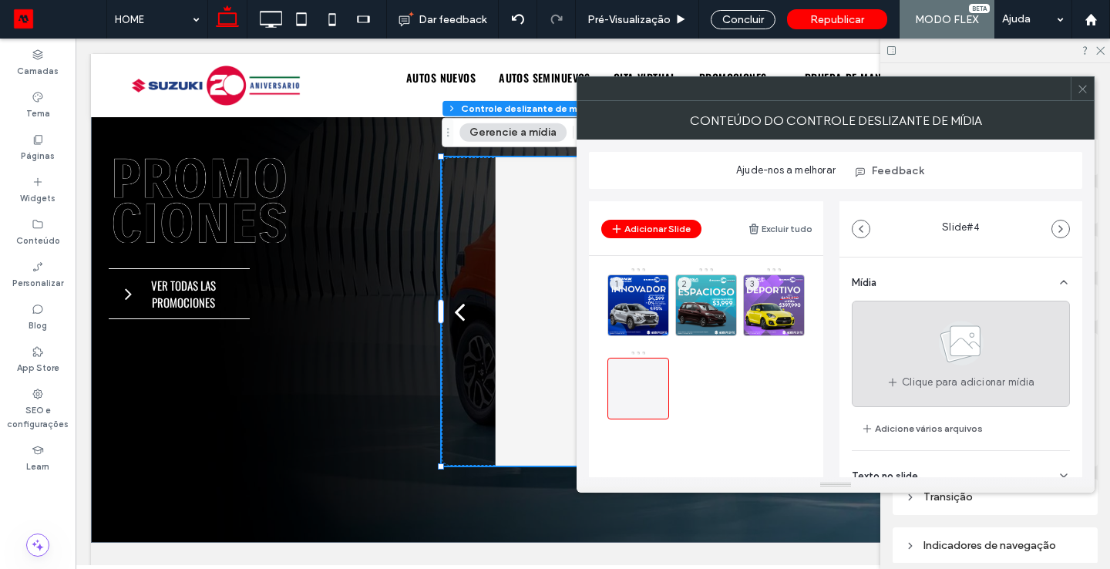
click at [976, 387] on span "Clique para adicionar mídia" at bounding box center [968, 382] width 133 height 15
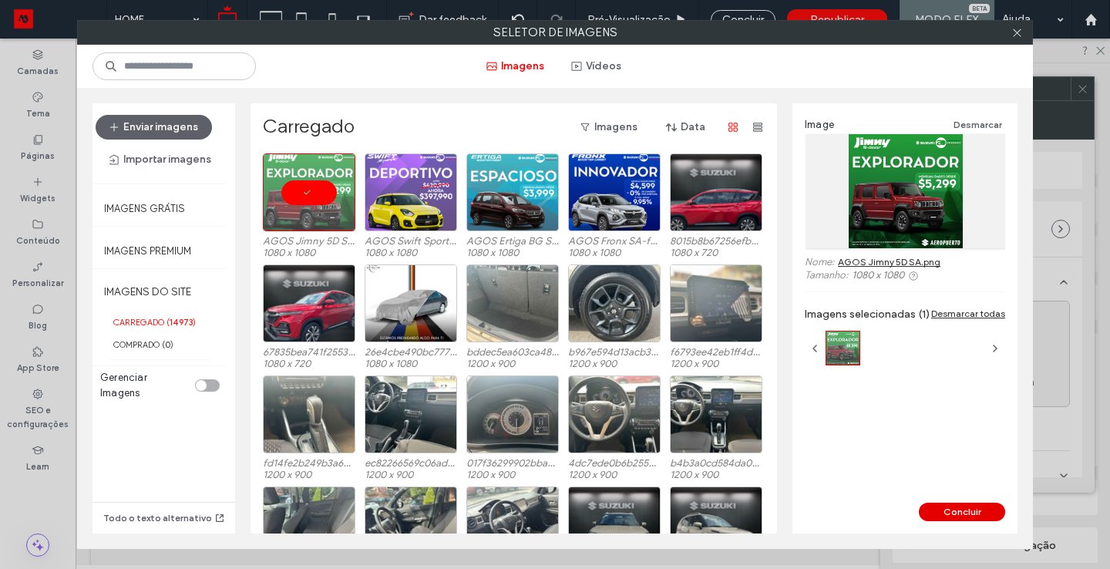
click at [966, 516] on button "Concluir" at bounding box center [962, 511] width 86 height 18
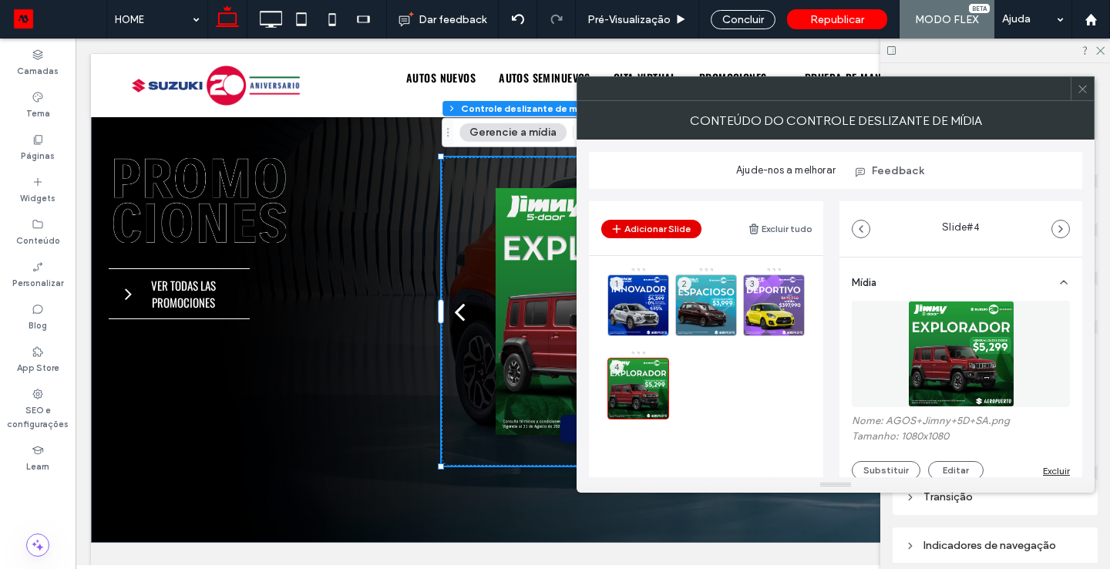
click at [664, 228] on button "Adicionar Slide" at bounding box center [651, 229] width 100 height 18
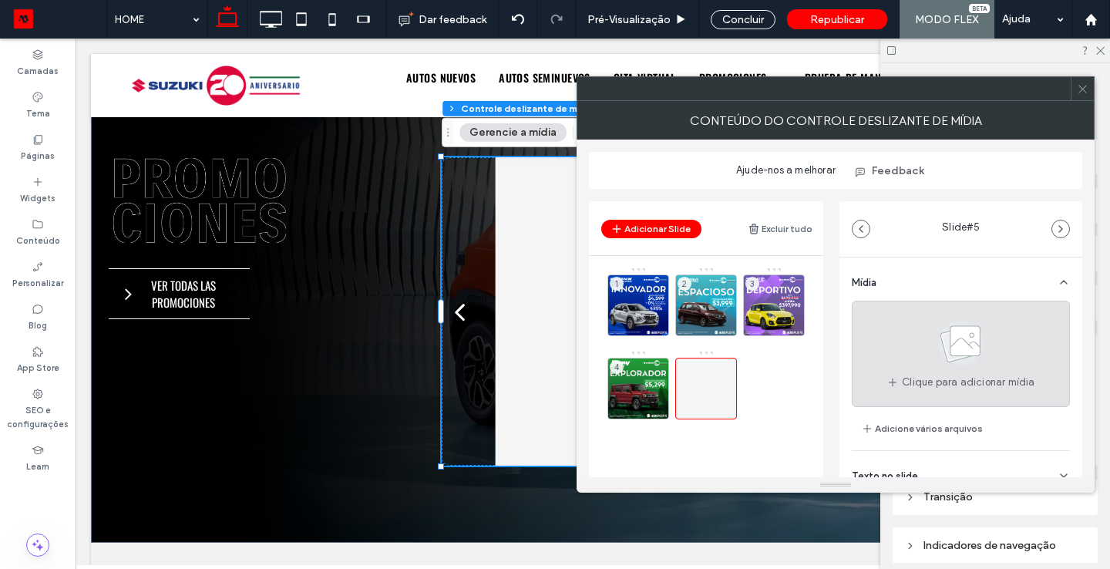
click at [938, 367] on icon at bounding box center [960, 342] width 77 height 51
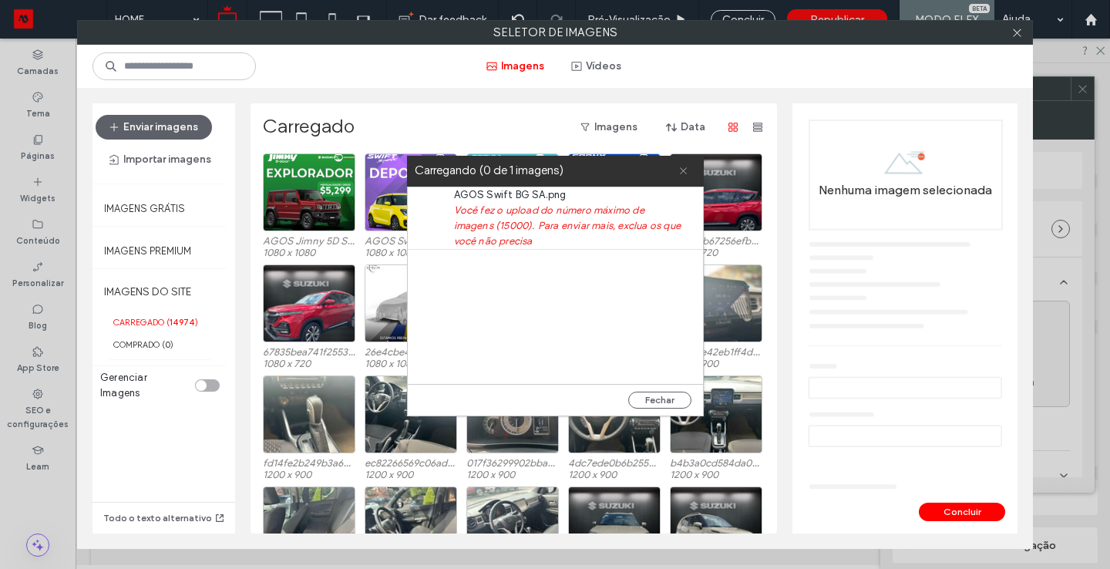
click at [685, 168] on use at bounding box center [683, 170] width 7 height 7
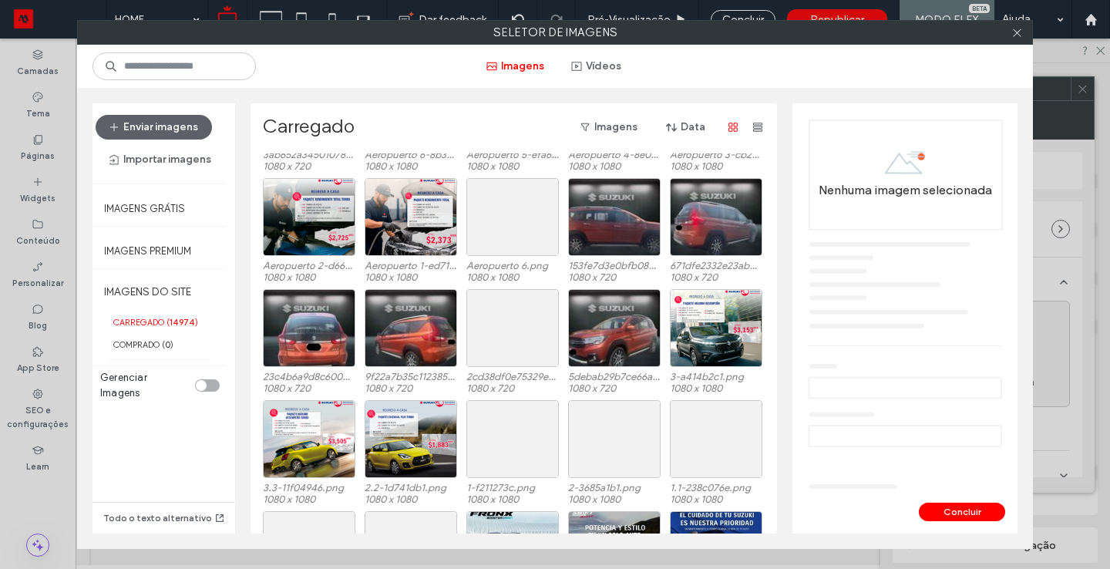
scroll to position [644, 0]
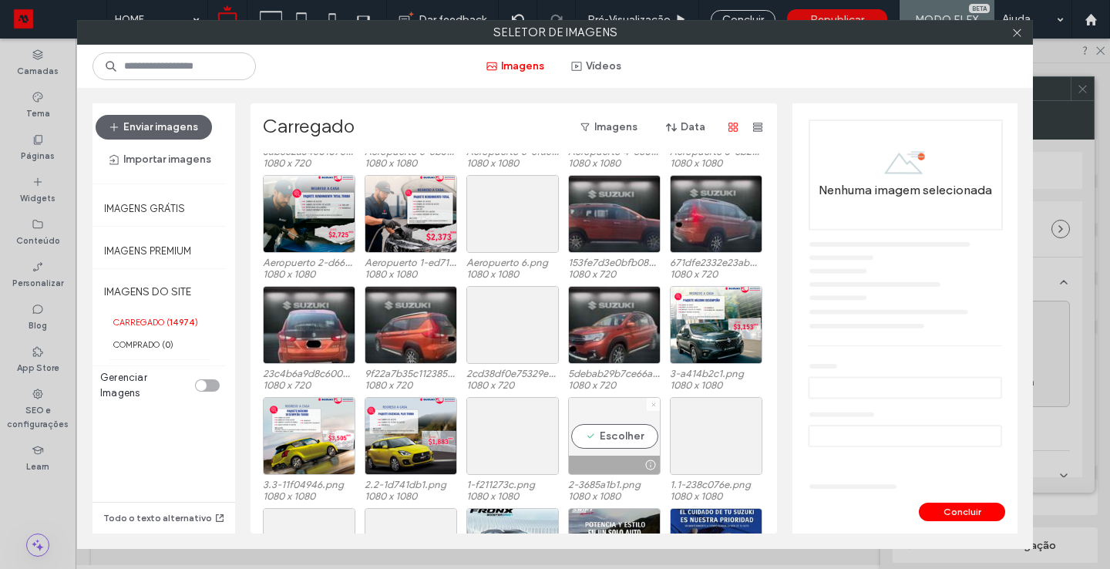
click at [650, 401] on icon at bounding box center [653, 404] width 6 height 6
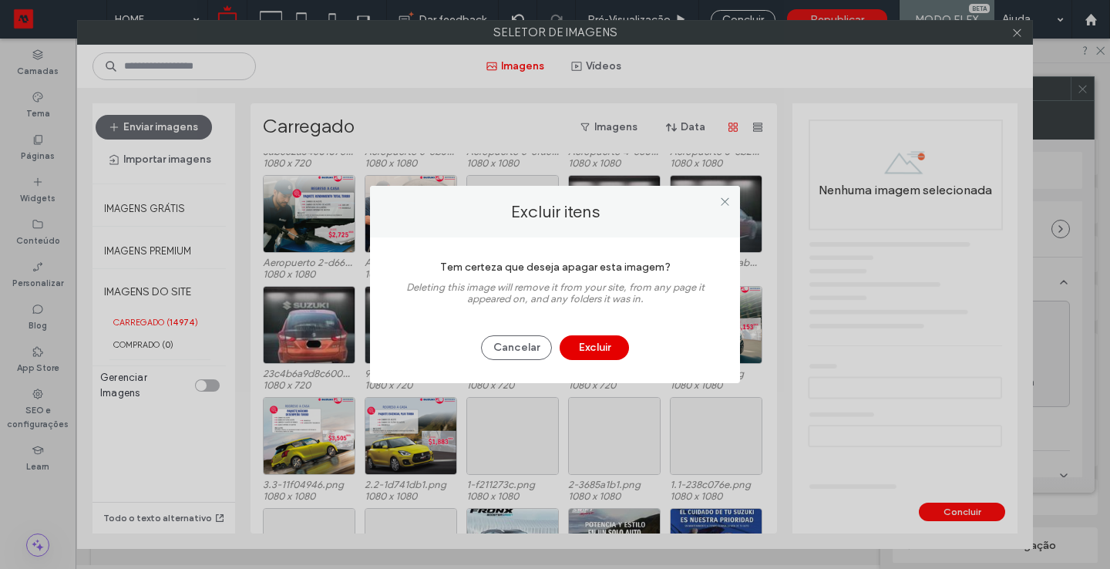
click at [613, 348] on button "Excluir" at bounding box center [593, 347] width 69 height 25
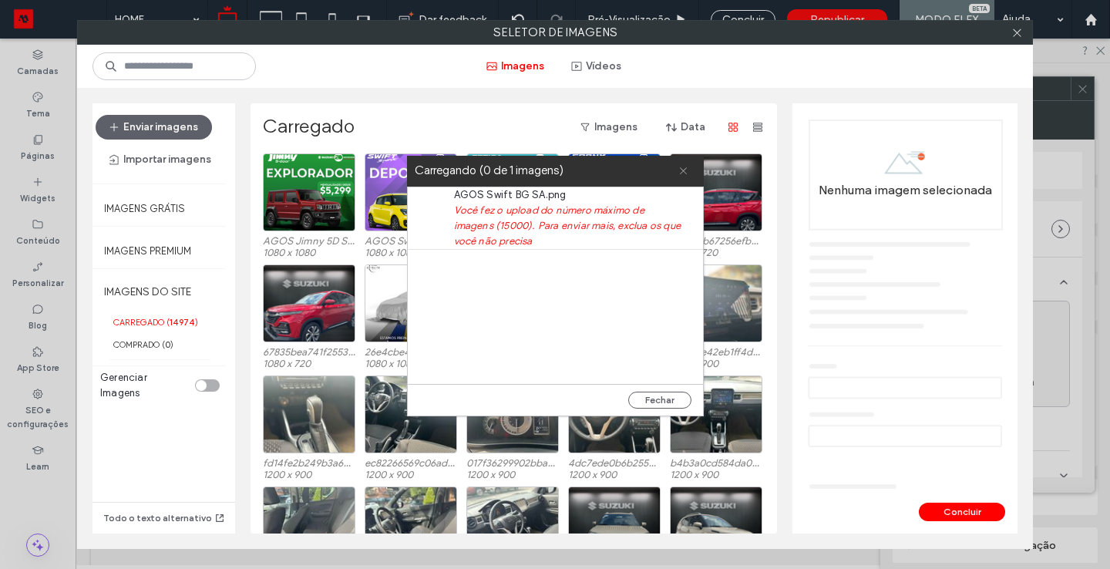
click at [684, 169] on use at bounding box center [683, 170] width 7 height 7
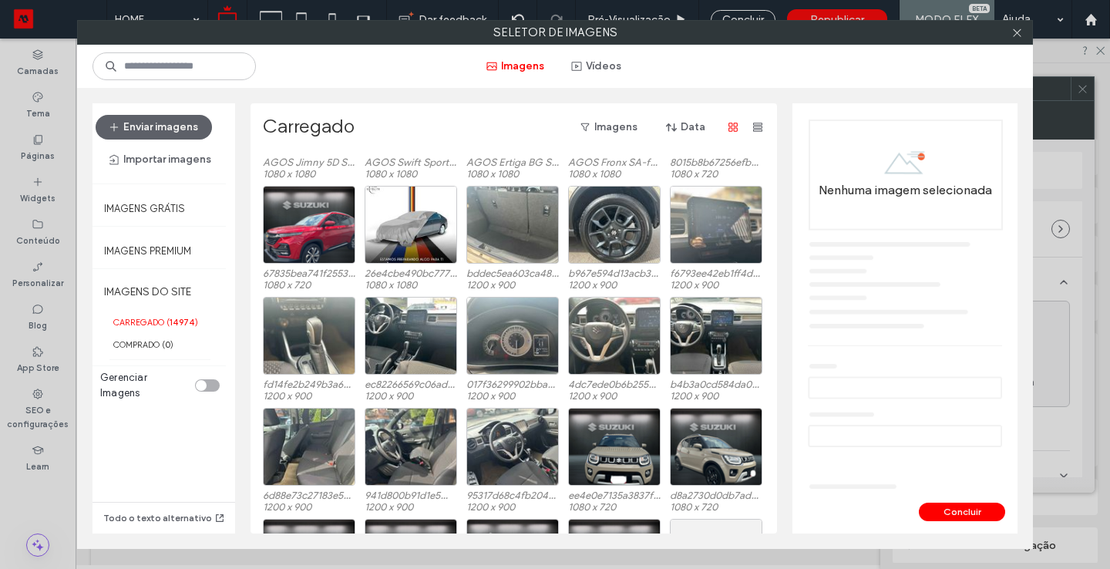
scroll to position [633, 0]
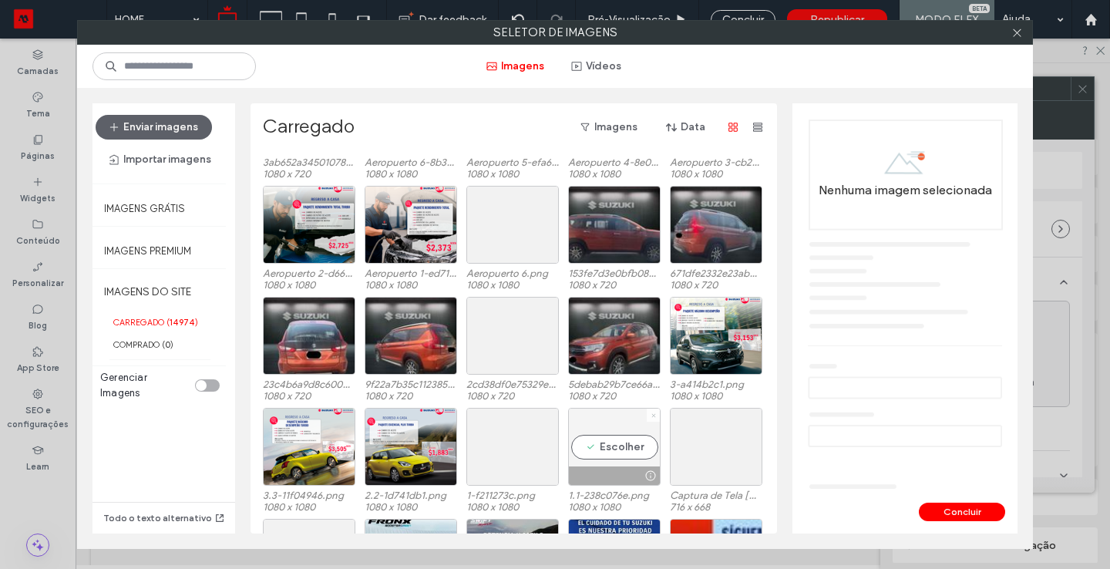
click at [650, 414] on icon at bounding box center [653, 415] width 6 height 6
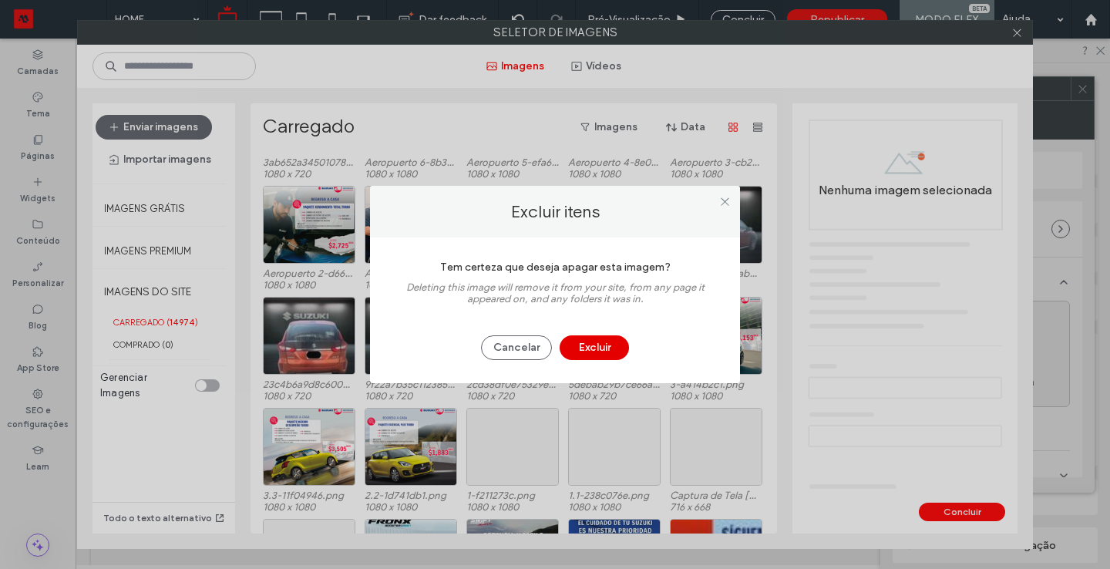
click at [600, 345] on button "Excluir" at bounding box center [593, 347] width 69 height 25
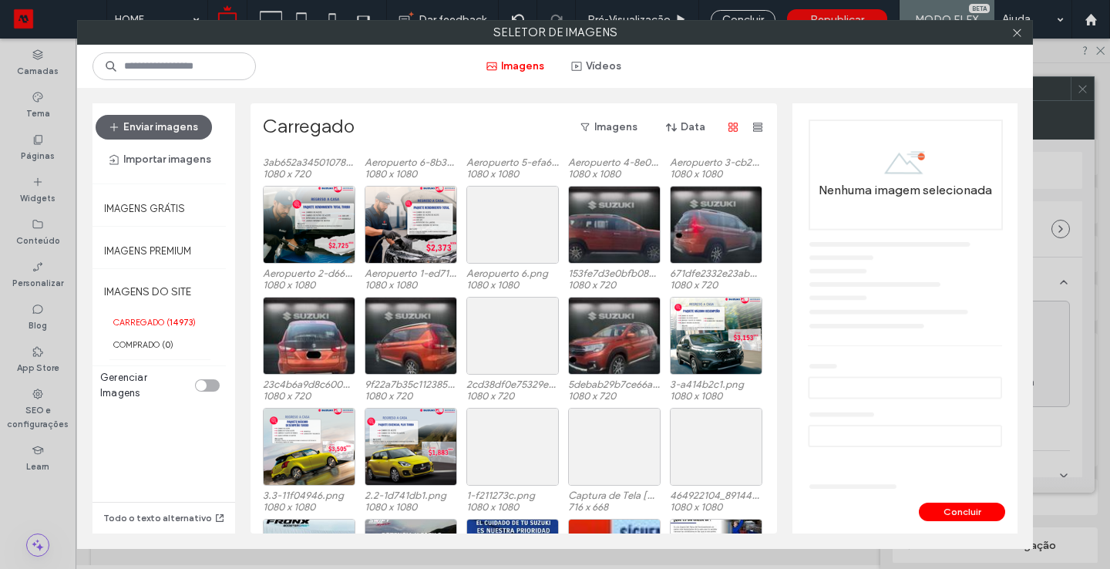
scroll to position [627, 0]
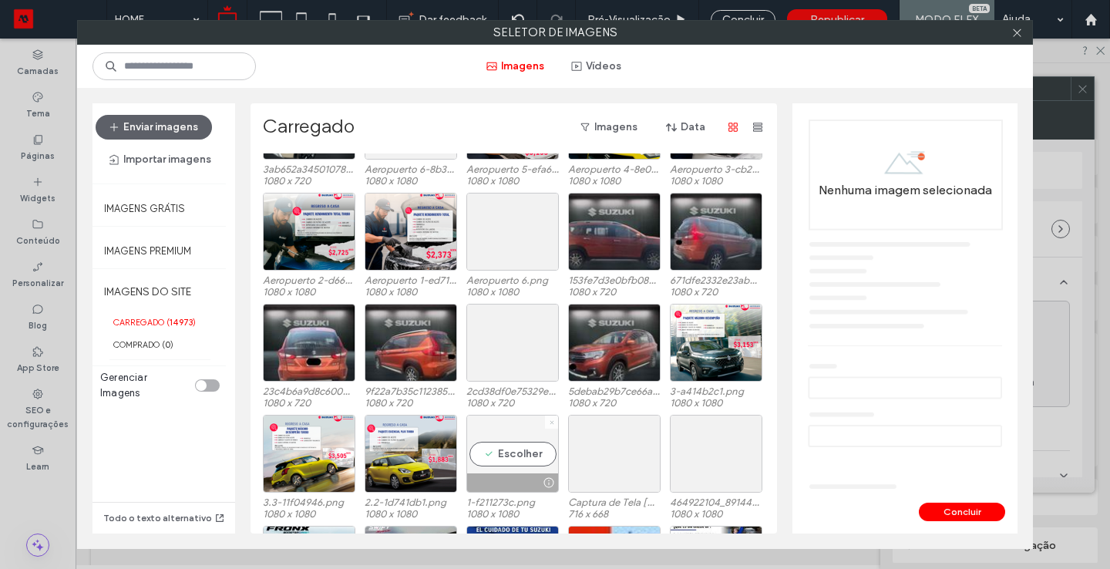
click at [549, 420] on use at bounding box center [551, 422] width 4 height 4
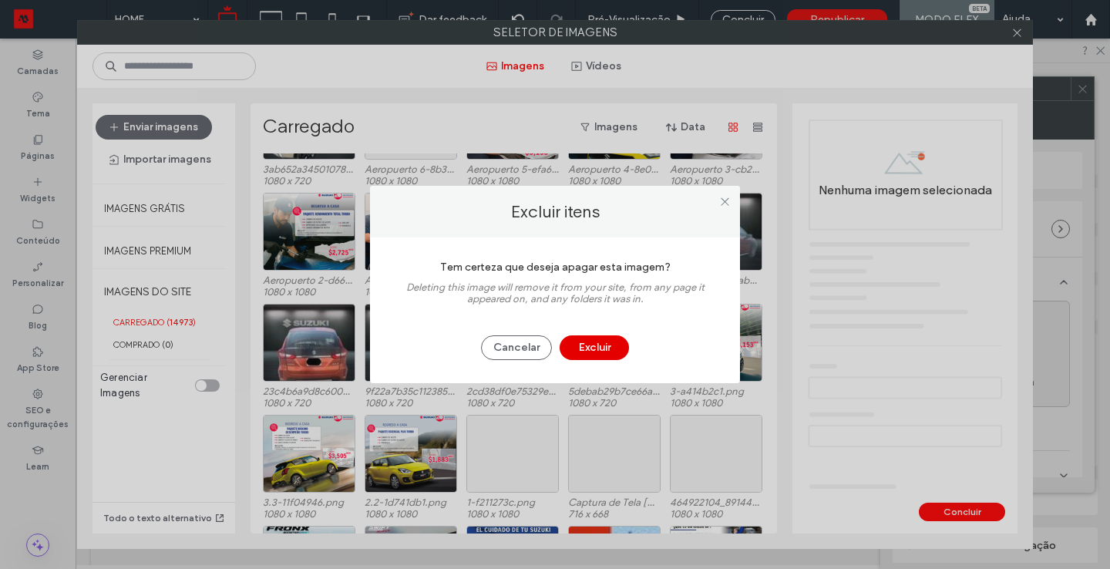
click at [602, 348] on button "Excluir" at bounding box center [593, 347] width 69 height 25
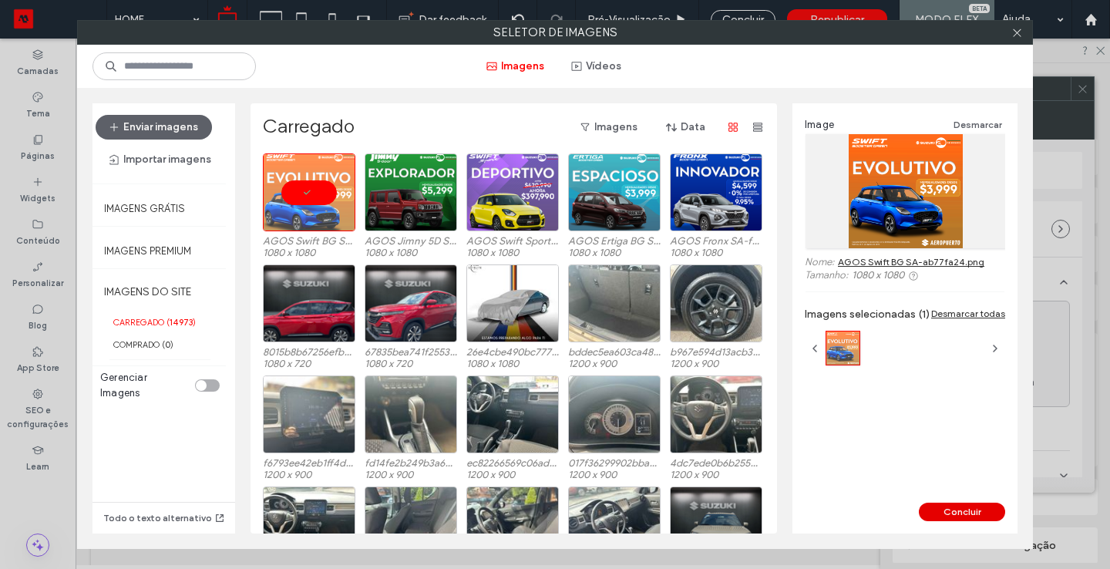
click at [976, 503] on button "Concluir" at bounding box center [962, 511] width 86 height 18
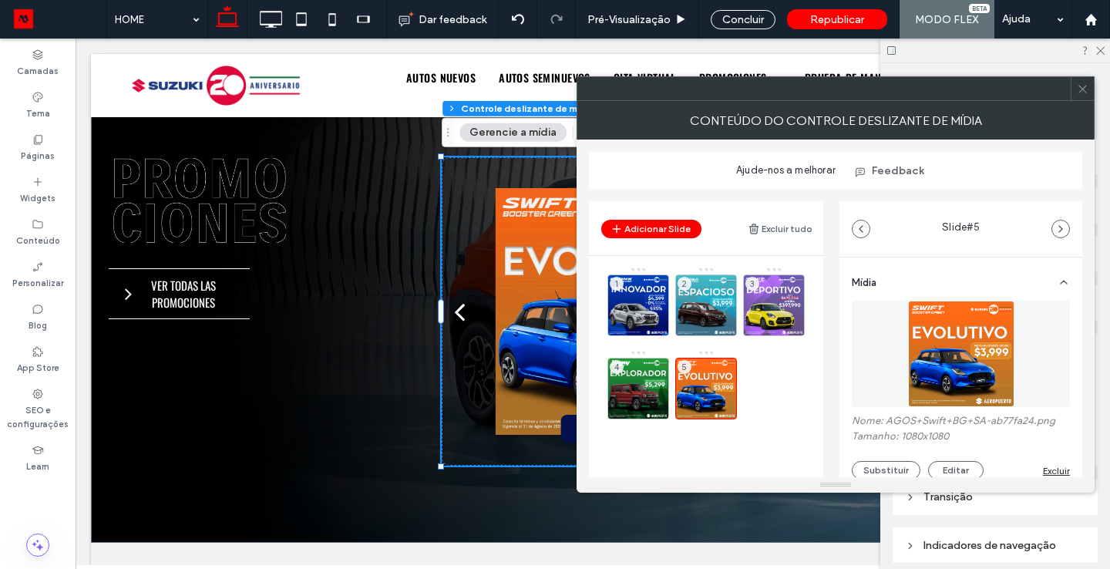
click at [1081, 95] on span at bounding box center [1083, 88] width 12 height 23
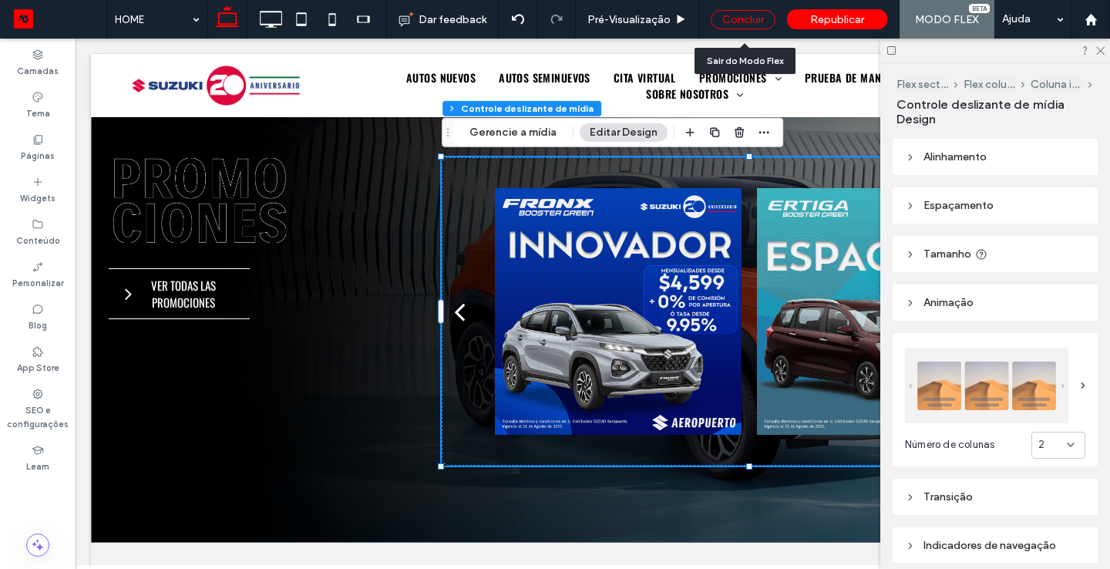
click at [752, 21] on div "Concluir" at bounding box center [743, 19] width 65 height 19
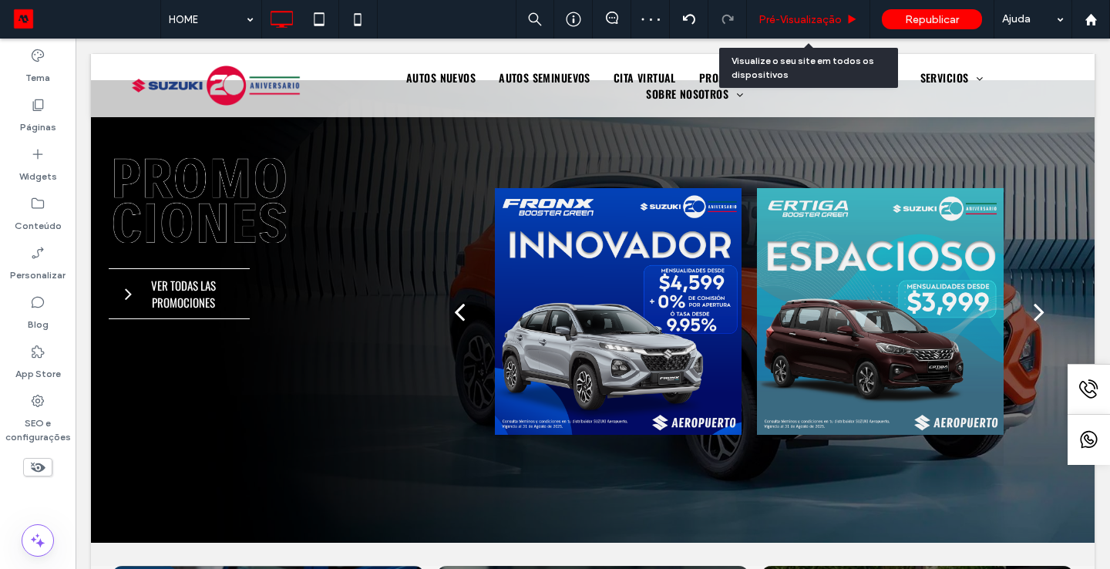
click at [821, 15] on span "Pré-Visualizaçāo" at bounding box center [799, 19] width 83 height 13
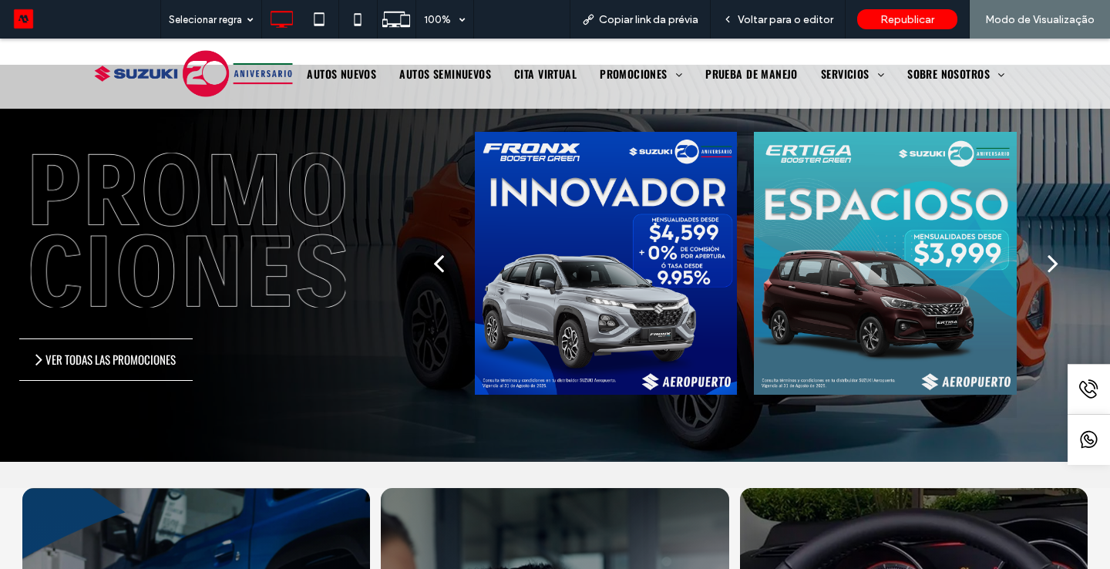
click at [1056, 267] on div "next" at bounding box center [1052, 262] width 11 height 31
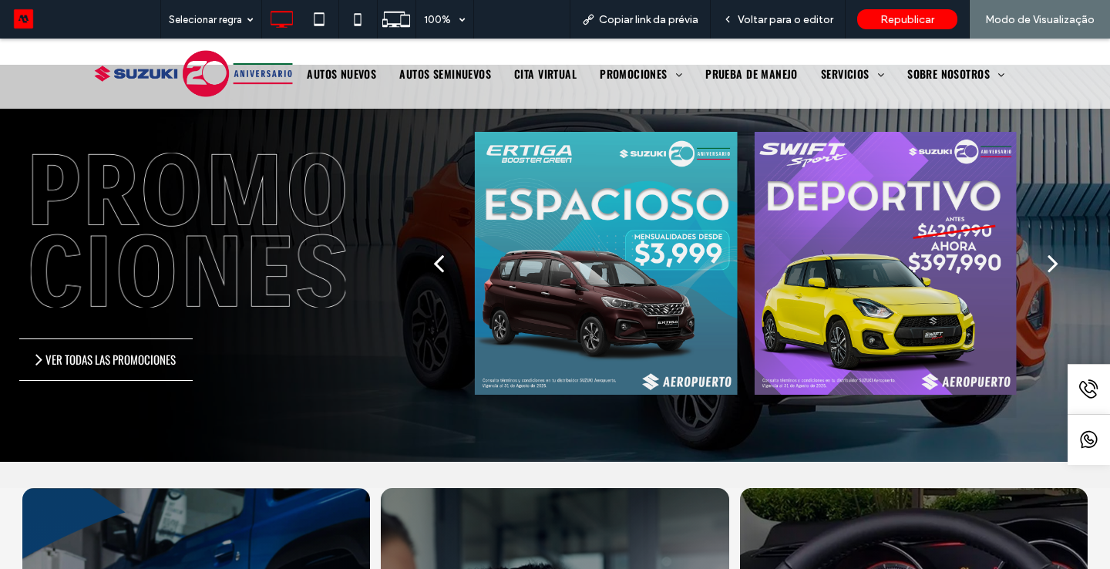
click at [1056, 267] on div "next" at bounding box center [1052, 262] width 11 height 31
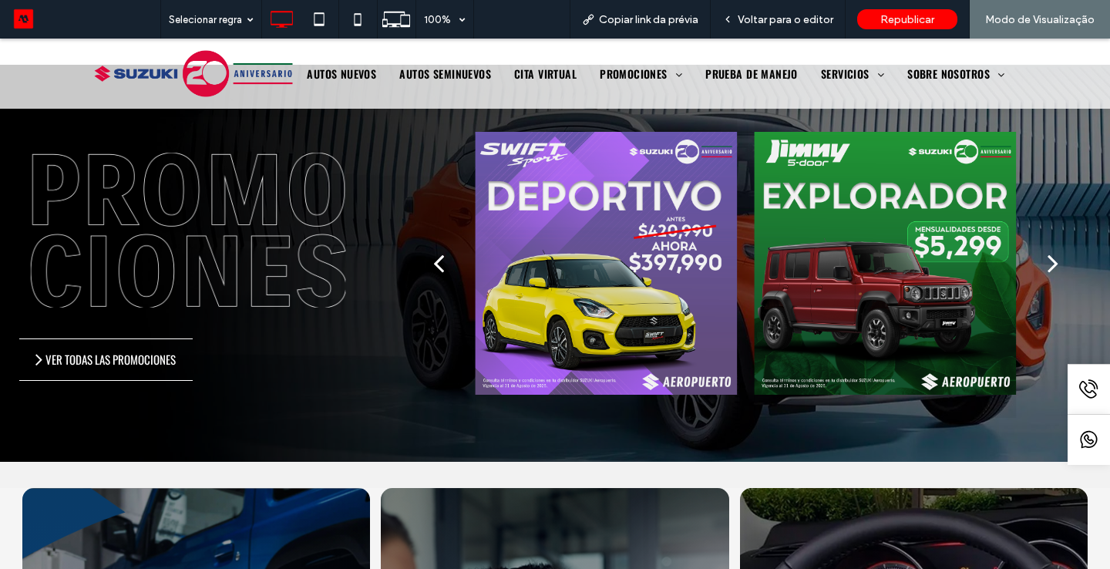
click at [1055, 267] on div "next" at bounding box center [1052, 262] width 11 height 31
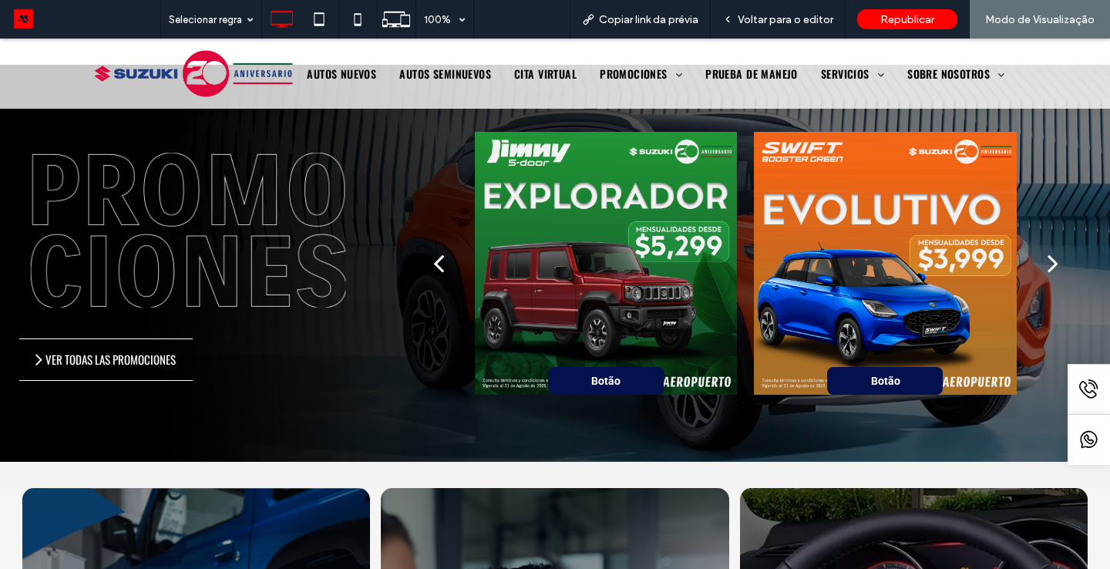
click at [1055, 267] on div "next" at bounding box center [1052, 262] width 11 height 31
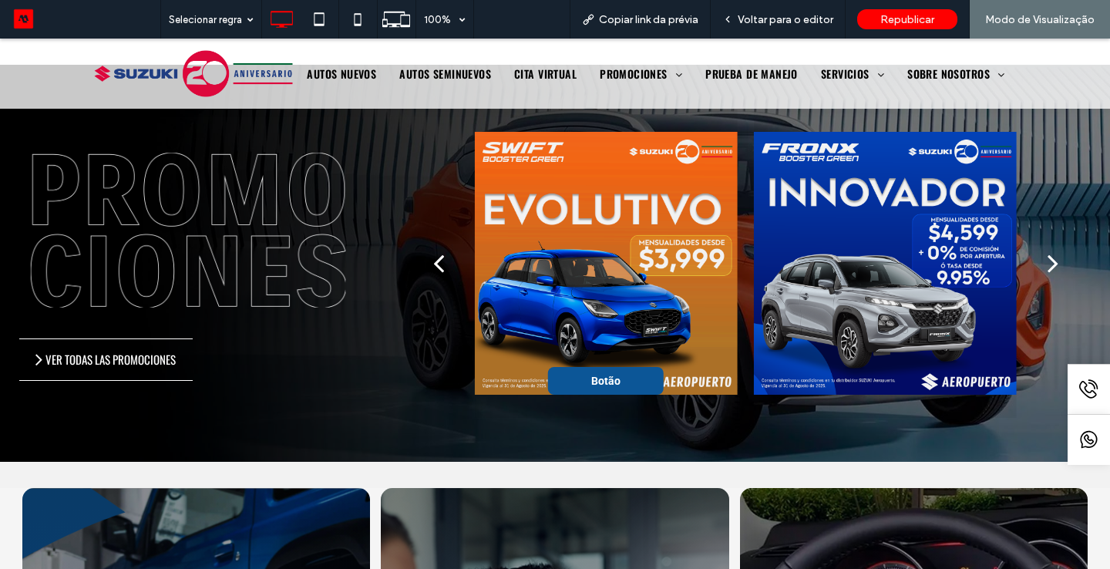
click at [603, 370] on span "Botão" at bounding box center [605, 381] width 85 height 28
click at [782, 25] on span "Voltar para o editor" at bounding box center [785, 19] width 96 height 13
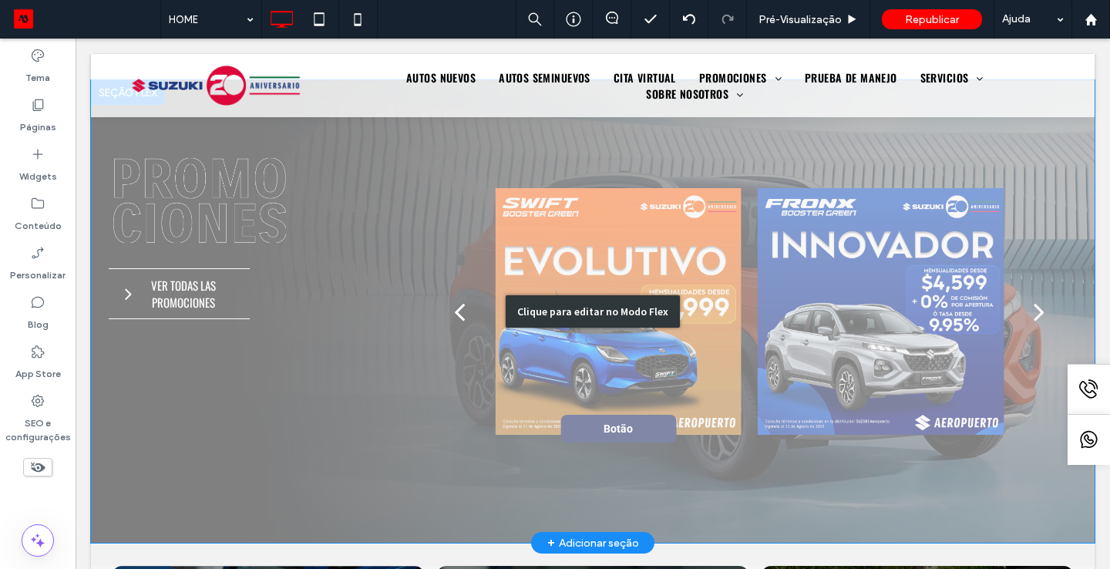
click at [643, 330] on div "Clique para editar no Modo Flex" at bounding box center [592, 311] width 1003 height 462
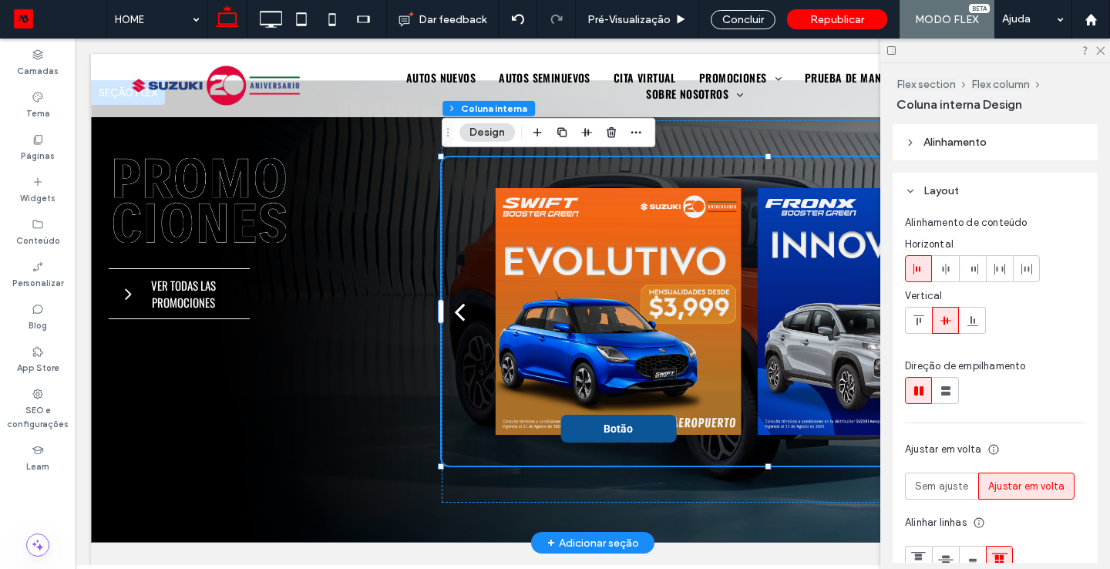
click at [633, 435] on span "Botão" at bounding box center [618, 429] width 85 height 28
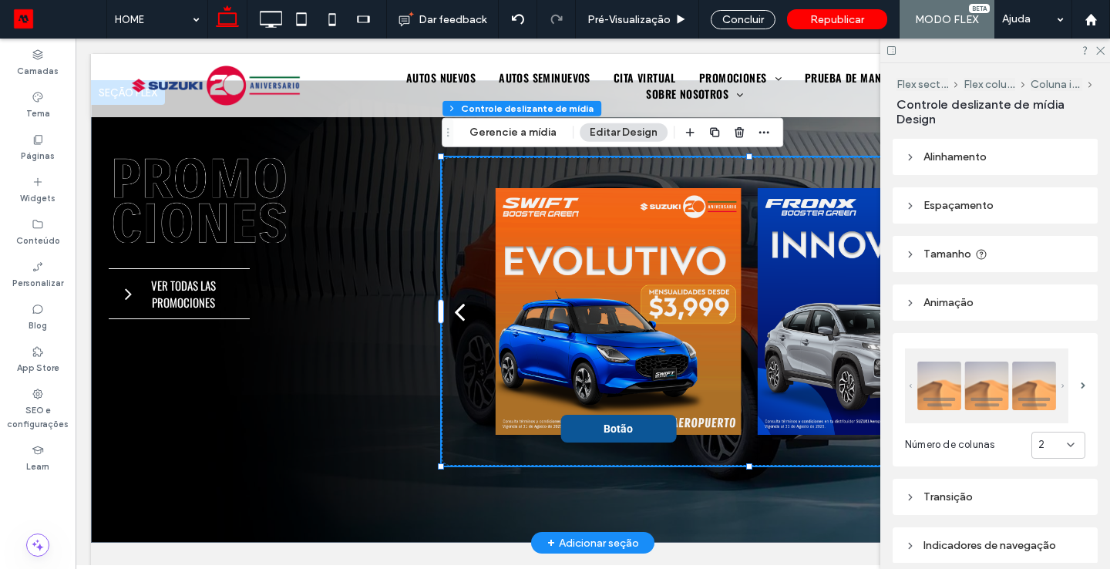
click at [633, 435] on span "Botão" at bounding box center [618, 429] width 85 height 28
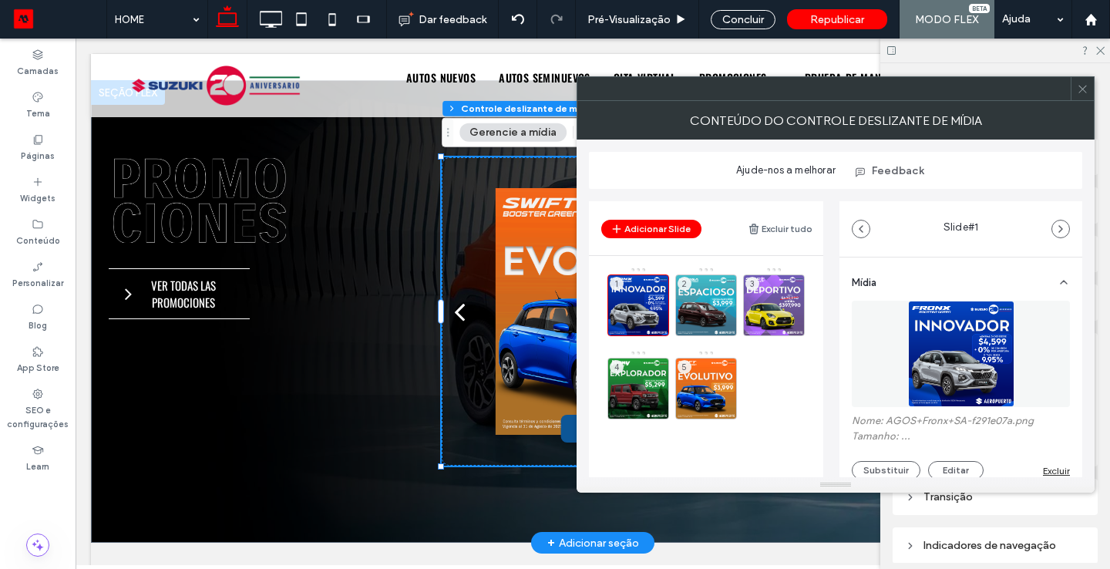
click at [633, 435] on div "1 2 3 4 5" at bounding box center [715, 393] width 216 height 253
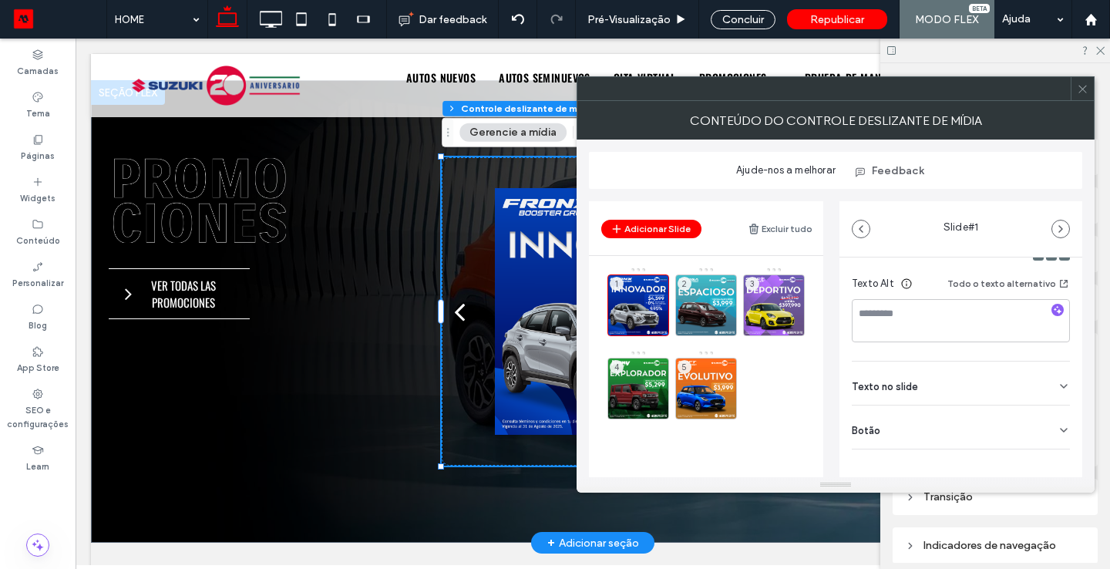
scroll to position [269, 0]
click at [1060, 421] on use at bounding box center [1063, 421] width 6 height 3
click at [1057, 421] on icon at bounding box center [1063, 420] width 12 height 12
click at [1057, 424] on icon at bounding box center [1063, 421] width 12 height 12
click at [1051, 455] on icon at bounding box center [1056, 452] width 14 height 14
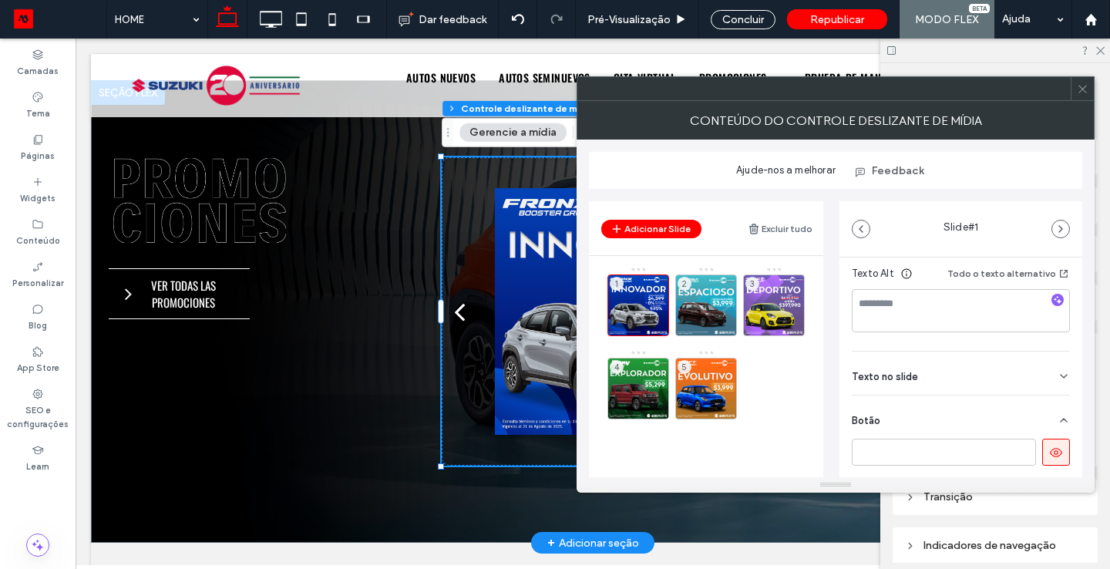
click at [1084, 94] on span at bounding box center [1083, 88] width 12 height 23
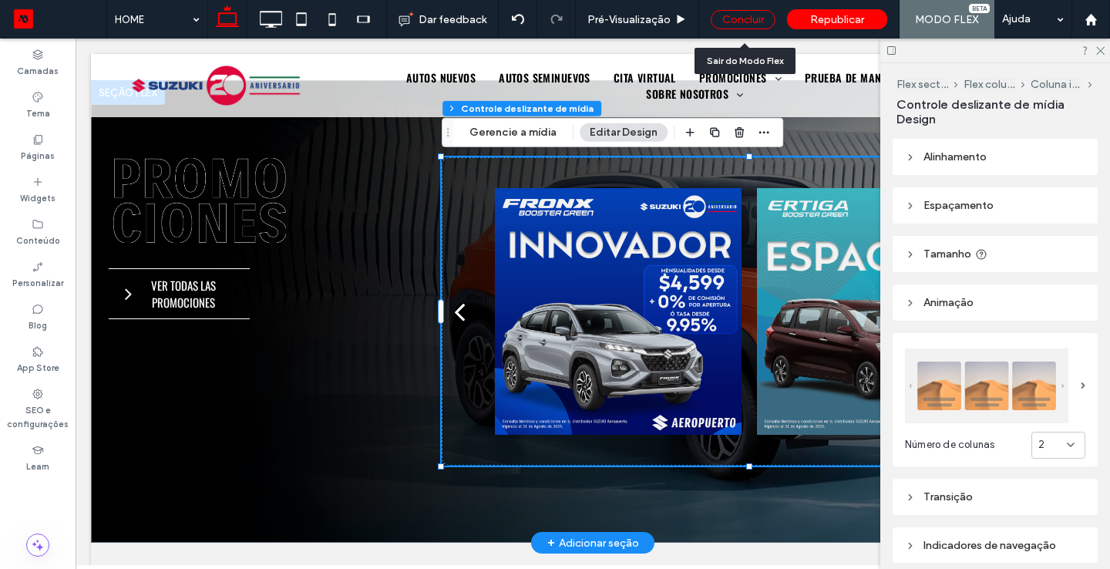
click at [754, 18] on div "Concluir" at bounding box center [743, 19] width 65 height 19
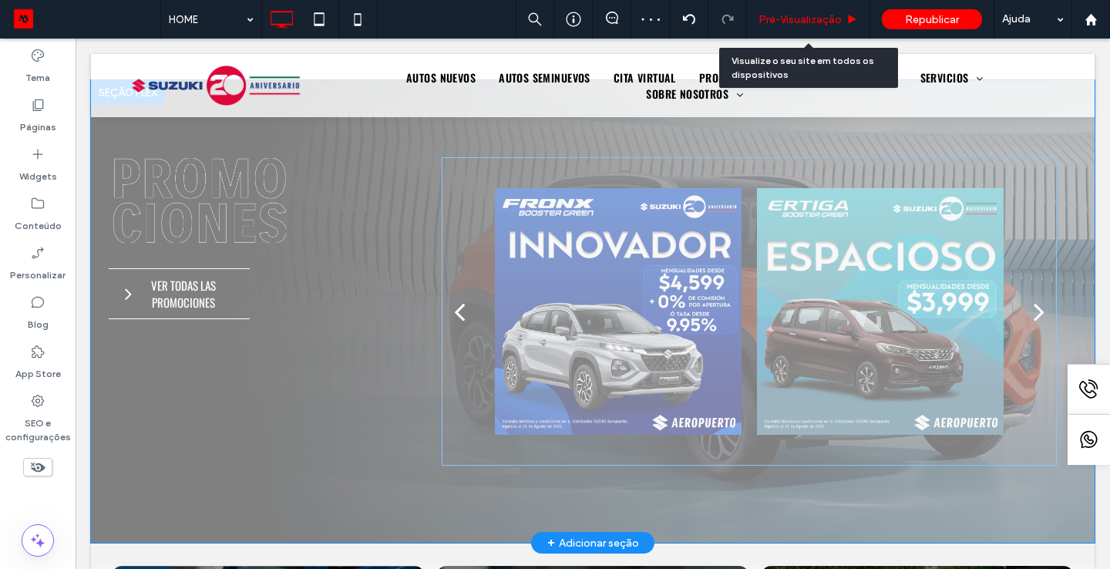
click at [805, 20] on span "Pré-Visualizaçāo" at bounding box center [799, 19] width 83 height 13
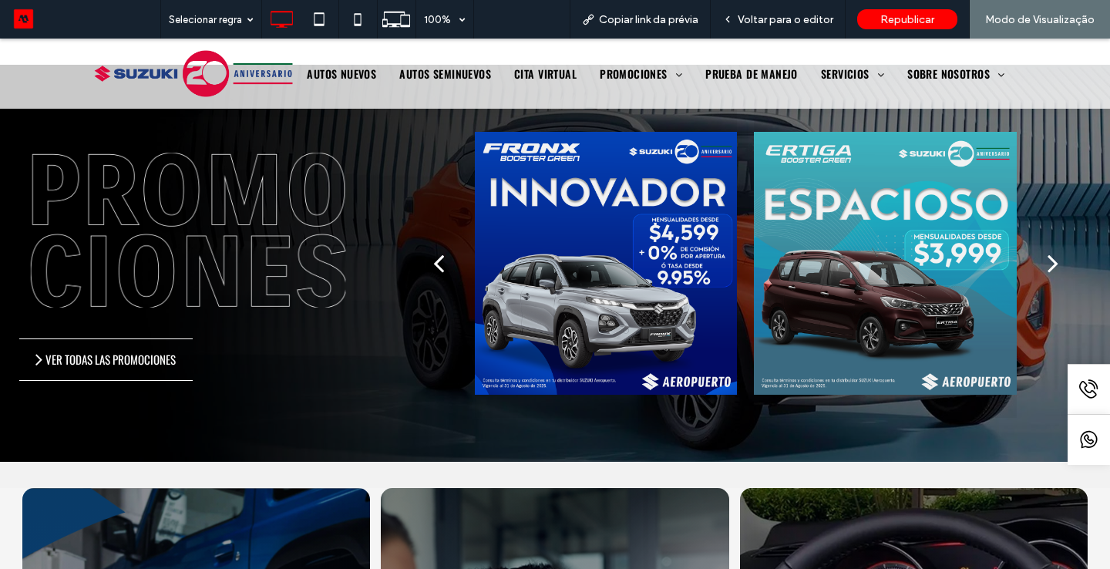
click at [1047, 262] on div "next" at bounding box center [1052, 262] width 11 height 31
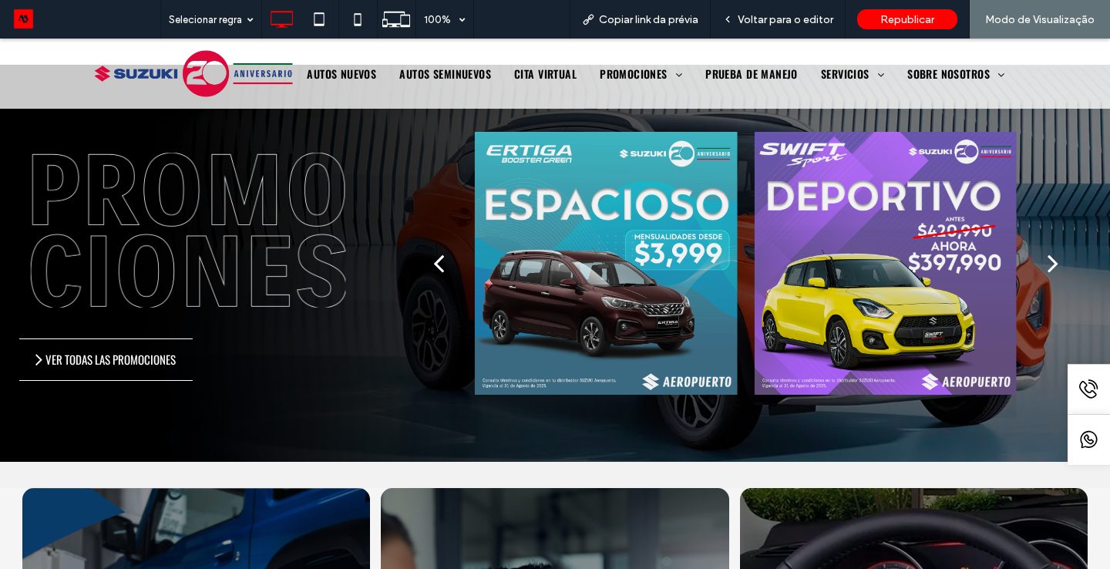
click at [1057, 260] on div "next" at bounding box center [1052, 262] width 11 height 31
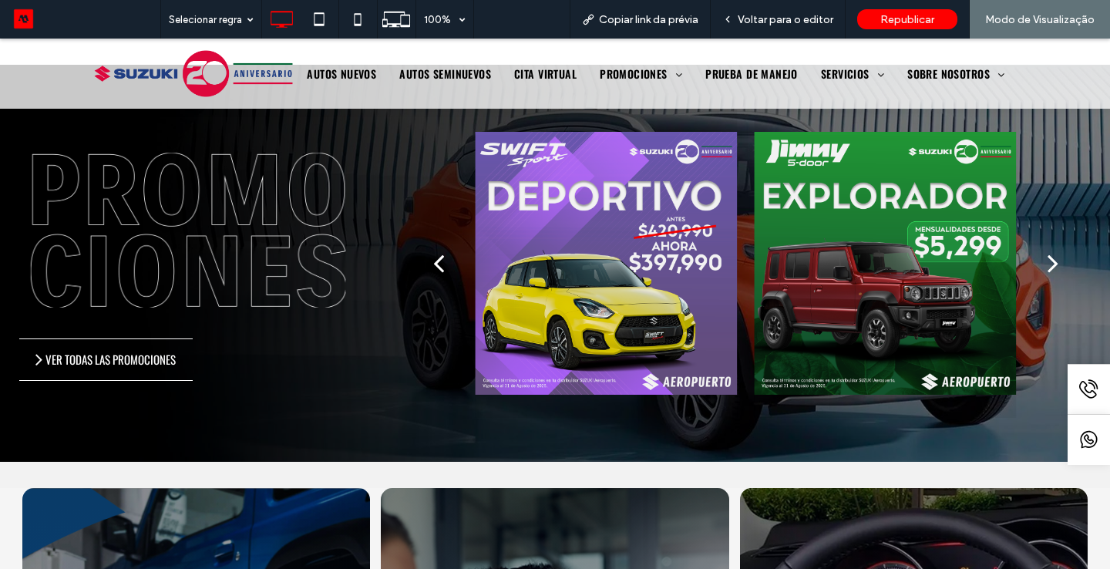
click at [1059, 261] on button "next" at bounding box center [1052, 263] width 35 height 56
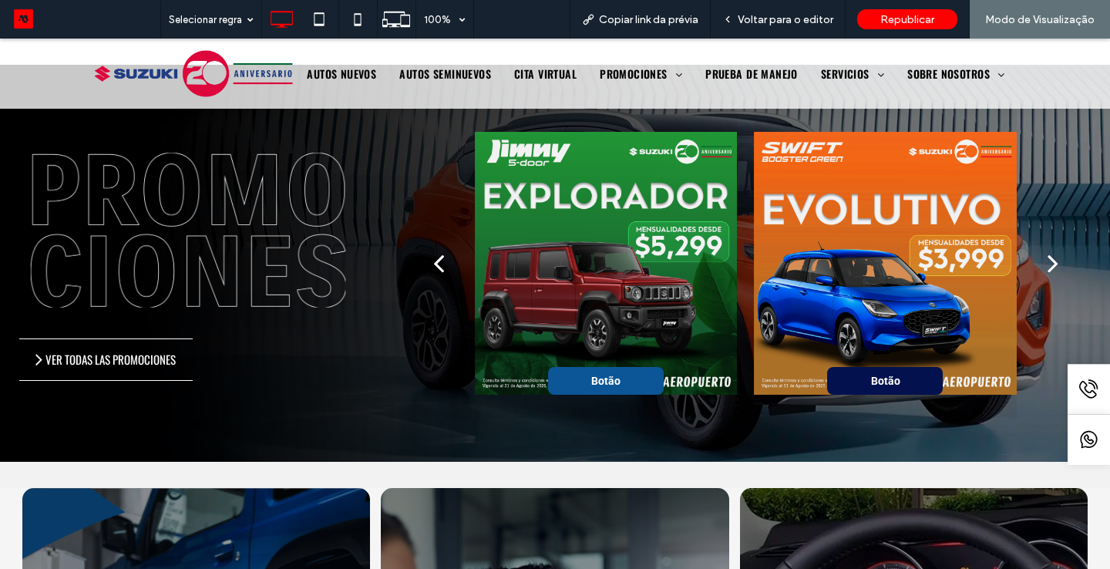
click at [630, 384] on span "Botão" at bounding box center [605, 381] width 85 height 28
click at [1057, 262] on div "next" at bounding box center [1052, 262] width 11 height 31
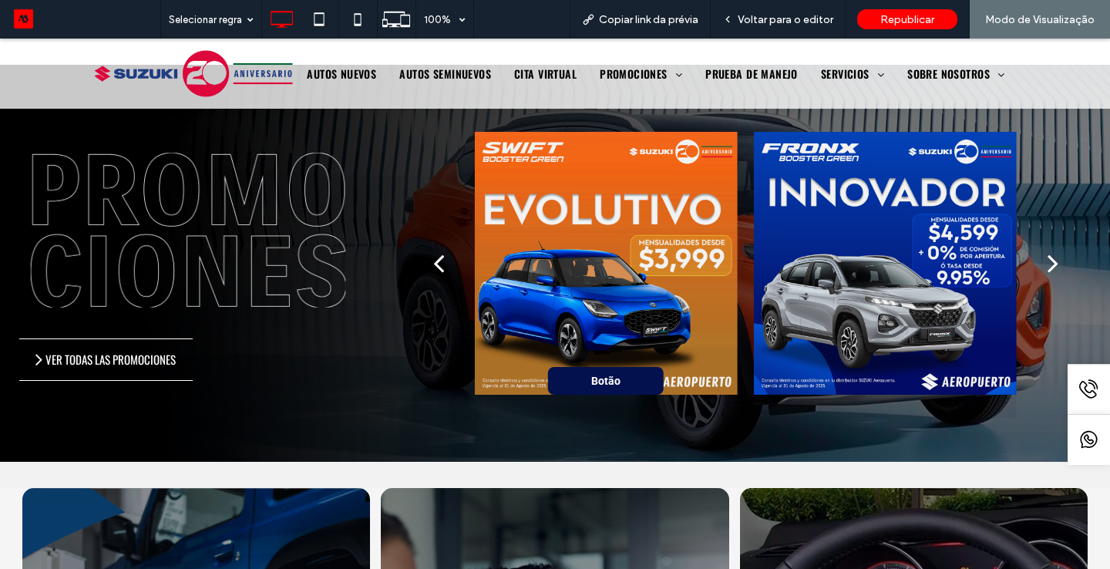
click at [1052, 258] on div "next" at bounding box center [1052, 262] width 11 height 31
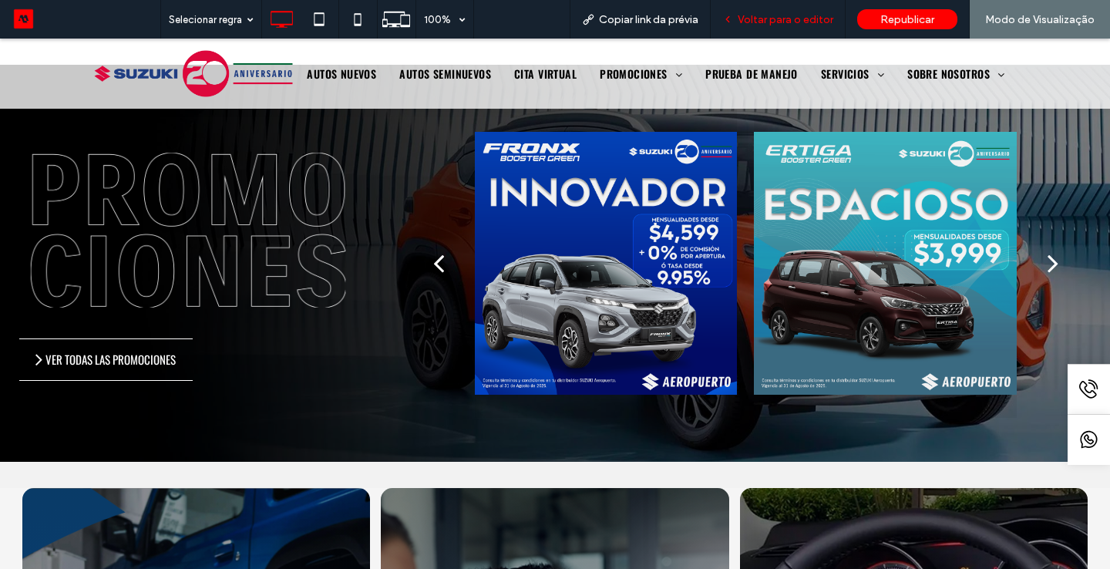
click at [805, 35] on div "Voltar para o editor" at bounding box center [778, 19] width 135 height 39
click at [791, 20] on span "Voltar para o editor" at bounding box center [785, 19] width 96 height 13
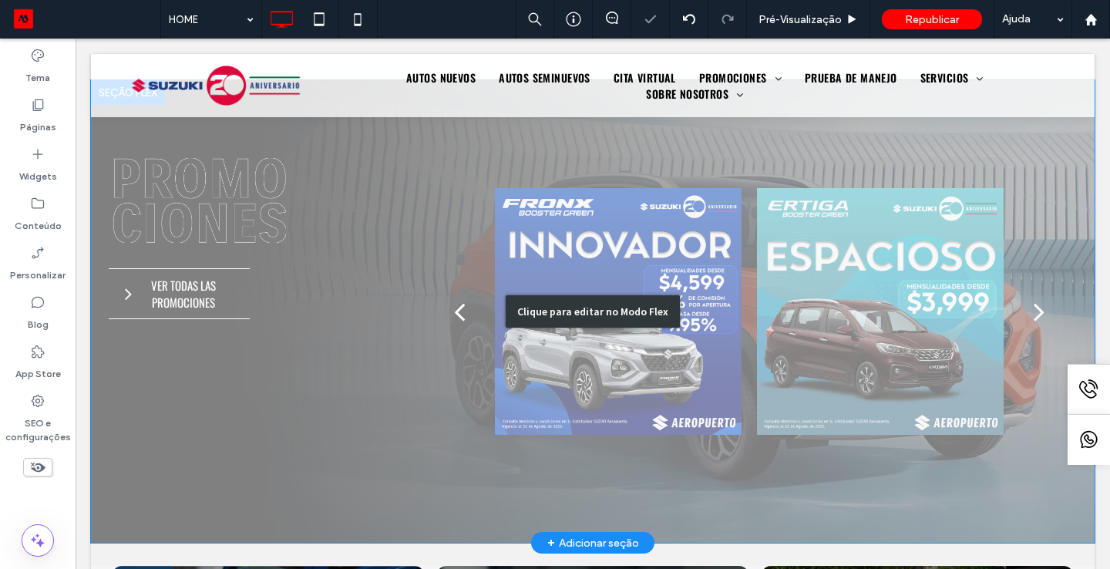
click at [721, 335] on div "Clique para editar no Modo Flex" at bounding box center [592, 311] width 1003 height 462
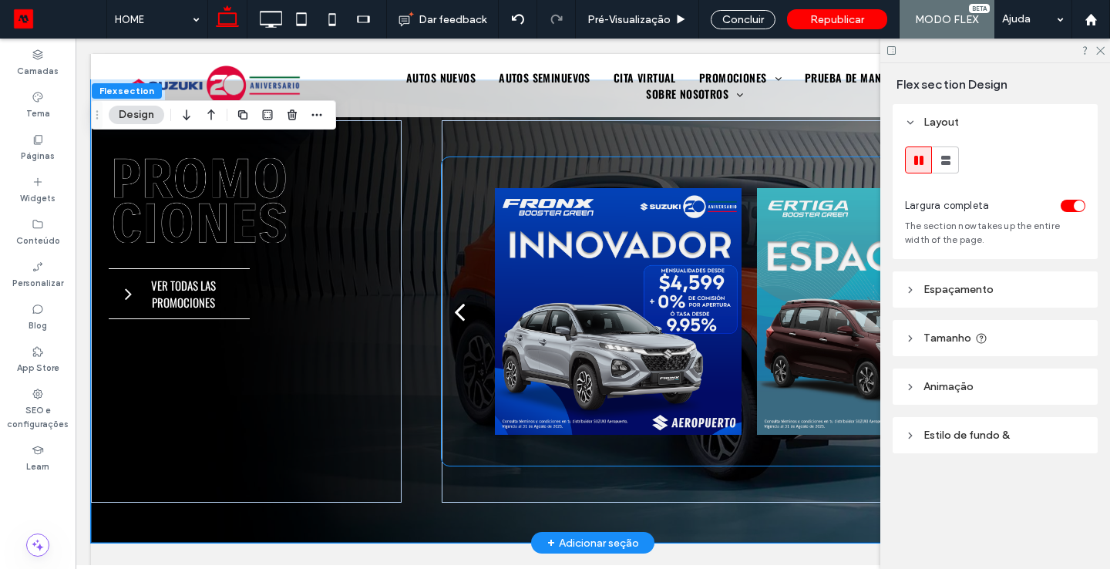
click at [648, 387] on div at bounding box center [618, 311] width 247 height 308
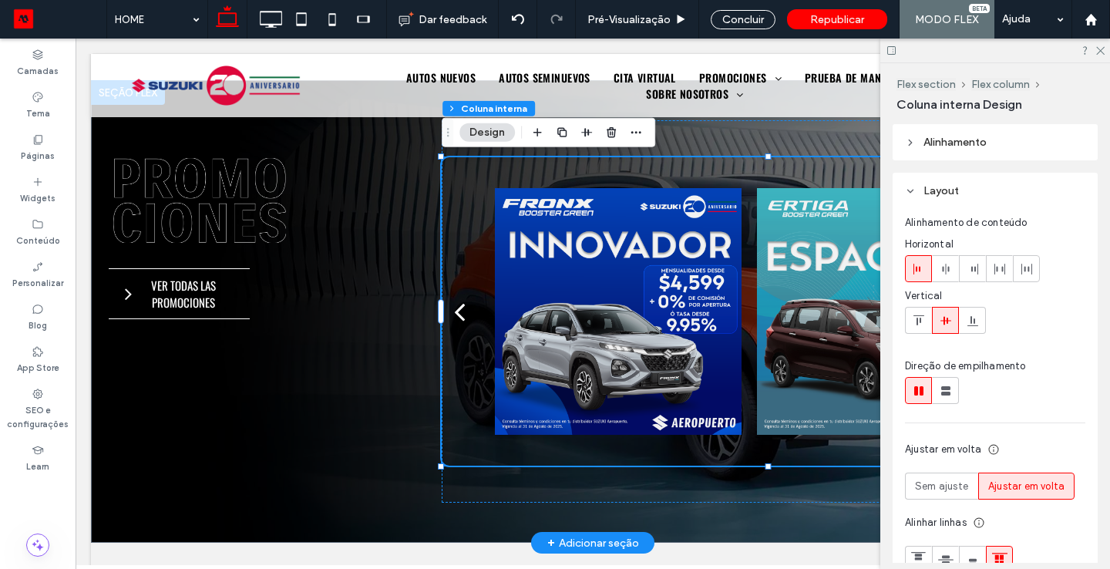
click at [708, 293] on div at bounding box center [618, 311] width 247 height 308
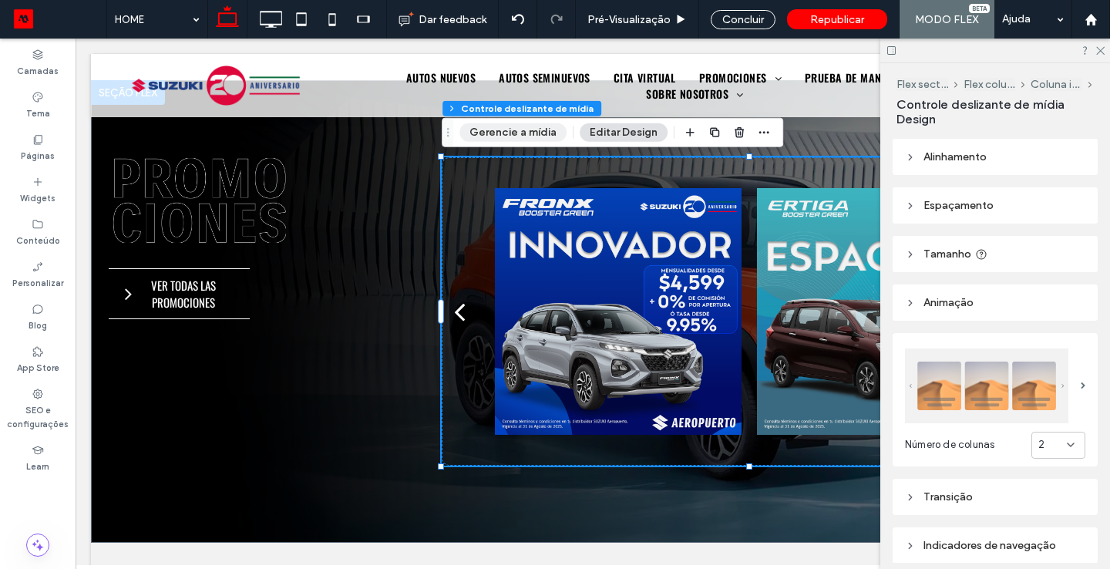
click at [520, 135] on button "Gerencie a mídia" at bounding box center [512, 132] width 107 height 18
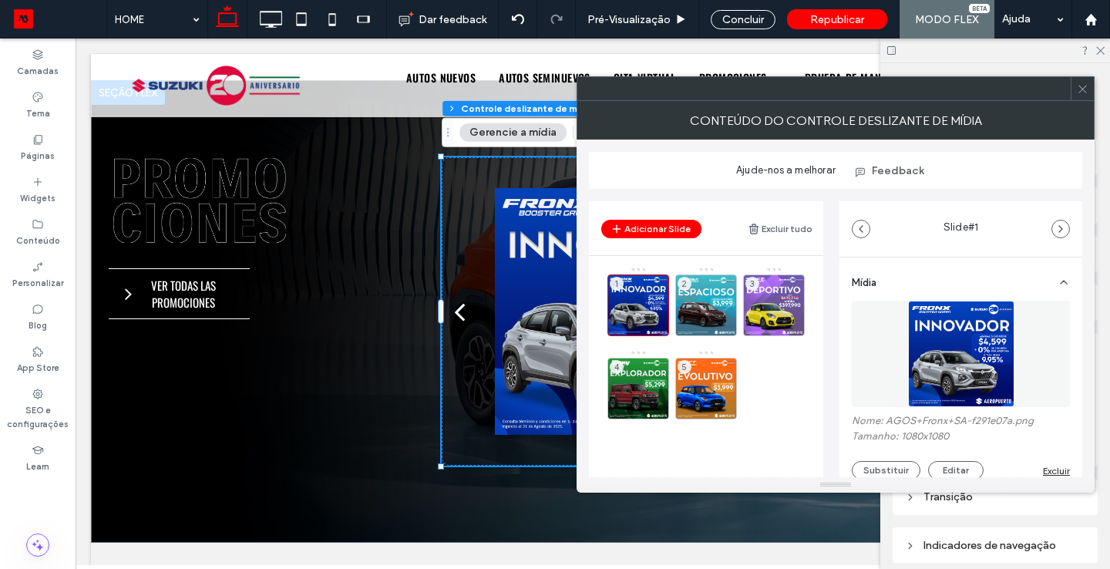
click at [1083, 94] on icon at bounding box center [1083, 89] width 12 height 12
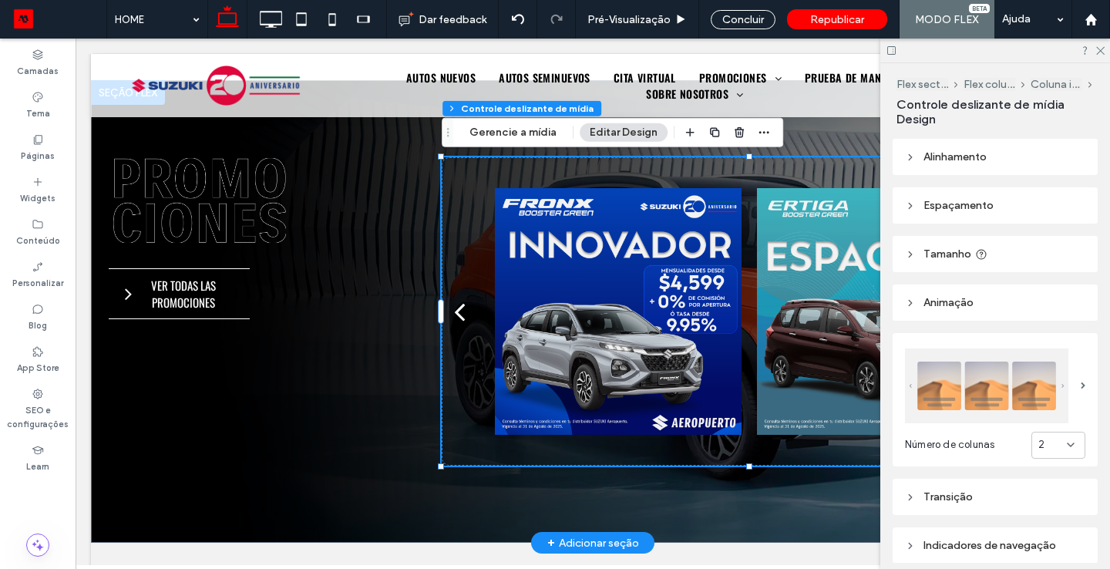
click at [819, 332] on div at bounding box center [880, 311] width 247 height 308
click at [1100, 55] on div at bounding box center [995, 51] width 230 height 24
click at [1100, 49] on icon at bounding box center [1099, 50] width 10 height 10
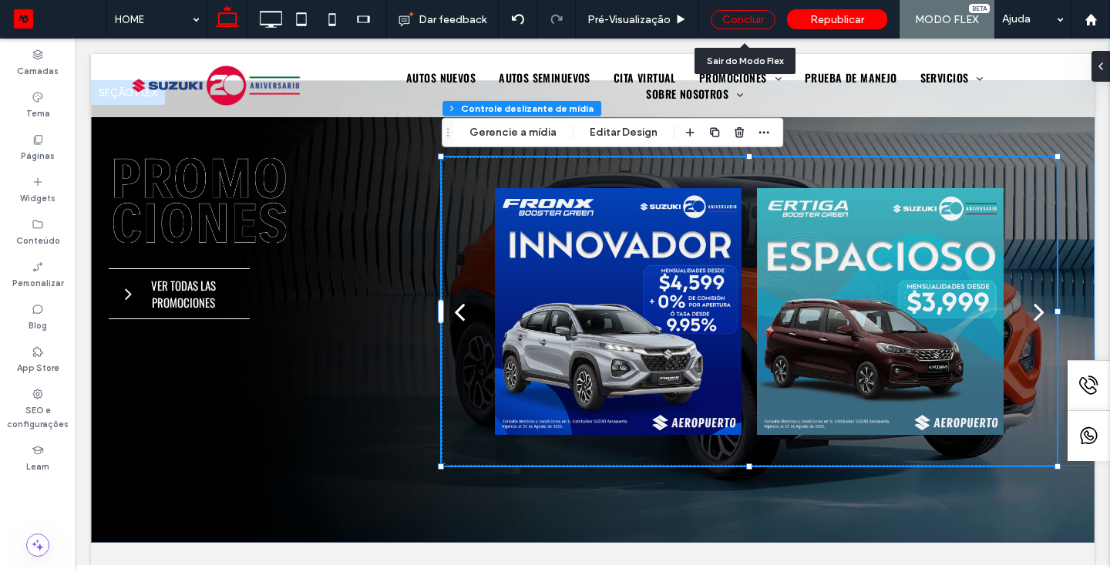
click at [756, 22] on div "Concluir" at bounding box center [743, 19] width 65 height 19
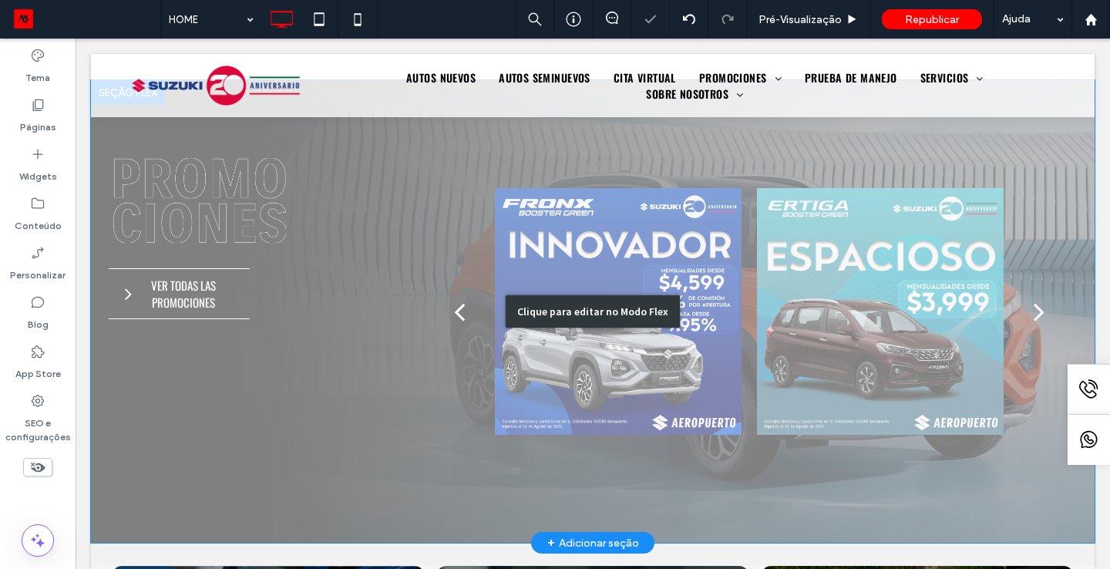
click at [1039, 314] on div "Clique para editar no Modo Flex" at bounding box center [592, 311] width 1003 height 462
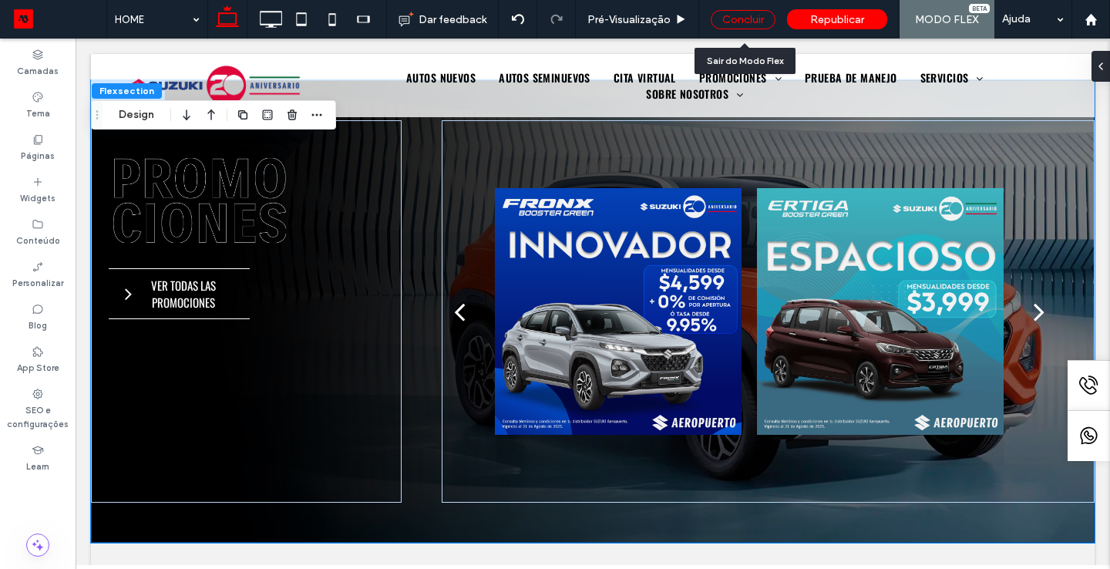
click at [742, 25] on div "Concluir" at bounding box center [743, 19] width 65 height 19
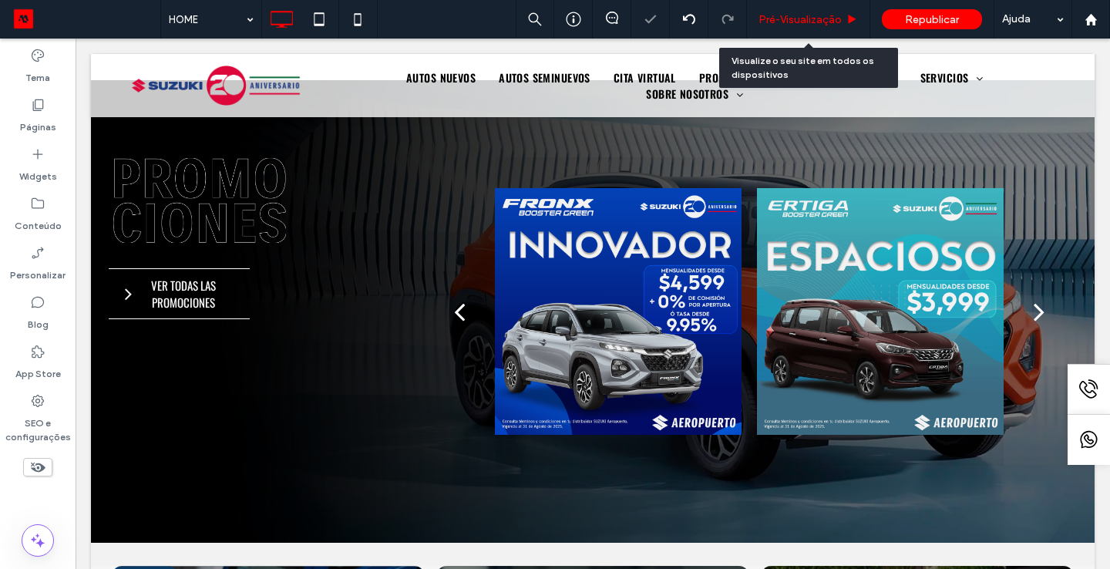
click at [783, 17] on span "Pré-Visualizaçāo" at bounding box center [799, 19] width 83 height 13
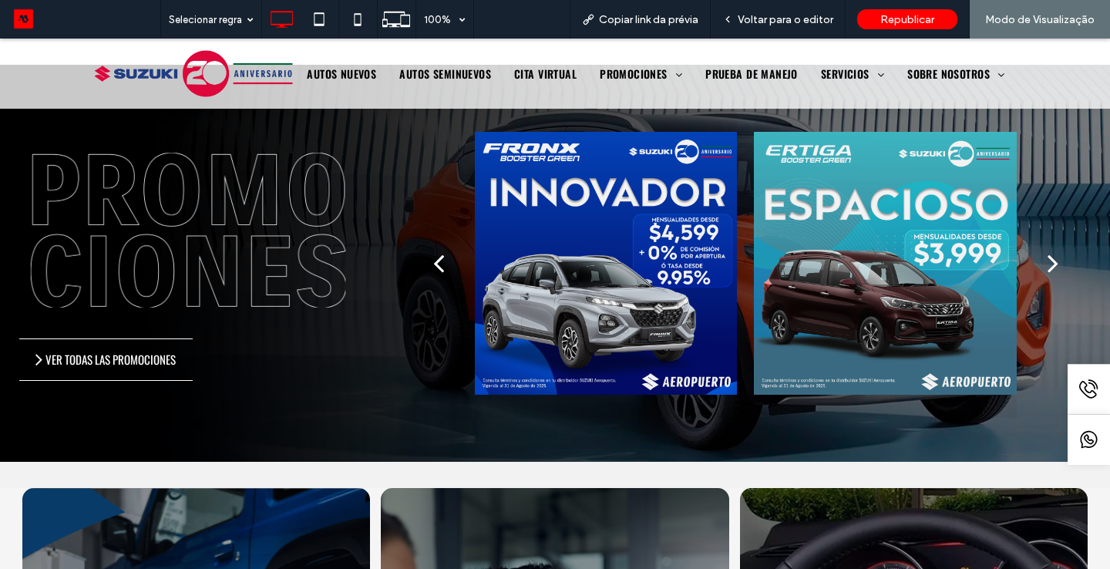
click at [1049, 256] on div "next" at bounding box center [1052, 262] width 11 height 31
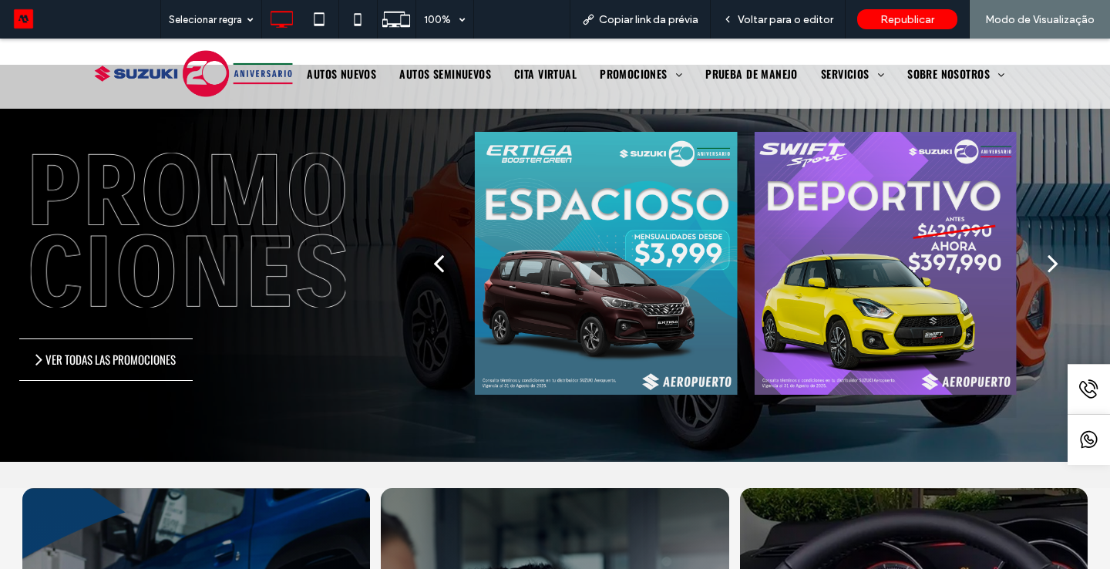
click at [1051, 258] on div "next" at bounding box center [1052, 262] width 11 height 31
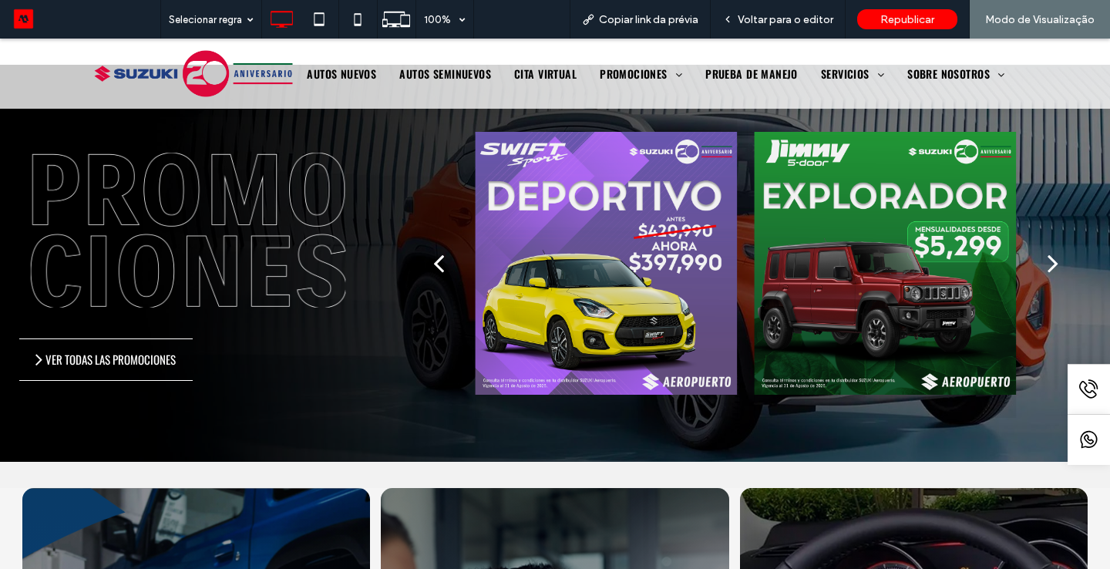
click at [1051, 258] on div "next" at bounding box center [1052, 262] width 11 height 31
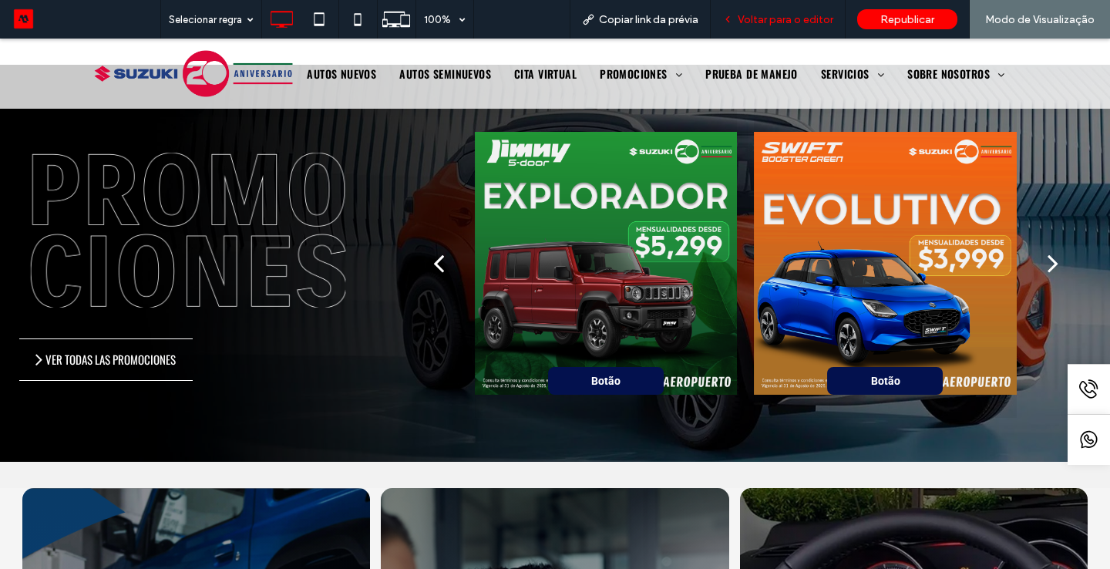
click at [780, 13] on span "Voltar para o editor" at bounding box center [785, 19] width 96 height 13
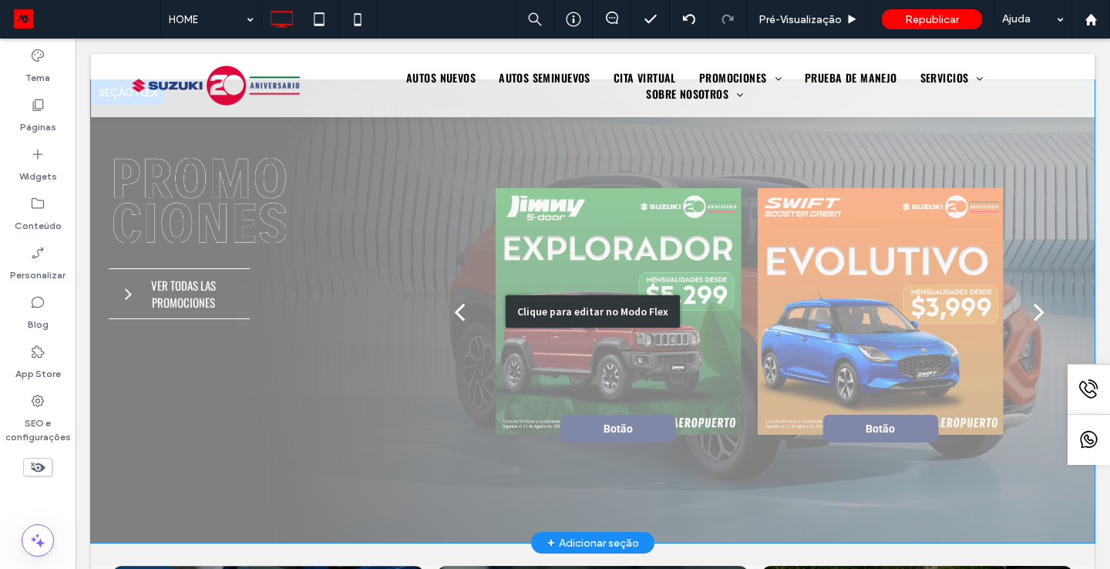
click at [892, 414] on div "Clique para editar no Modo Flex" at bounding box center [592, 311] width 1003 height 462
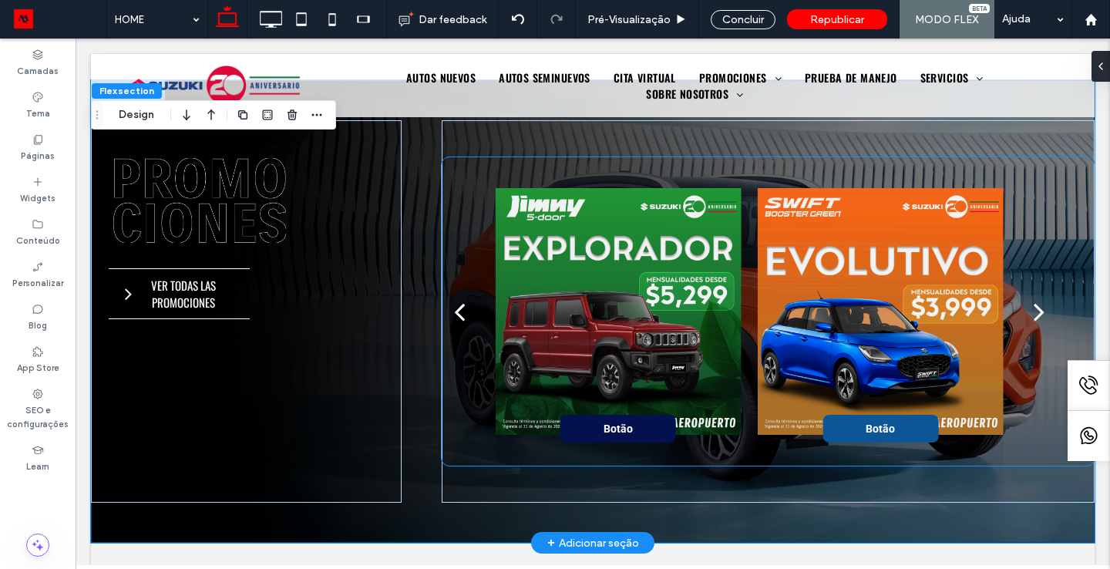
click at [890, 422] on span "Botão" at bounding box center [880, 429] width 85 height 28
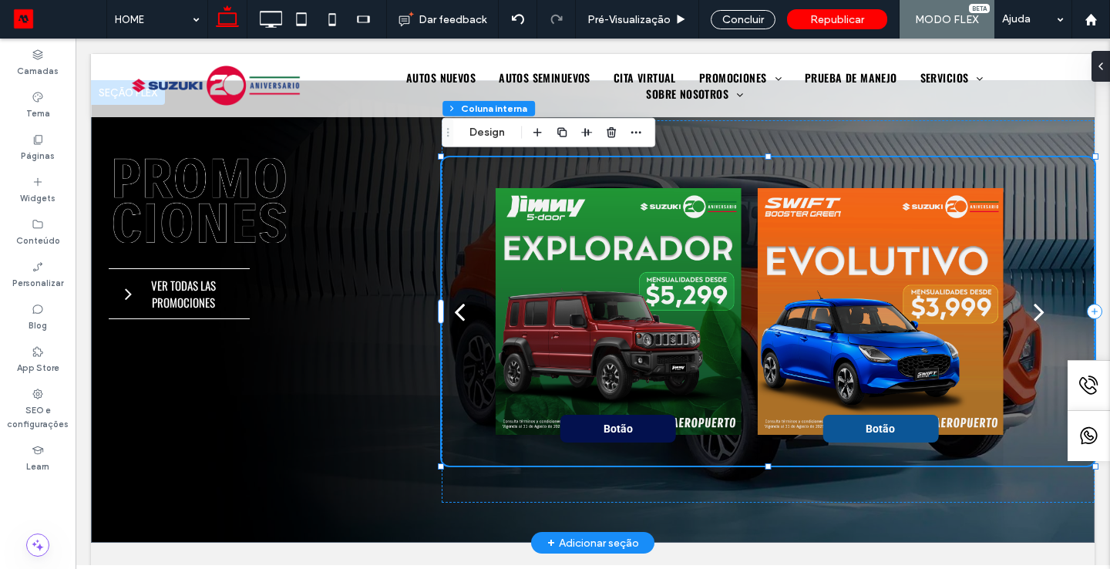
click at [890, 422] on span "Botão" at bounding box center [880, 429] width 85 height 28
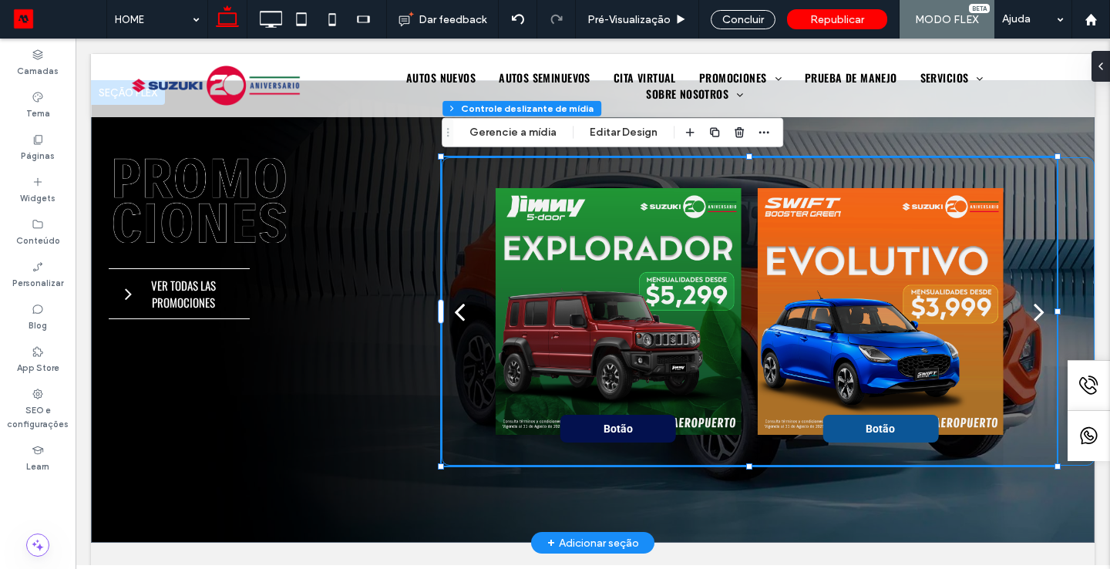
click at [890, 422] on span "Botão" at bounding box center [880, 429] width 85 height 28
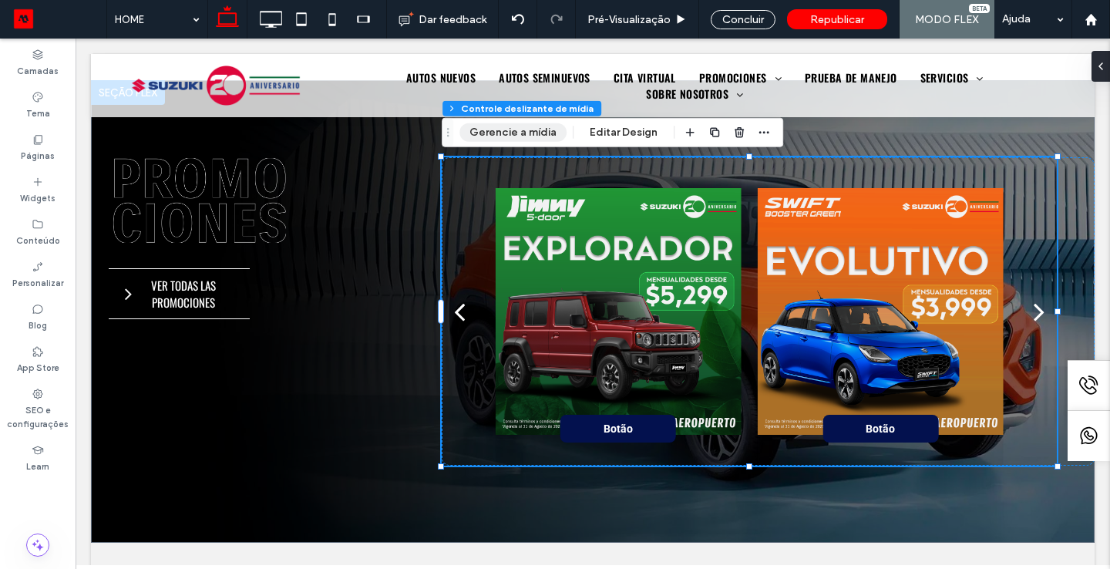
click at [519, 129] on button "Gerencie a mídia" at bounding box center [512, 132] width 107 height 18
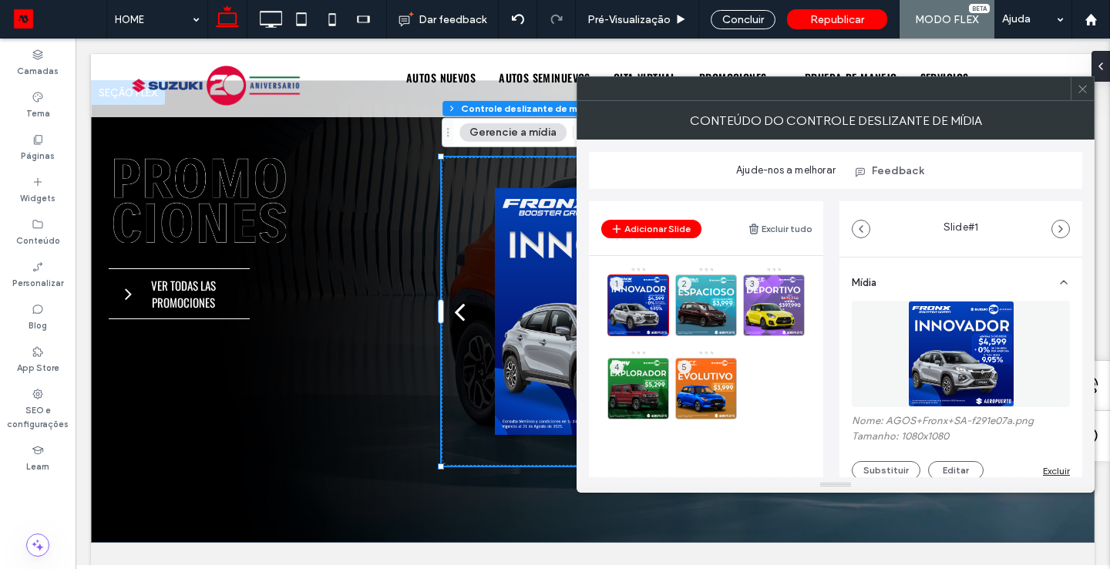
scroll to position [269, 0]
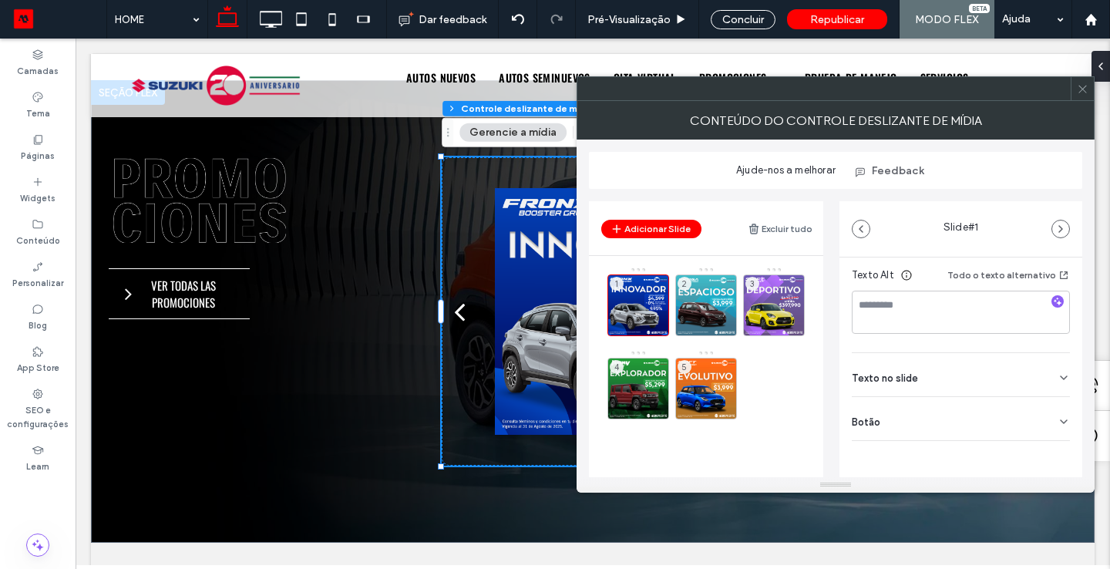
drag, startPoint x: 1078, startPoint y: 296, endPoint x: 993, endPoint y: 461, distance: 185.4
click at [949, 425] on div "Botão" at bounding box center [961, 418] width 218 height 43
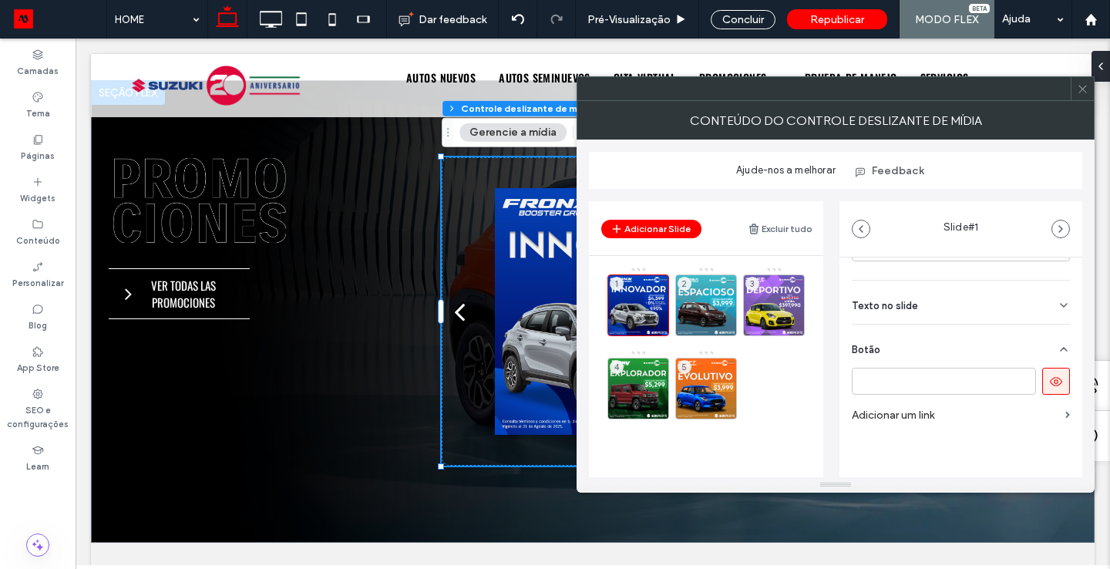
scroll to position [342, 0]
click at [1057, 351] on icon at bounding box center [1063, 348] width 12 height 12
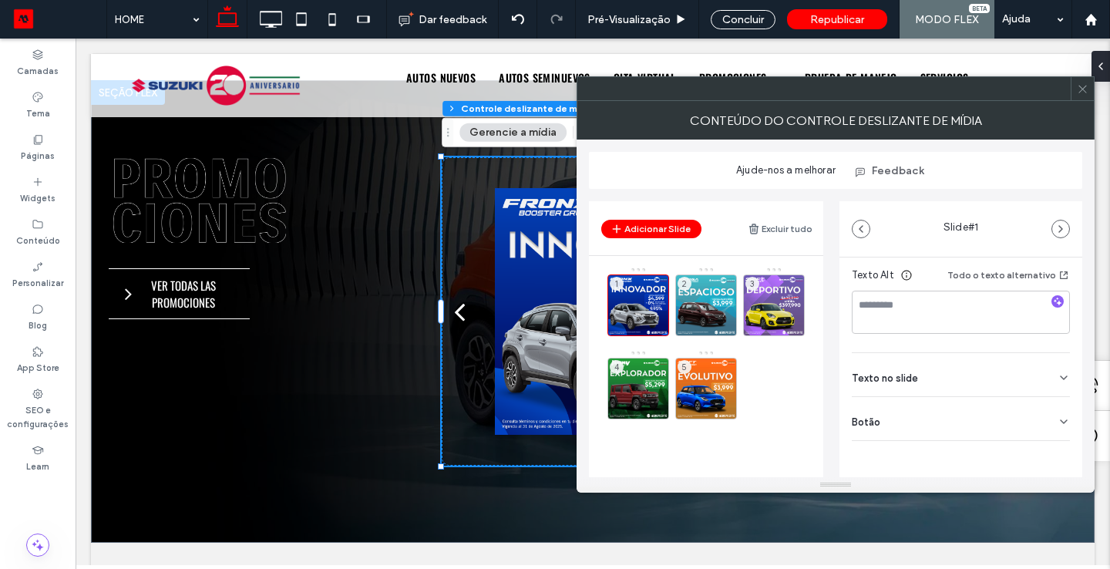
scroll to position [269, 0]
click at [1059, 419] on icon at bounding box center [1063, 421] width 12 height 12
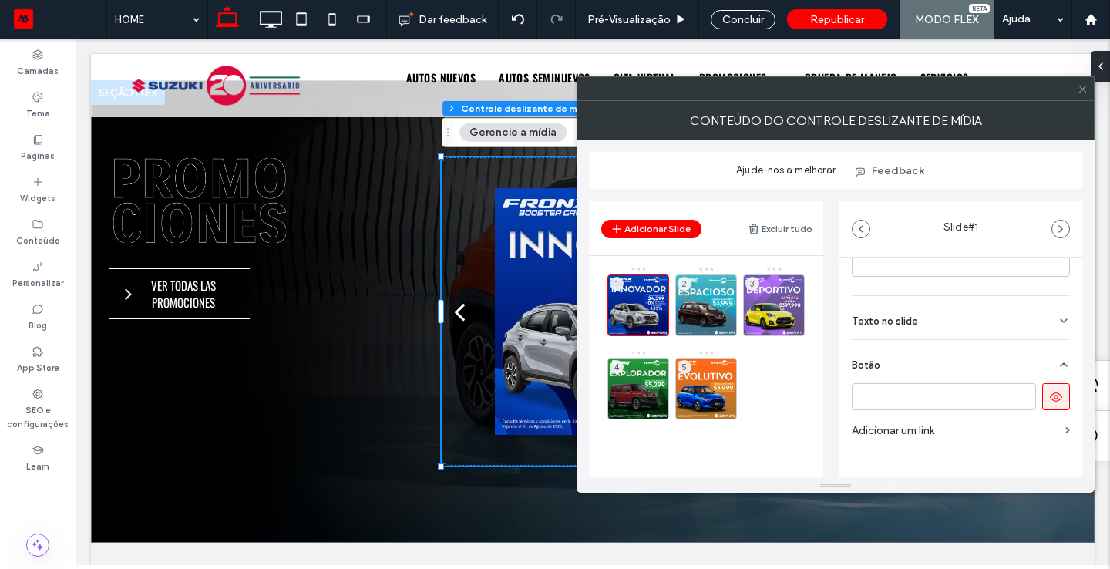
scroll to position [342, 0]
click at [1049, 382] on icon at bounding box center [1056, 381] width 14 height 14
click at [1079, 90] on icon at bounding box center [1083, 89] width 12 height 12
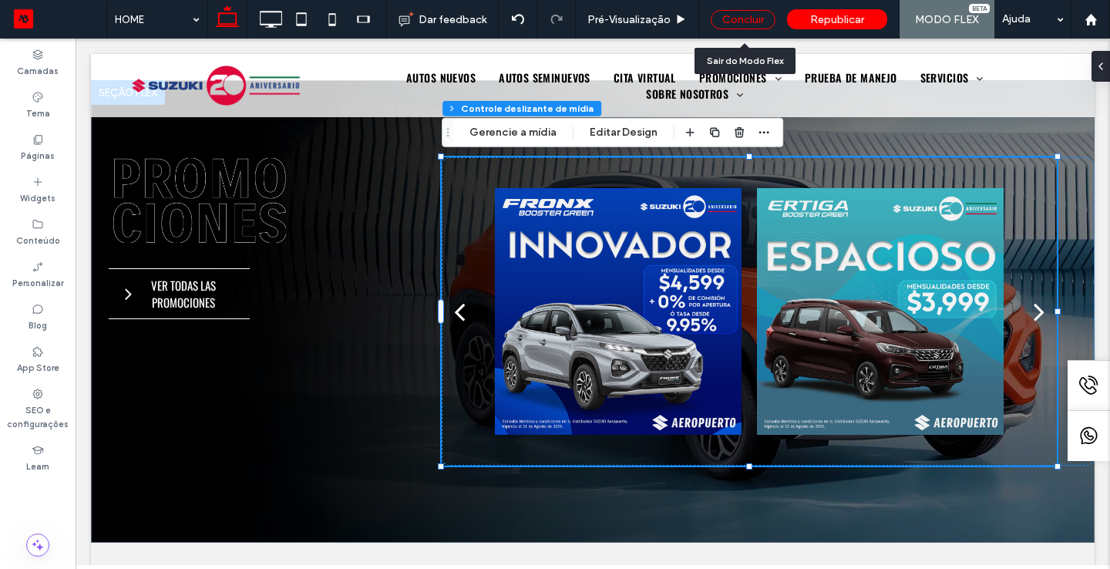
click at [754, 22] on div "Concluir" at bounding box center [743, 19] width 65 height 19
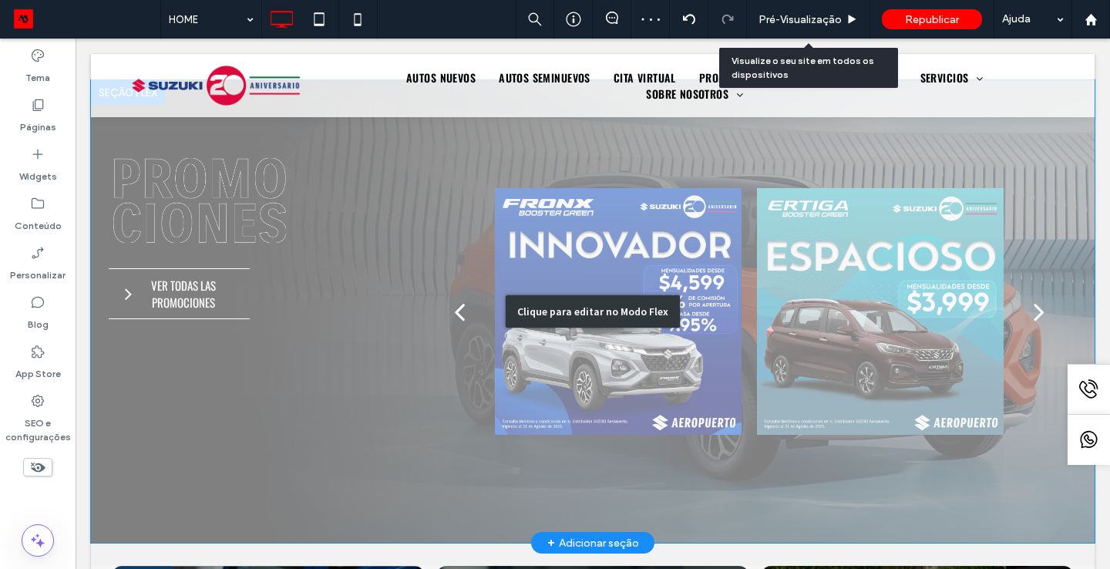
click at [1039, 304] on div "Clique para editar no Modo Flex" at bounding box center [592, 311] width 1003 height 462
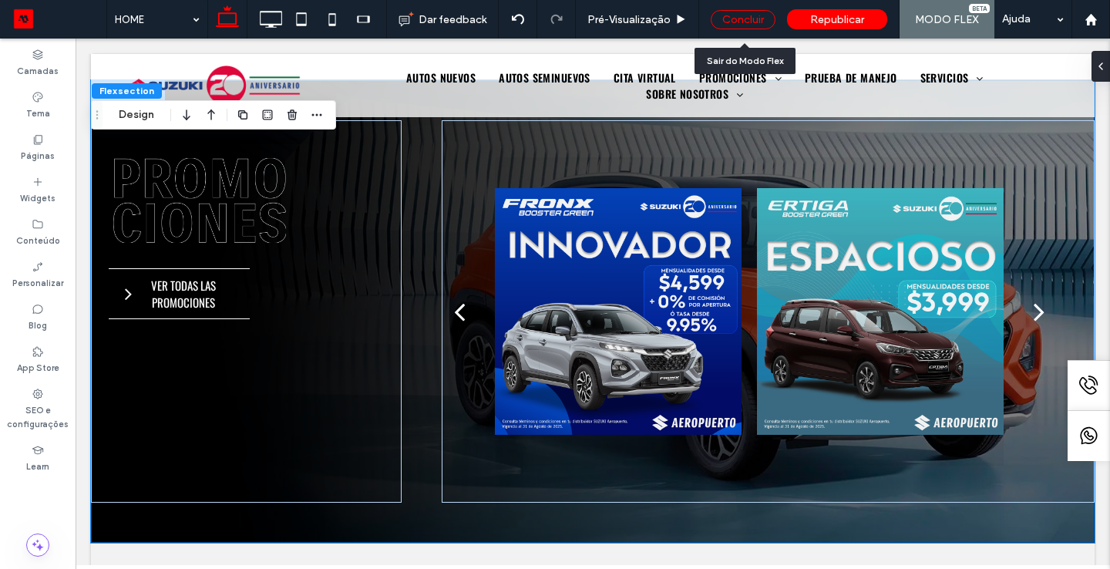
click at [733, 19] on div "Concluir" at bounding box center [743, 19] width 65 height 19
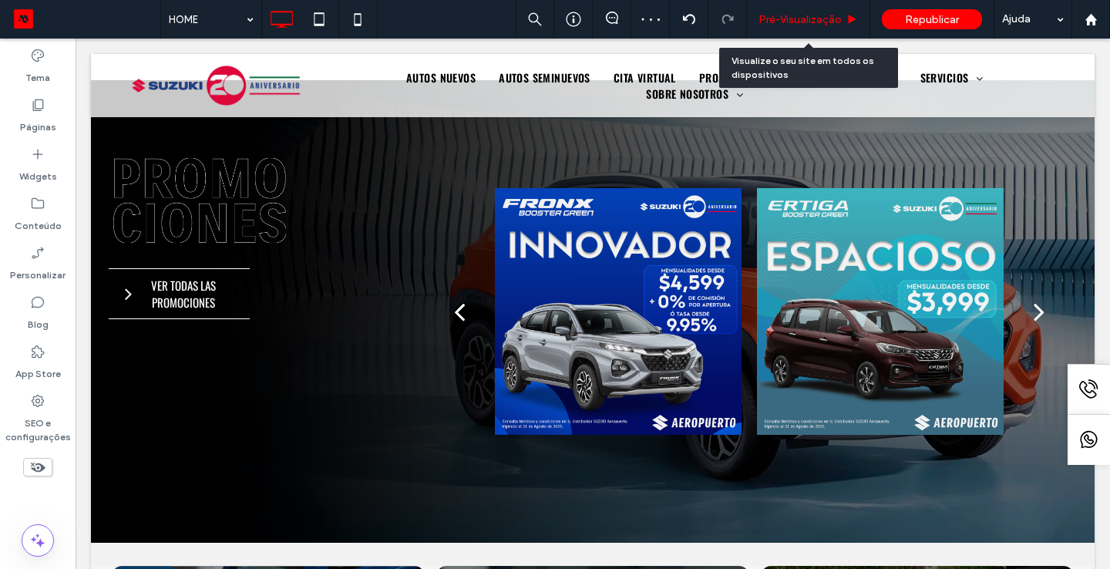
click at [764, 25] on span "Pré-Visualizaçāo" at bounding box center [799, 19] width 83 height 13
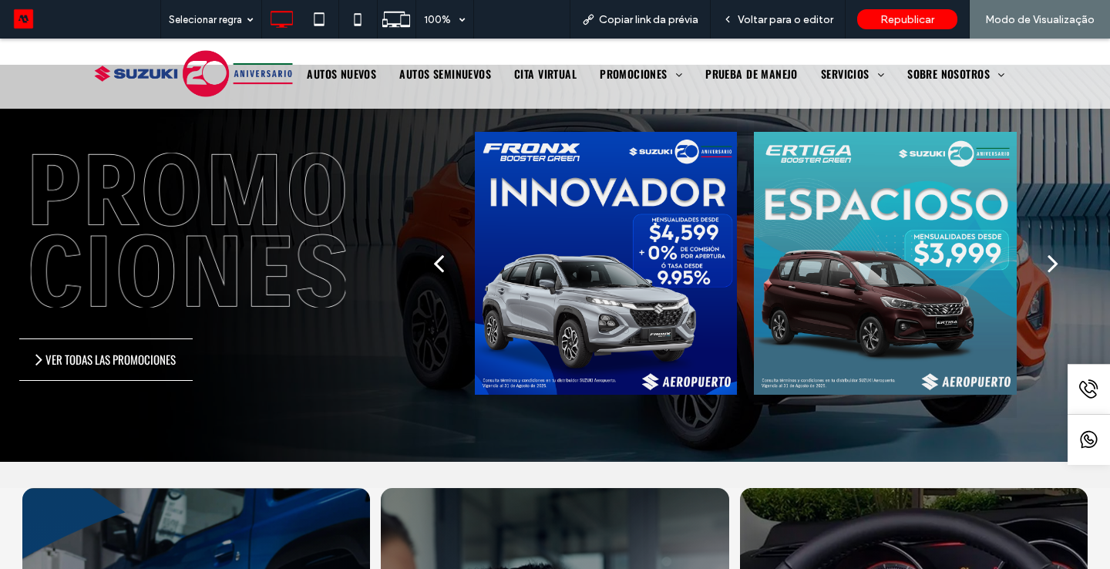
click at [1055, 271] on div "next" at bounding box center [1052, 262] width 11 height 31
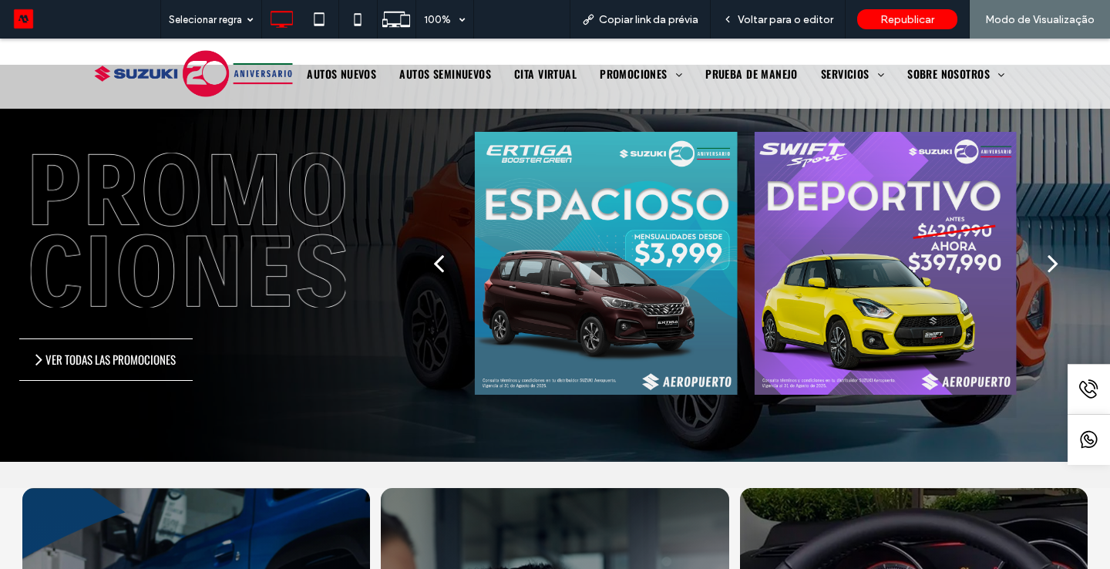
click at [1053, 259] on div "next" at bounding box center [1052, 262] width 11 height 31
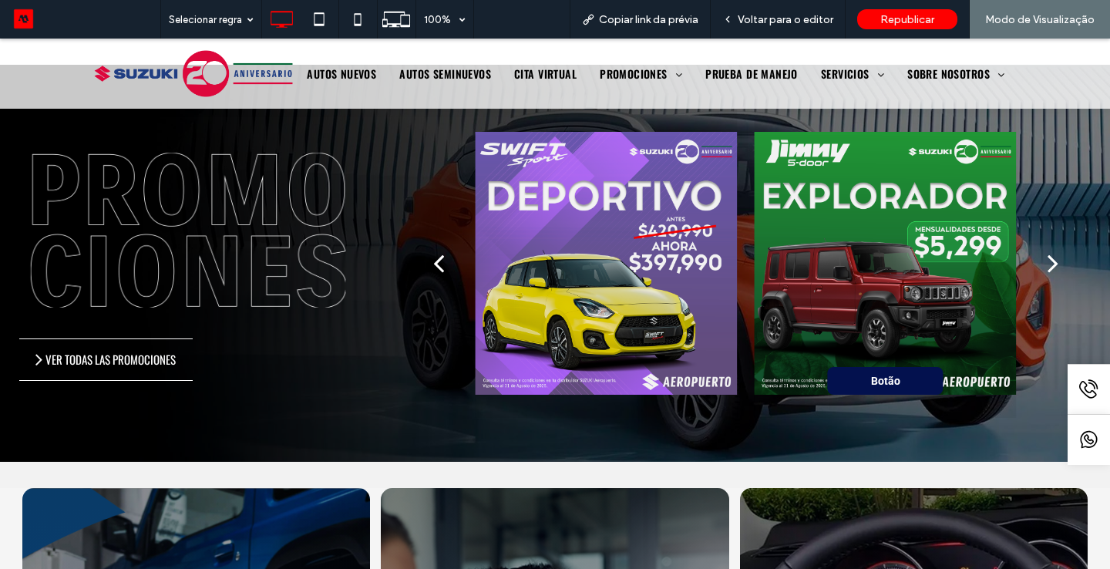
click at [1053, 259] on div "next" at bounding box center [1052, 262] width 11 height 31
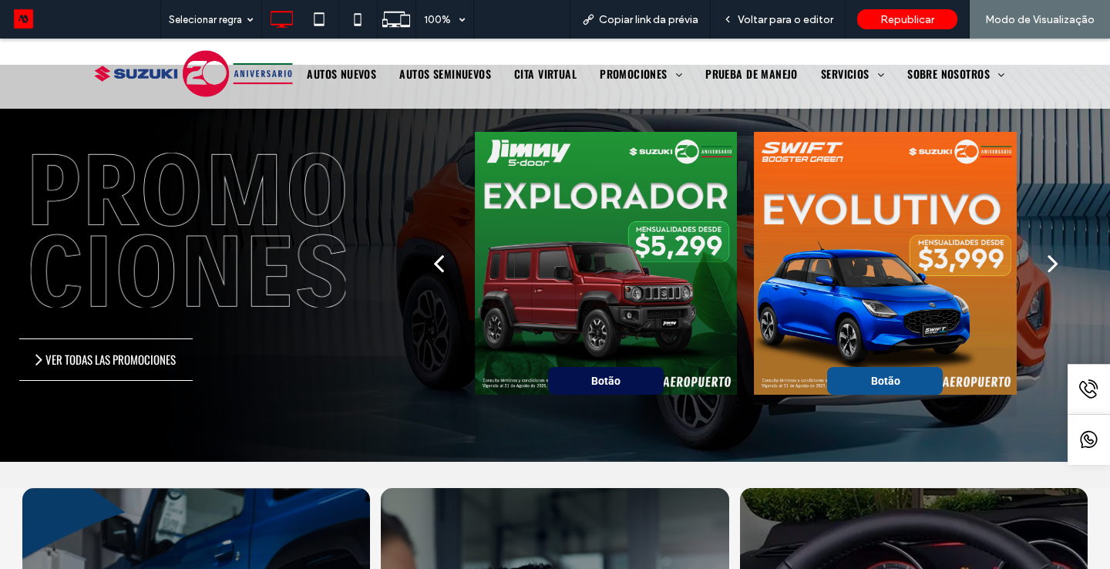
click at [899, 386] on span "Botão" at bounding box center [885, 381] width 85 height 28
click at [885, 375] on span "Botão" at bounding box center [885, 381] width 85 height 28
click at [771, 22] on span "Voltar para o editor" at bounding box center [785, 19] width 96 height 13
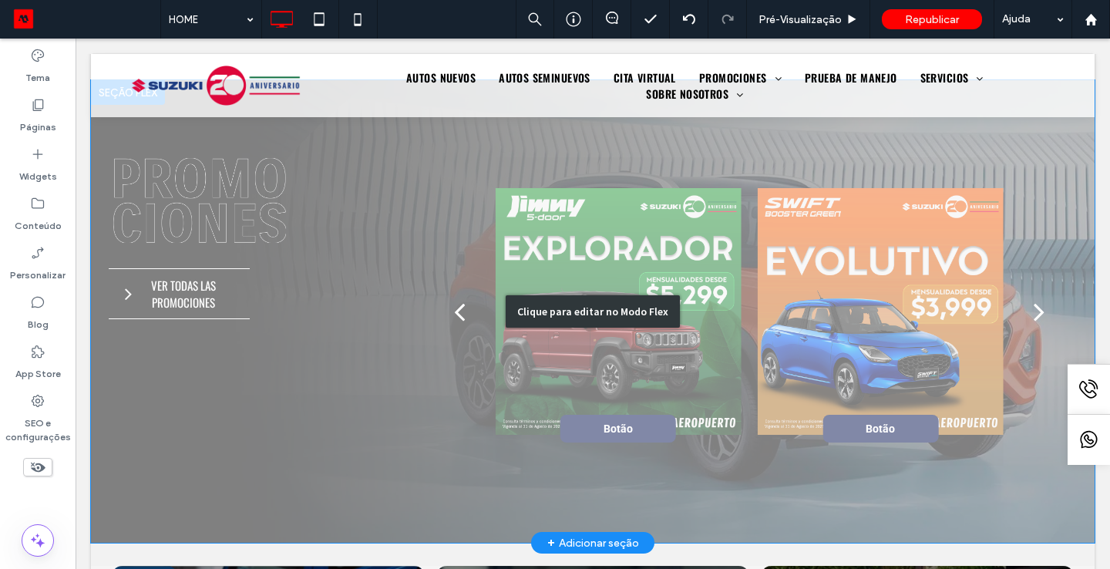
click at [620, 420] on div "Clique para editar no Modo Flex" at bounding box center [592, 311] width 1003 height 462
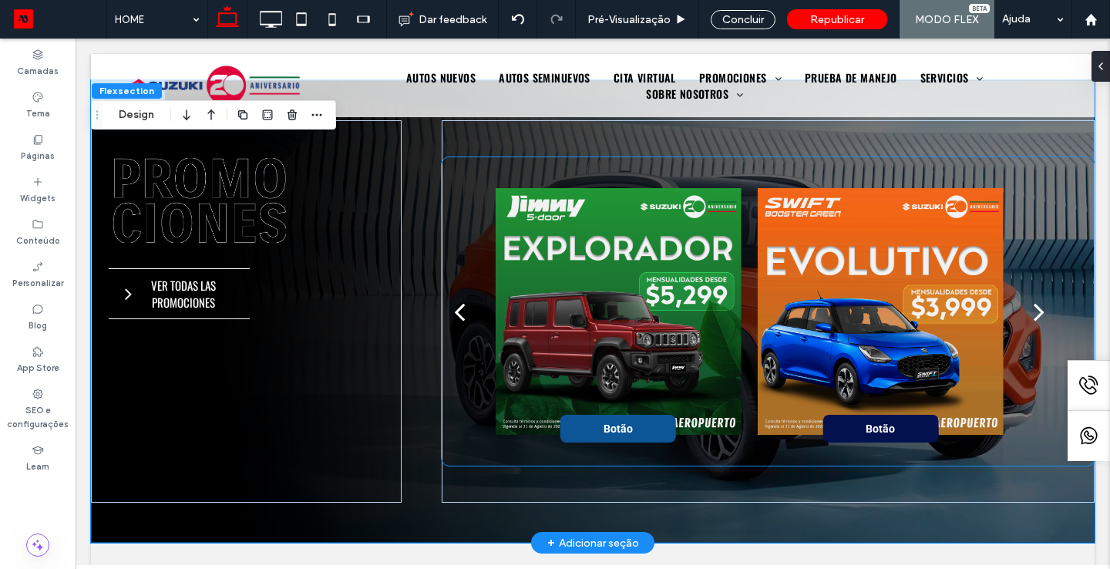
click at [630, 435] on span "Botão" at bounding box center [618, 429] width 85 height 28
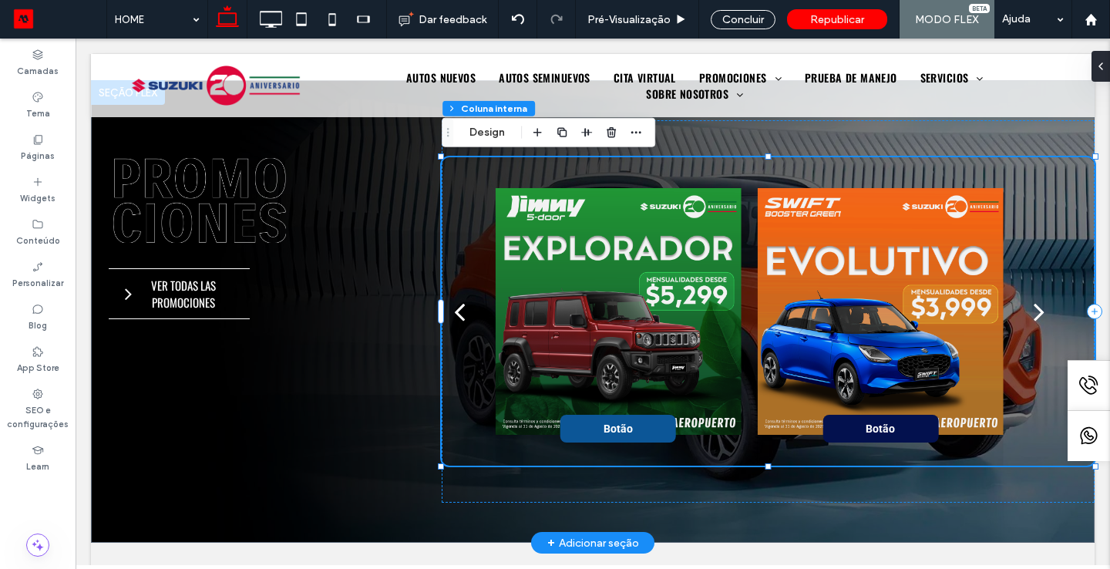
click at [630, 435] on span "Botão" at bounding box center [618, 429] width 85 height 28
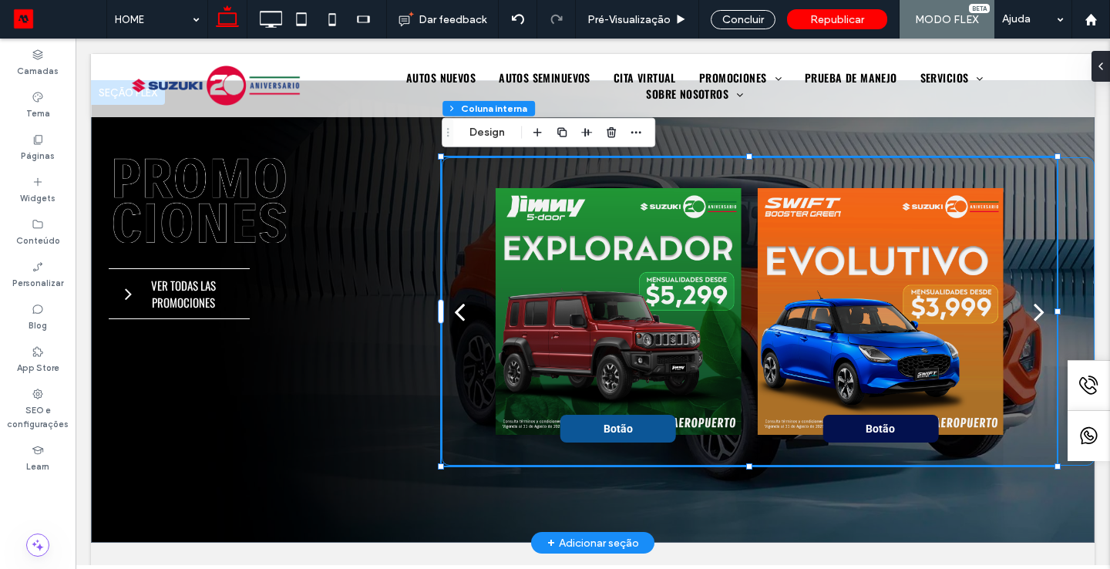
click at [630, 435] on span "Botão" at bounding box center [618, 429] width 85 height 28
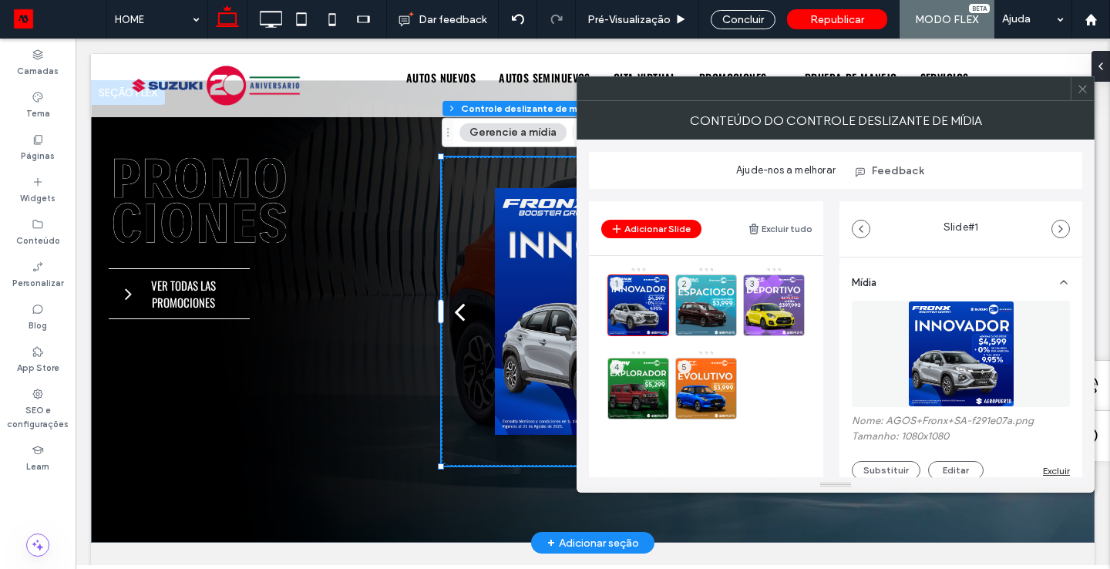
click at [1067, 364] on div "Mídia Nome: AGOS+Fronx+SA-f291e07a.png Tamanho: 1080x1080 Substituir Editar Exc…" at bounding box center [960, 528] width 243 height 543
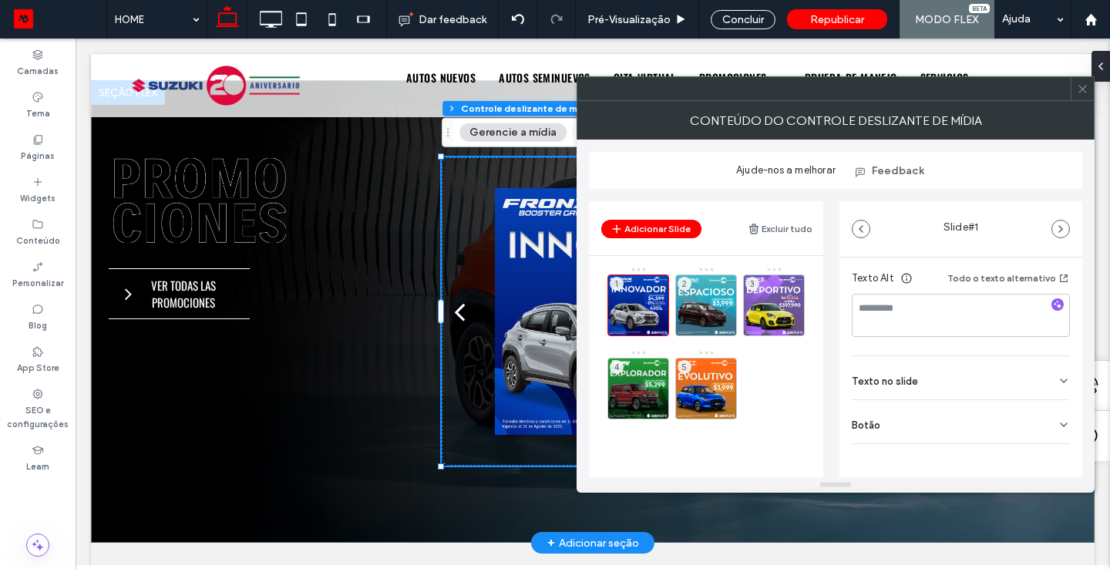
scroll to position [269, 0]
click at [960, 385] on div "Texto no slide" at bounding box center [961, 374] width 218 height 43
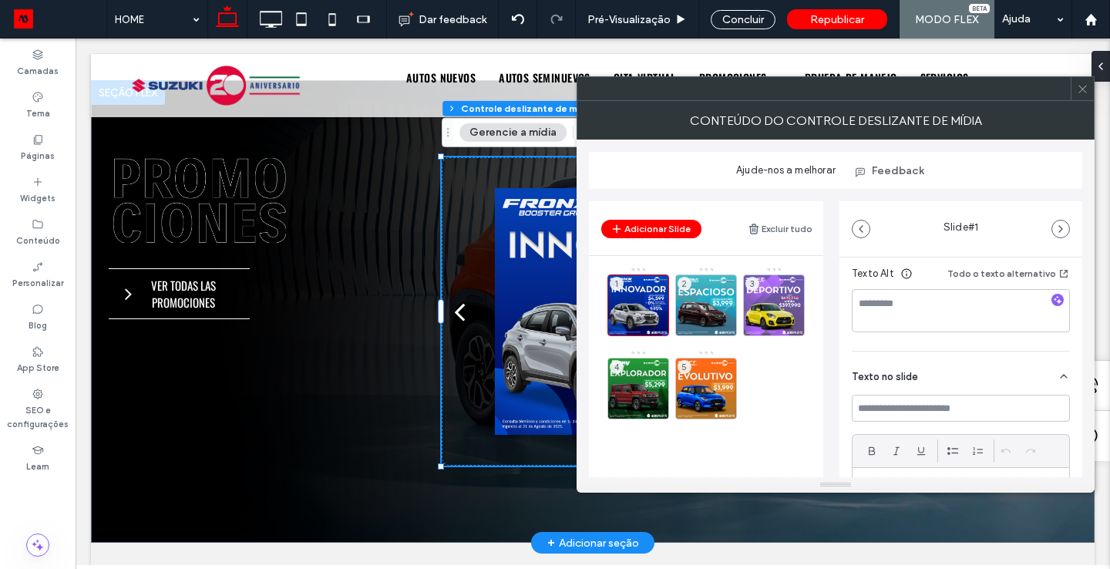
scroll to position [475, 0]
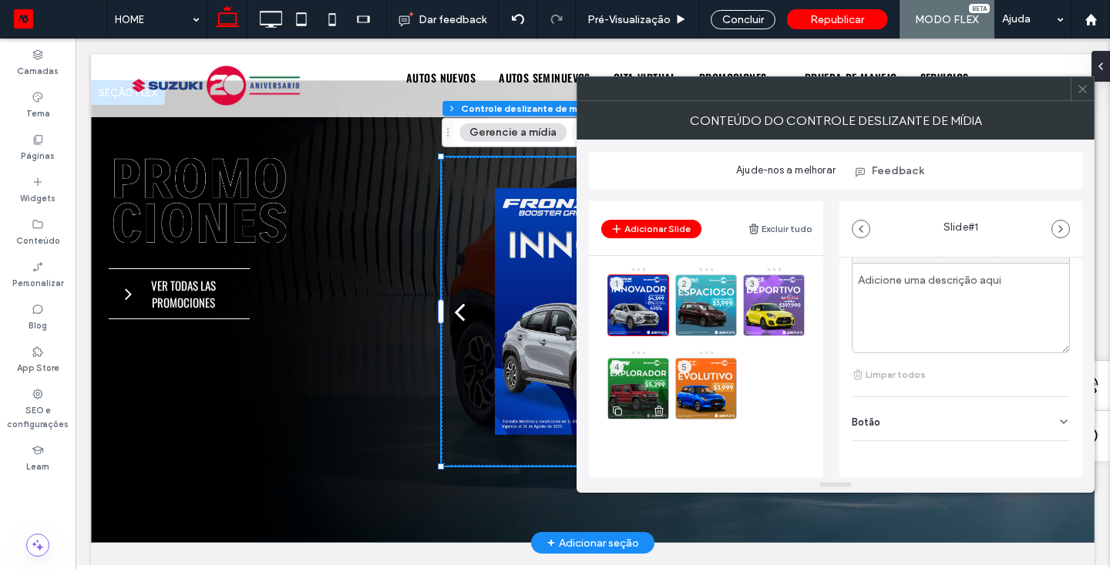
click at [657, 412] on icon at bounding box center [659, 411] width 12 height 14
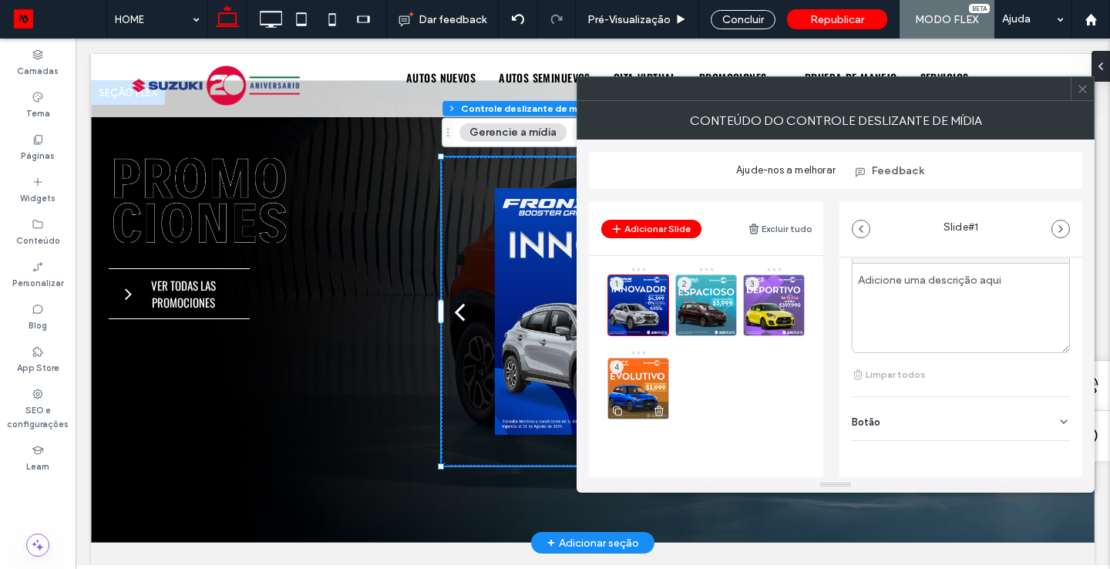
click at [663, 412] on icon at bounding box center [659, 411] width 12 height 14
click at [776, 281] on div "3" at bounding box center [774, 305] width 62 height 62
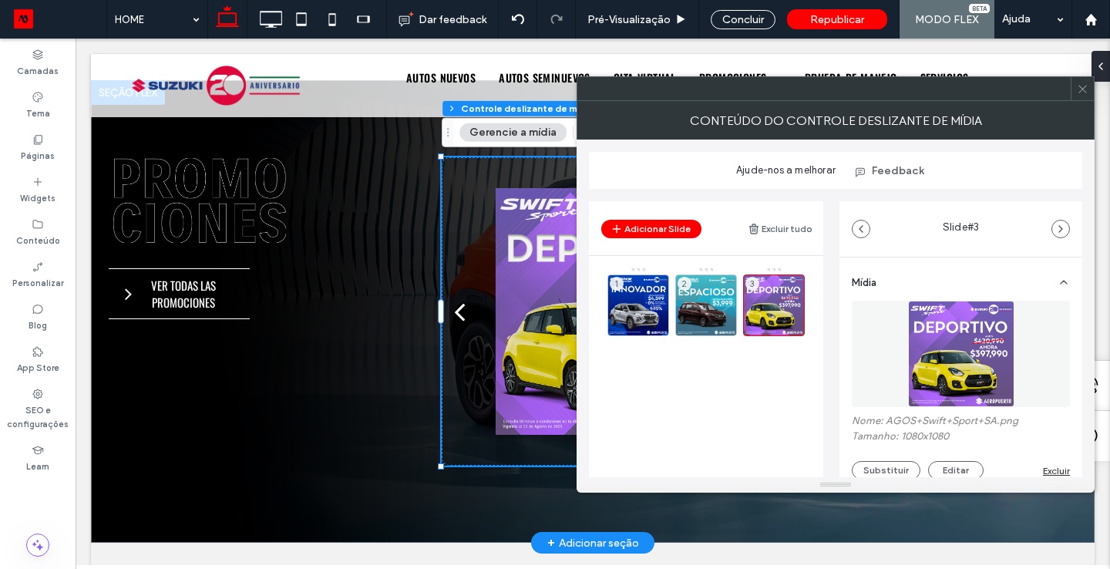
click at [1086, 96] on span at bounding box center [1083, 88] width 12 height 23
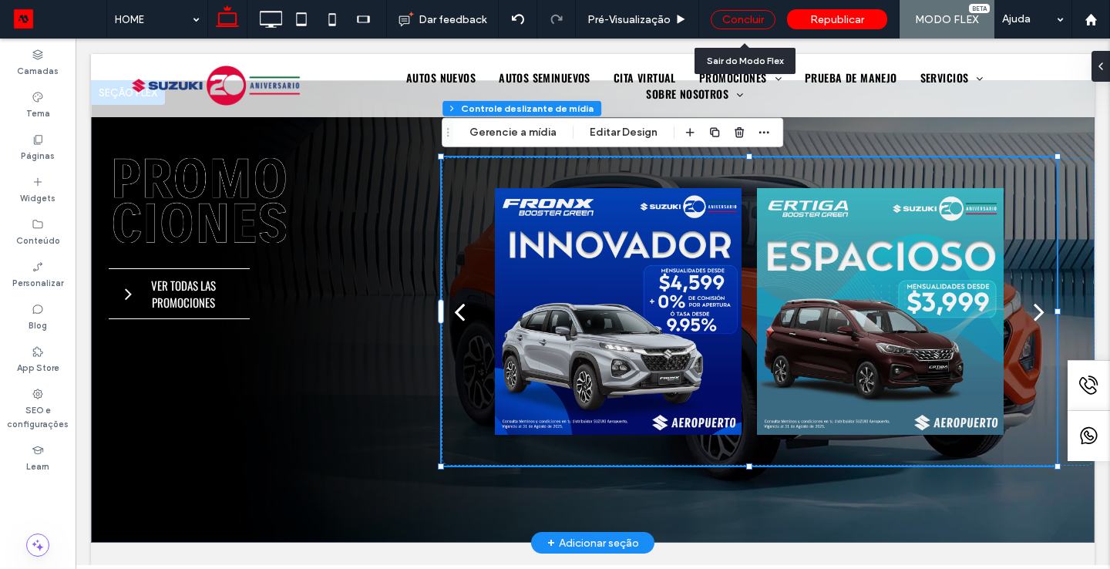
click at [738, 16] on div "Concluir" at bounding box center [743, 19] width 65 height 19
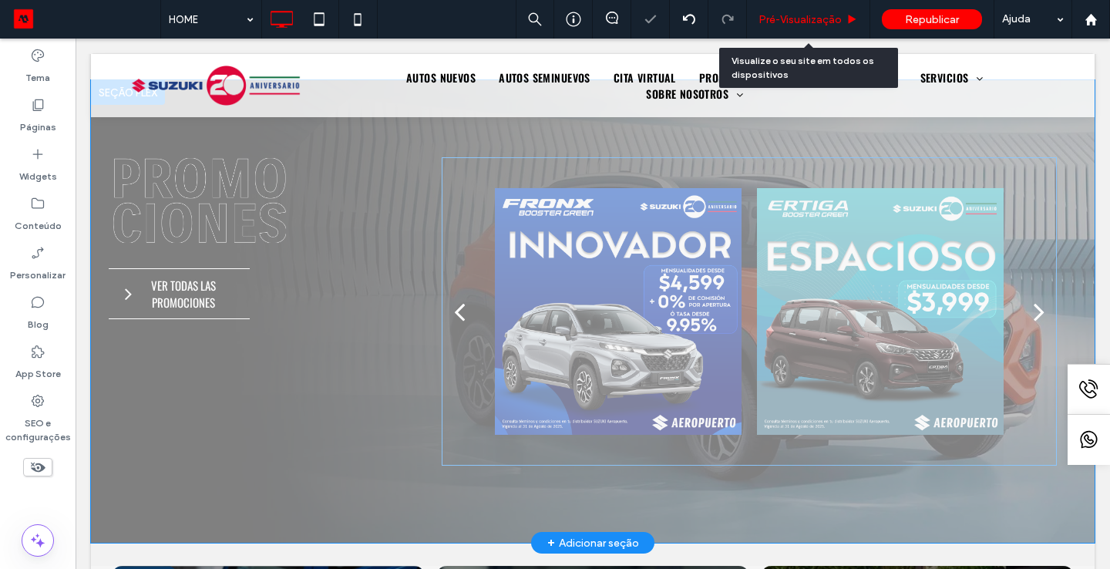
click at [817, 8] on div "Pré-Visualizaçāo" at bounding box center [808, 19] width 123 height 39
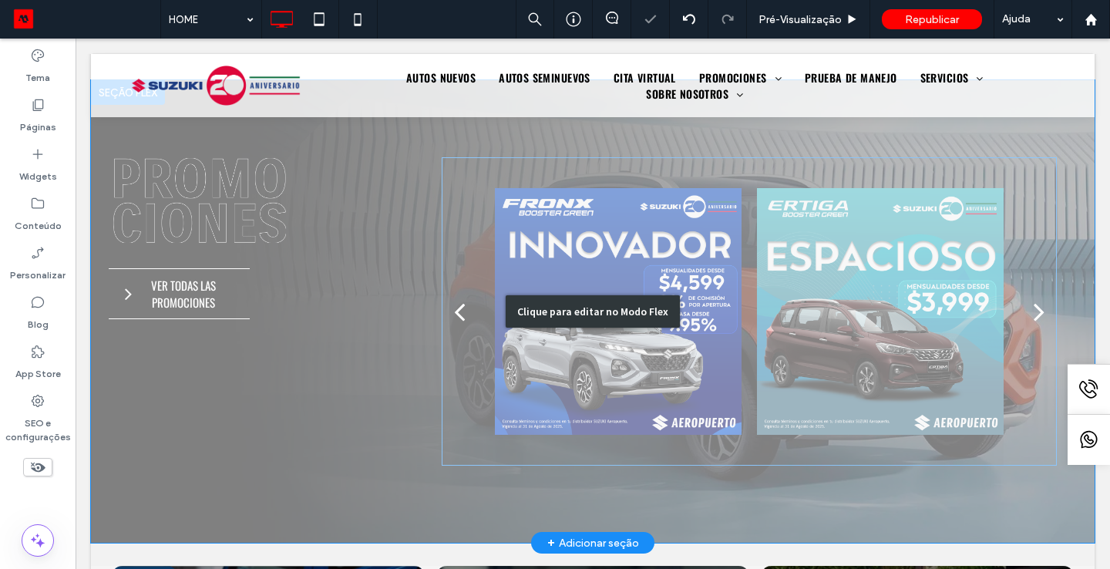
click at [1033, 306] on div "Clique para editar no Modo Flex" at bounding box center [592, 311] width 1003 height 462
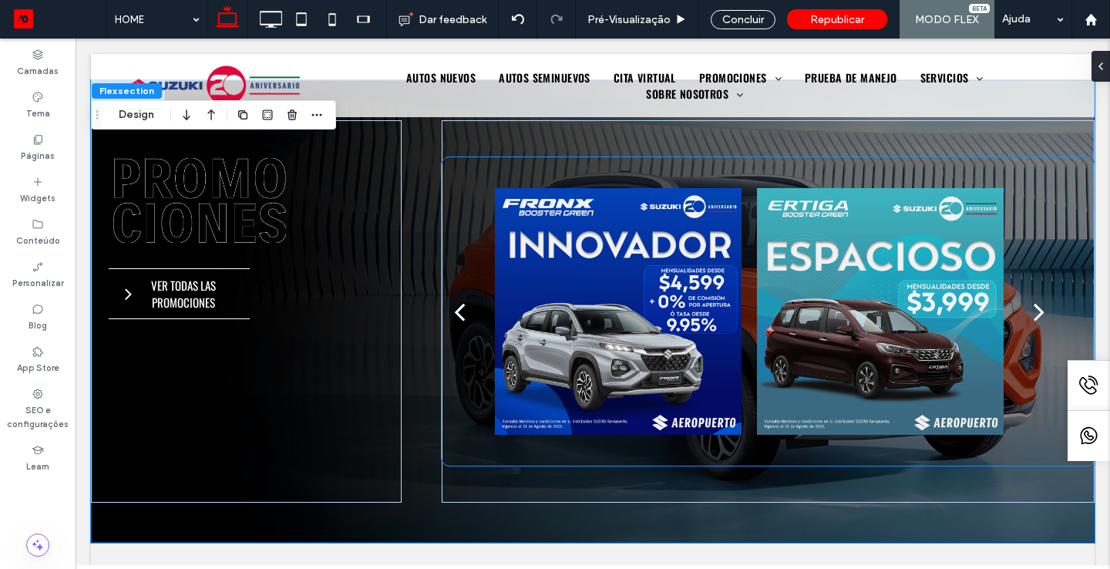
click at [1031, 313] on button "next" at bounding box center [1038, 312] width 35 height 56
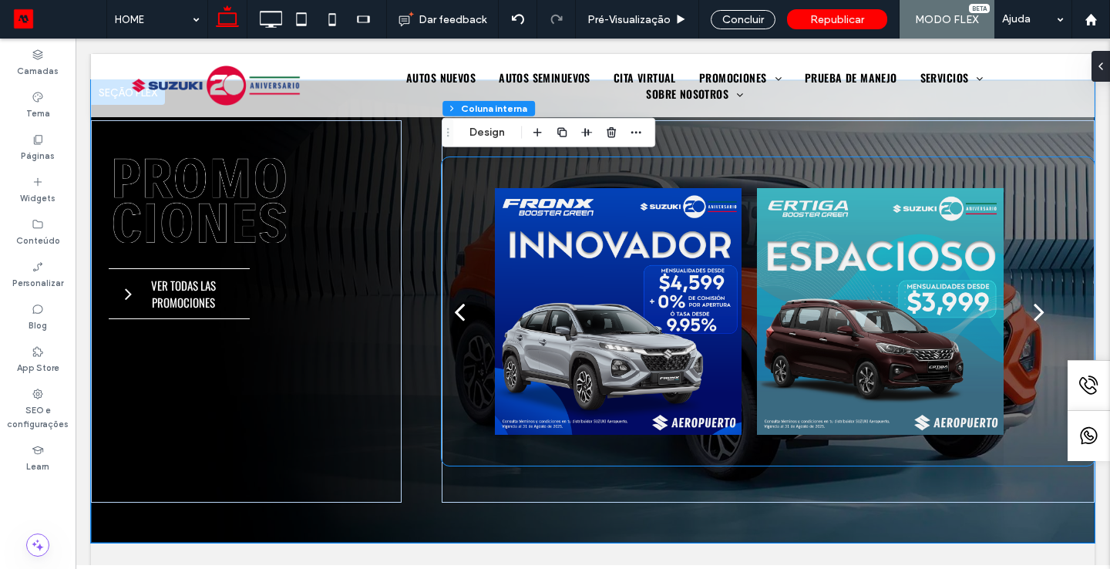
type input "**"
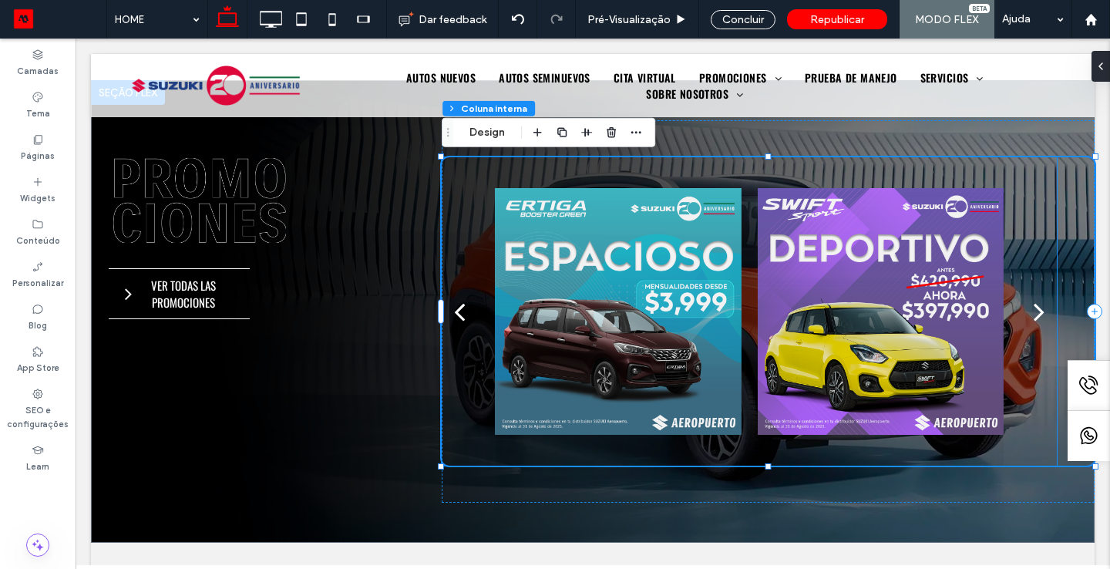
click at [1035, 313] on div "next" at bounding box center [1038, 311] width 11 height 31
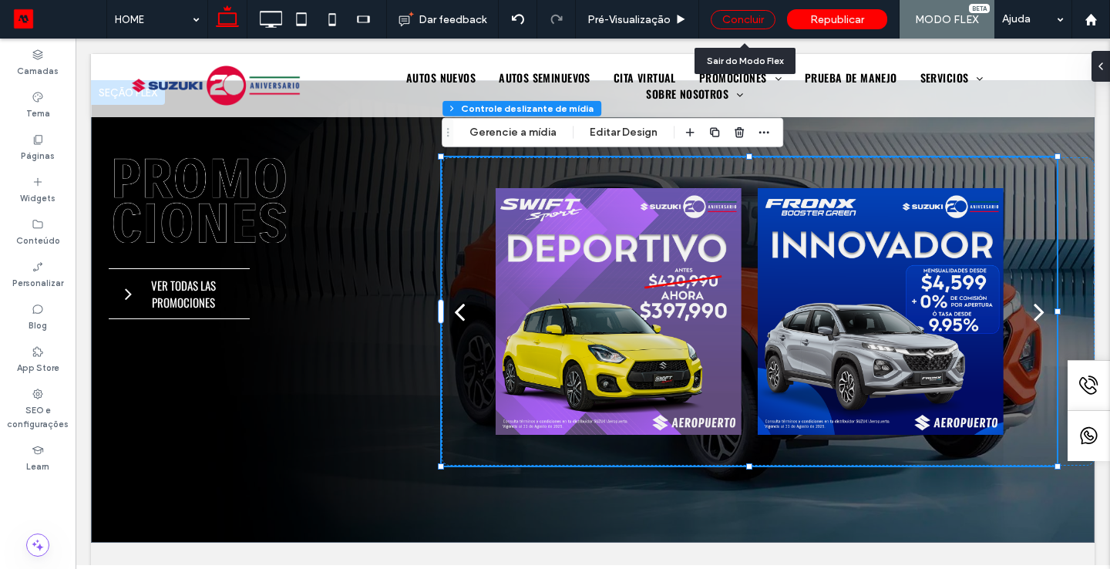
click at [739, 25] on div "Concluir" at bounding box center [743, 19] width 65 height 19
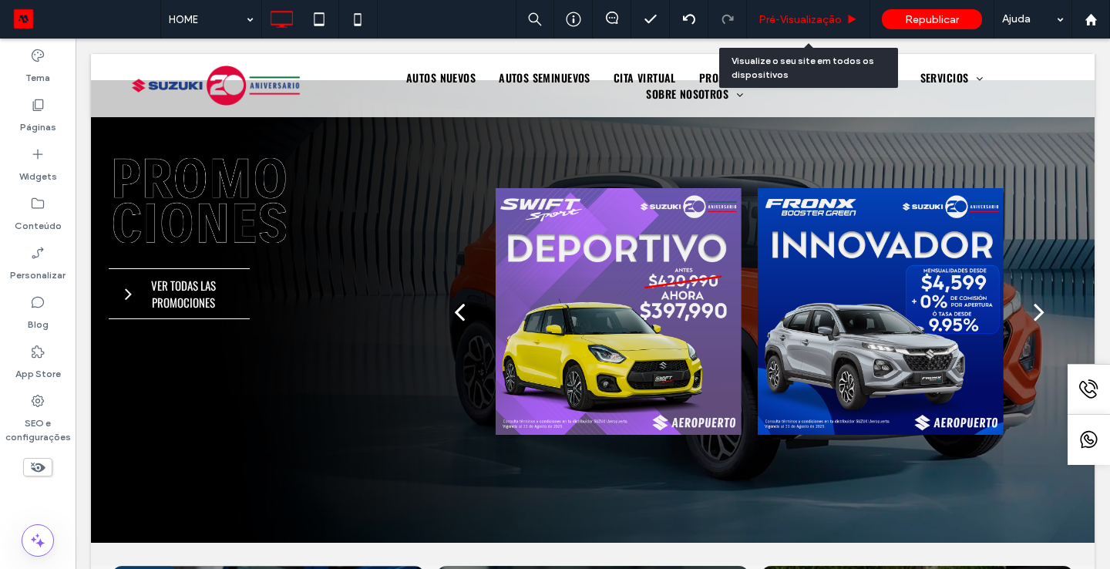
click at [787, 20] on span "Pré-Visualizaçāo" at bounding box center [799, 19] width 83 height 13
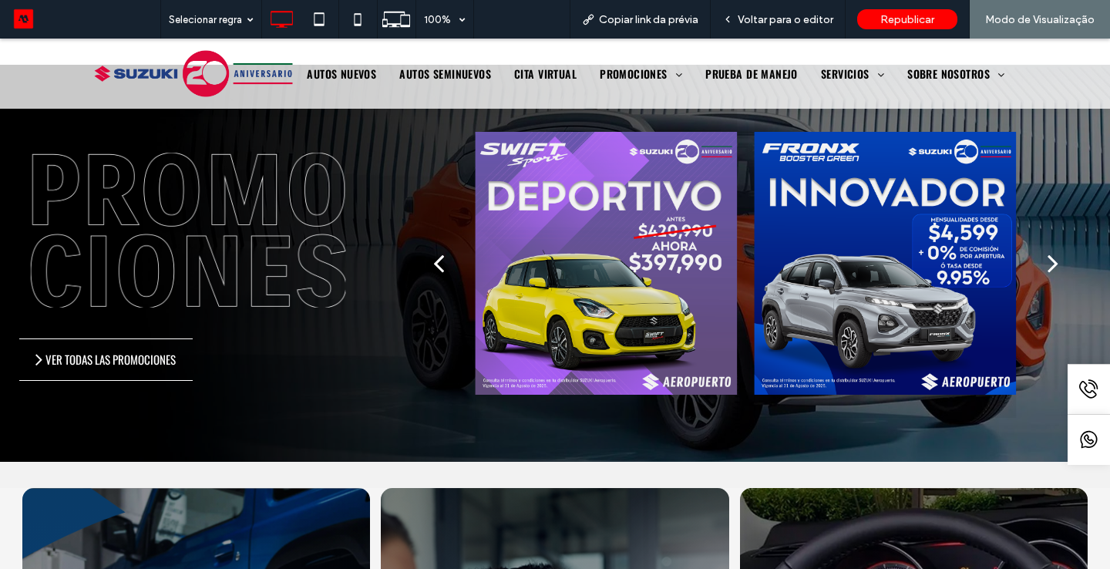
click at [1047, 266] on div "next" at bounding box center [1052, 262] width 11 height 31
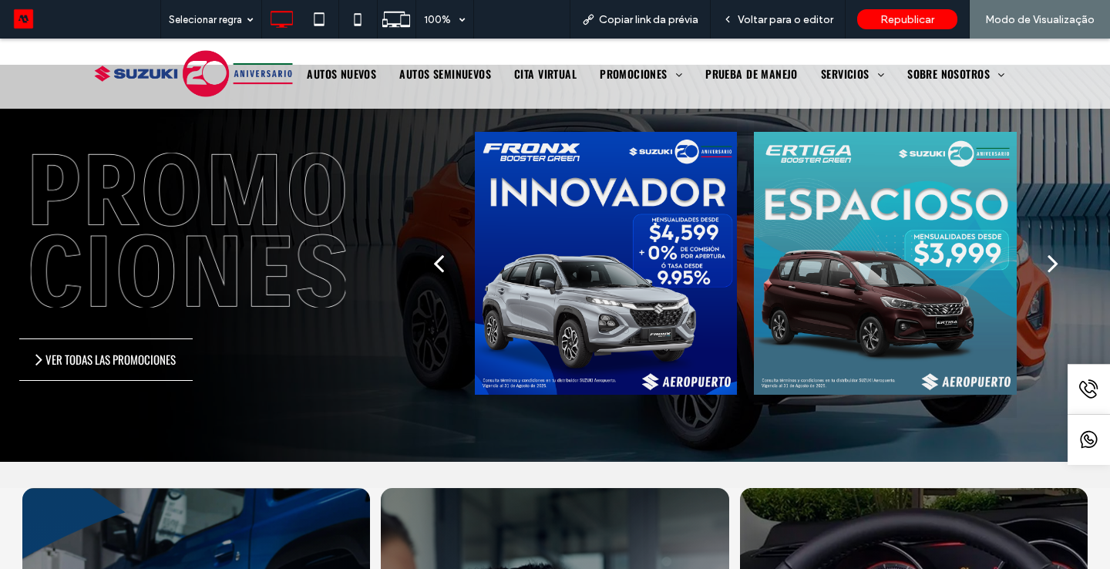
click at [1047, 266] on div "next" at bounding box center [1052, 262] width 11 height 31
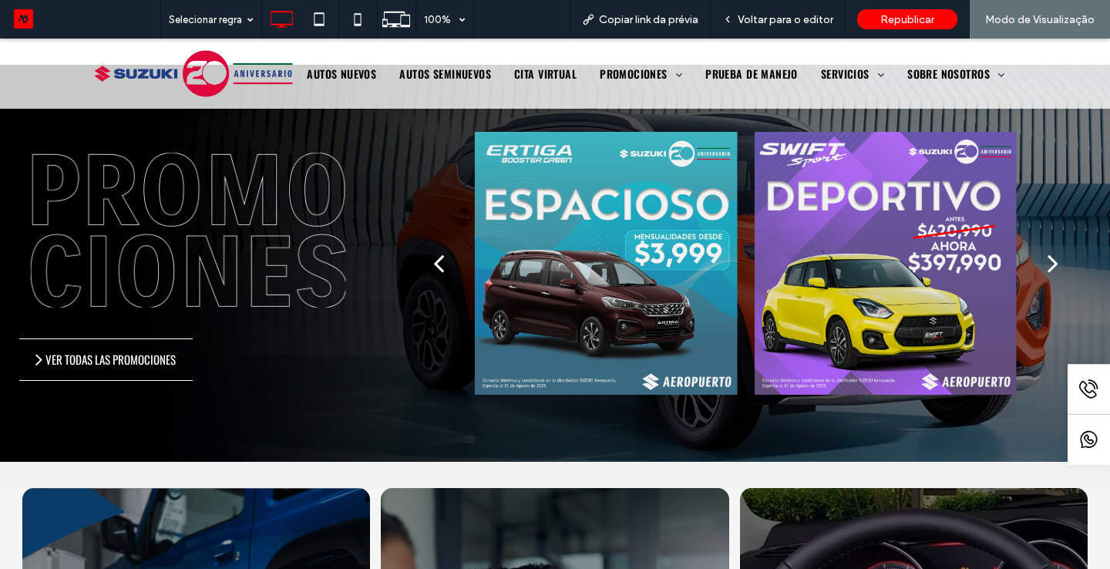
click at [1047, 265] on div "next" at bounding box center [1052, 262] width 11 height 31
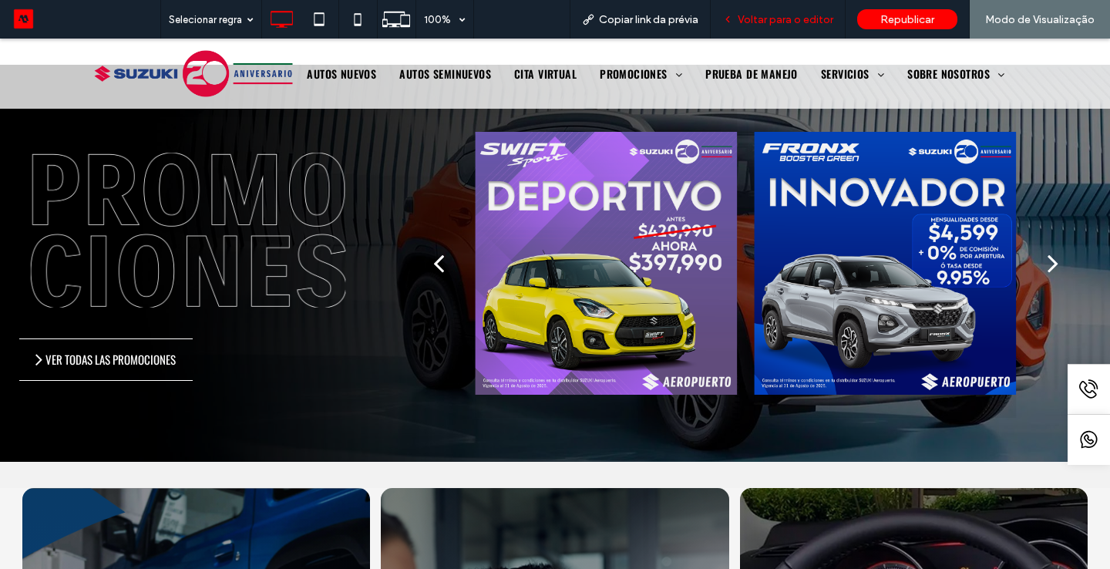
click at [791, 13] on span "Voltar para o editor" at bounding box center [785, 19] width 96 height 13
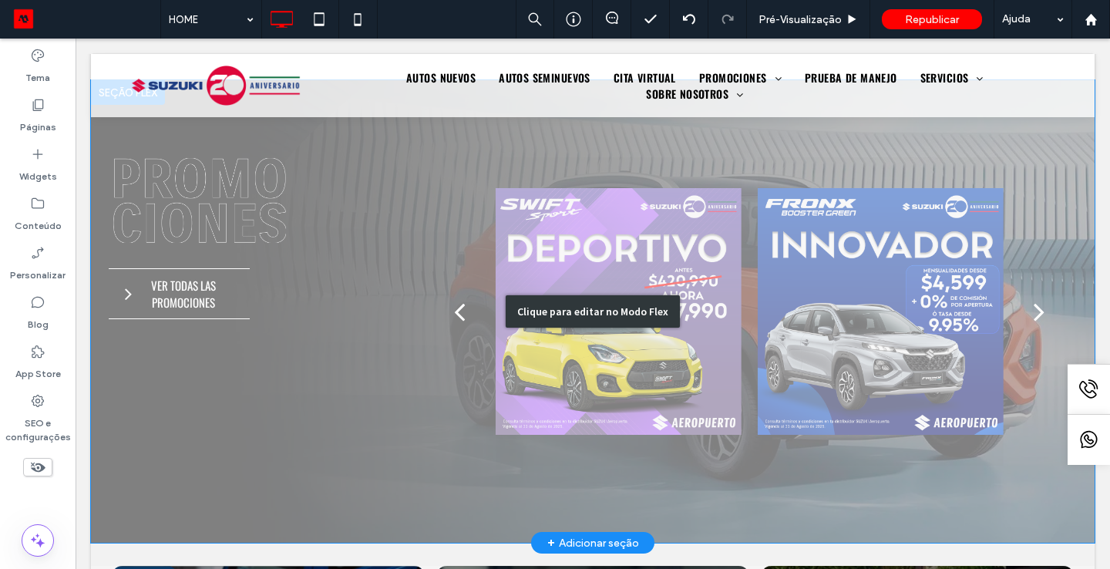
click at [872, 317] on div "Clique para editar no Modo Flex" at bounding box center [592, 311] width 1003 height 462
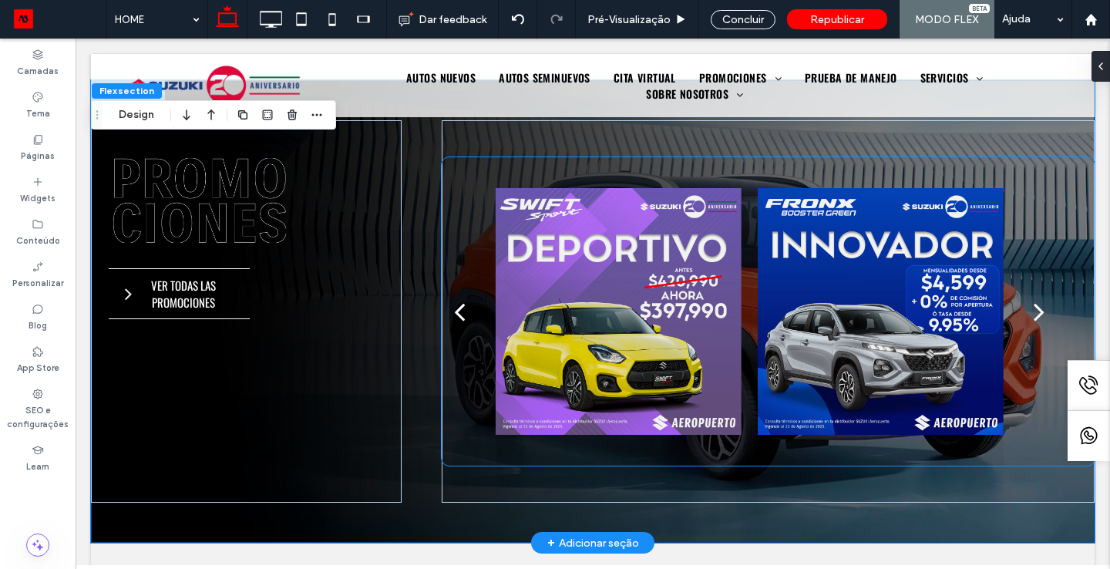
click at [872, 317] on div at bounding box center [880, 311] width 247 height 308
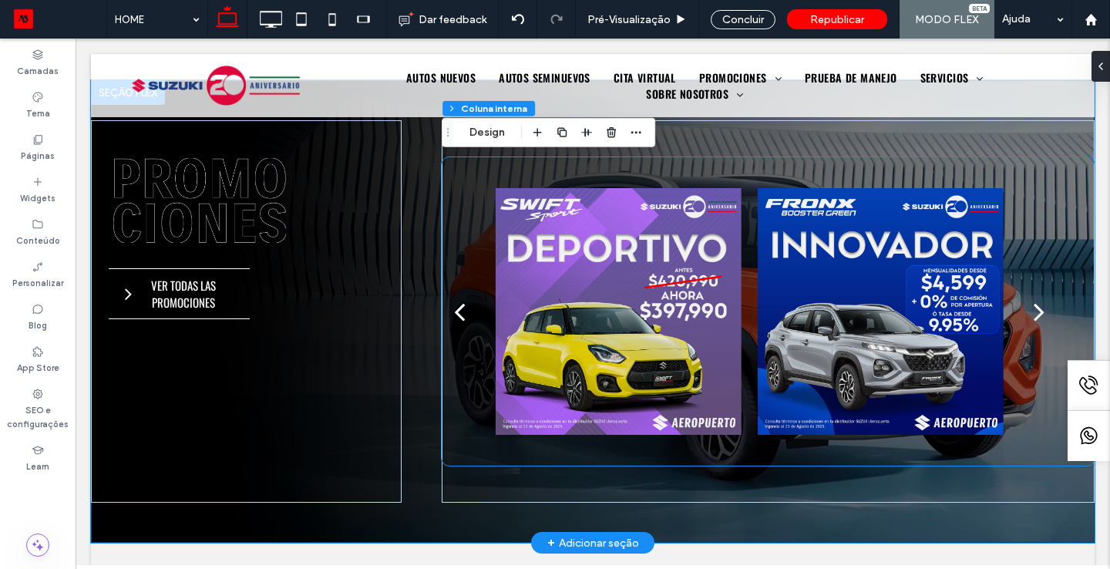
type input "**"
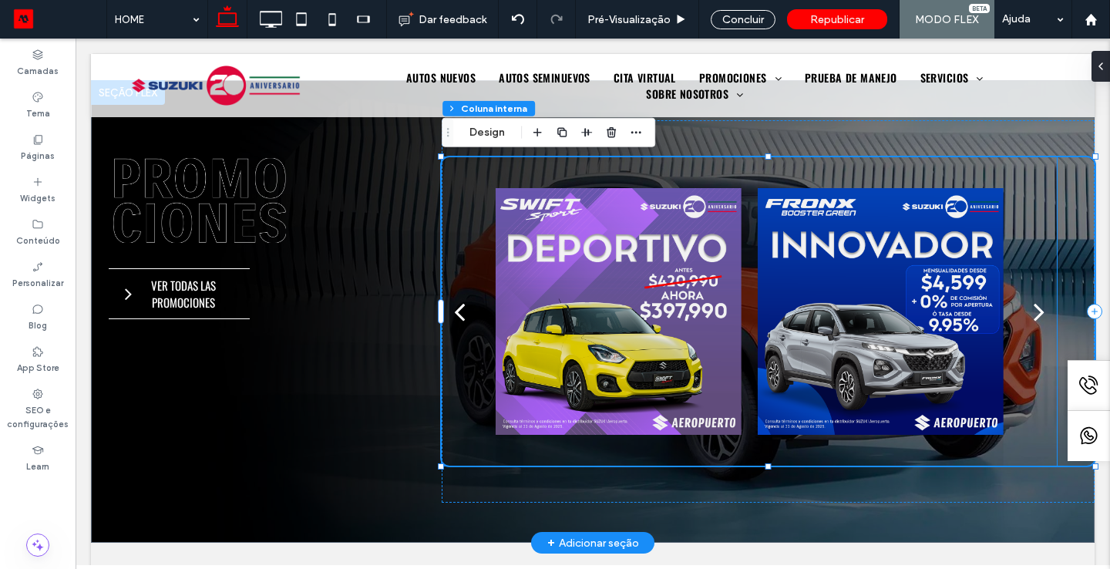
click at [587, 287] on div at bounding box center [618, 311] width 247 height 308
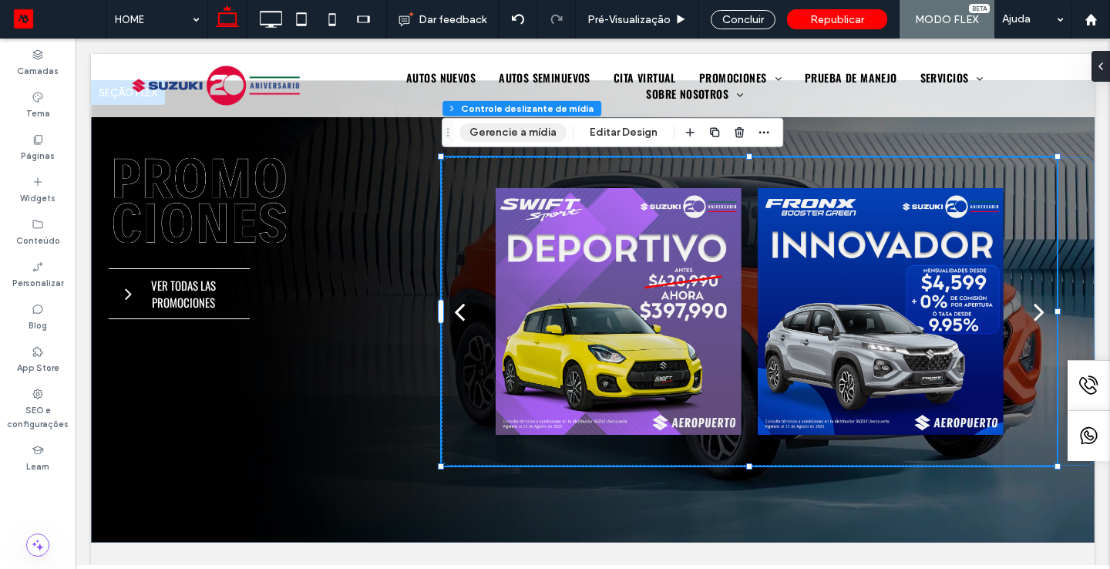
click at [525, 132] on button "Gerencie a mídia" at bounding box center [512, 132] width 107 height 18
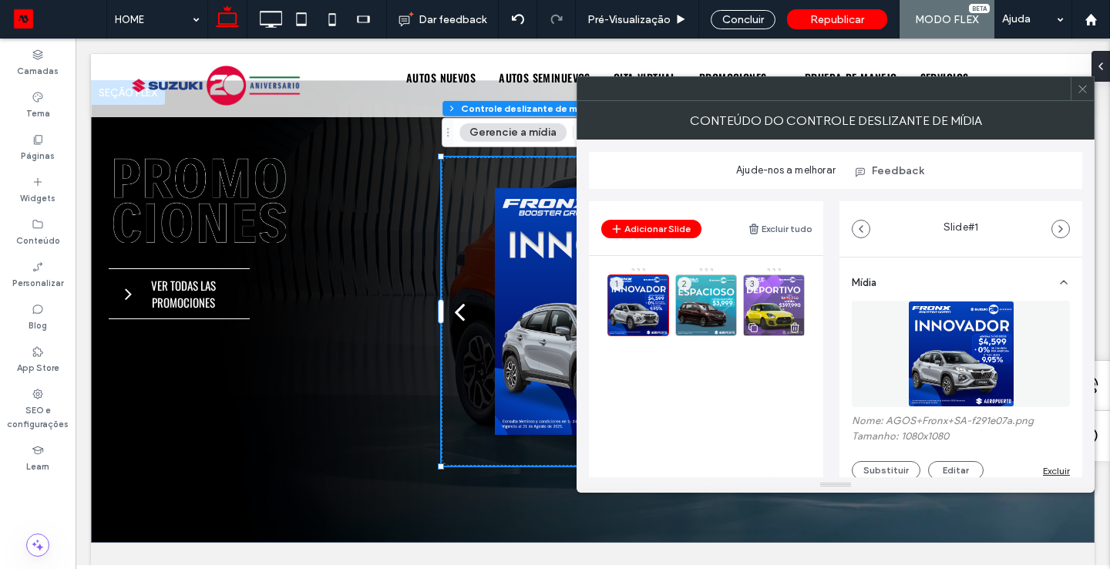
click at [774, 290] on div "3" at bounding box center [774, 305] width 62 height 62
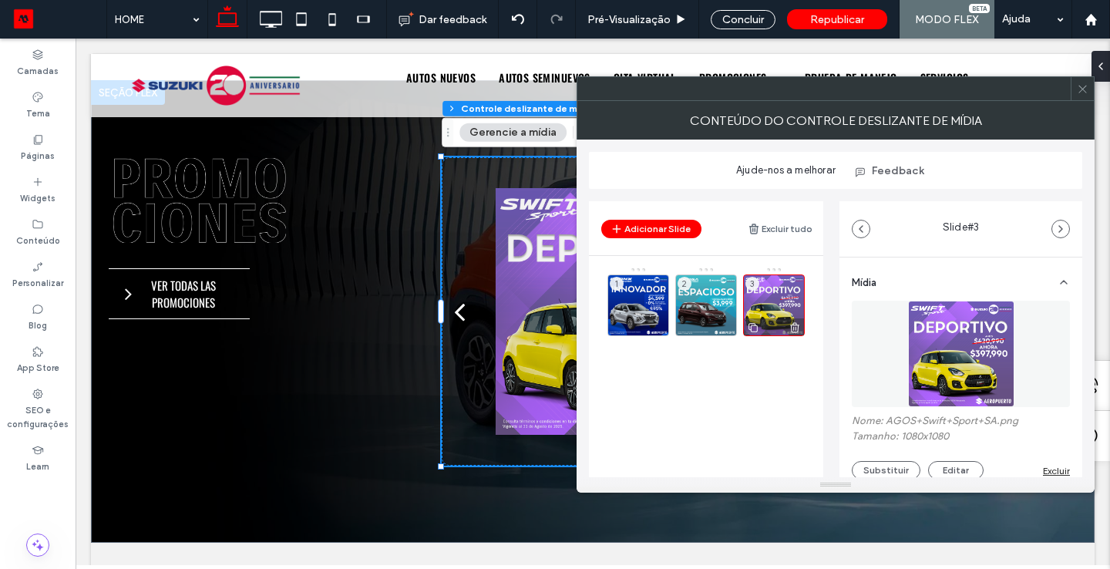
click at [757, 322] on icon at bounding box center [753, 328] width 12 height 14
click at [757, 323] on icon at bounding box center [753, 328] width 12 height 14
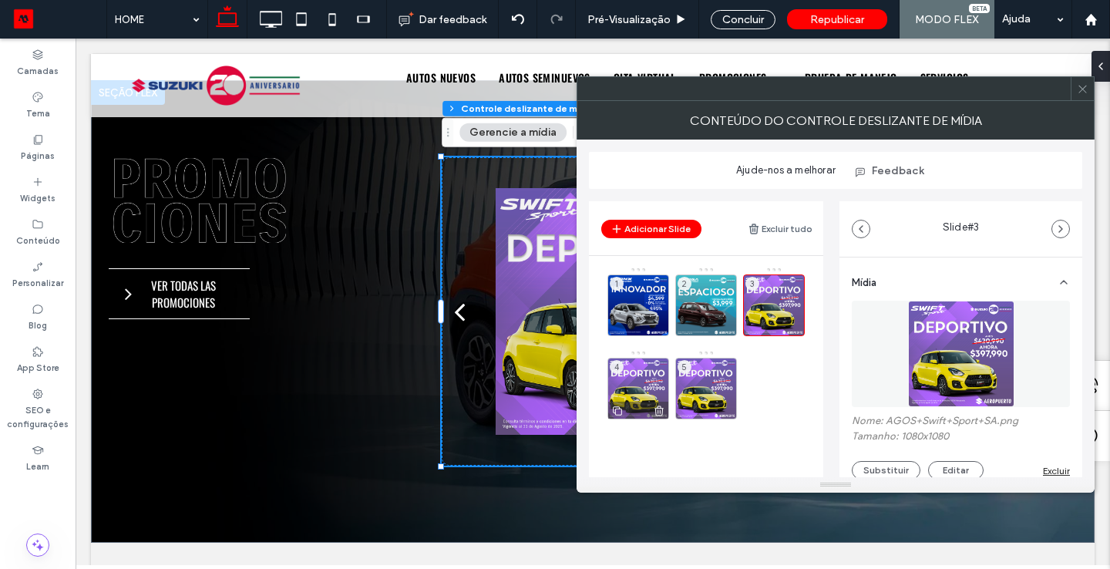
click at [643, 373] on div "4" at bounding box center [638, 389] width 62 height 62
click at [867, 466] on button "Substituir" at bounding box center [886, 470] width 69 height 18
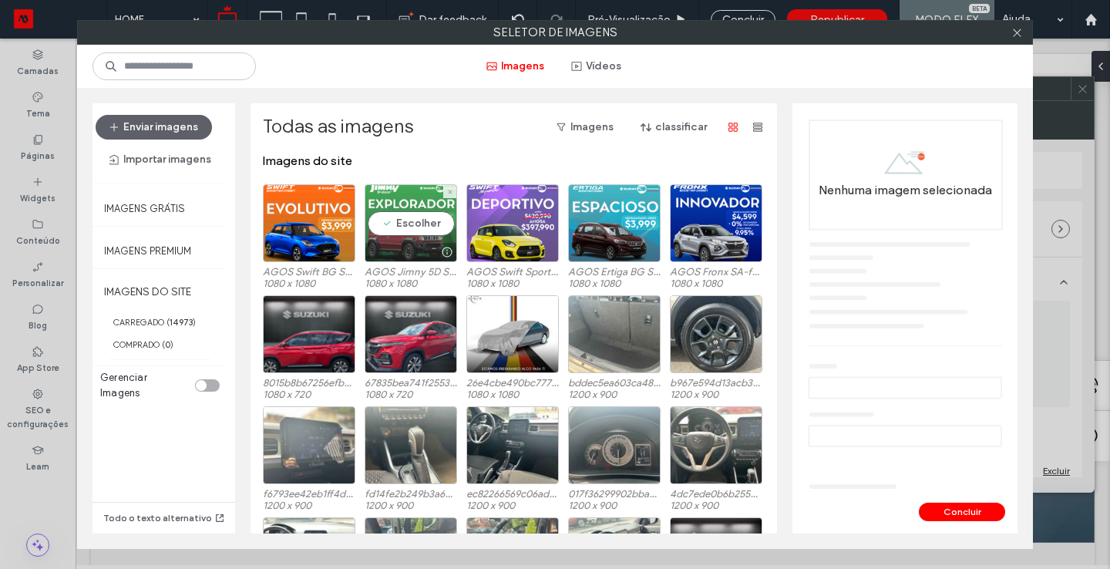
click at [422, 203] on div "Escolher" at bounding box center [411, 223] width 92 height 78
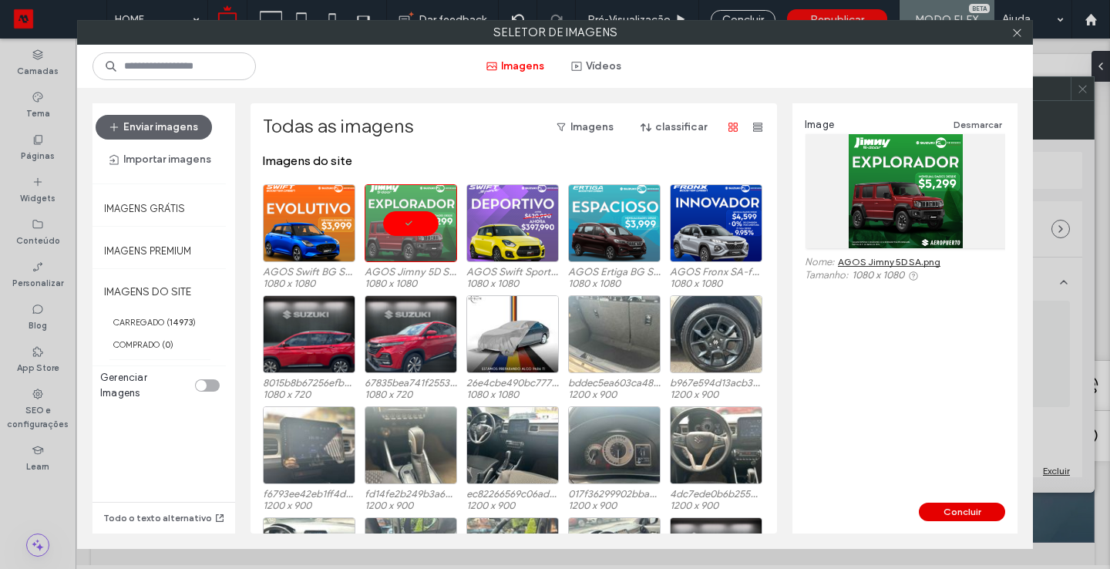
click at [947, 506] on button "Concluir" at bounding box center [962, 511] width 86 height 18
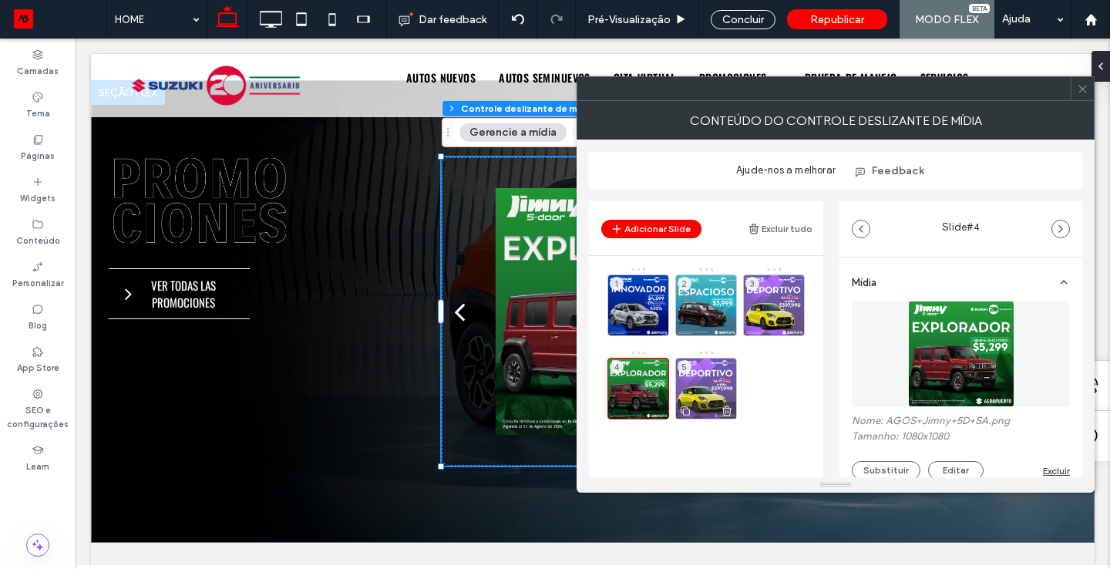
click at [717, 370] on div "5" at bounding box center [706, 389] width 62 height 62
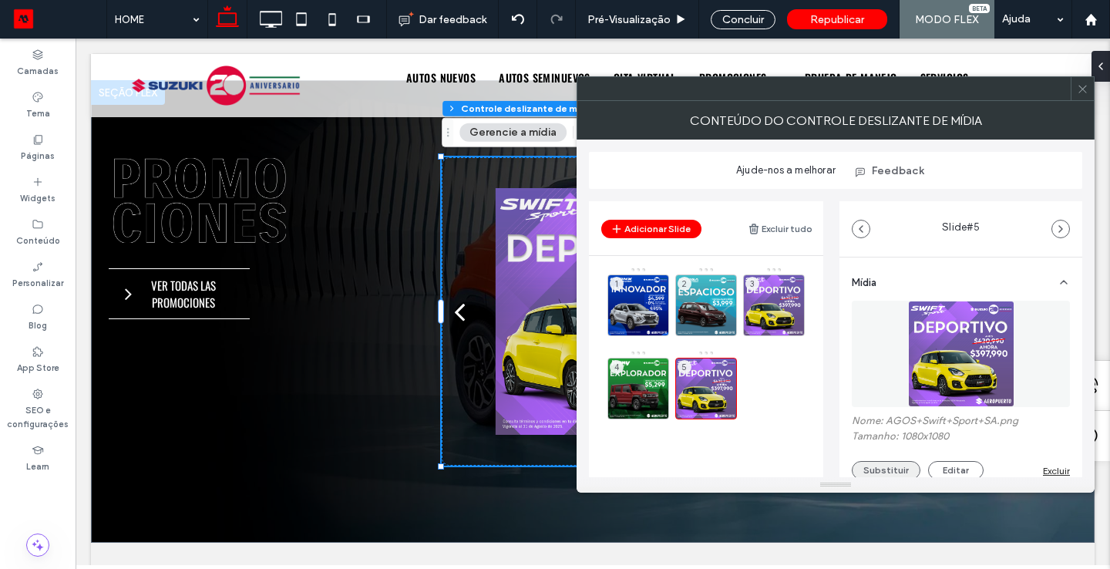
click at [879, 470] on button "Substituir" at bounding box center [886, 470] width 69 height 18
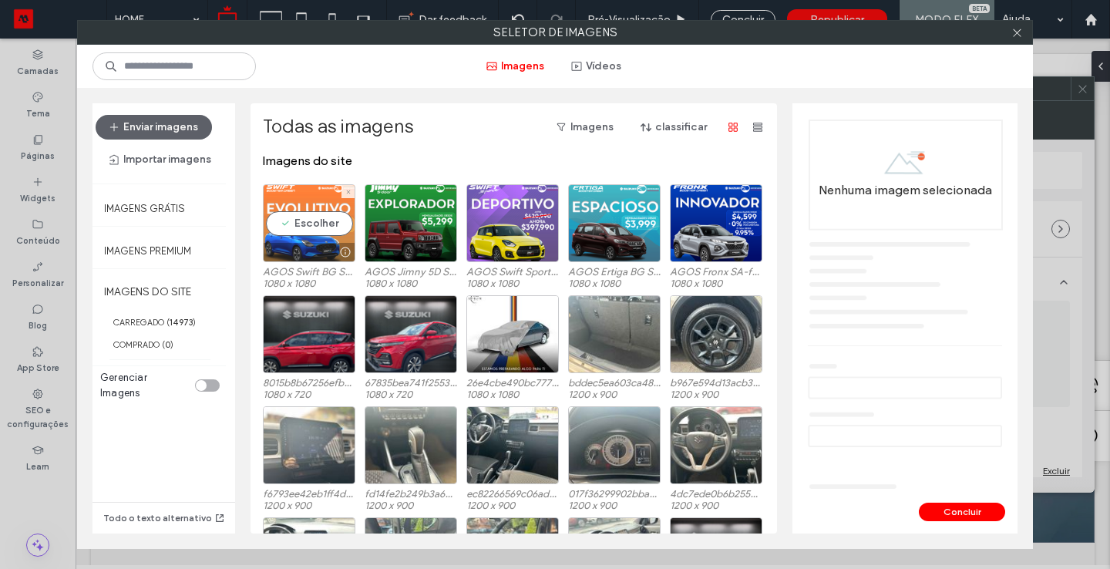
click at [287, 191] on div "Escolher" at bounding box center [309, 223] width 92 height 78
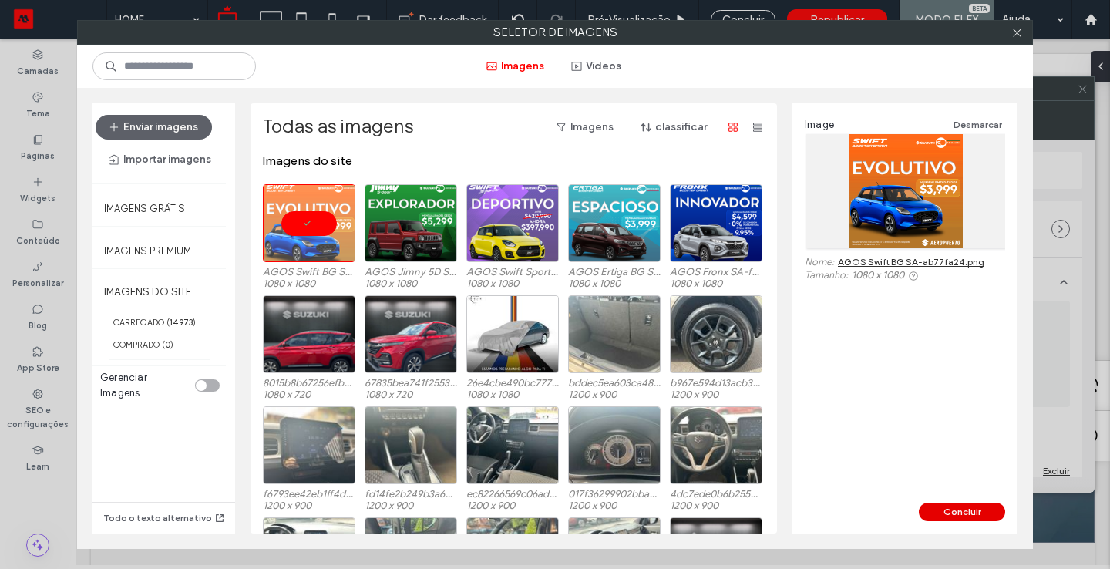
click at [952, 507] on button "Concluir" at bounding box center [962, 511] width 86 height 18
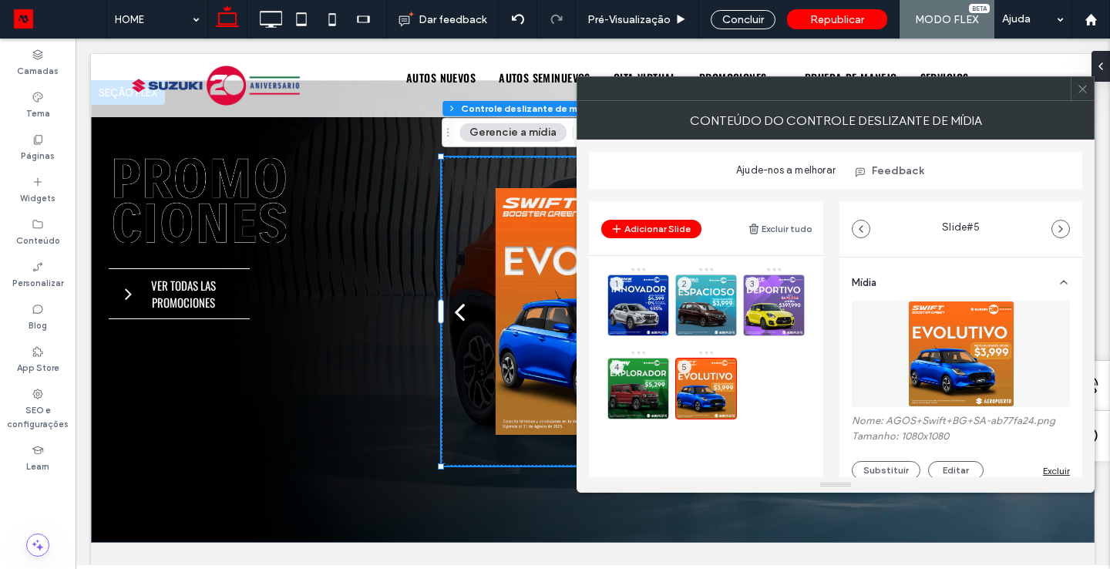
click at [1082, 95] on span at bounding box center [1083, 88] width 12 height 23
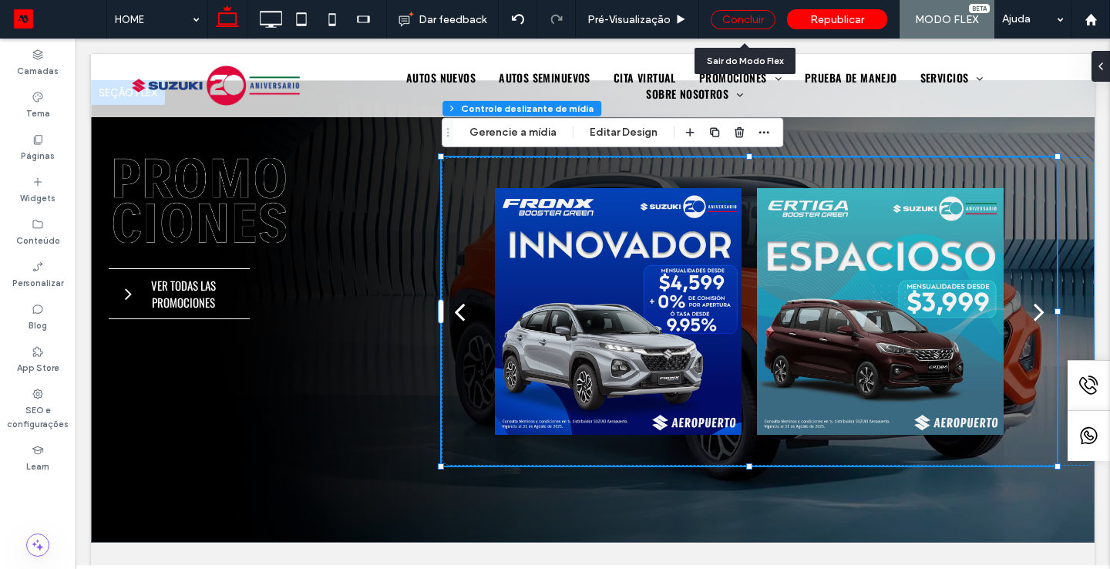
click at [744, 18] on div "Concluir" at bounding box center [743, 19] width 65 height 19
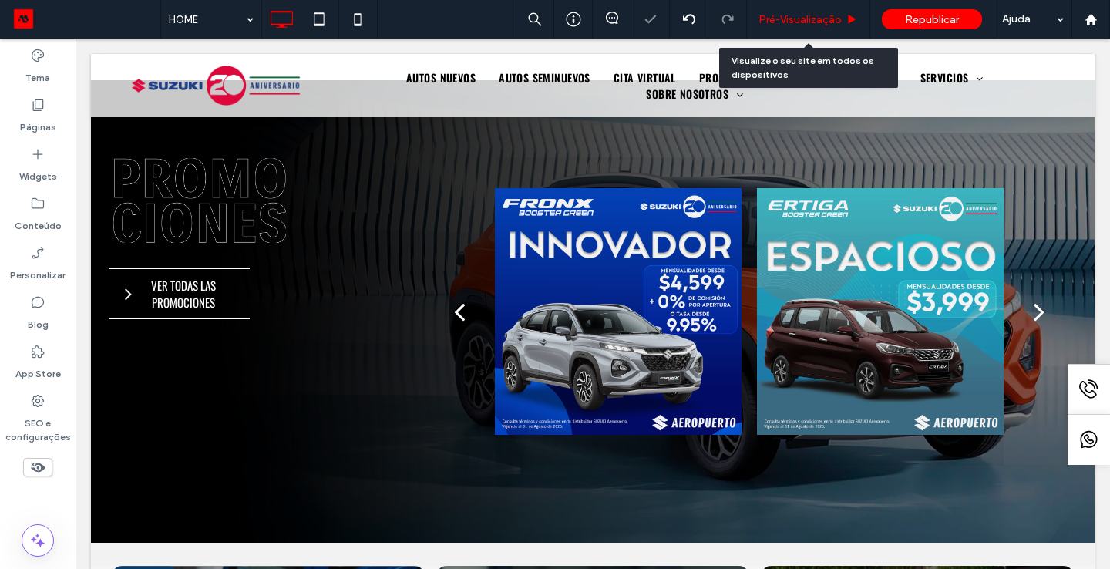
click at [818, 14] on span "Pré-Visualizaçāo" at bounding box center [799, 19] width 83 height 13
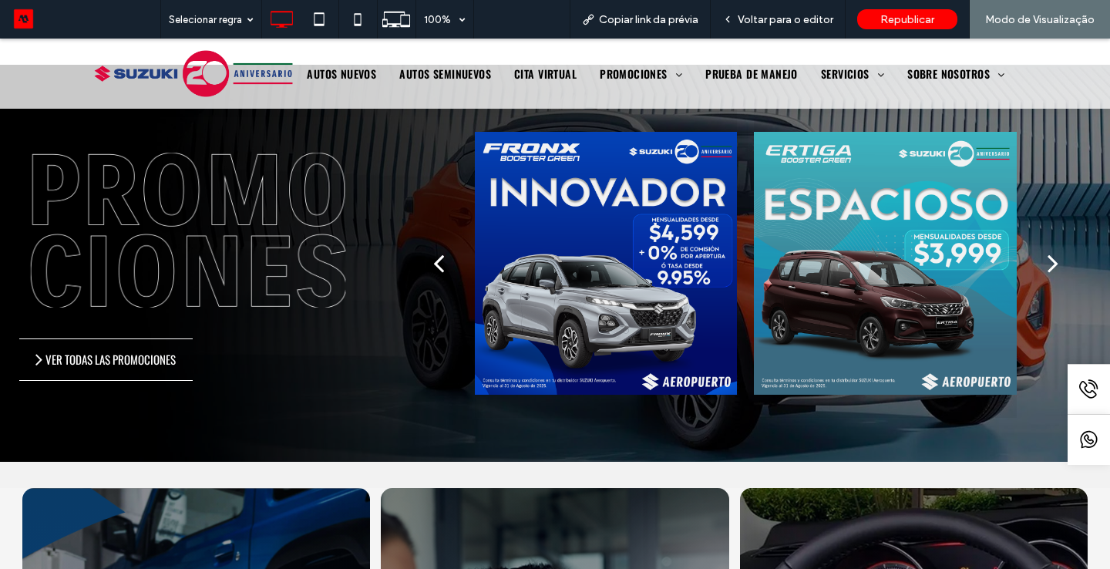
click at [1056, 260] on div "next" at bounding box center [1052, 262] width 11 height 31
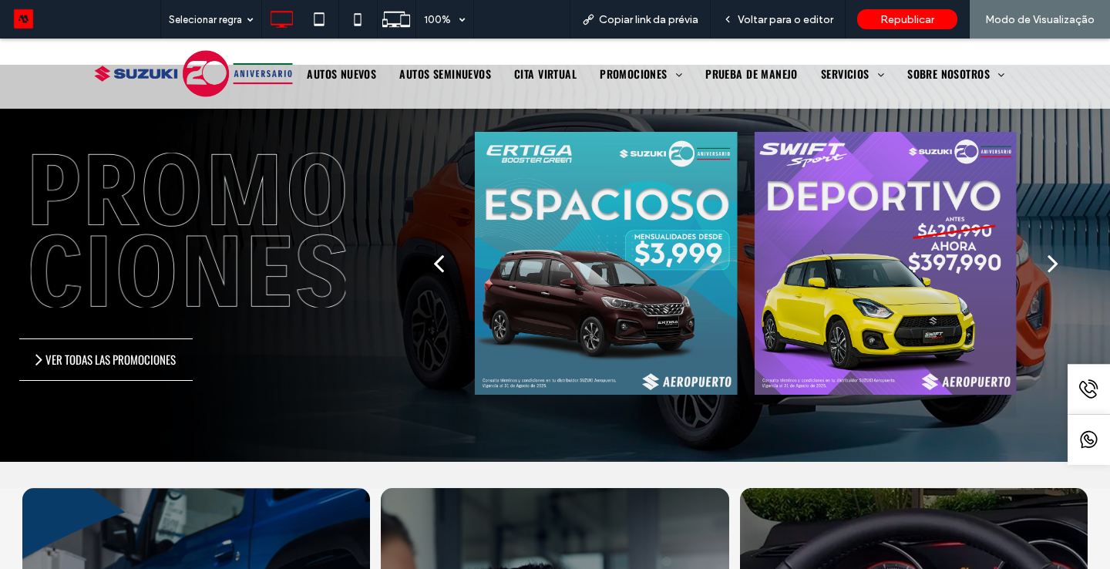
click at [1056, 260] on div "next" at bounding box center [1052, 262] width 11 height 31
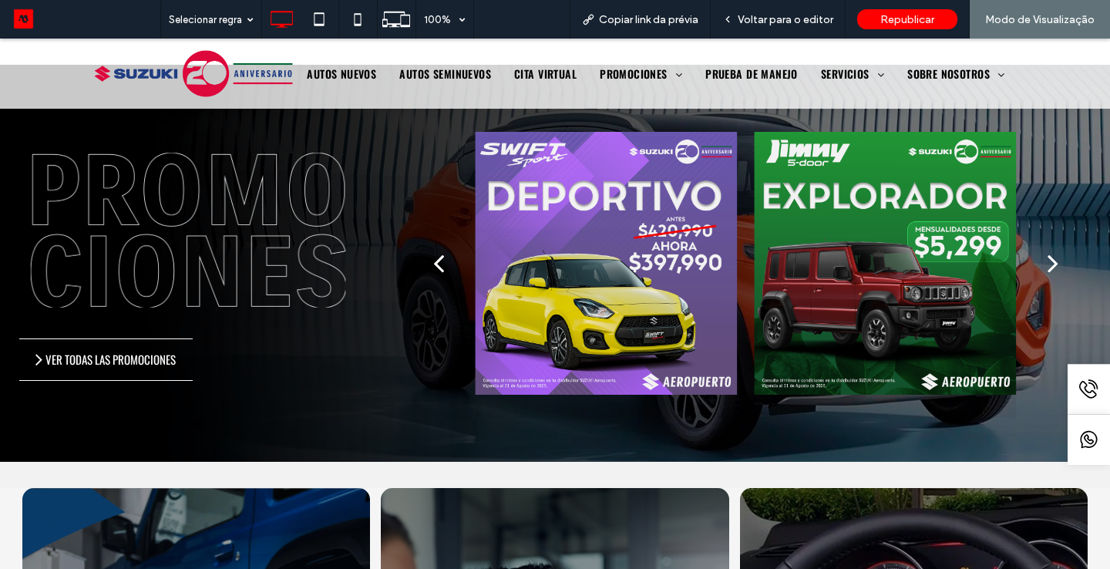
click at [1056, 260] on div "next" at bounding box center [1052, 262] width 11 height 31
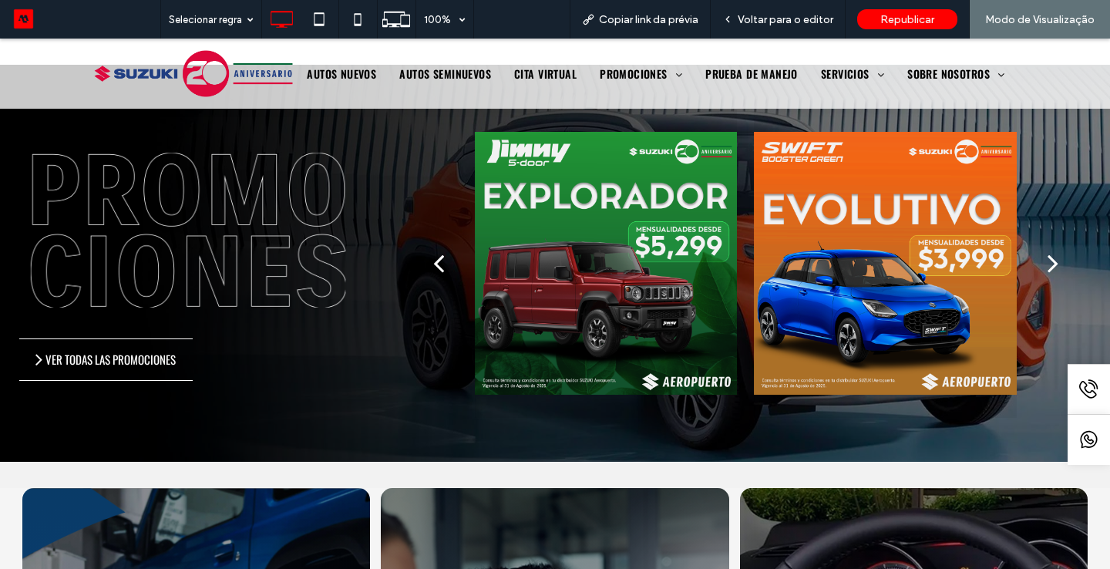
click at [1056, 260] on div "next" at bounding box center [1052, 262] width 11 height 31
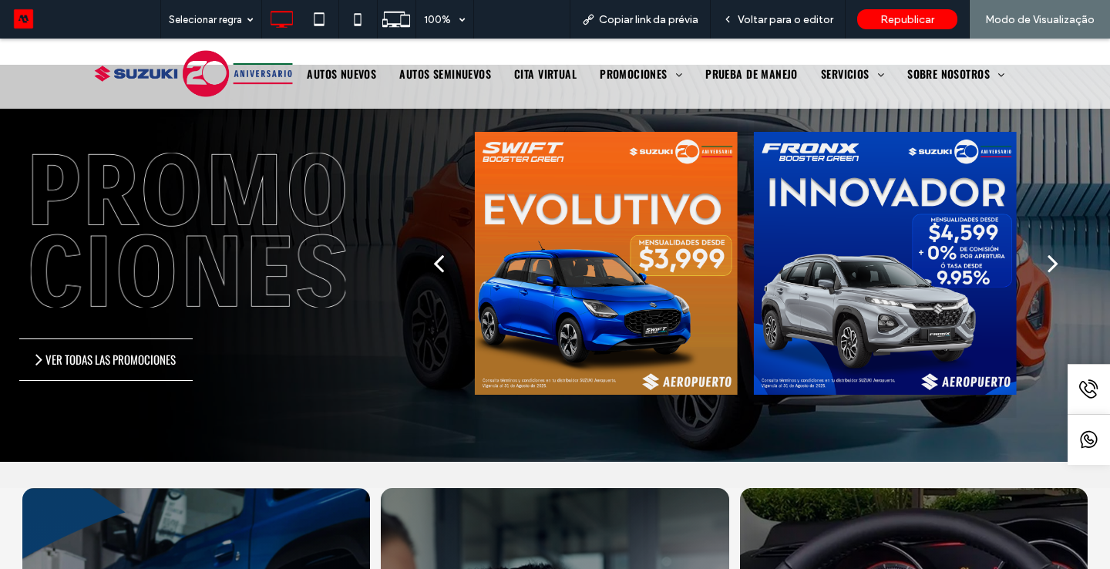
click at [1046, 263] on button "next" at bounding box center [1052, 263] width 35 height 56
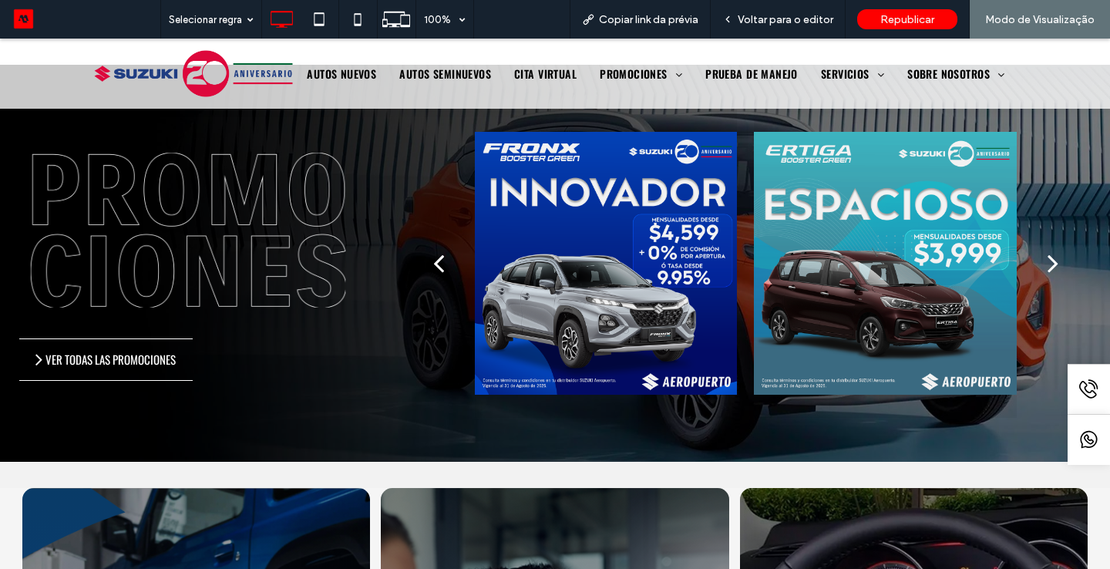
click at [1045, 262] on button "next" at bounding box center [1052, 263] width 35 height 56
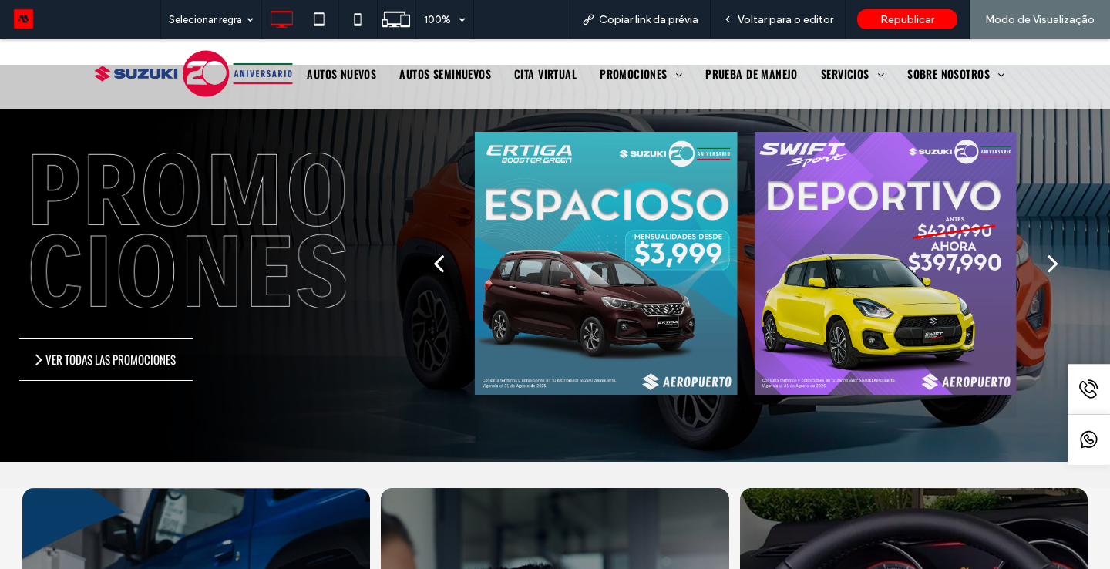
click at [1046, 261] on button "next" at bounding box center [1052, 263] width 35 height 56
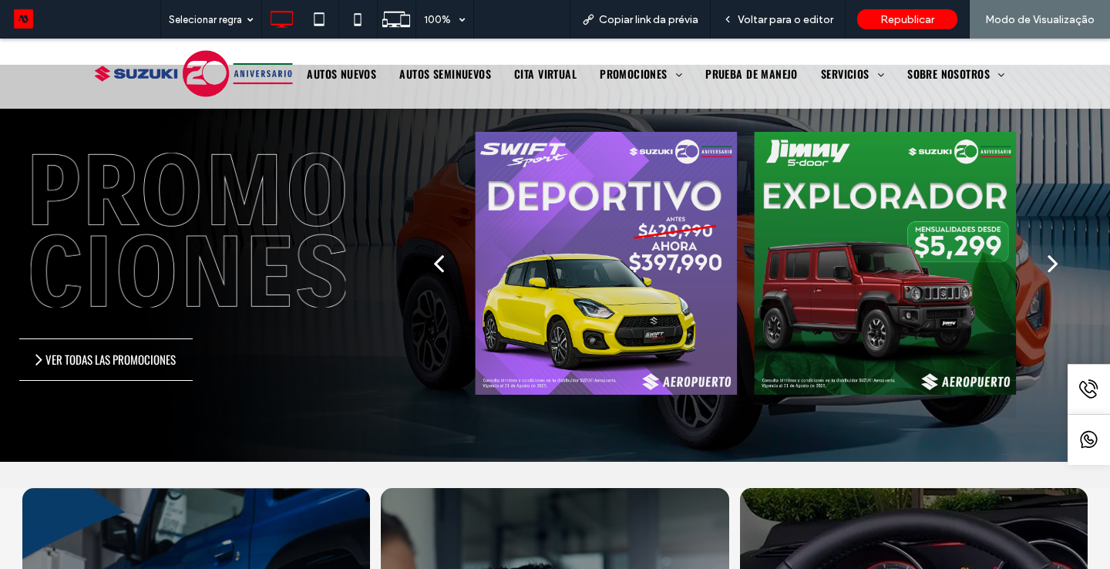
click at [1046, 261] on button "next" at bounding box center [1052, 263] width 35 height 56
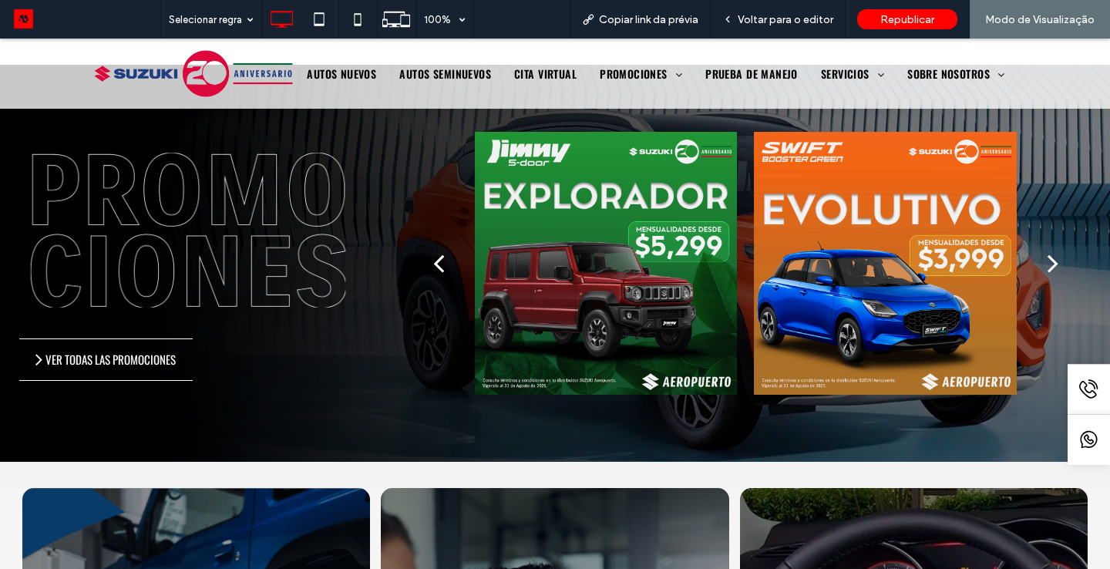
click at [1046, 261] on button "next" at bounding box center [1052, 263] width 35 height 56
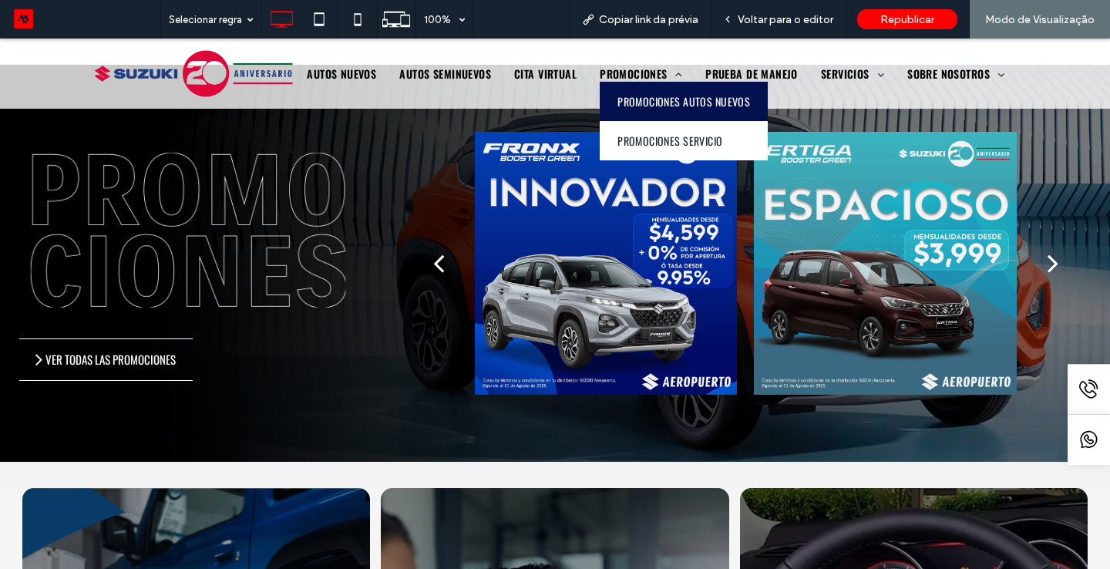
drag, startPoint x: 650, startPoint y: 95, endPoint x: 650, endPoint y: 133, distance: 38.5
click at [650, 95] on span "PROMOCIONES AUTOS NUEVOS" at bounding box center [683, 101] width 133 height 16
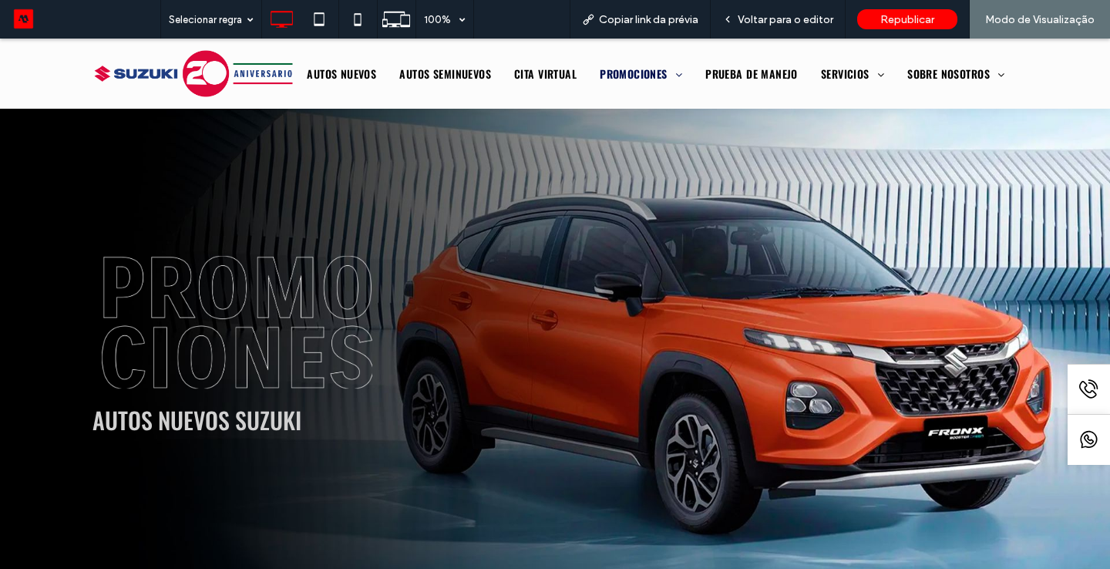
click at [999, 293] on div "Autos Nuevos SUZUKI" at bounding box center [554, 347] width 925 height 388
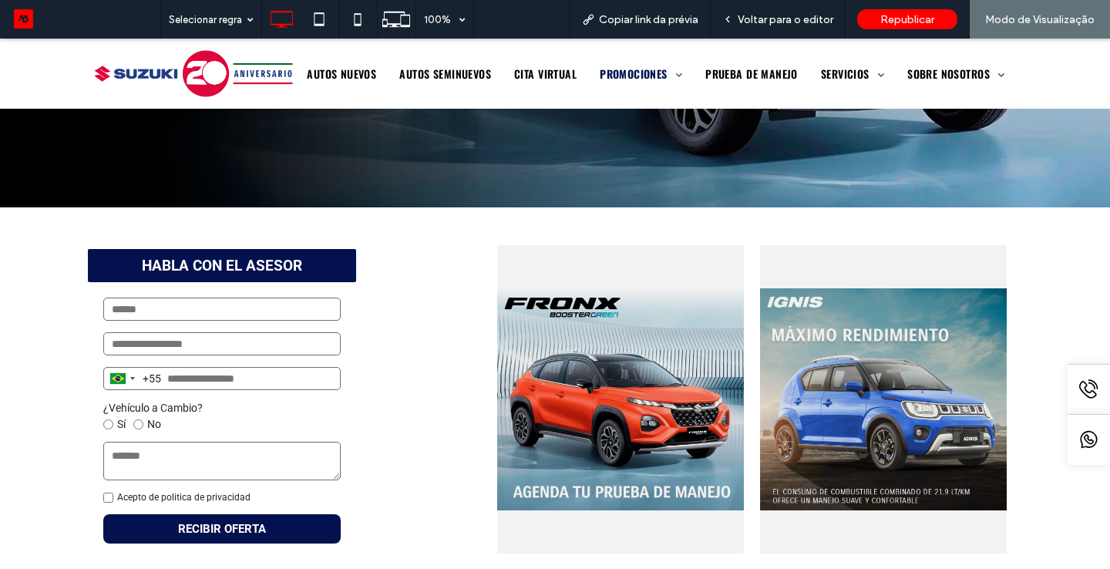
scroll to position [432, 0]
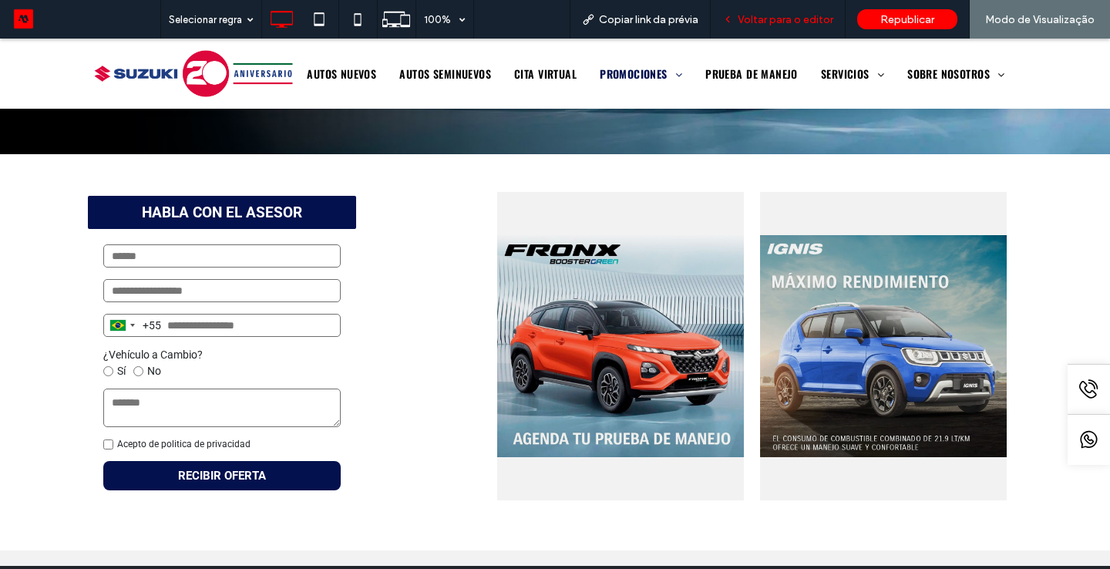
drag, startPoint x: 766, startPoint y: 18, endPoint x: 723, endPoint y: 2, distance: 45.8
click at [766, 18] on span "Voltar para o editor" at bounding box center [785, 19] width 96 height 13
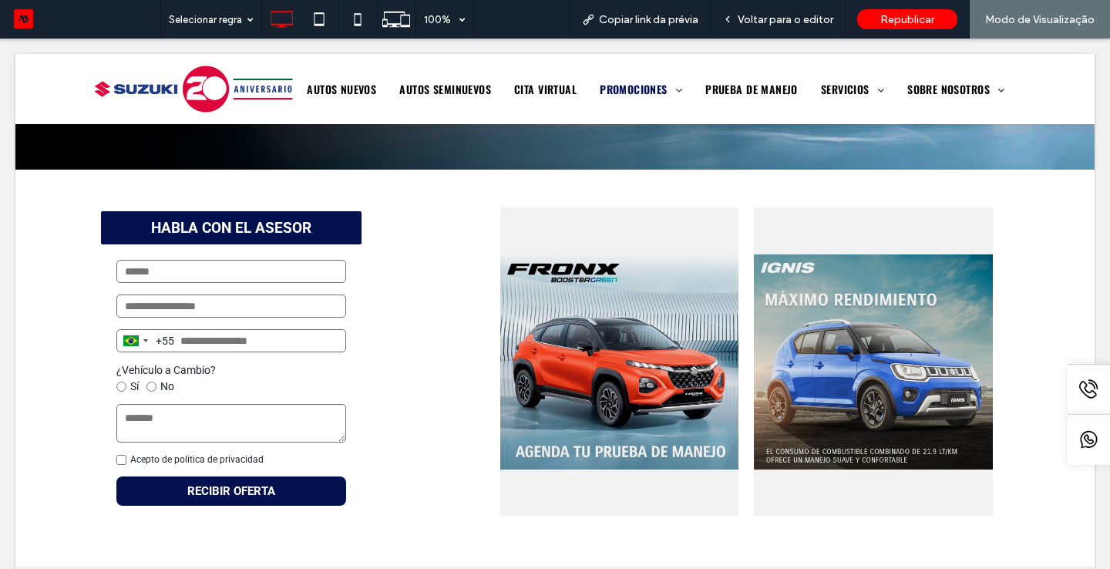
scroll to position [429, 0]
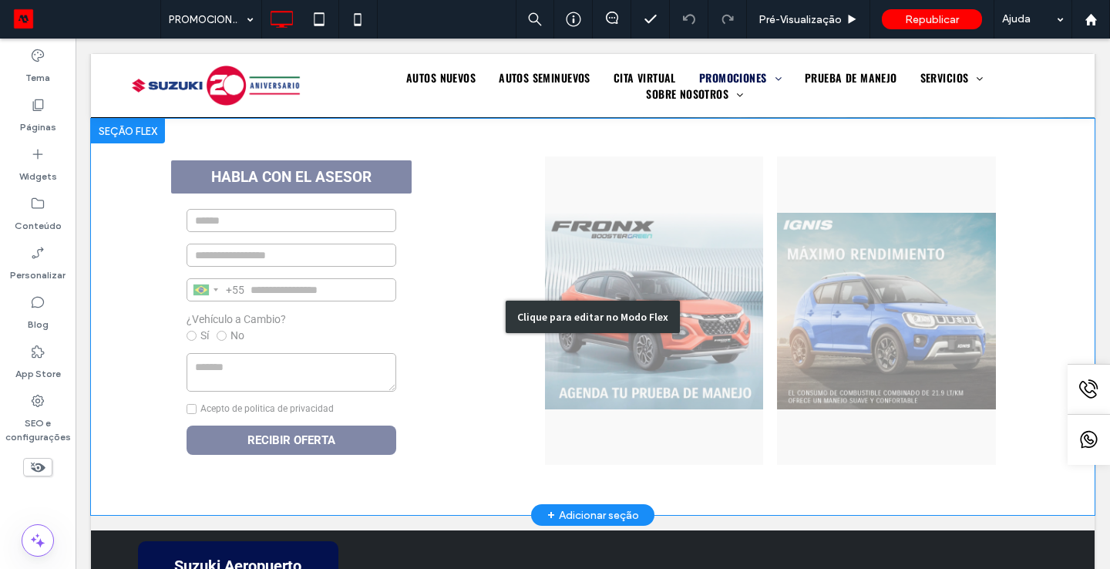
click at [656, 317] on div "Clique para editar no Modo Flex" at bounding box center [593, 317] width 174 height 32
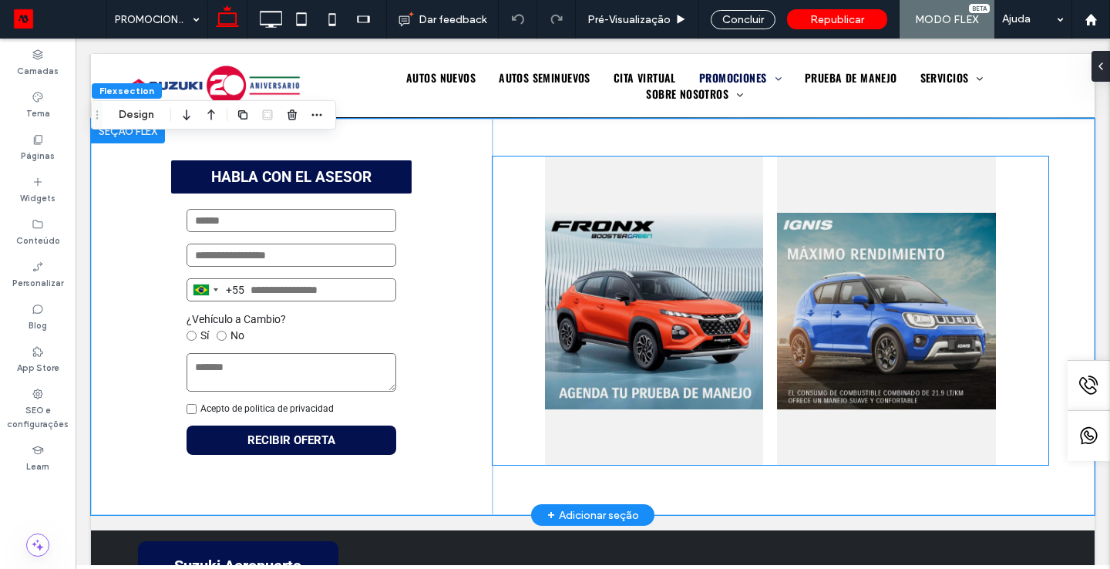
click at [643, 290] on div at bounding box center [654, 310] width 219 height 308
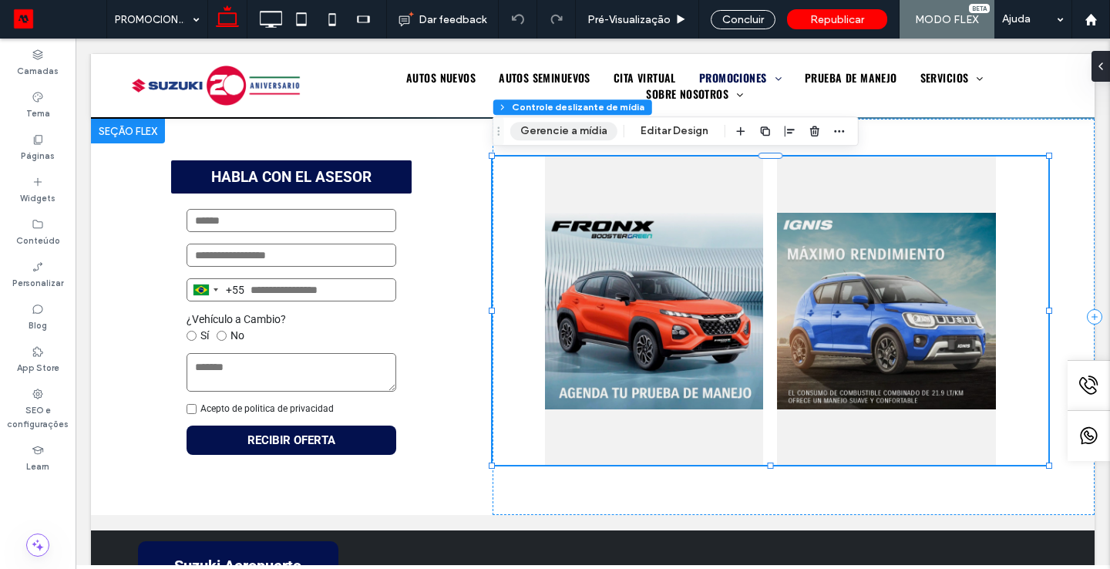
click at [567, 135] on button "Gerencie a mídia" at bounding box center [563, 131] width 107 height 18
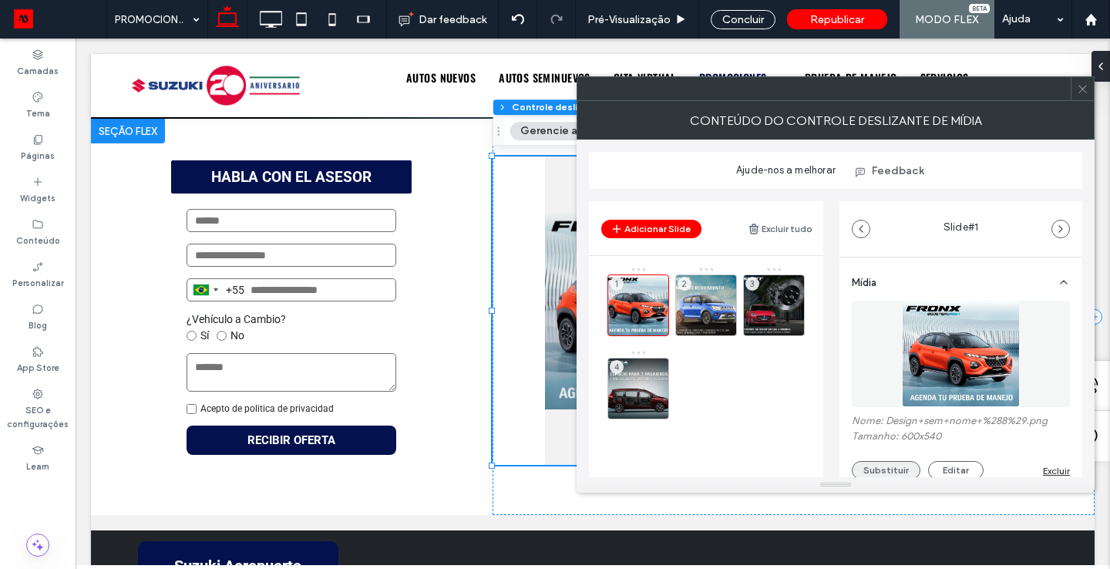
click at [882, 469] on button "Substituir" at bounding box center [886, 470] width 69 height 18
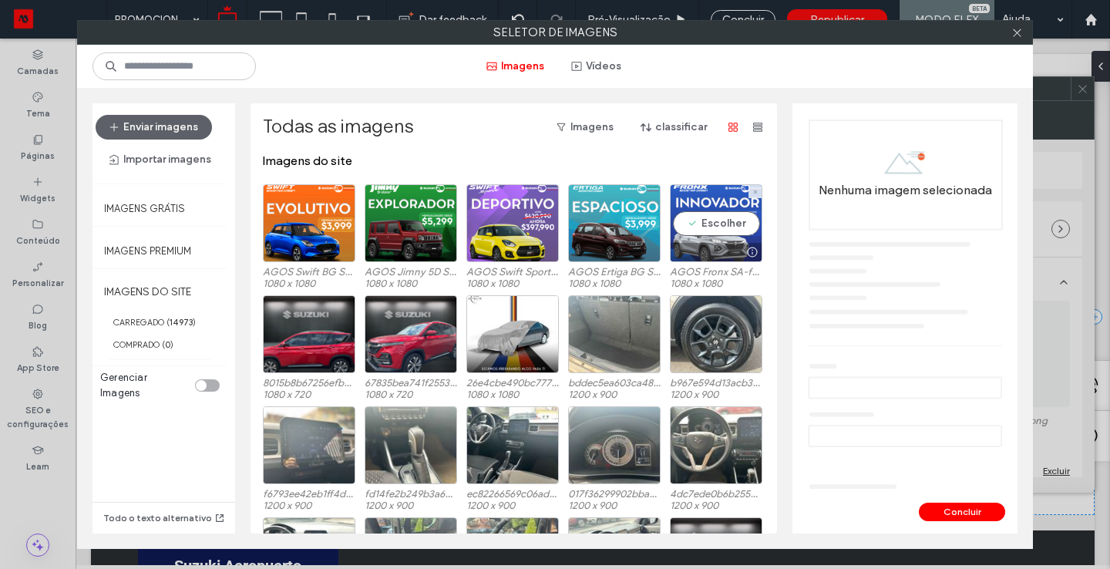
click at [694, 207] on div "Escolher" at bounding box center [716, 223] width 92 height 78
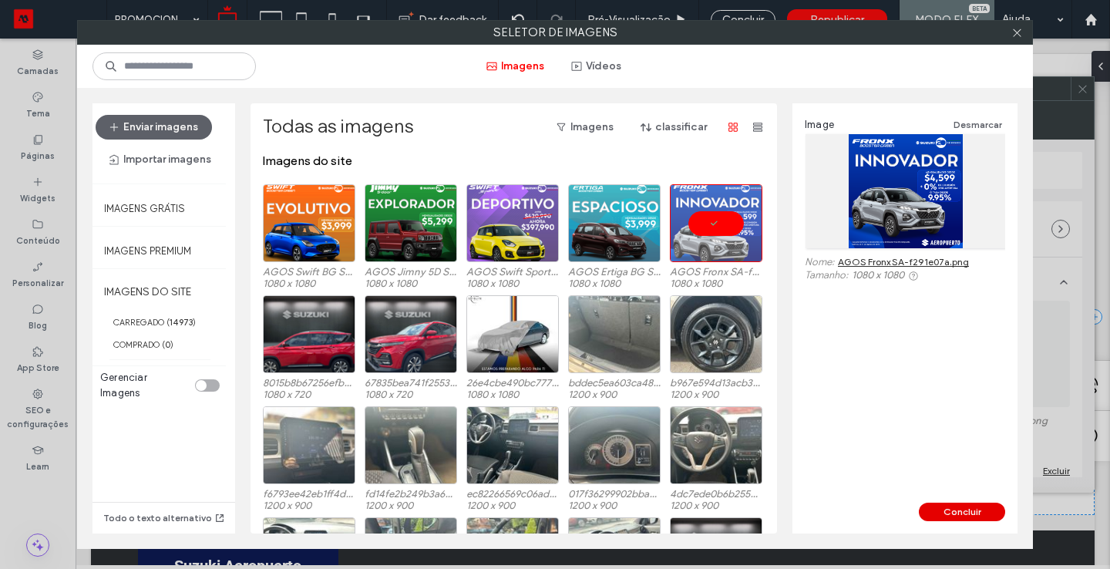
click at [980, 516] on button "Concluir" at bounding box center [962, 511] width 86 height 18
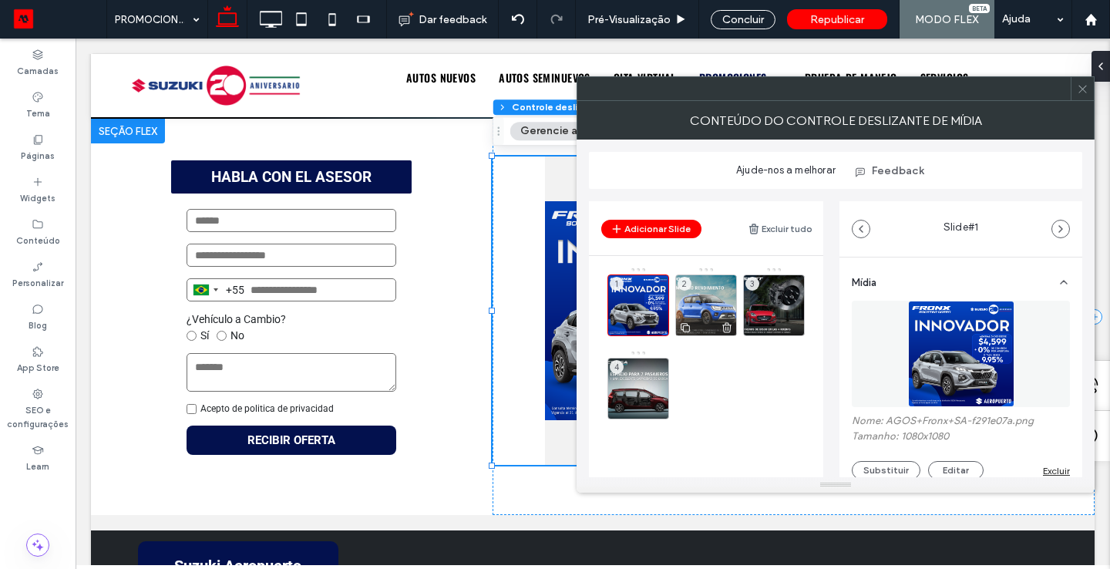
click at [716, 280] on div "2" at bounding box center [706, 305] width 62 height 62
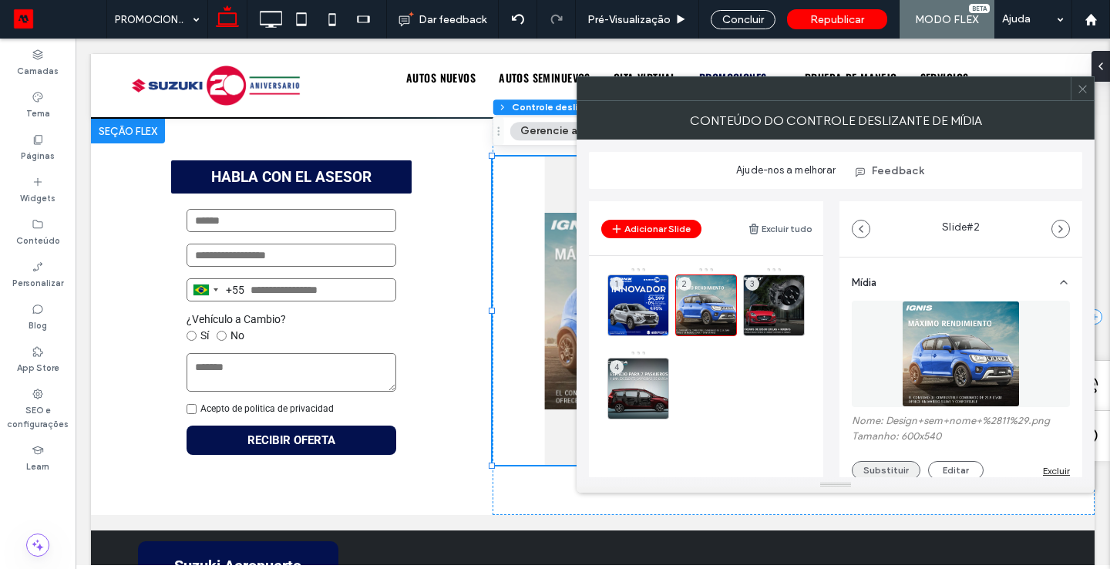
click at [879, 468] on button "Substituir" at bounding box center [886, 470] width 69 height 18
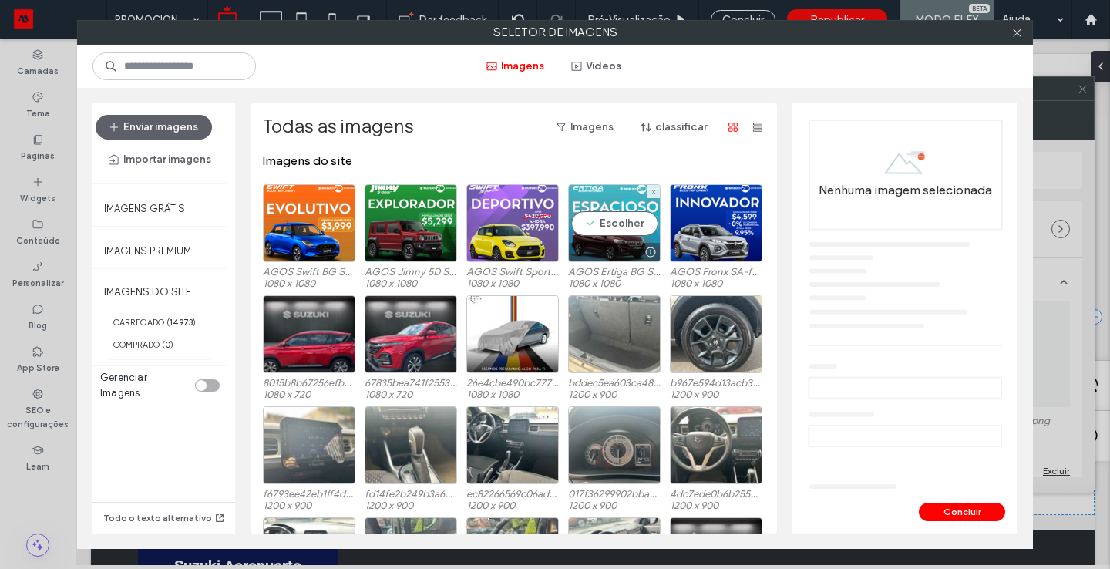
click at [592, 193] on div "Escolher" at bounding box center [614, 223] width 92 height 78
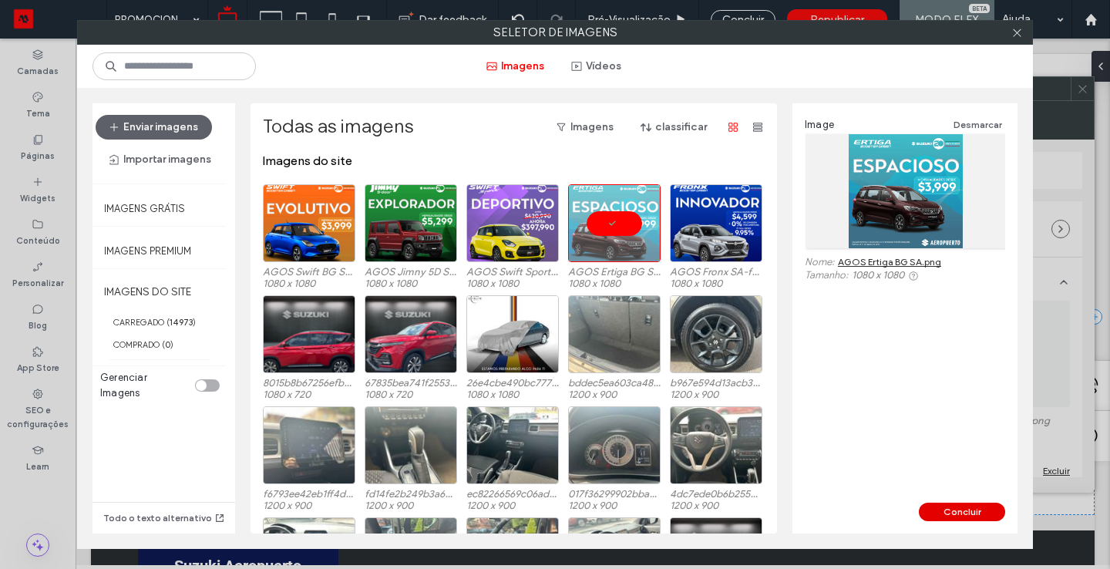
click at [959, 511] on button "Concluir" at bounding box center [962, 511] width 86 height 18
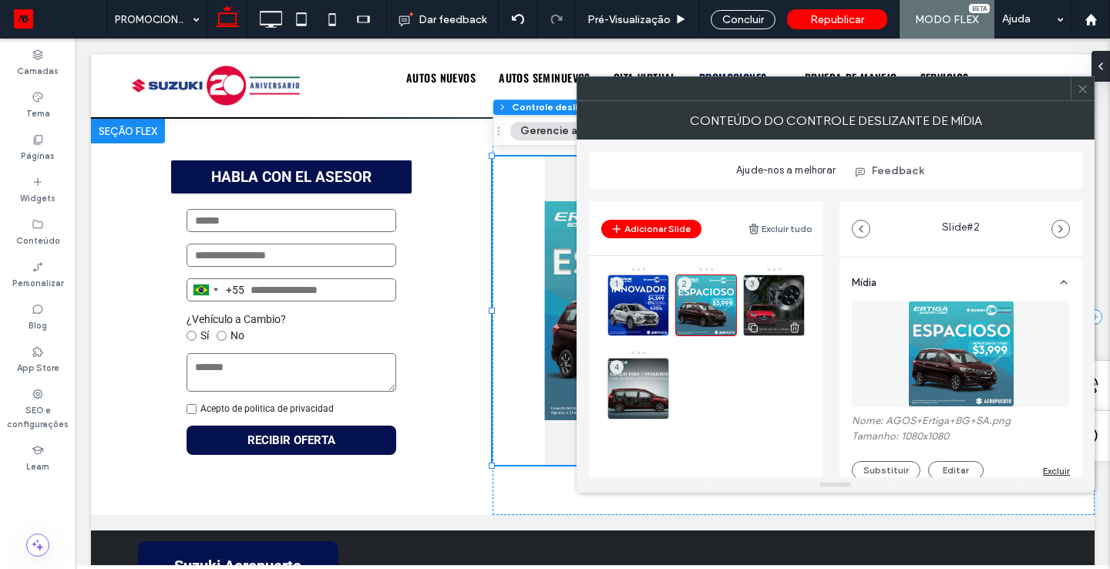
click at [764, 285] on div "3" at bounding box center [774, 305] width 62 height 62
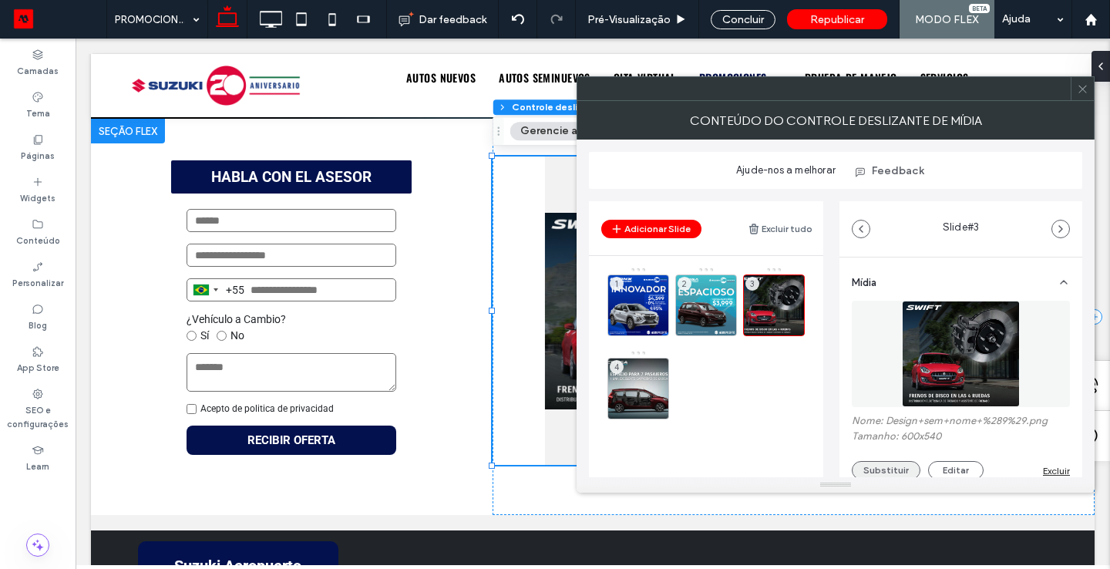
click at [887, 471] on button "Substituir" at bounding box center [886, 470] width 69 height 18
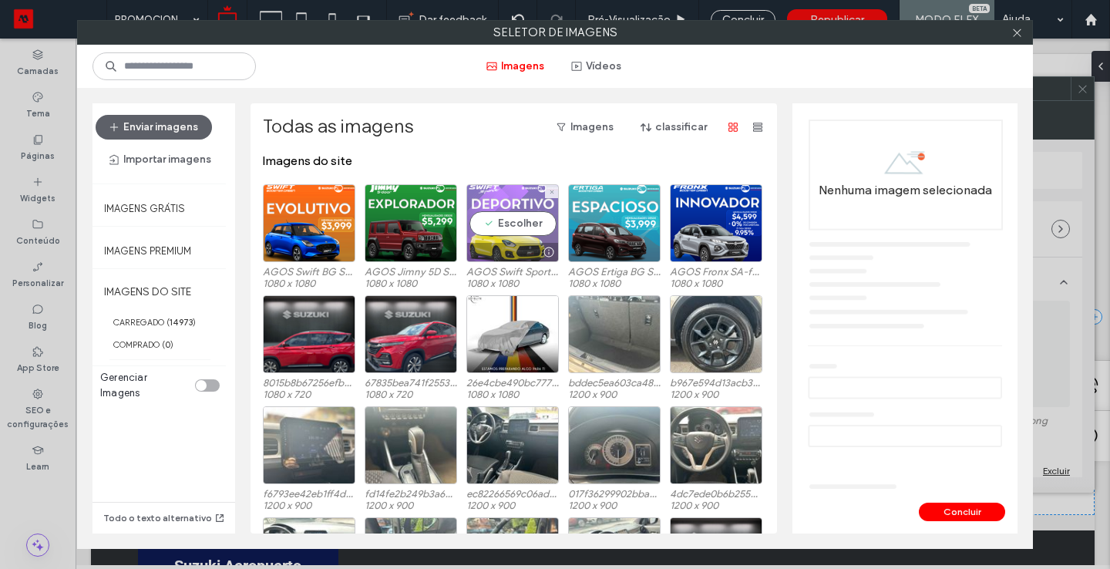
click at [509, 214] on div "Escolher" at bounding box center [512, 223] width 92 height 78
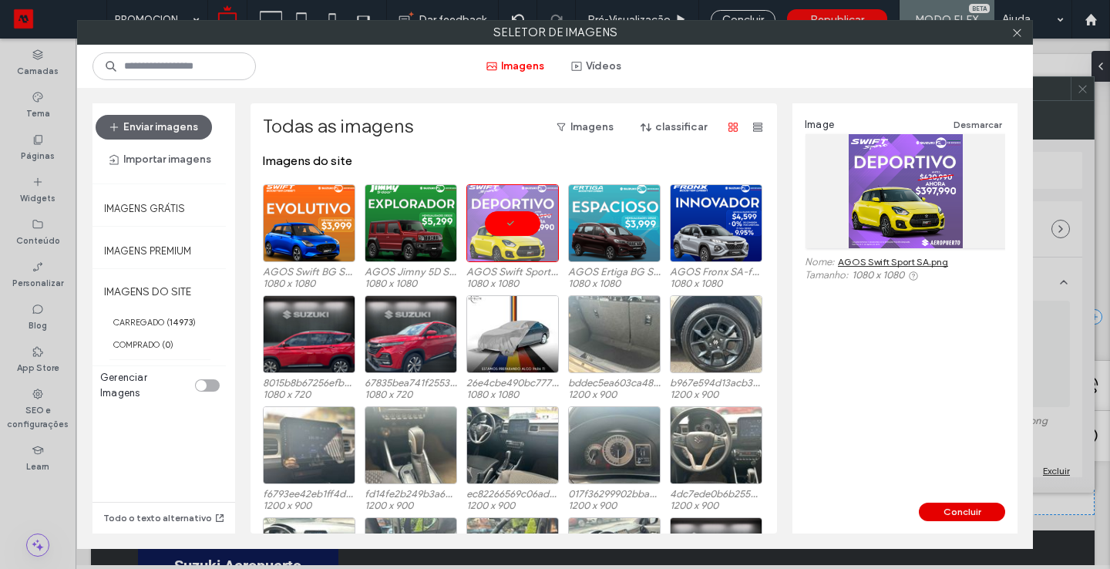
click at [976, 516] on button "Concluir" at bounding box center [962, 511] width 86 height 18
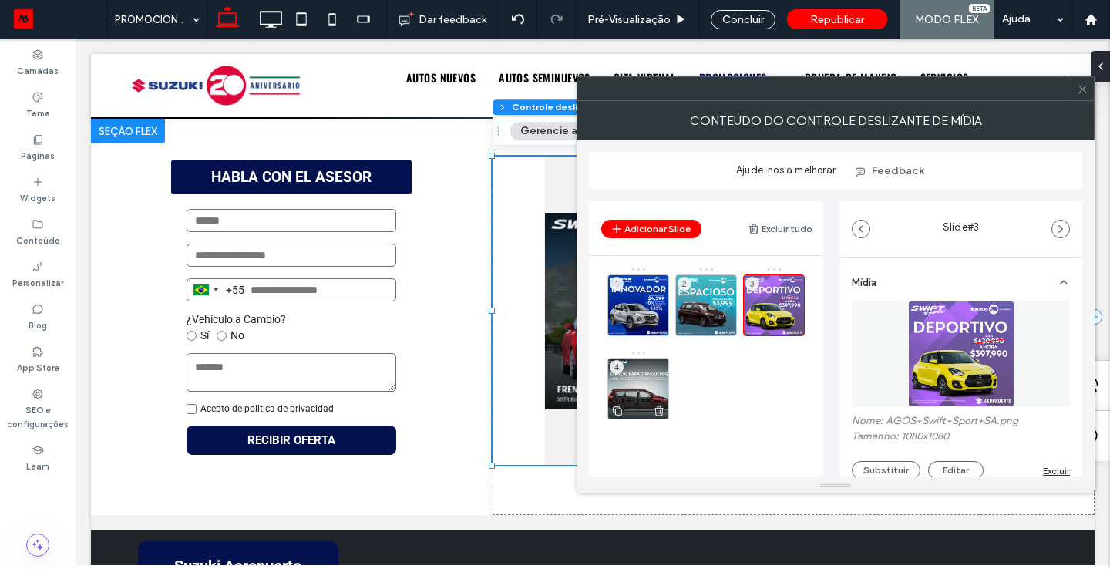
click at [644, 381] on div "4" at bounding box center [638, 389] width 62 height 62
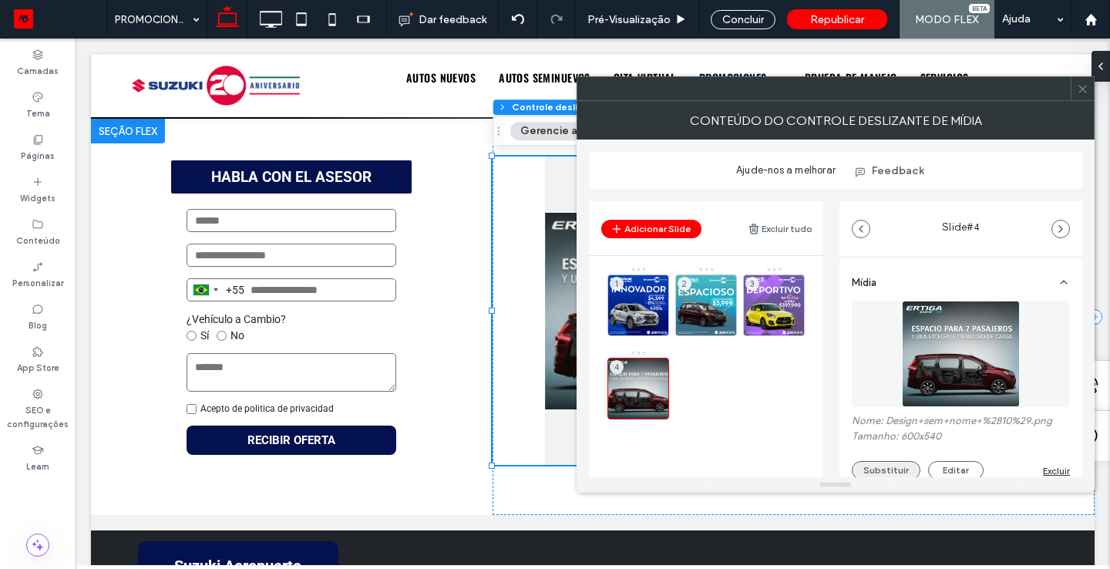
click at [885, 475] on button "Substituir" at bounding box center [886, 470] width 69 height 18
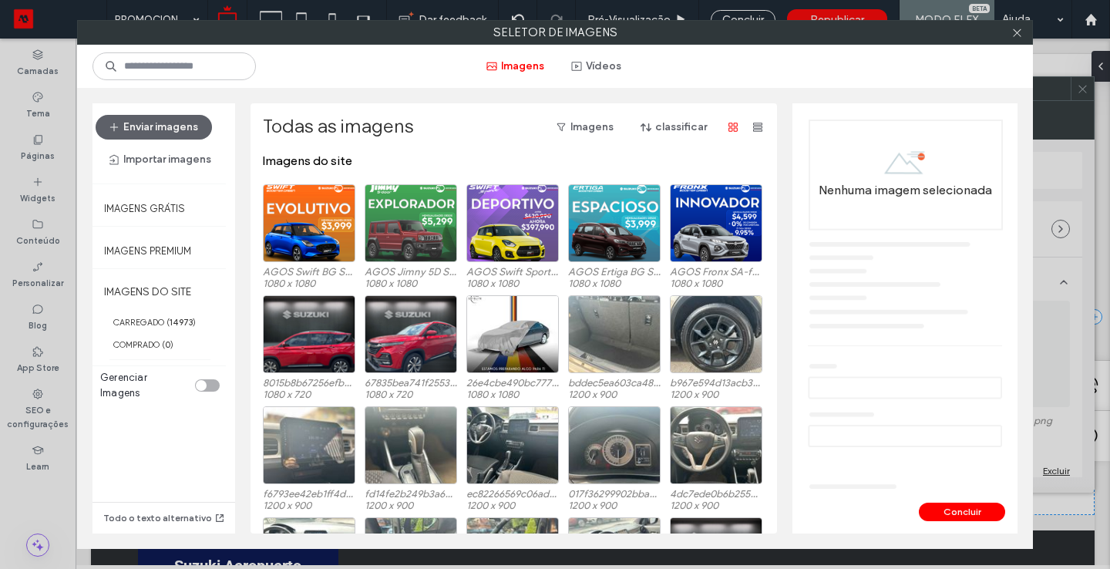
click at [422, 207] on div at bounding box center [411, 223] width 92 height 78
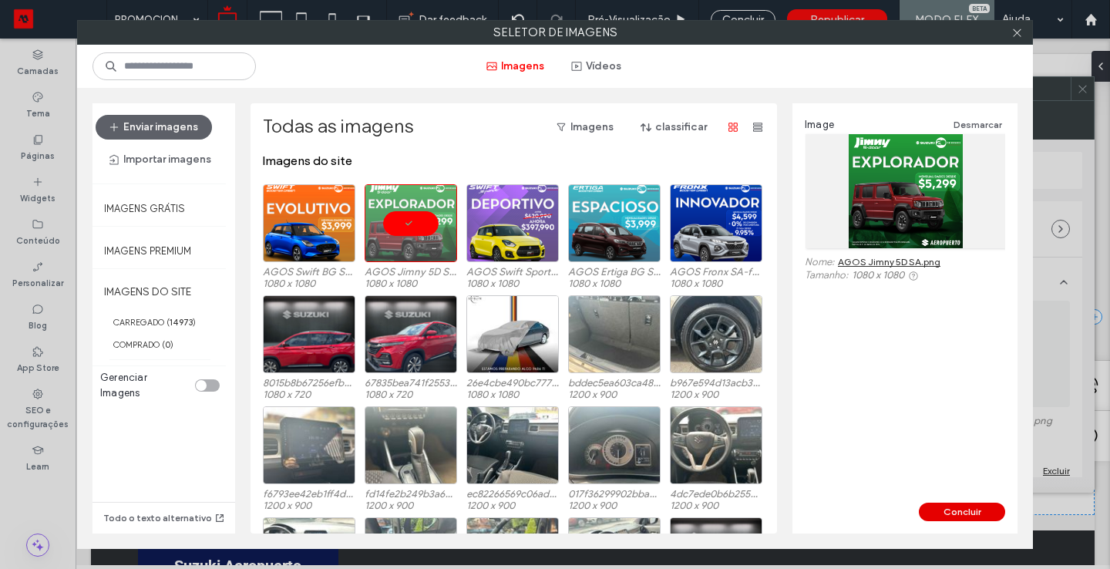
click at [949, 509] on button "Concluir" at bounding box center [962, 511] width 86 height 18
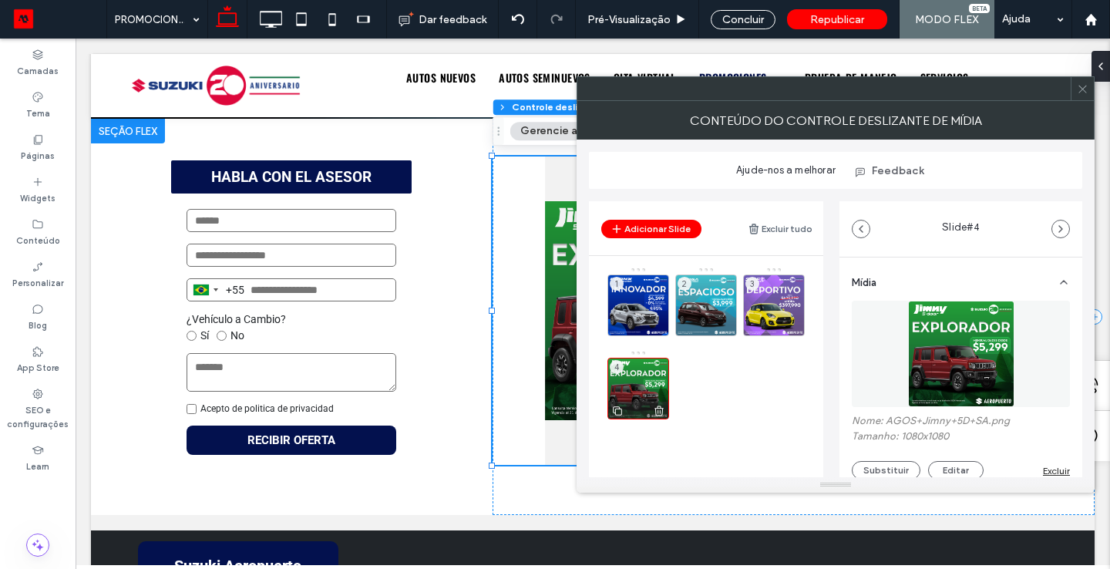
click at [618, 412] on icon at bounding box center [617, 411] width 12 height 14
click at [720, 400] on div "5" at bounding box center [706, 389] width 62 height 62
click at [889, 469] on button "Substituir" at bounding box center [886, 470] width 69 height 18
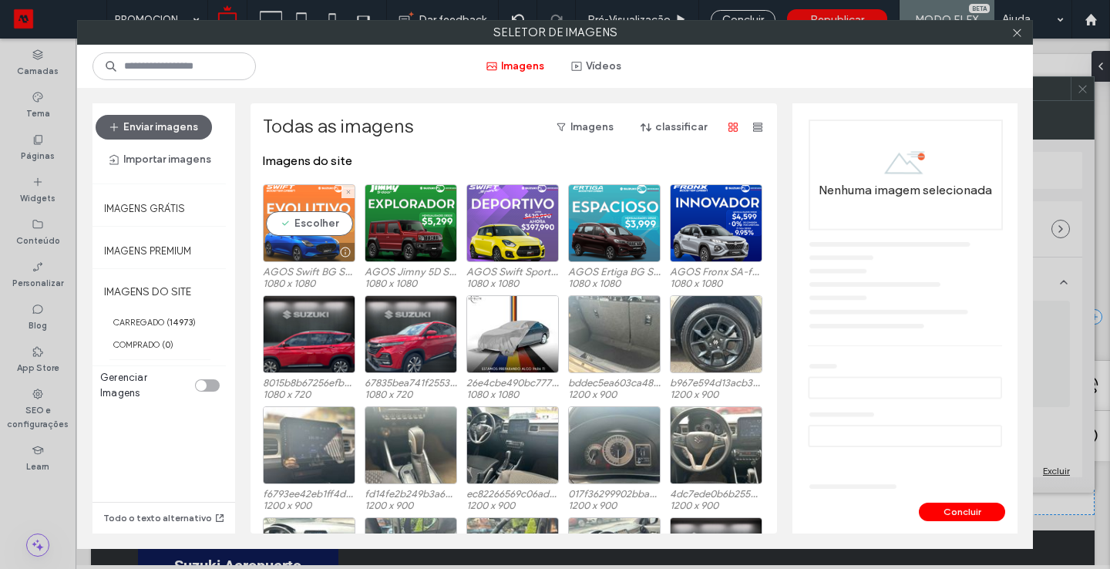
click at [312, 214] on div "Escolher" at bounding box center [309, 223] width 92 height 78
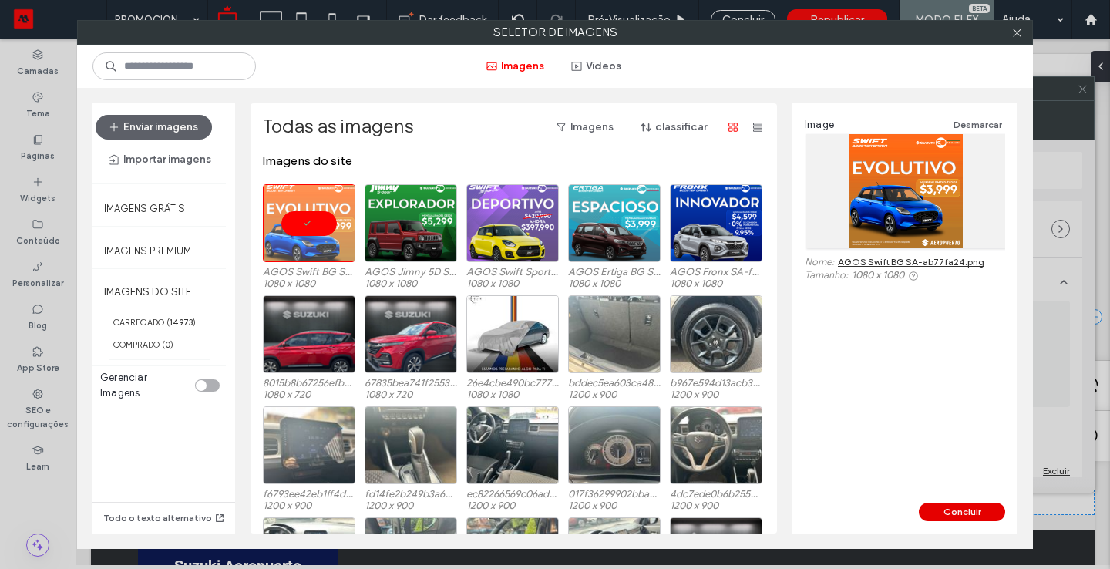
click at [972, 508] on button "Concluir" at bounding box center [962, 511] width 86 height 18
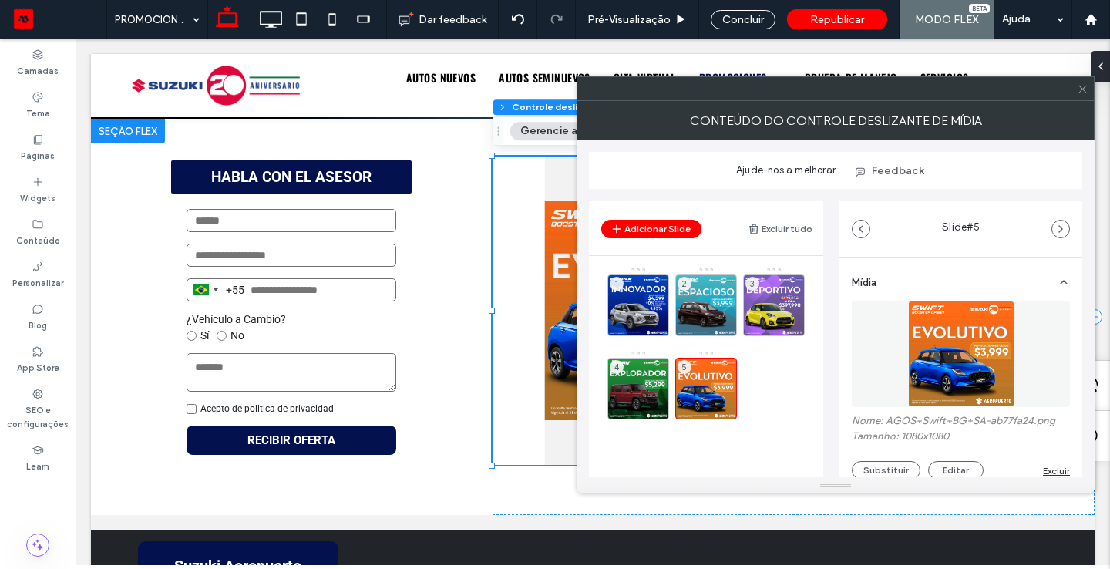
click at [1077, 88] on icon at bounding box center [1083, 89] width 12 height 12
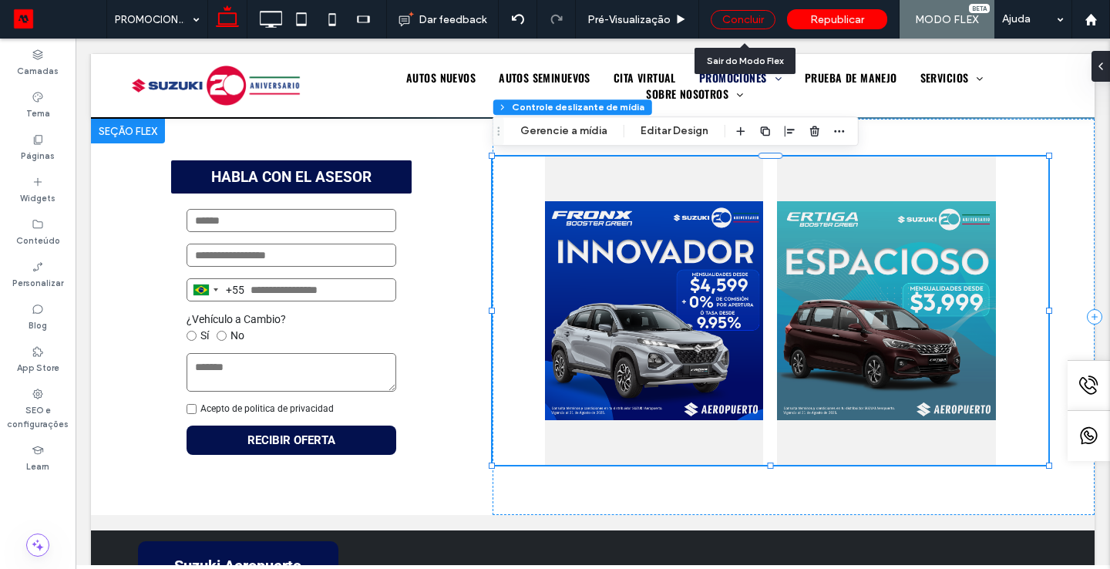
click at [741, 18] on div "Concluir" at bounding box center [743, 19] width 65 height 19
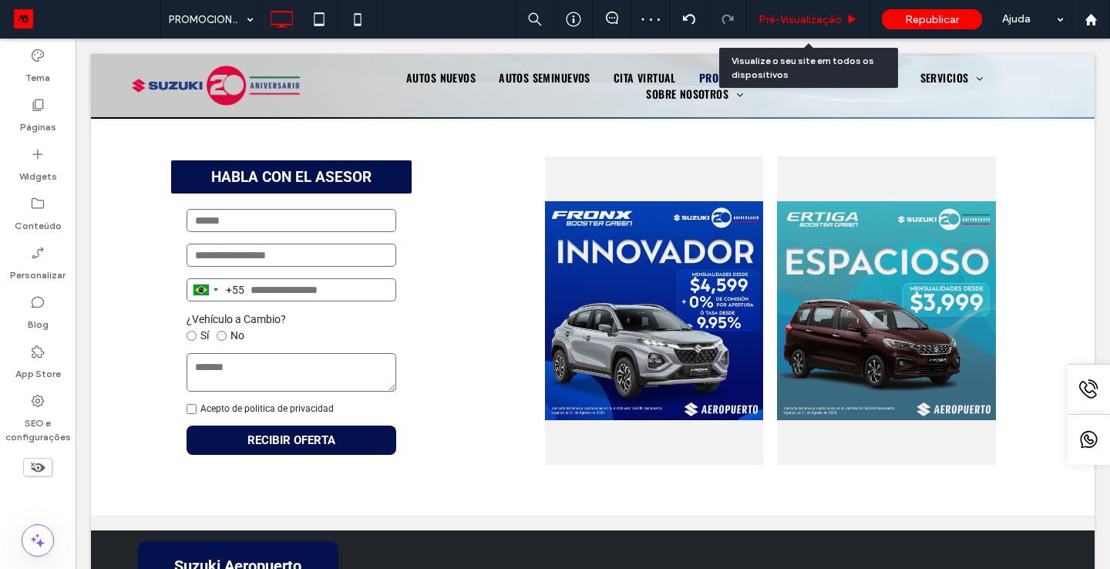
click at [808, 11] on div "Pré-Visualizaçāo" at bounding box center [808, 19] width 123 height 39
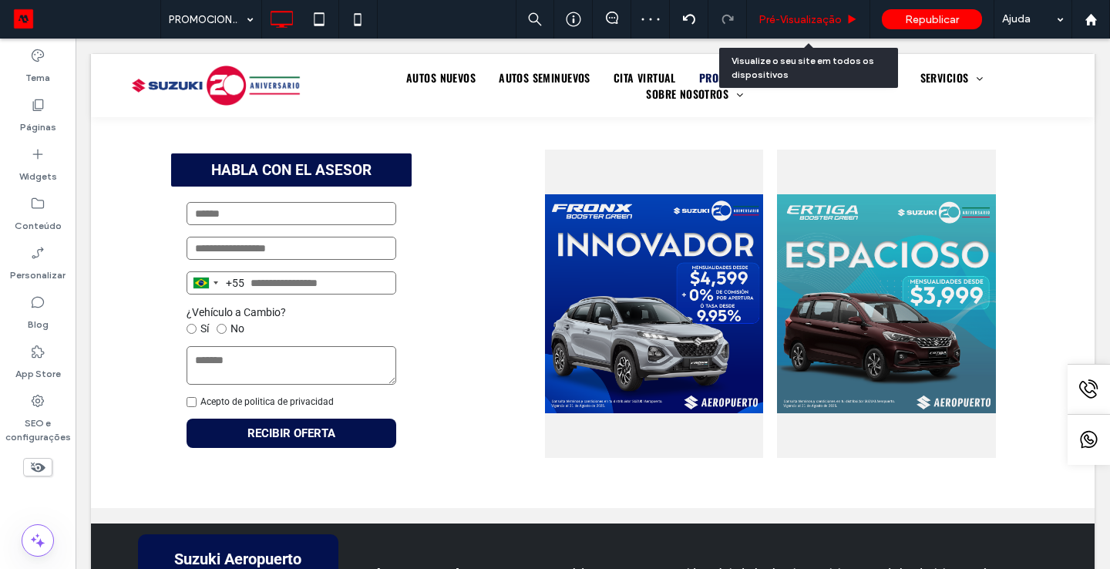
scroll to position [422, 0]
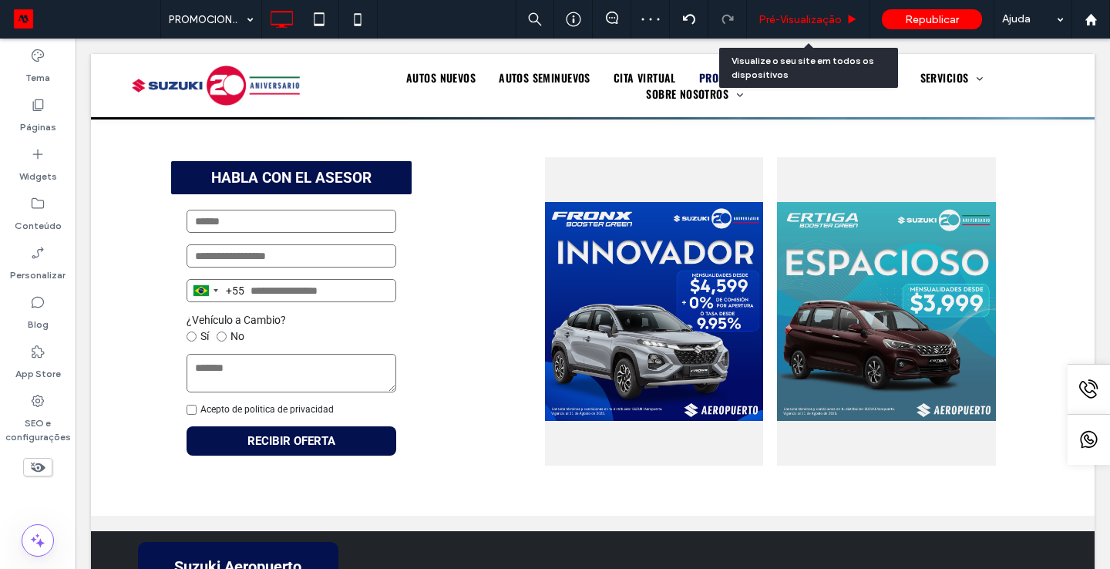
click at [798, 5] on div "Pré-Visualizaçāo" at bounding box center [808, 19] width 123 height 39
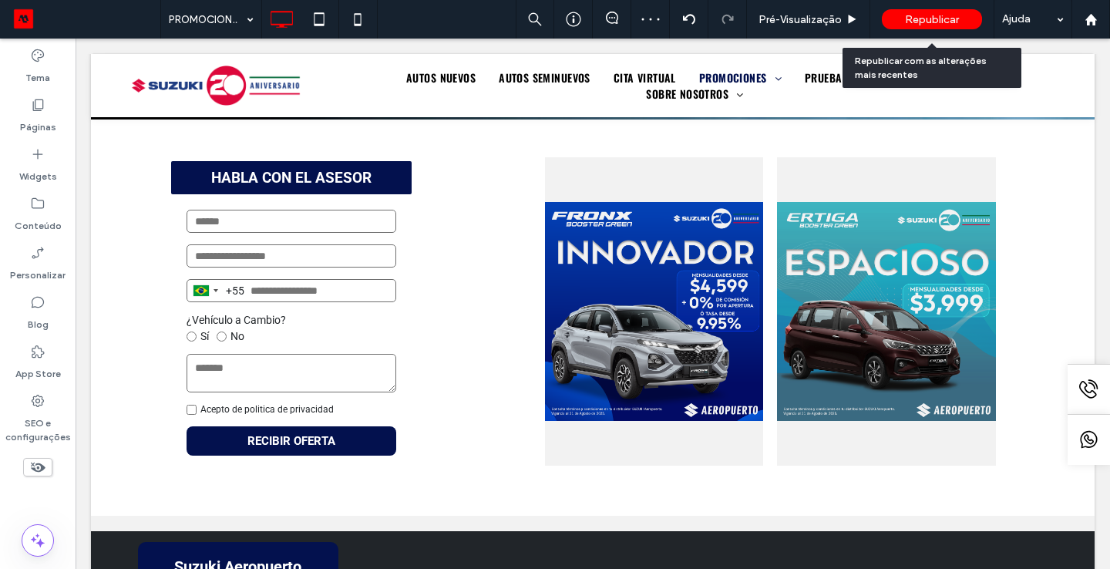
click at [949, 28] on div "Republicar" at bounding box center [932, 19] width 100 height 20
